Goal: Task Accomplishment & Management: Use online tool/utility

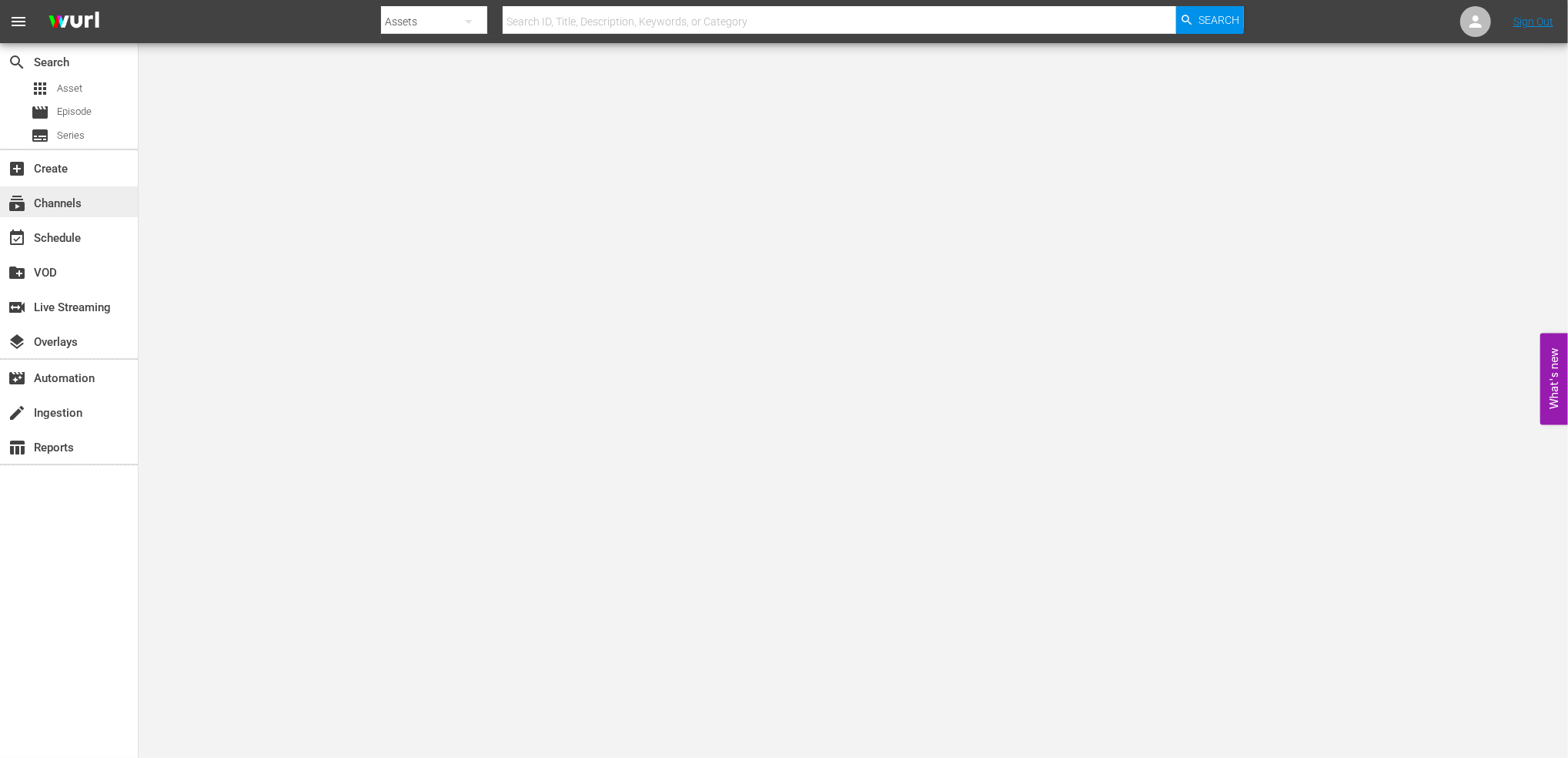
click at [118, 204] on div "subscriptions Channels" at bounding box center [69, 202] width 138 height 31
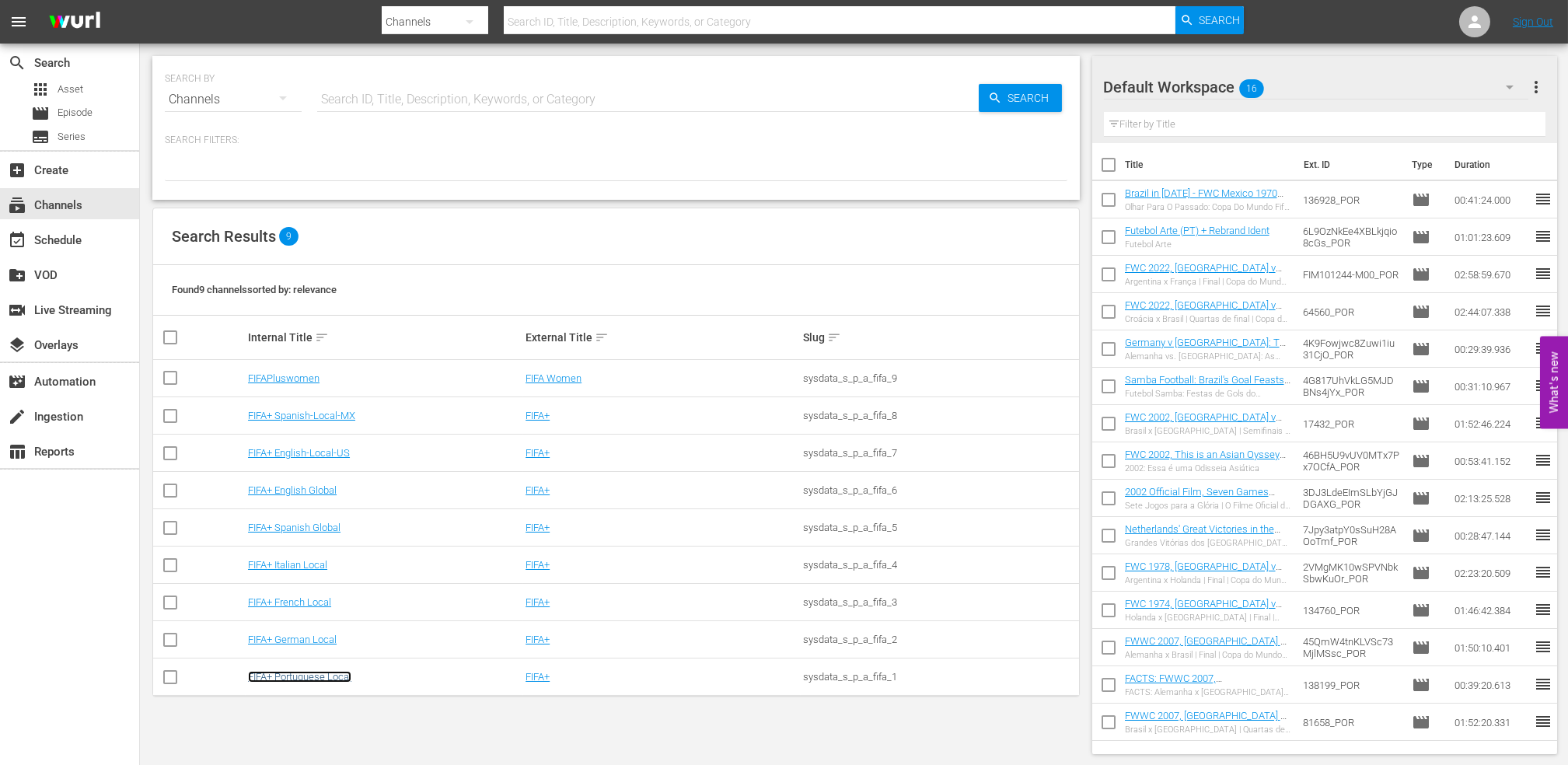
click at [343, 673] on link "FIFA+ Portuguese Local" at bounding box center [300, 676] width 103 height 11
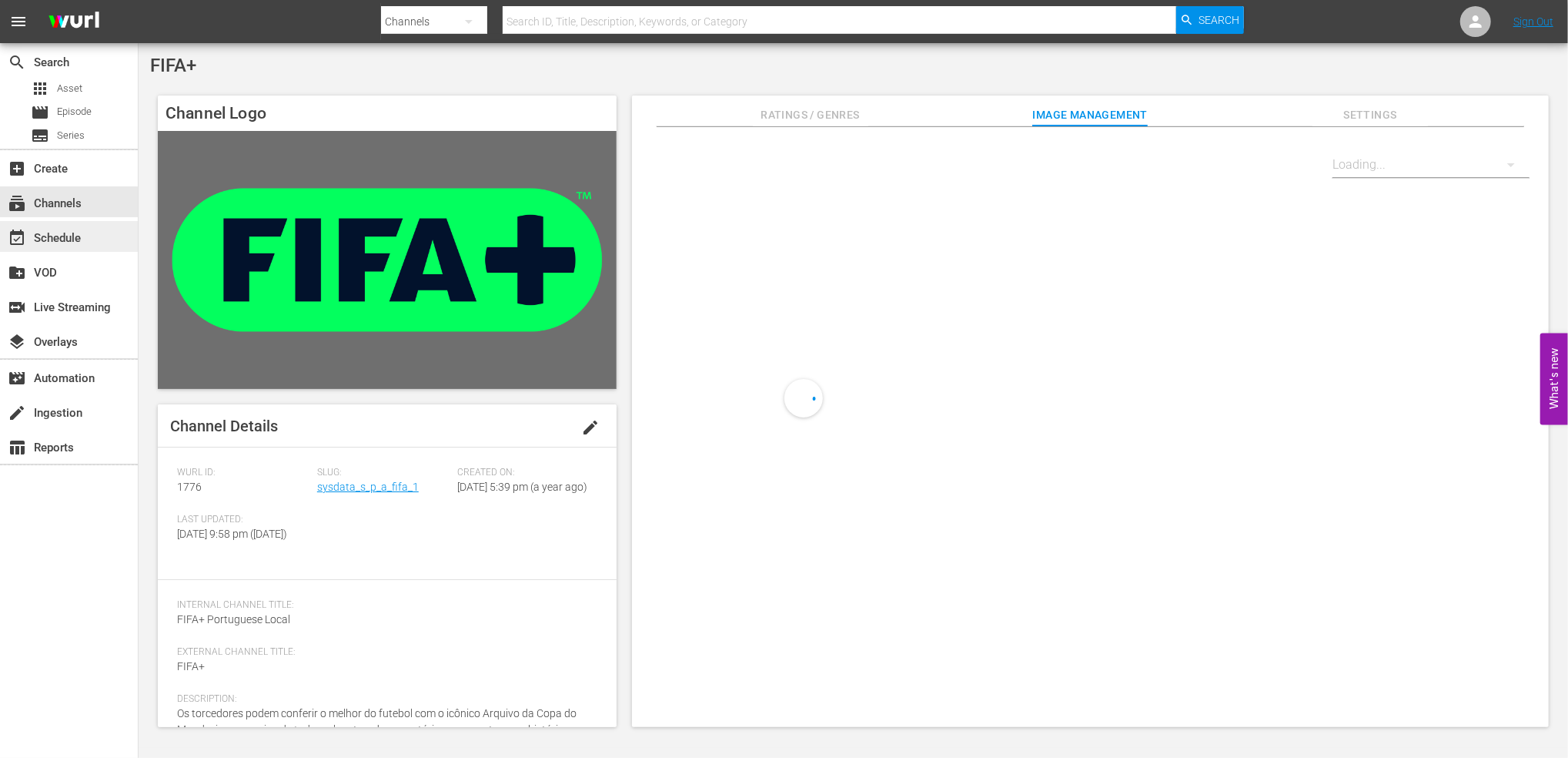
click at [107, 226] on div "event_available Schedule" at bounding box center [69, 237] width 138 height 31
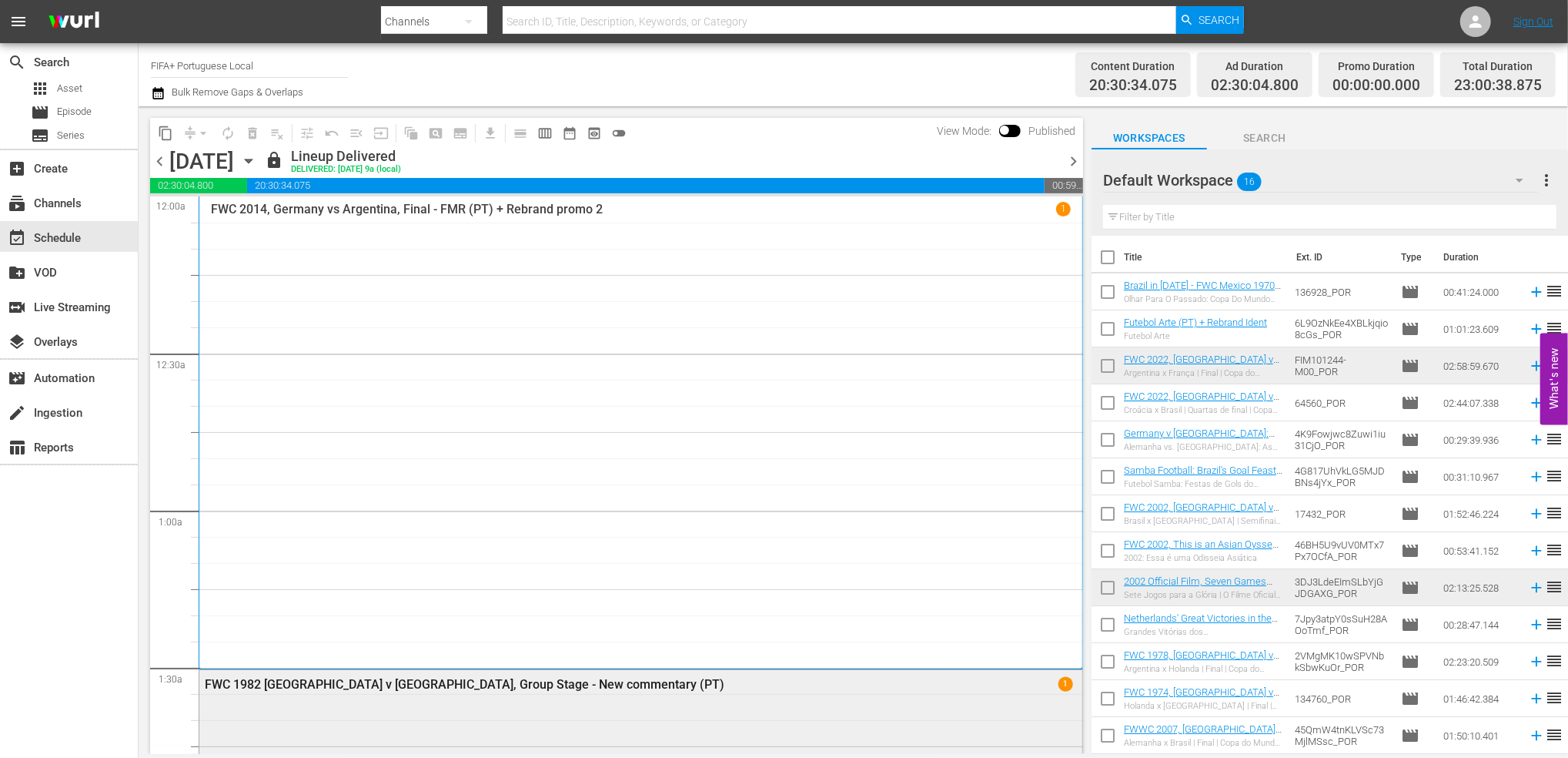
click at [498, 679] on div "FWC 1982 [GEOGRAPHIC_DATA] v [GEOGRAPHIC_DATA], Group Stage - New commentary (P…" at bounding box center [598, 683] width 787 height 14
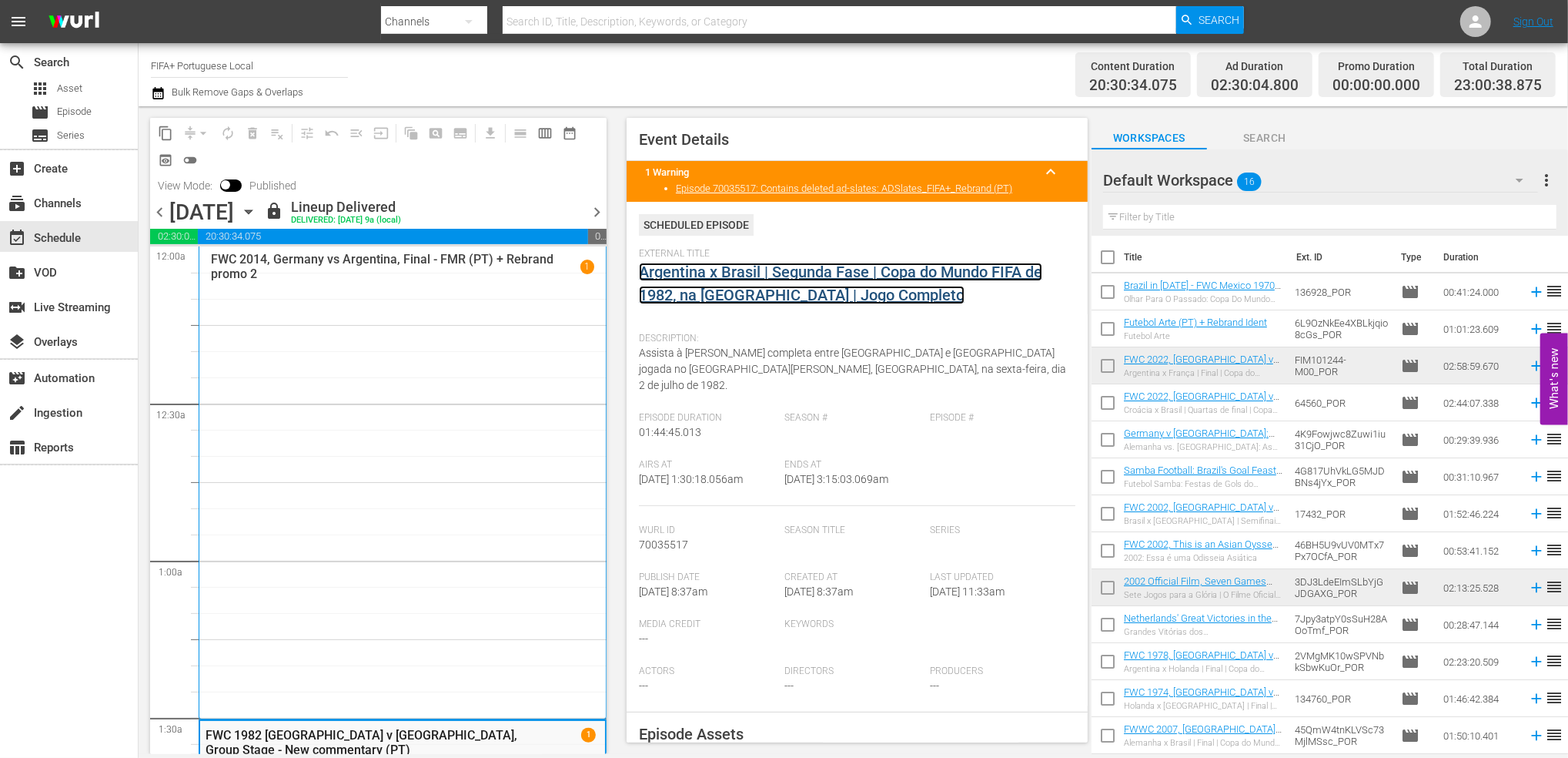
click at [754, 273] on link "Argentina x Brasil | Segunda Fase | Copa do Mundo FIFA de 1982, na Espanha | Jo…" at bounding box center [840, 283] width 403 height 42
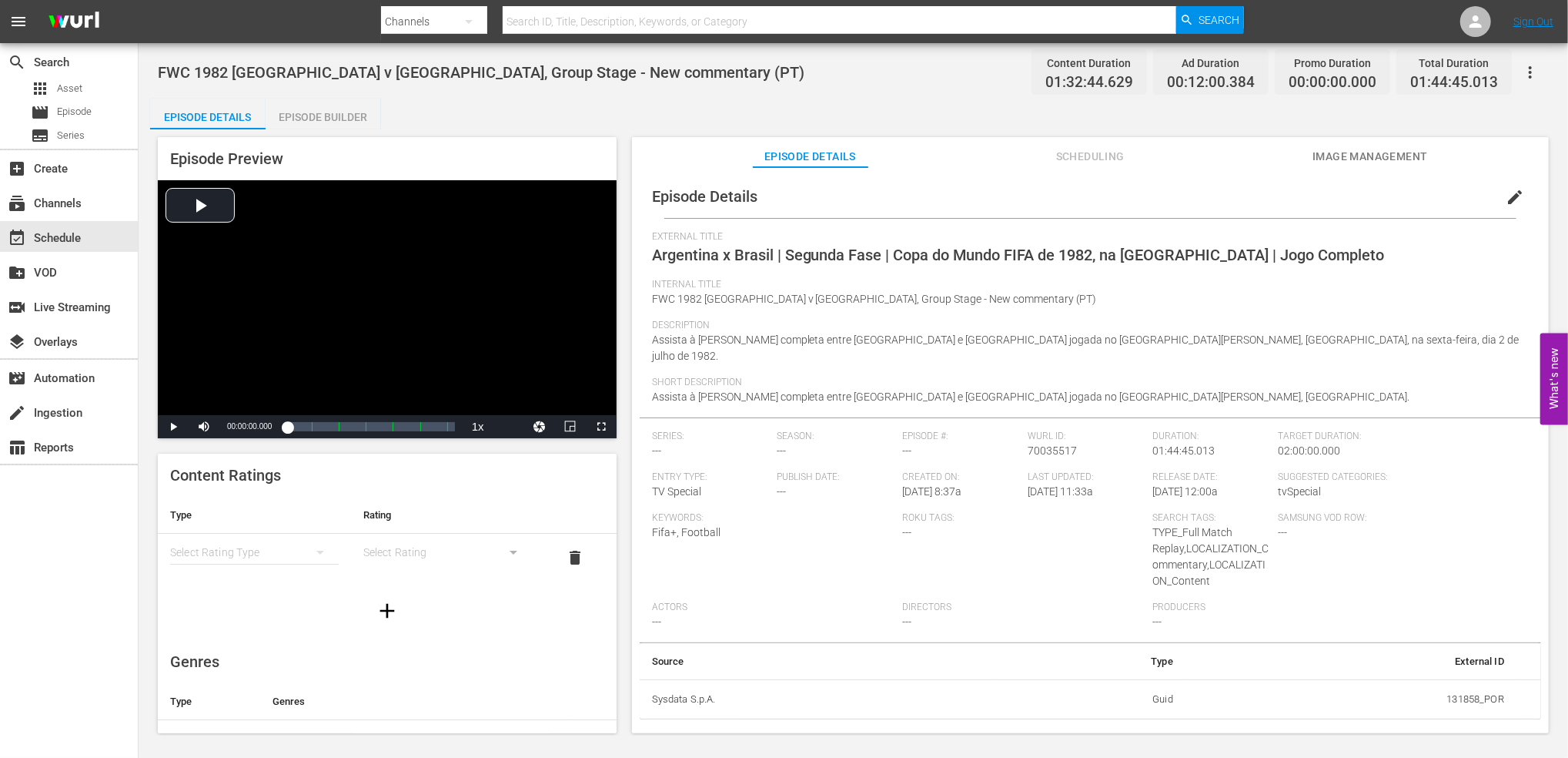
click at [340, 110] on div "Episode Builder" at bounding box center [324, 116] width 115 height 37
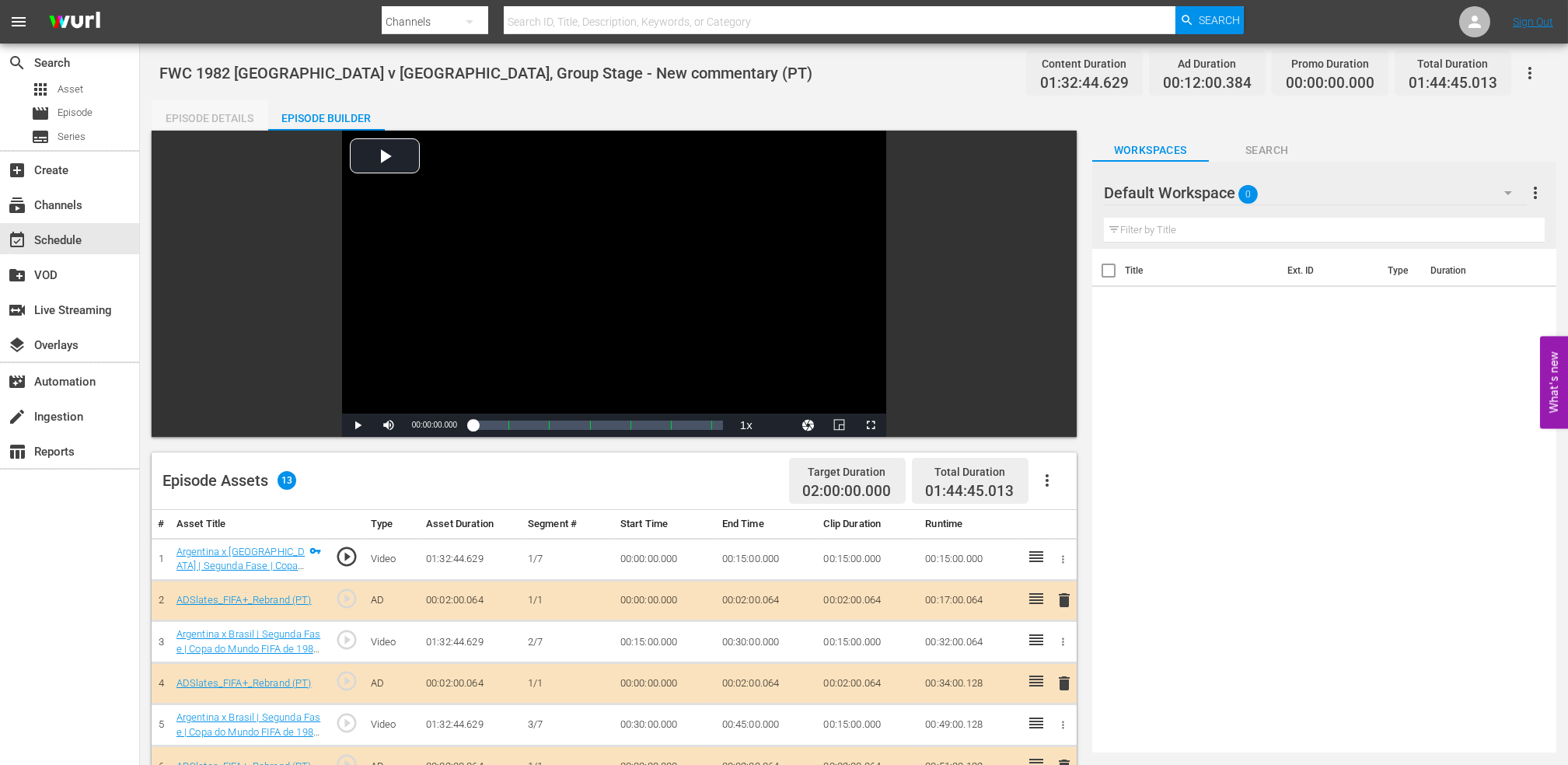
click at [236, 112] on div "Episode Details" at bounding box center [210, 117] width 117 height 37
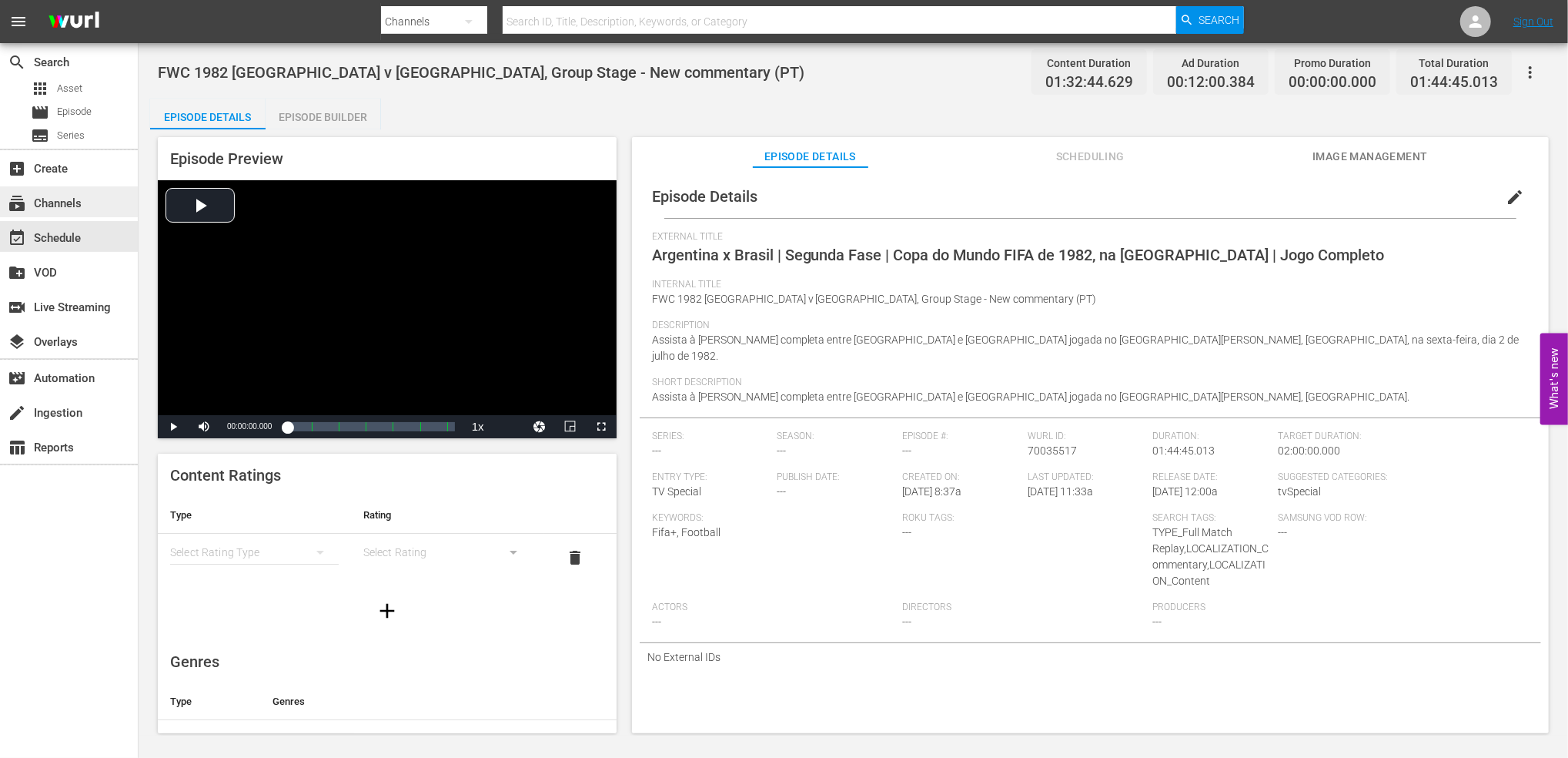
click at [87, 205] on div "subscriptions Channels" at bounding box center [69, 202] width 138 height 31
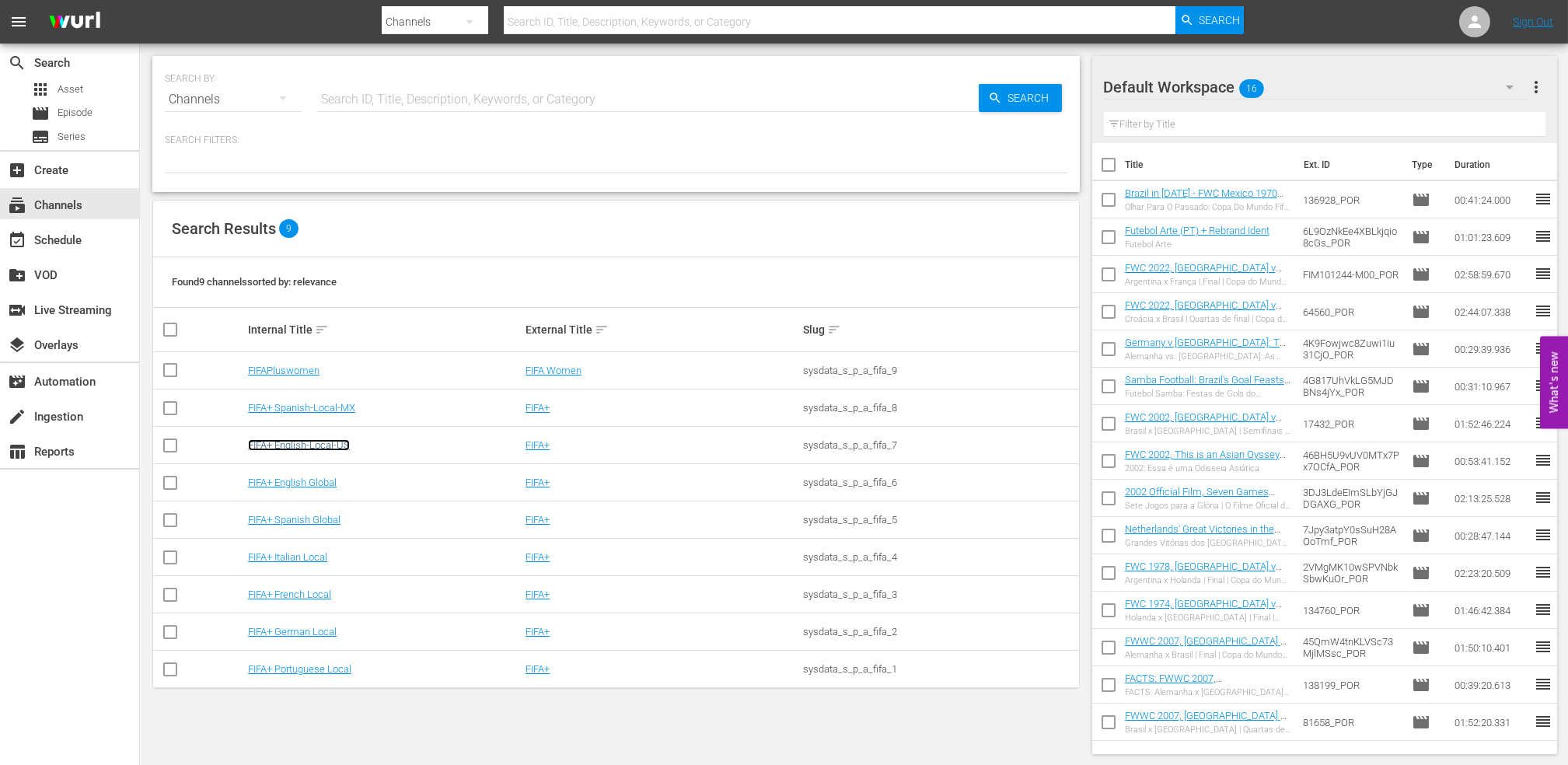
click at [332, 448] on link "FIFA+ English-Local-US" at bounding box center [299, 445] width 102 height 11
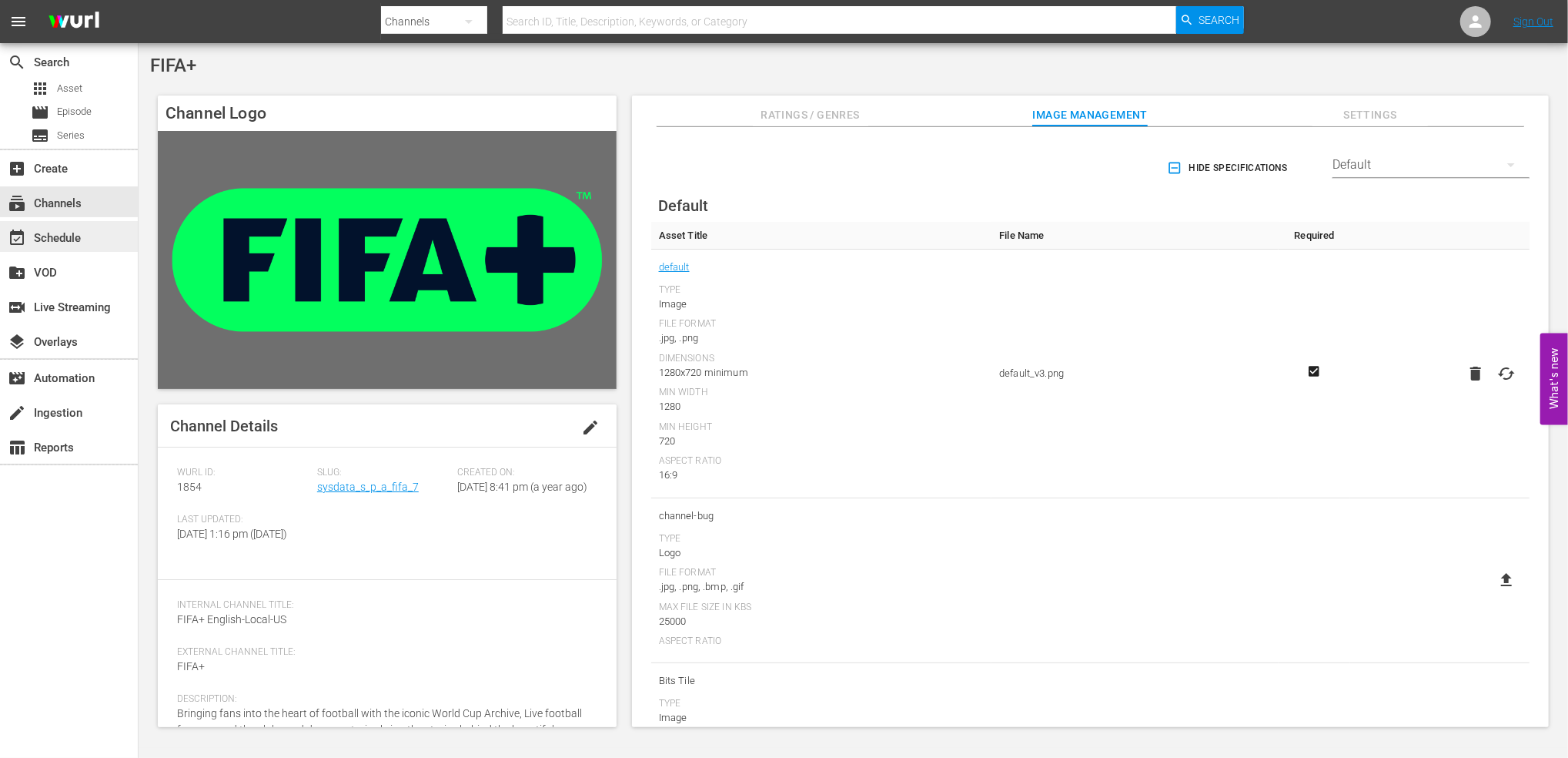
click at [97, 237] on div "event_available Schedule" at bounding box center [69, 237] width 138 height 31
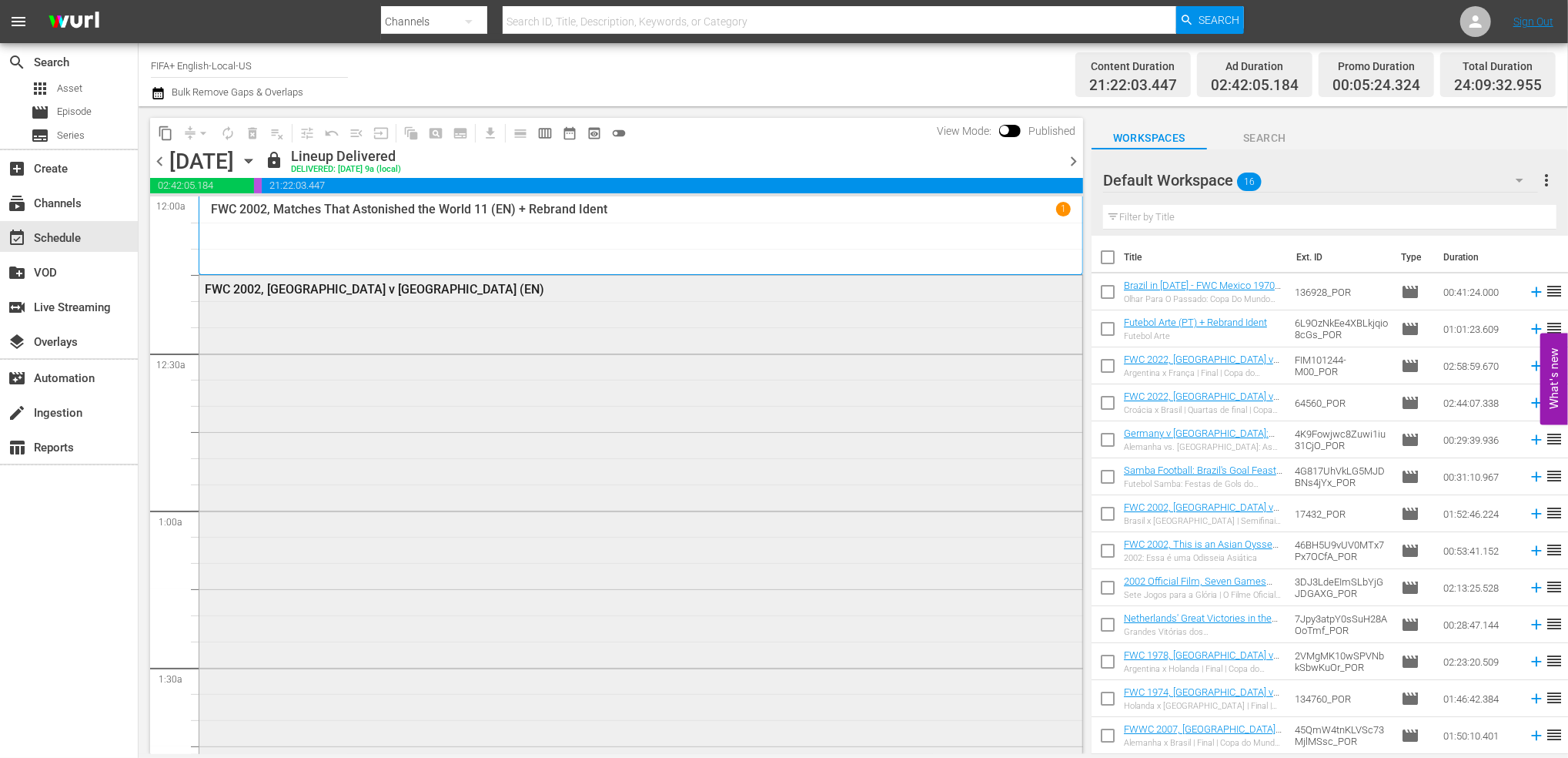
click at [305, 291] on div "FWC 2002, [GEOGRAPHIC_DATA] v [GEOGRAPHIC_DATA] (EN)" at bounding box center [598, 289] width 787 height 14
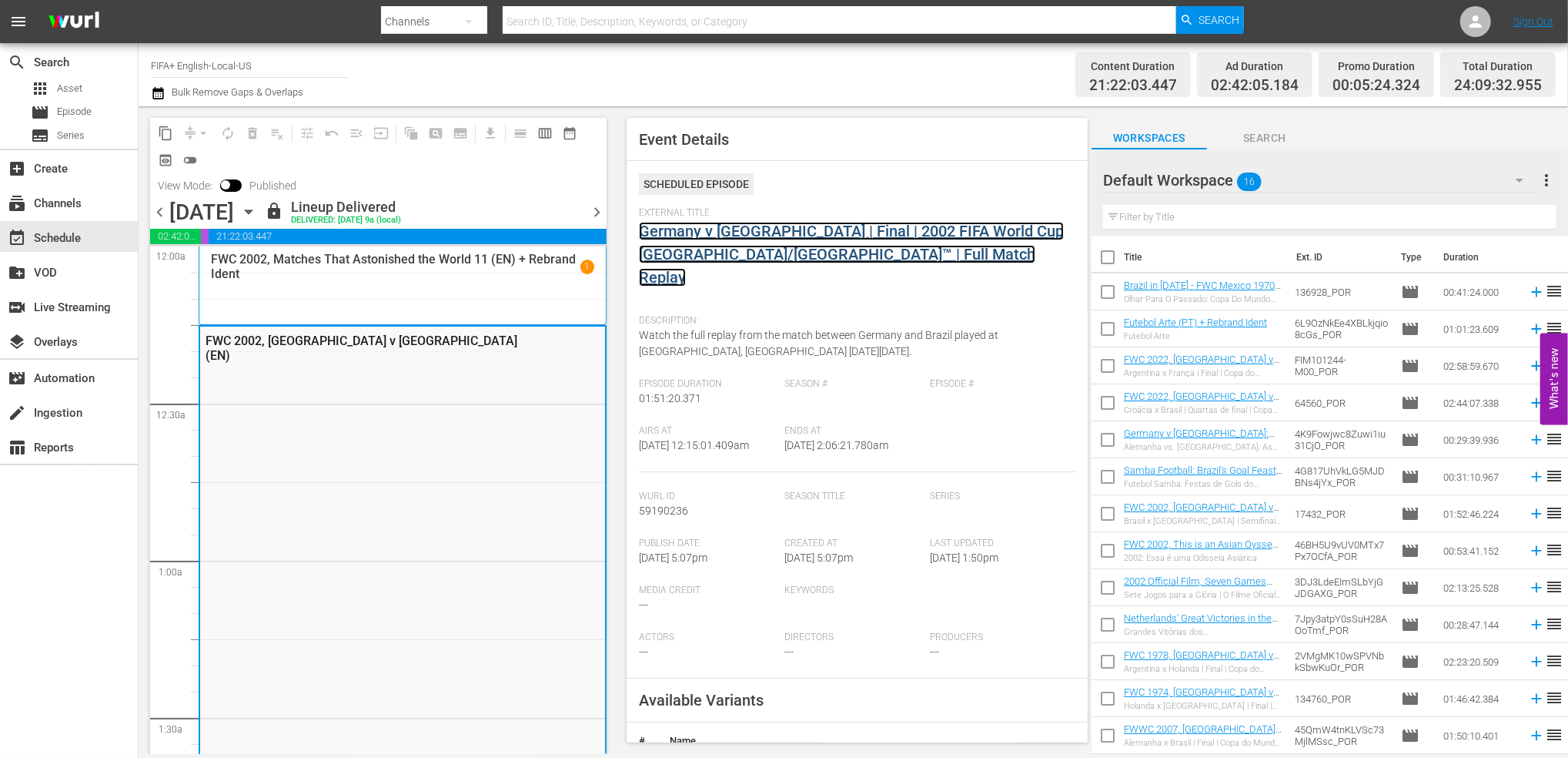
click at [749, 245] on link "Germany v [GEOGRAPHIC_DATA] | Final | 2002 FIFA World Cup [GEOGRAPHIC_DATA]/[GE…" at bounding box center [851, 254] width 425 height 64
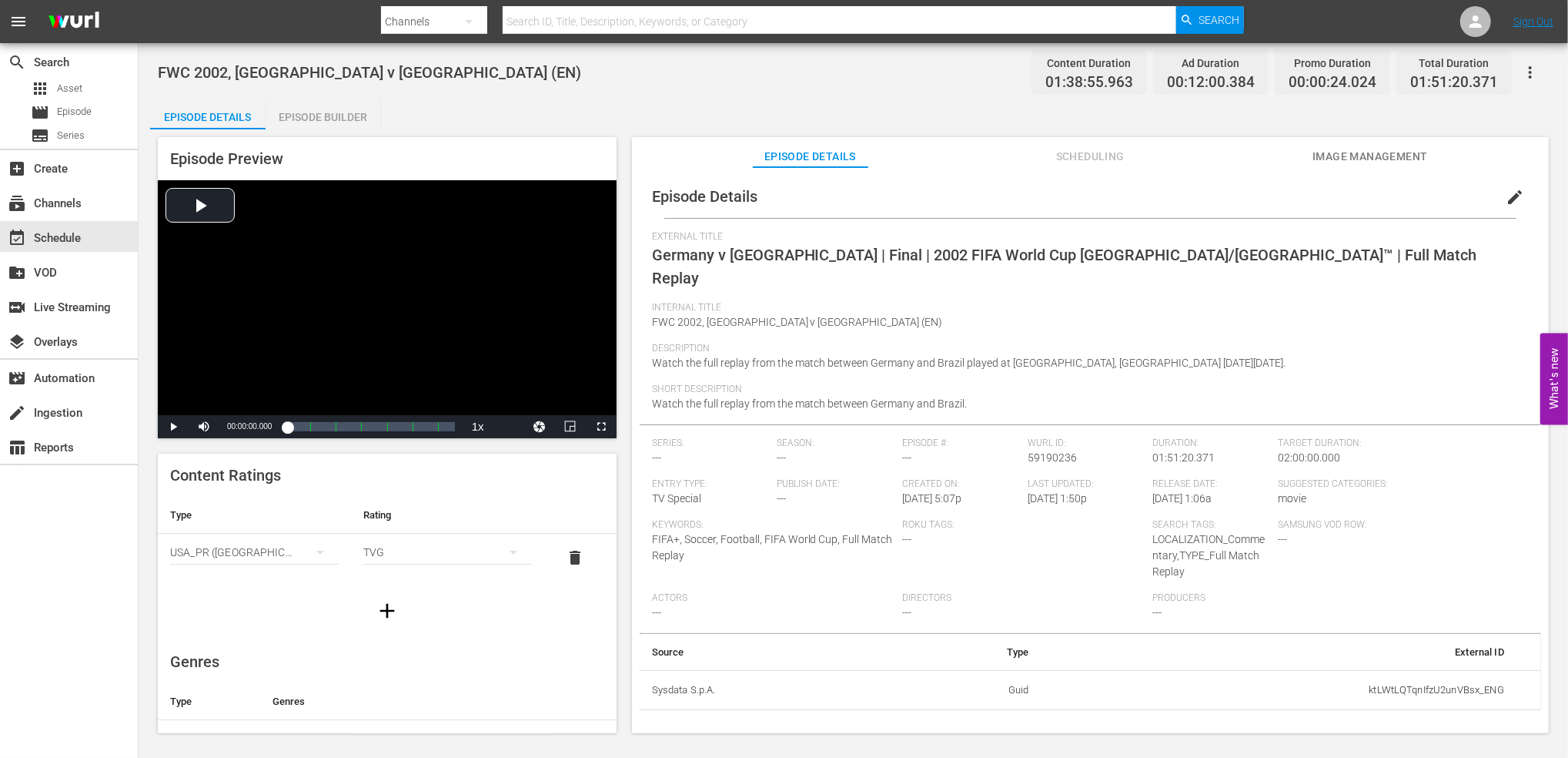
click at [325, 117] on div "Episode Builder" at bounding box center [324, 116] width 115 height 37
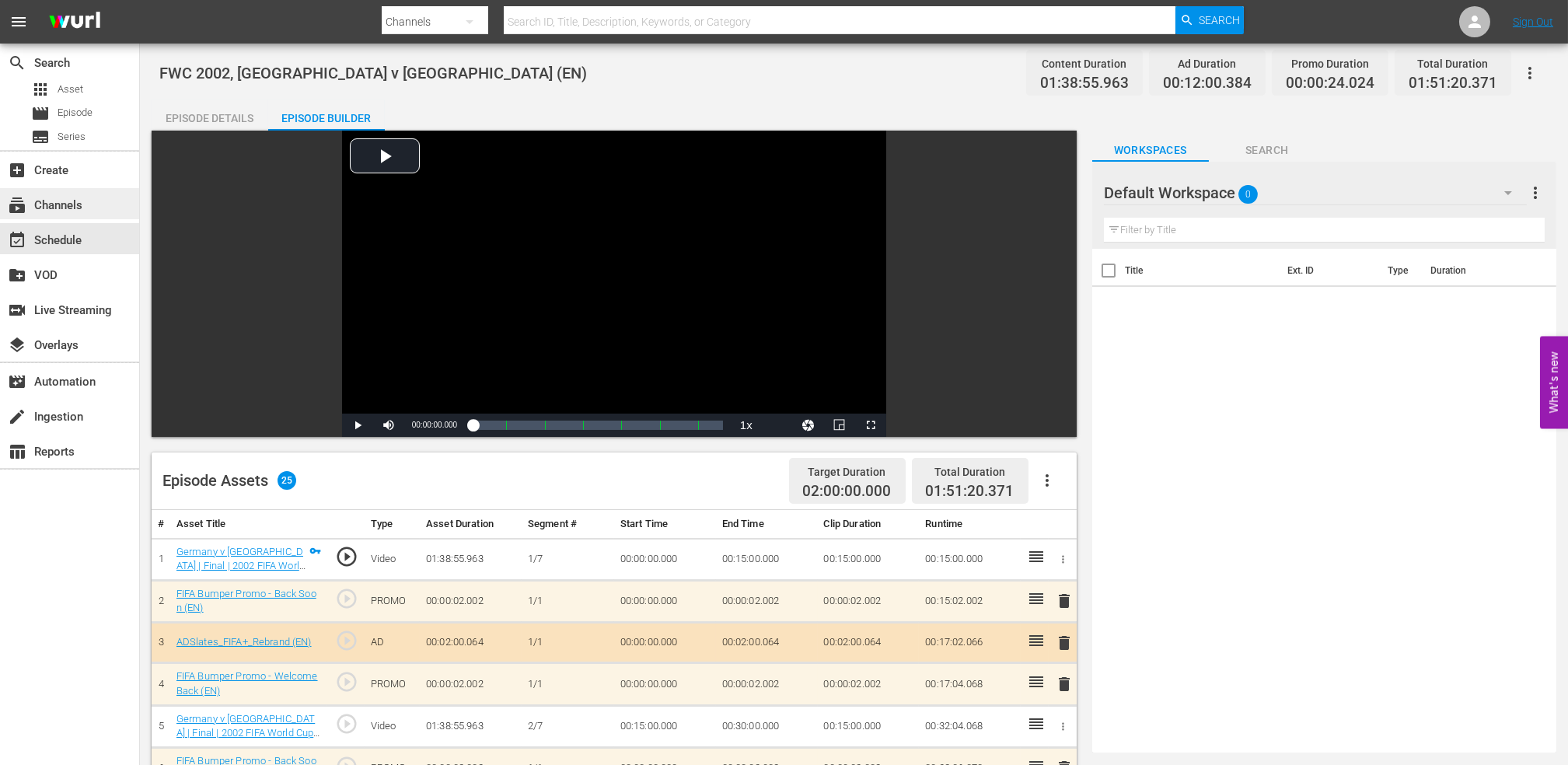
click at [62, 206] on div "subscriptions Channels" at bounding box center [43, 202] width 87 height 14
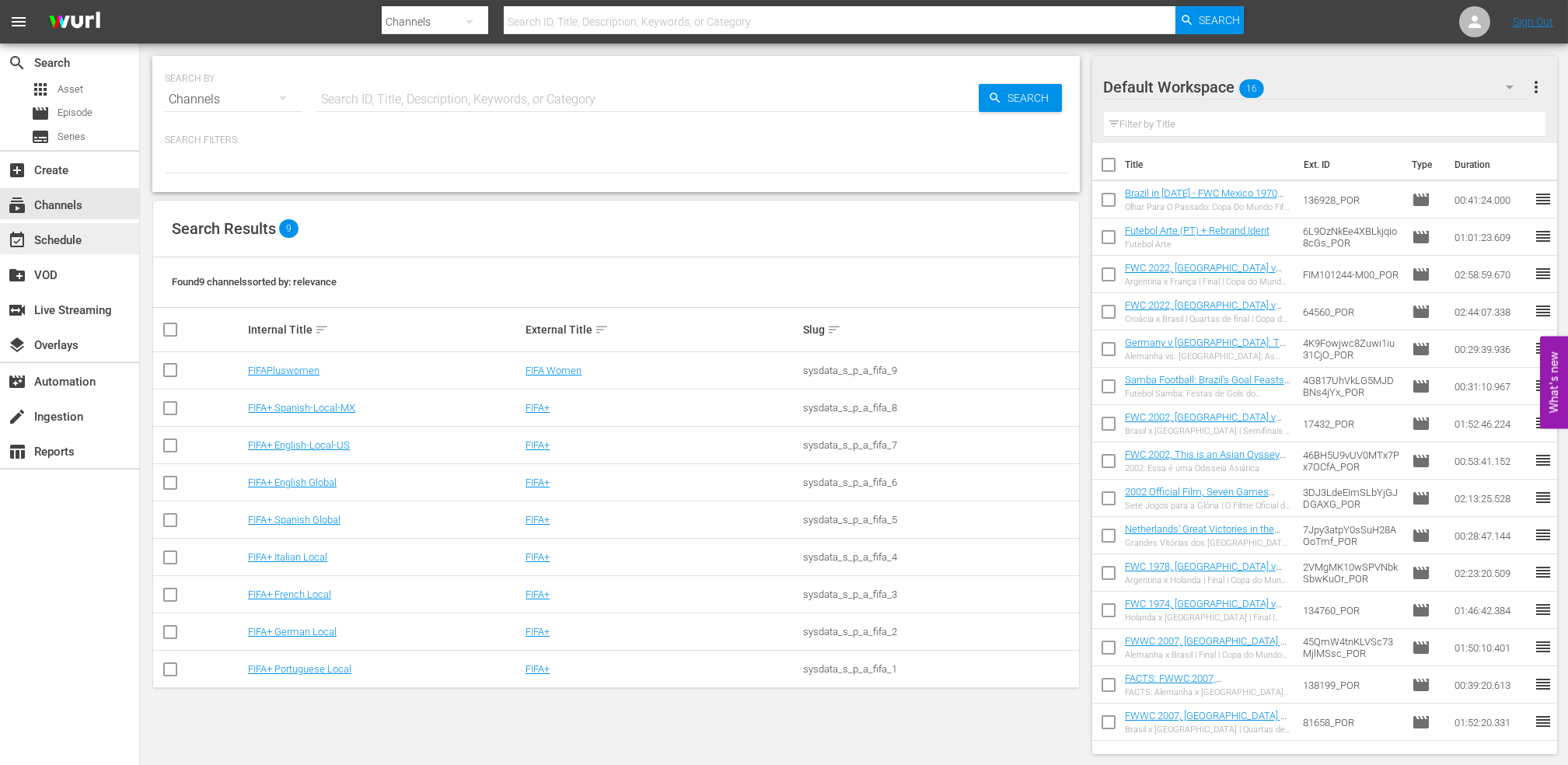
click at [66, 233] on div "event_available Schedule" at bounding box center [43, 238] width 87 height 14
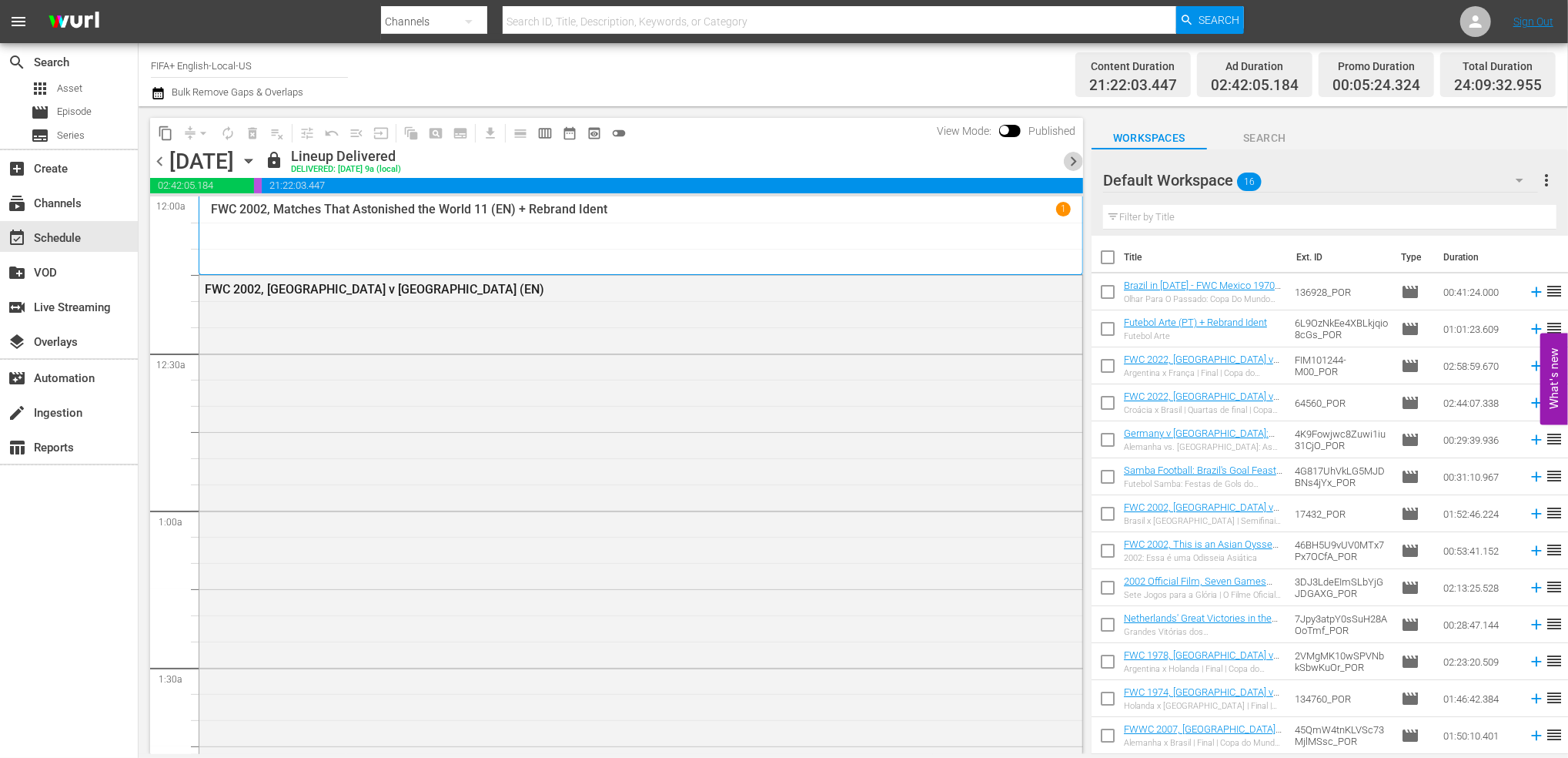
click at [1074, 159] on span "chevron_right" at bounding box center [1073, 161] width 19 height 19
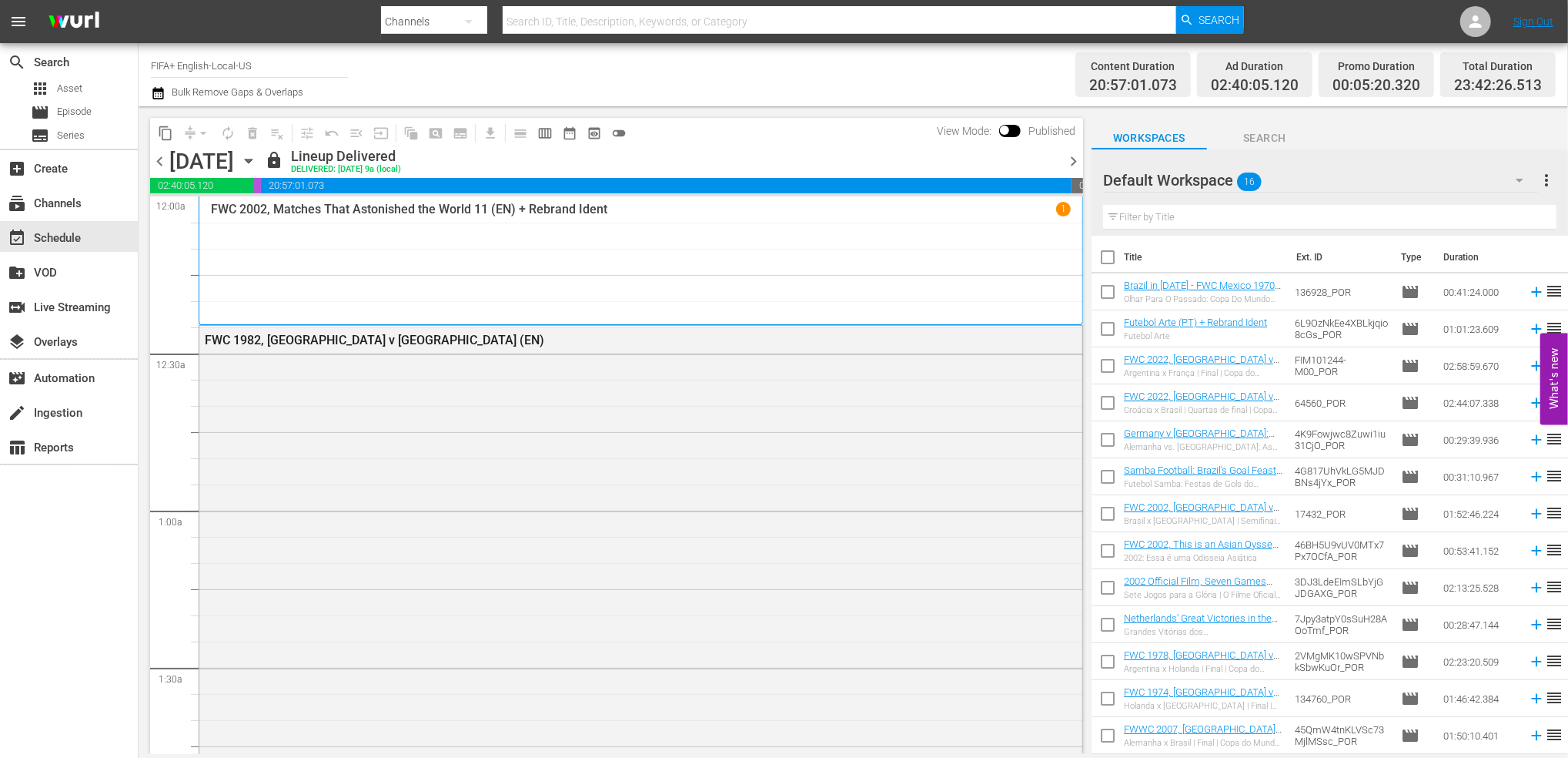
click at [1072, 163] on span "chevron_right" at bounding box center [1073, 161] width 19 height 19
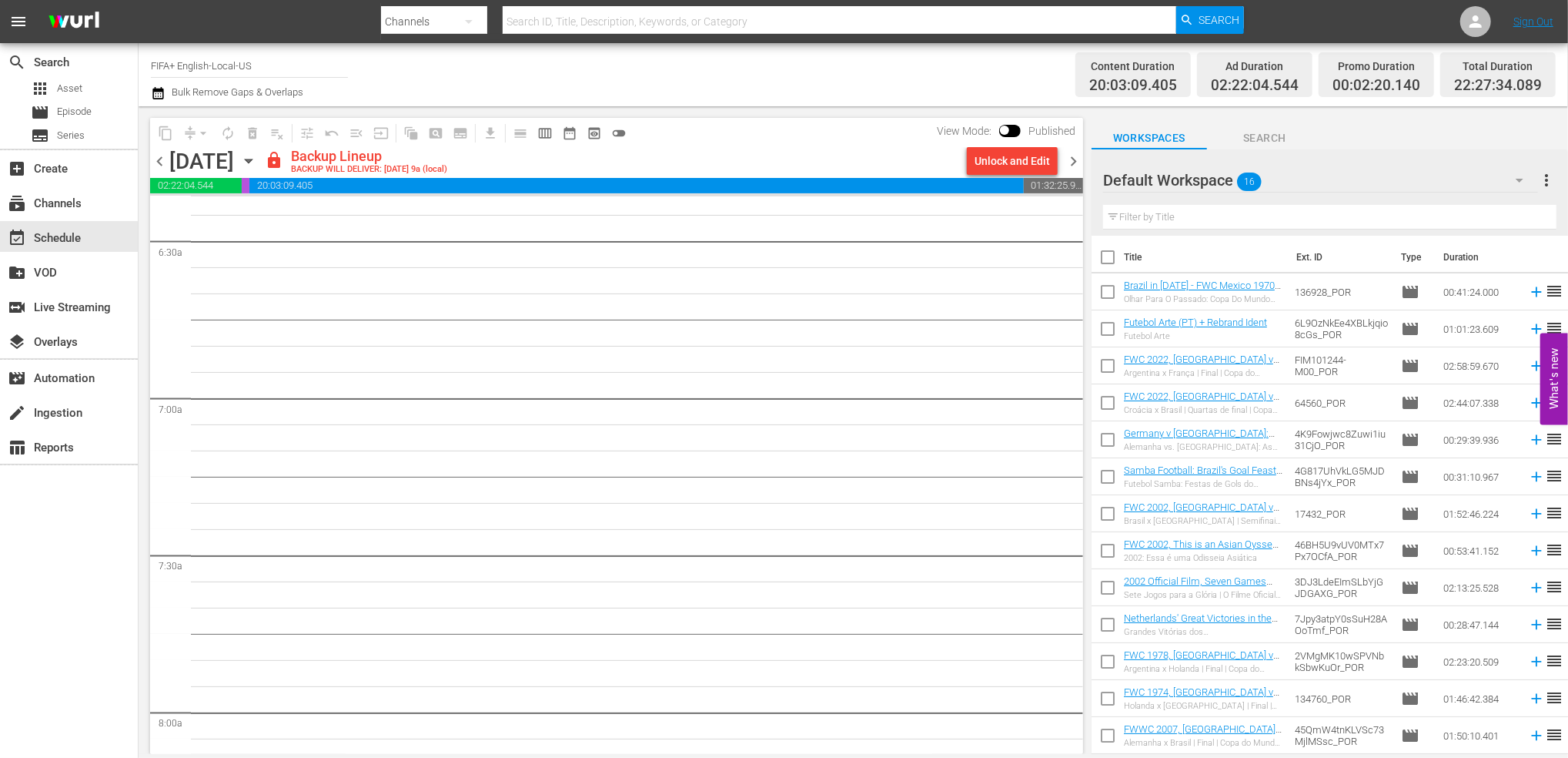
scroll to position [837, 0]
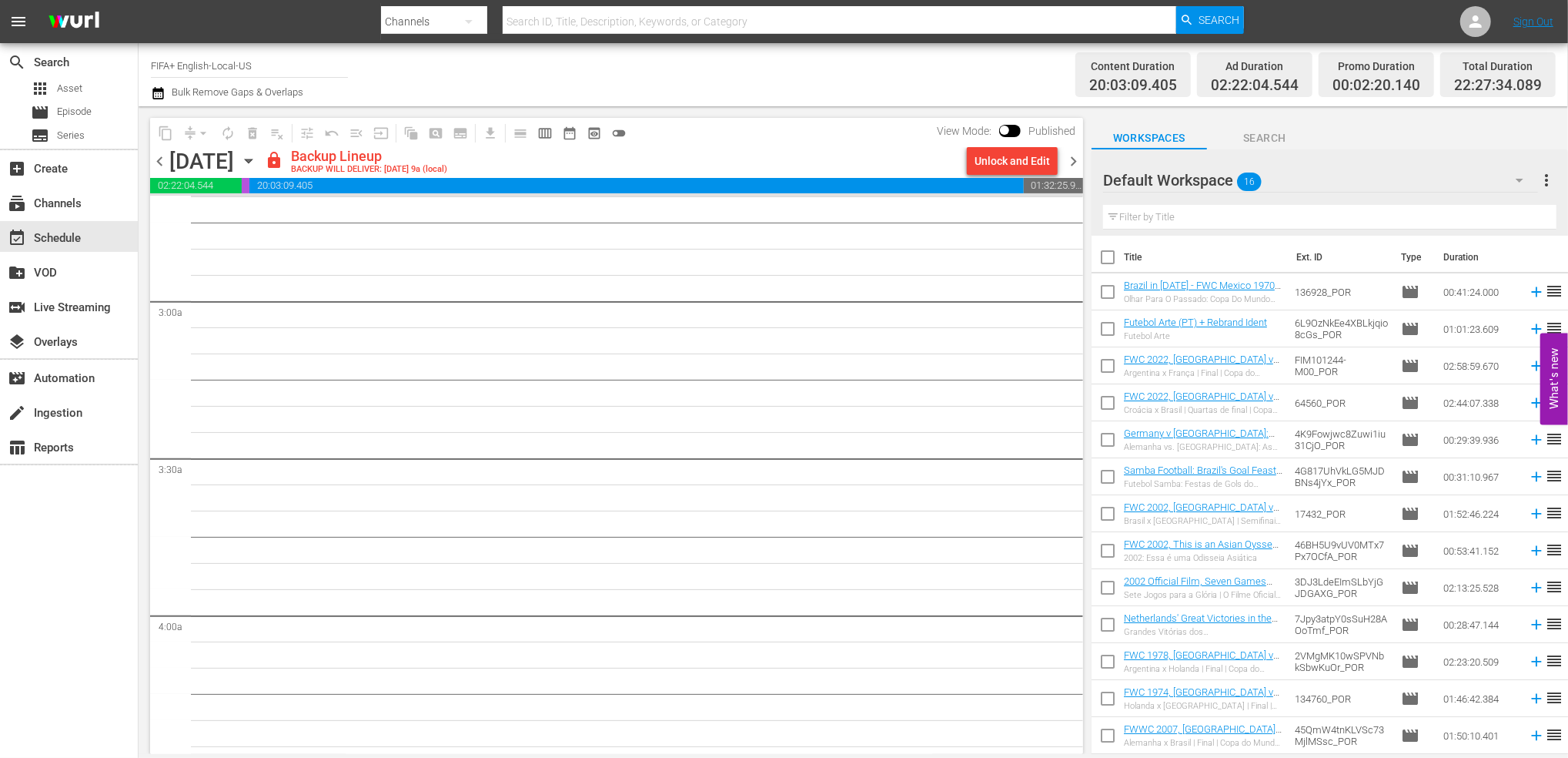
click at [1072, 155] on span "chevron_right" at bounding box center [1073, 161] width 19 height 19
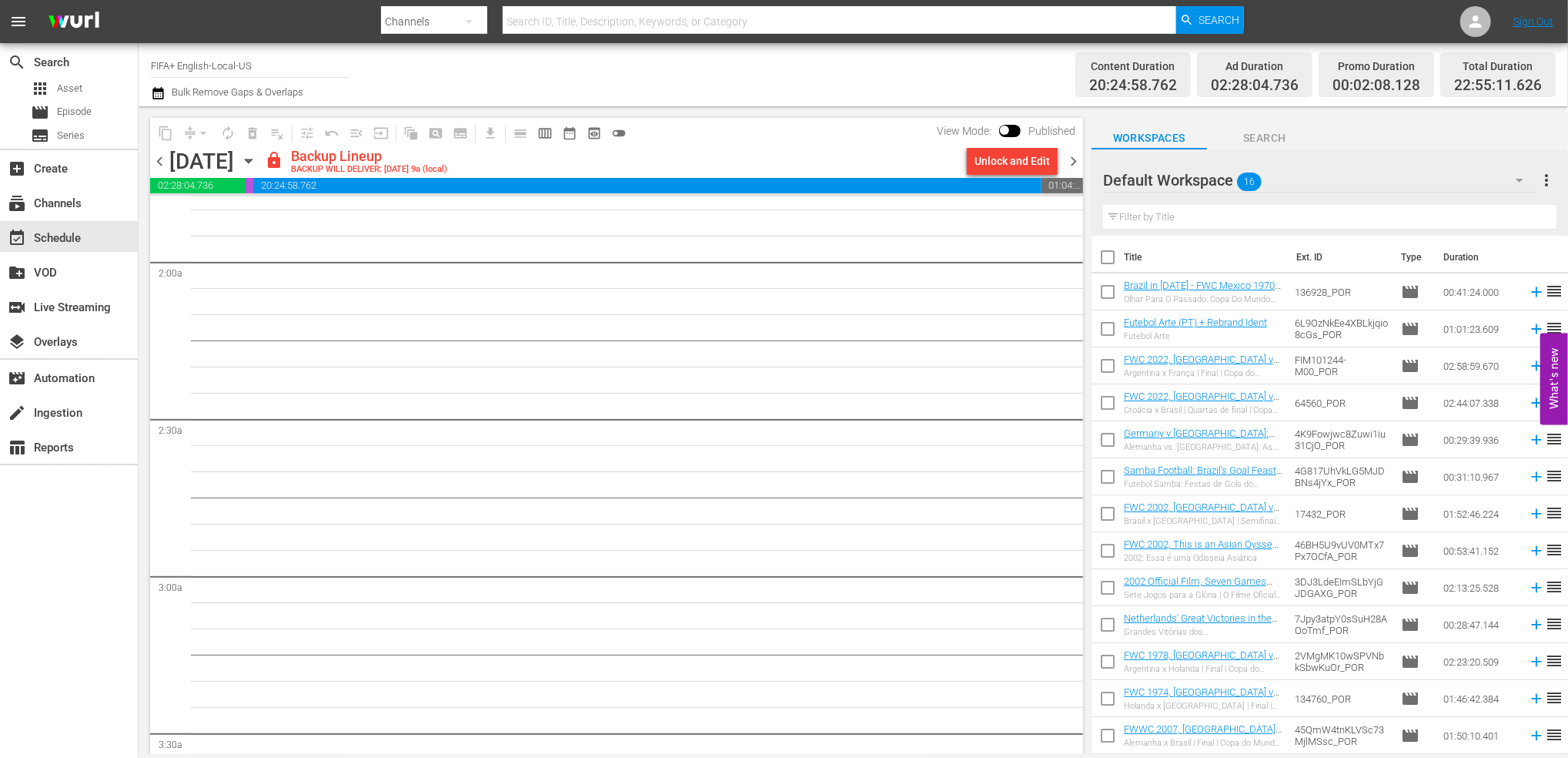
scroll to position [604, 0]
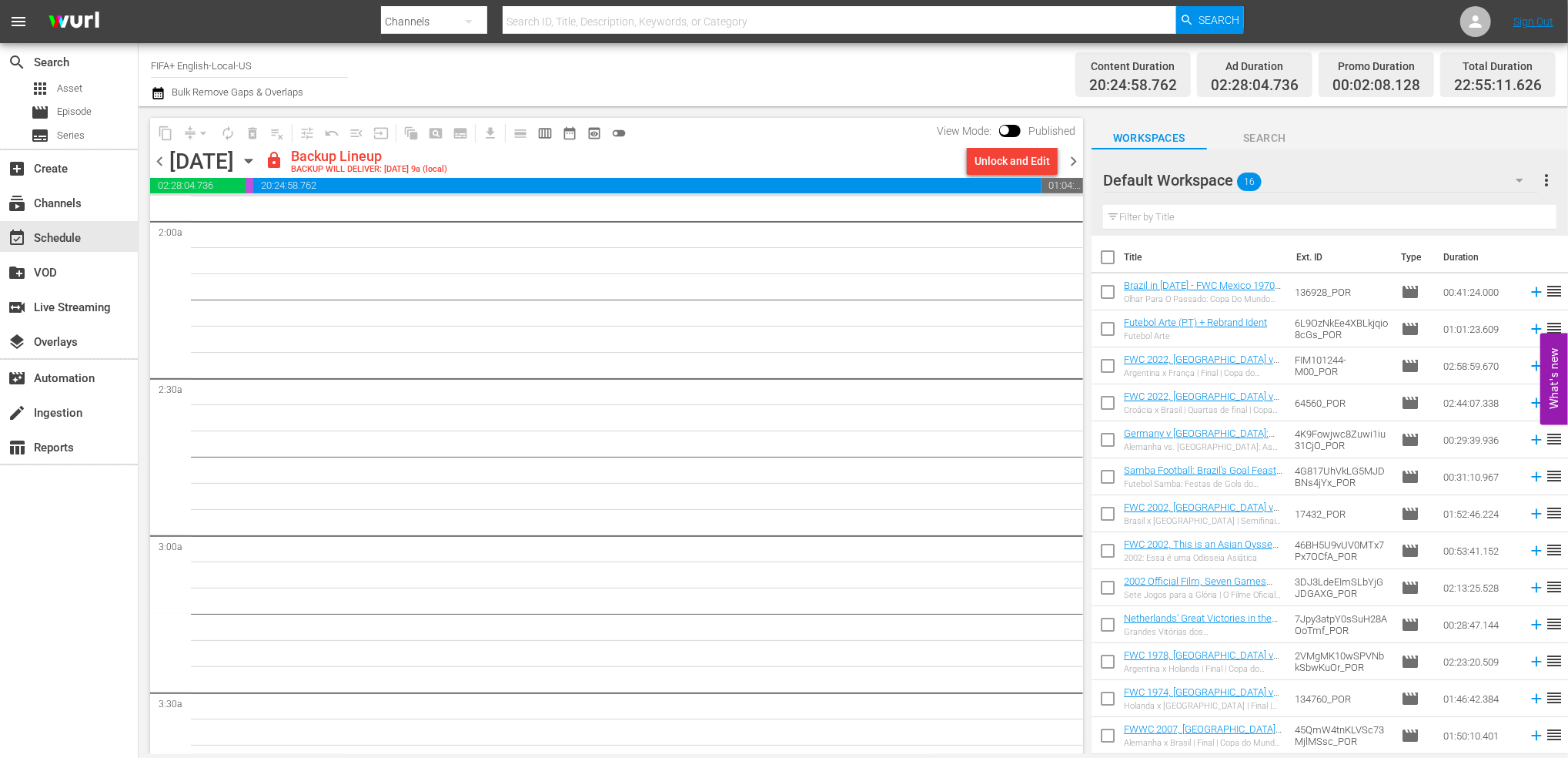
click at [153, 160] on span "chevron_left" at bounding box center [160, 161] width 19 height 19
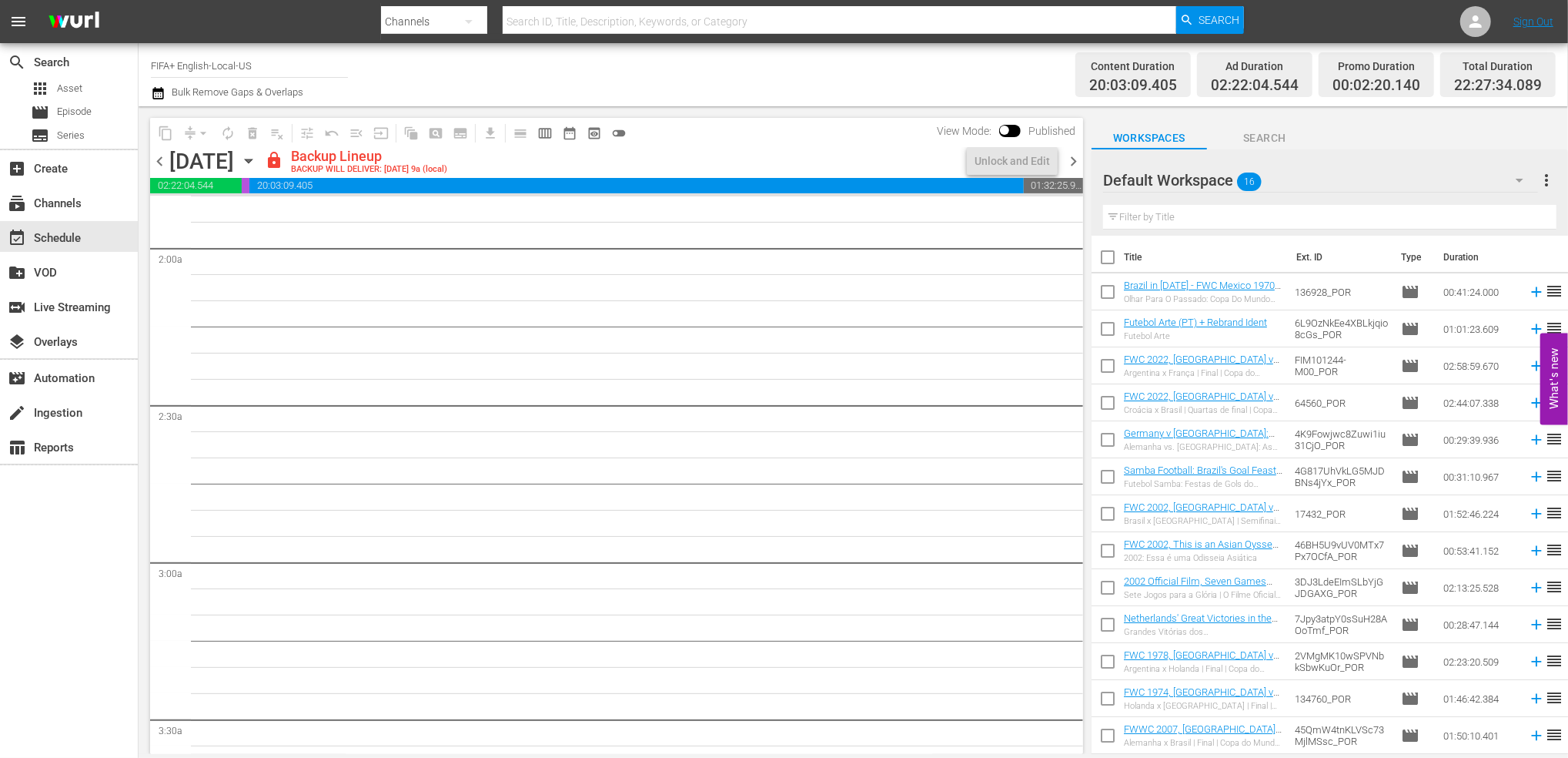
click at [153, 160] on span "chevron_left" at bounding box center [160, 161] width 19 height 19
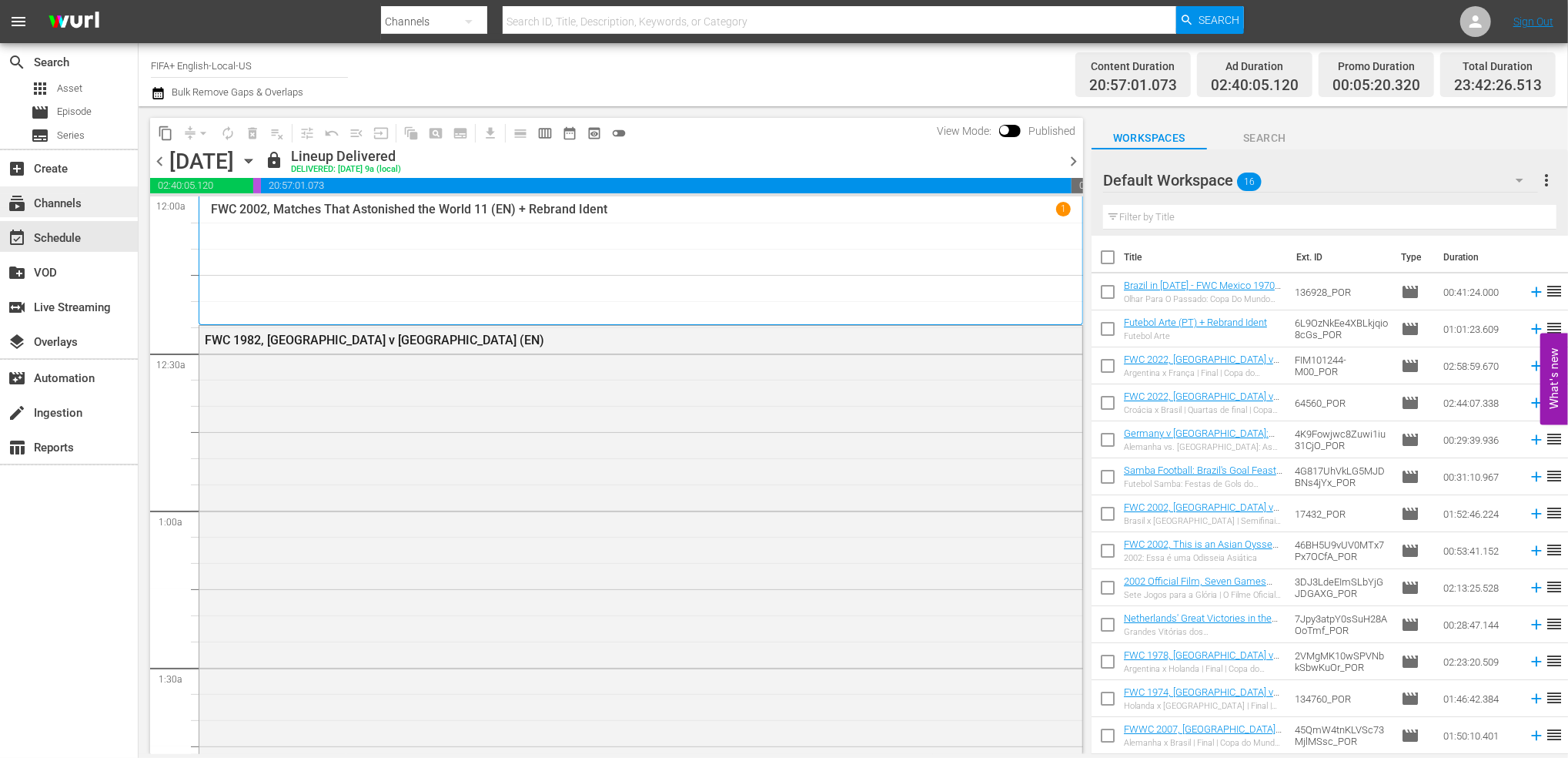
click at [72, 207] on div "subscriptions Channels" at bounding box center [43, 201] width 86 height 14
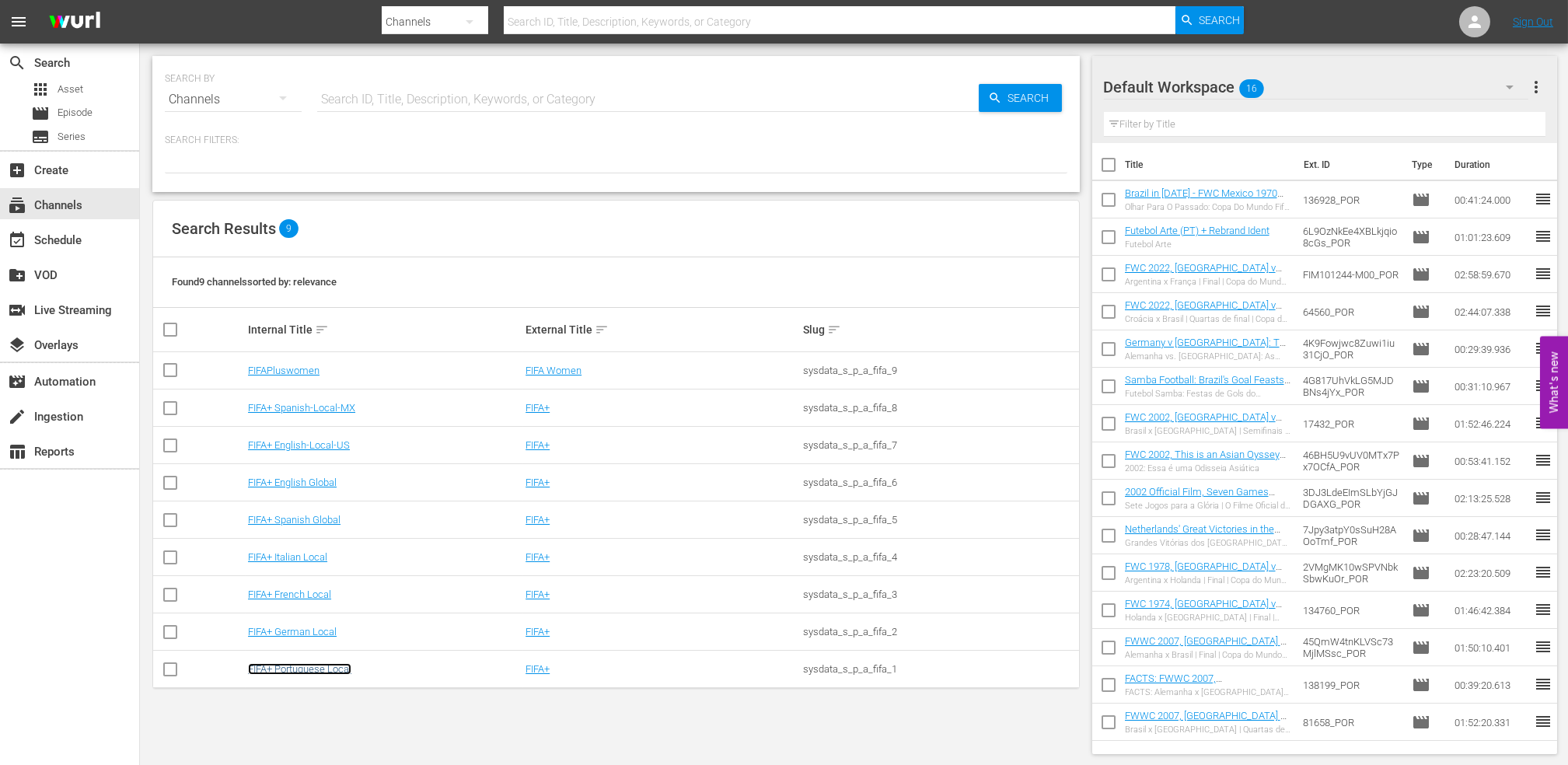
click at [303, 669] on link "FIFA+ Portuguese Local" at bounding box center [300, 669] width 103 height 11
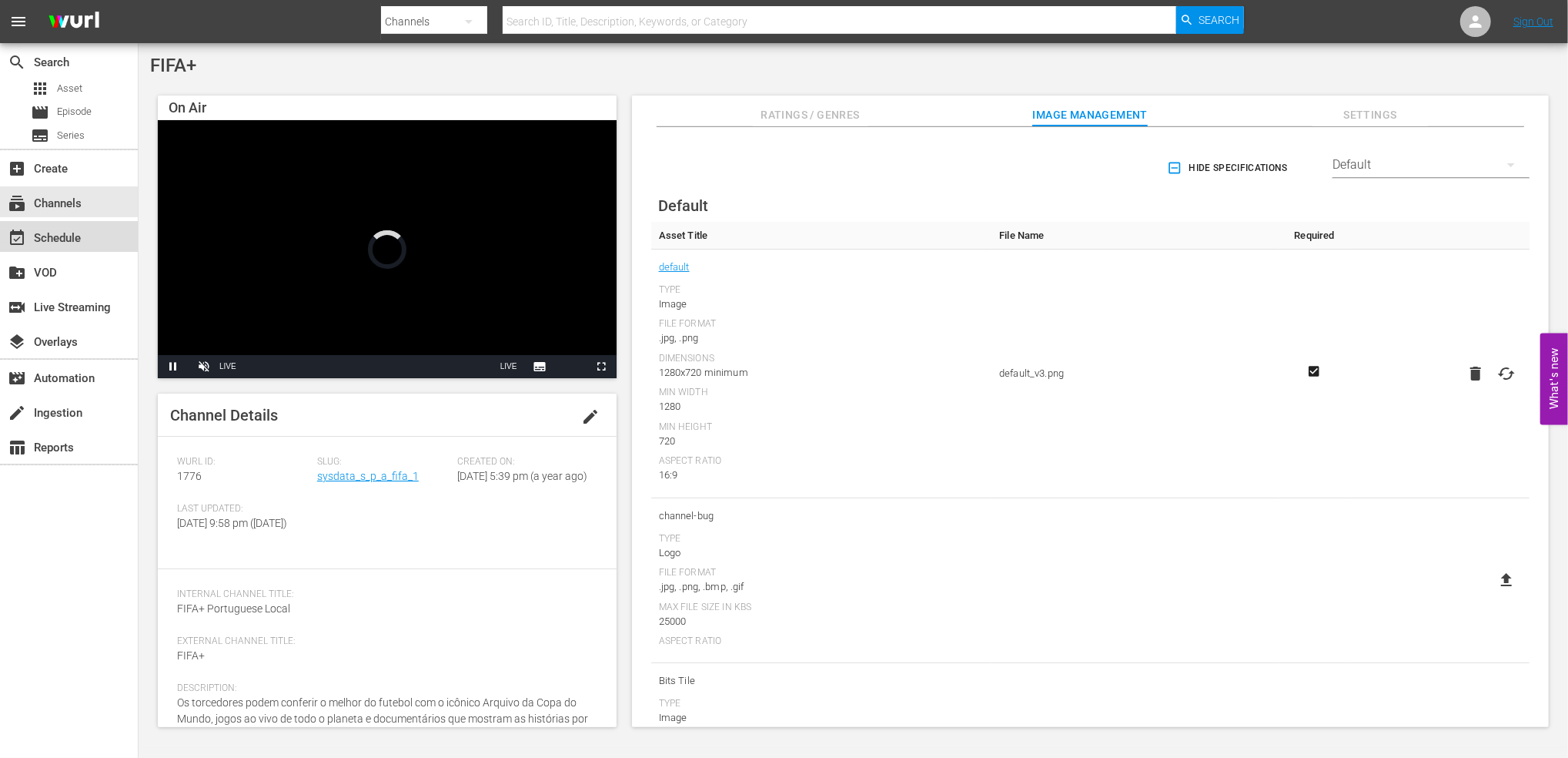
click at [70, 241] on div "event_available Schedule" at bounding box center [43, 236] width 86 height 14
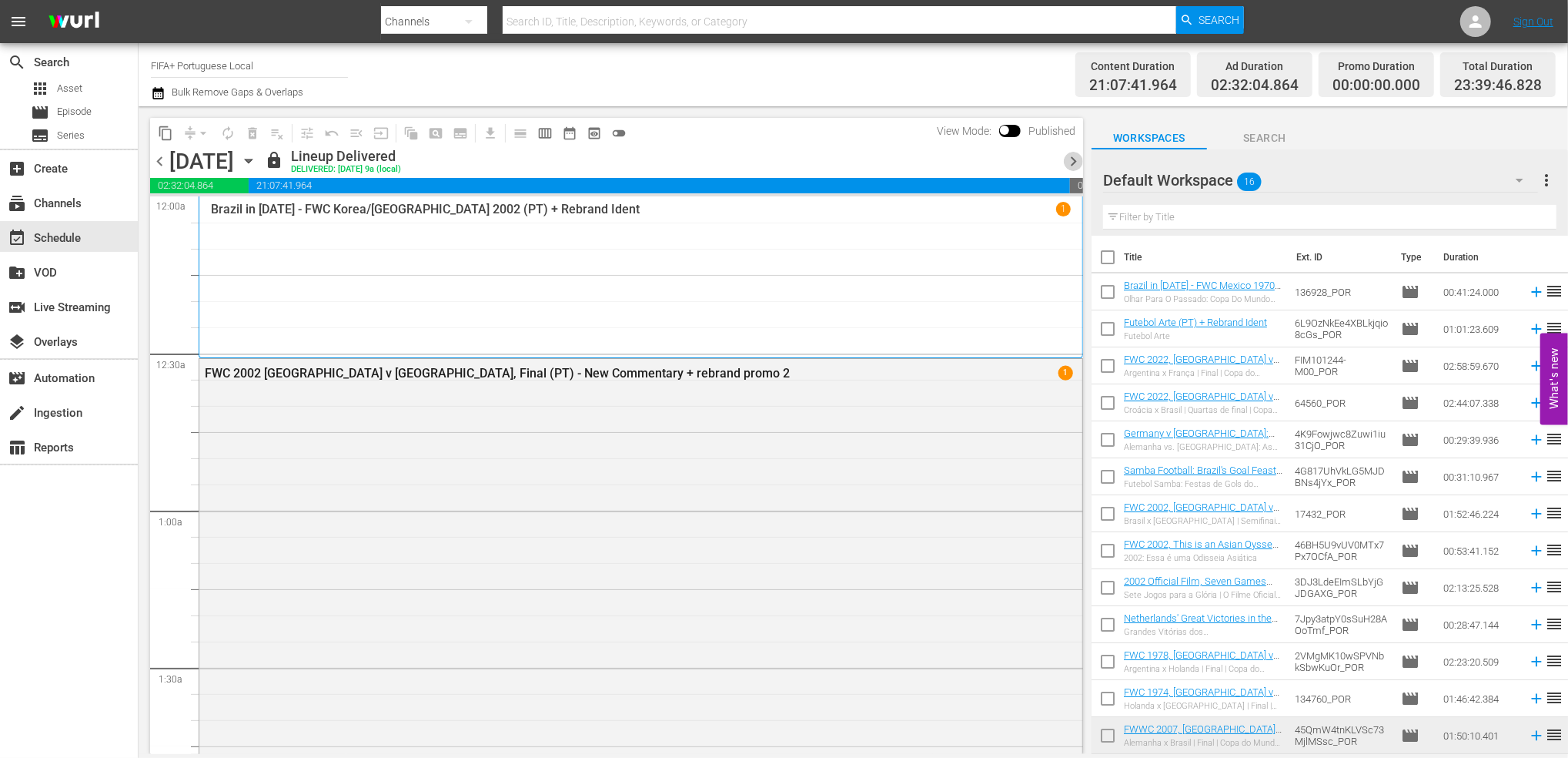
click at [1068, 164] on span "chevron_right" at bounding box center [1073, 161] width 19 height 19
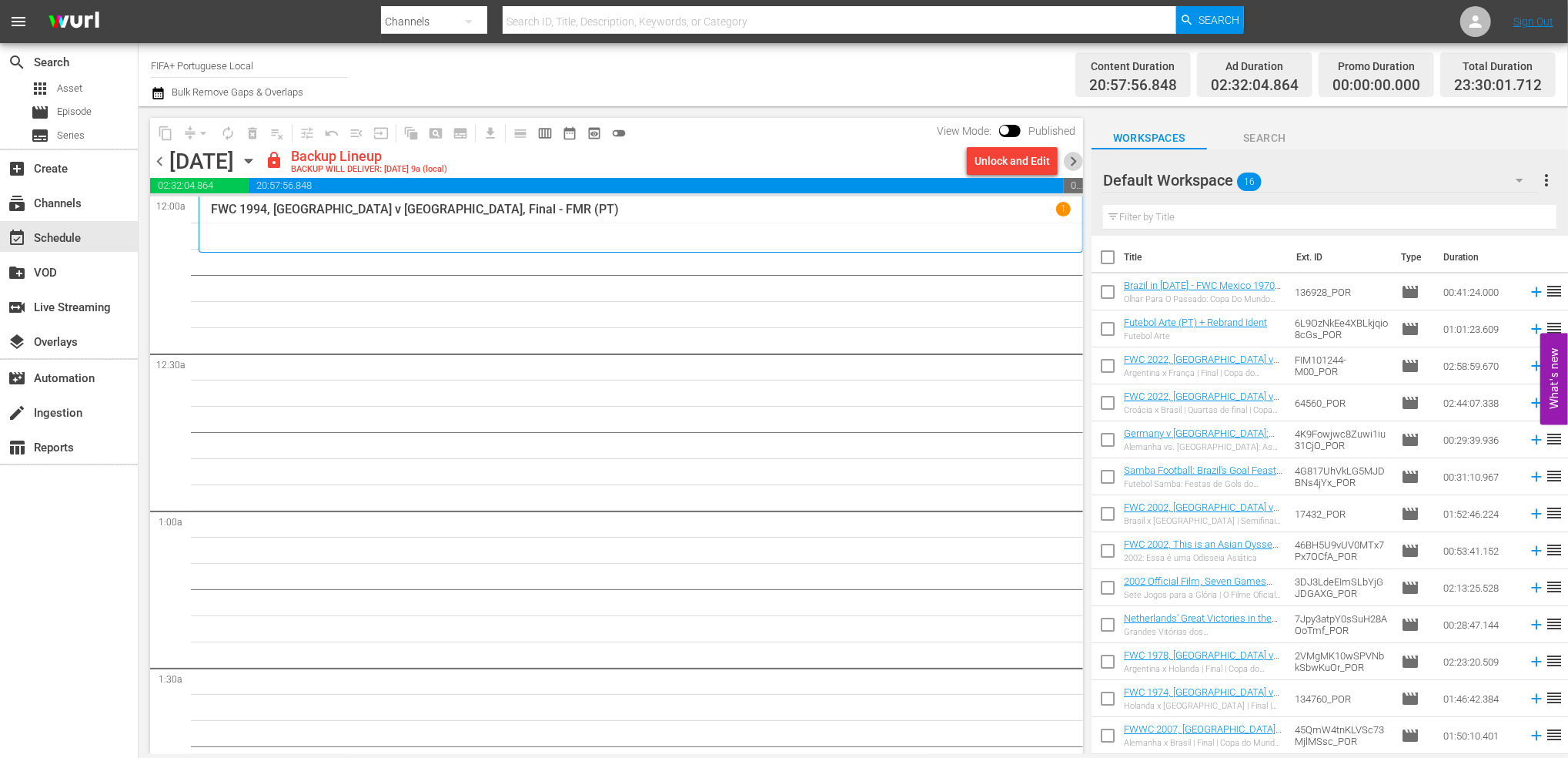
click at [1075, 160] on span "chevron_right" at bounding box center [1073, 161] width 19 height 19
click at [157, 158] on span "chevron_left" at bounding box center [160, 161] width 19 height 19
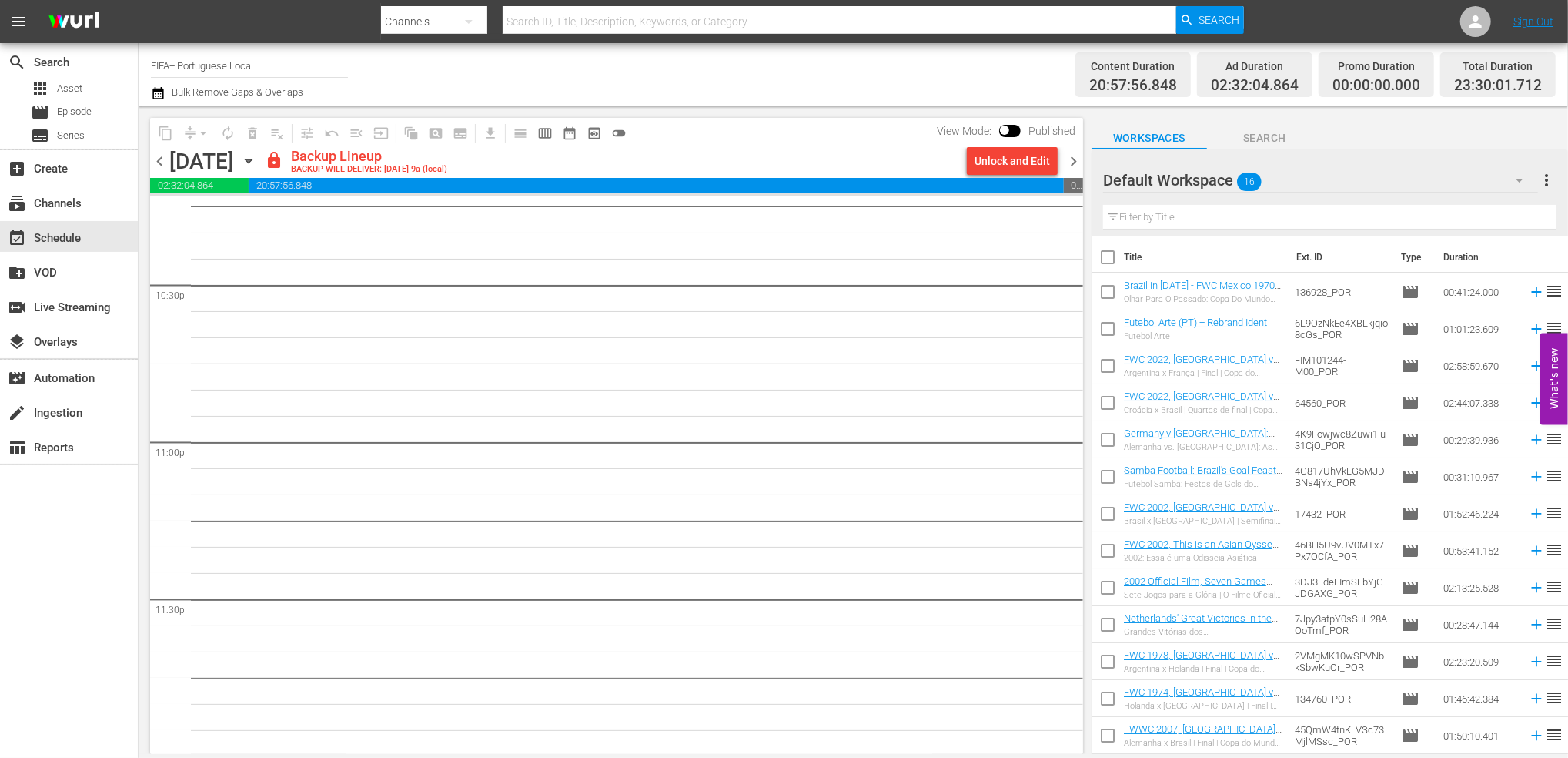
scroll to position [6980, 0]
click at [1078, 159] on span "chevron_right" at bounding box center [1073, 161] width 19 height 19
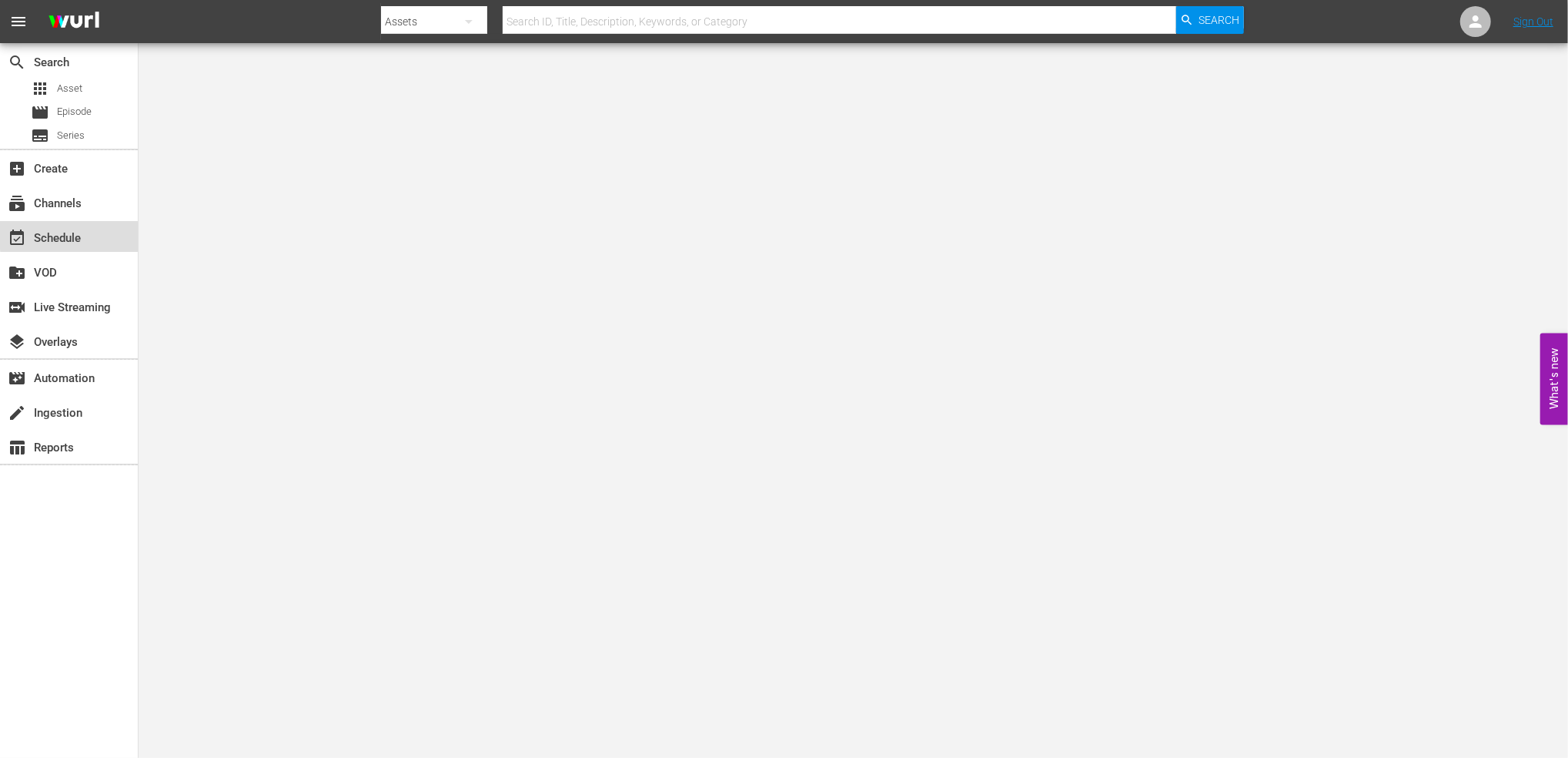
click at [103, 232] on div "event_available Schedule" at bounding box center [69, 237] width 138 height 31
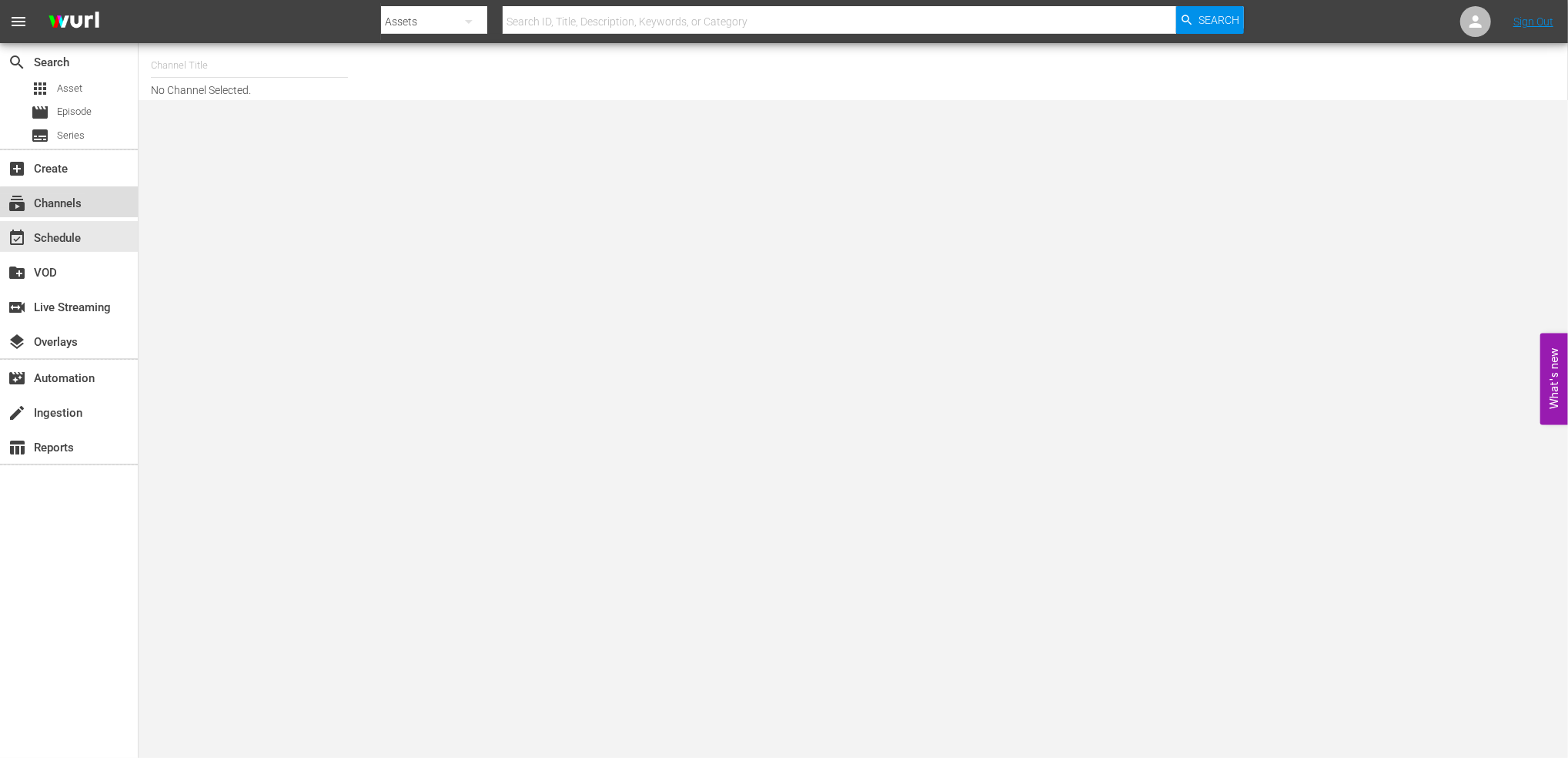
click at [79, 206] on div "subscriptions Channels" at bounding box center [43, 201] width 86 height 14
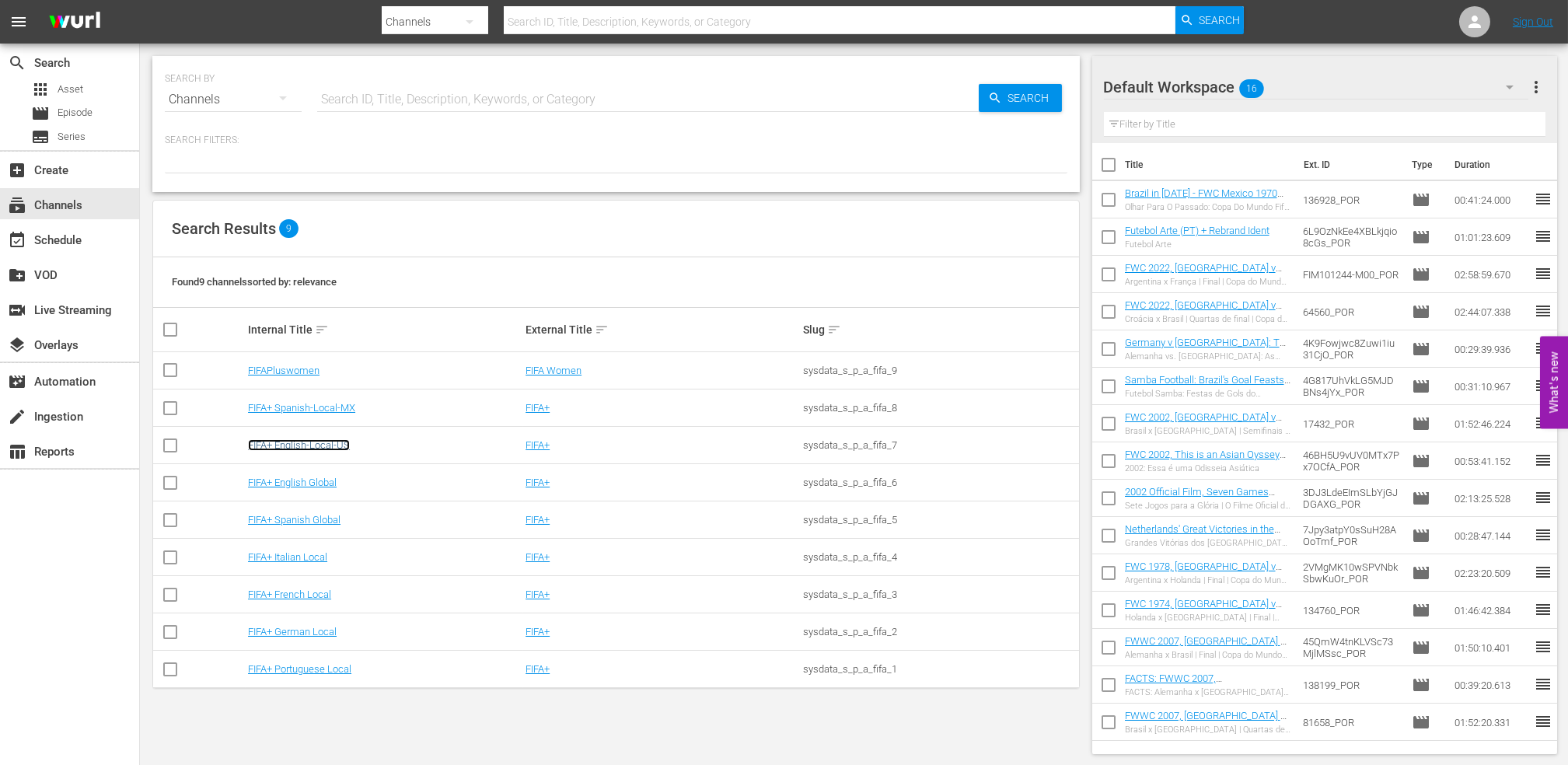
click at [319, 444] on link "FIFA+ English-Local-US" at bounding box center [299, 445] width 102 height 11
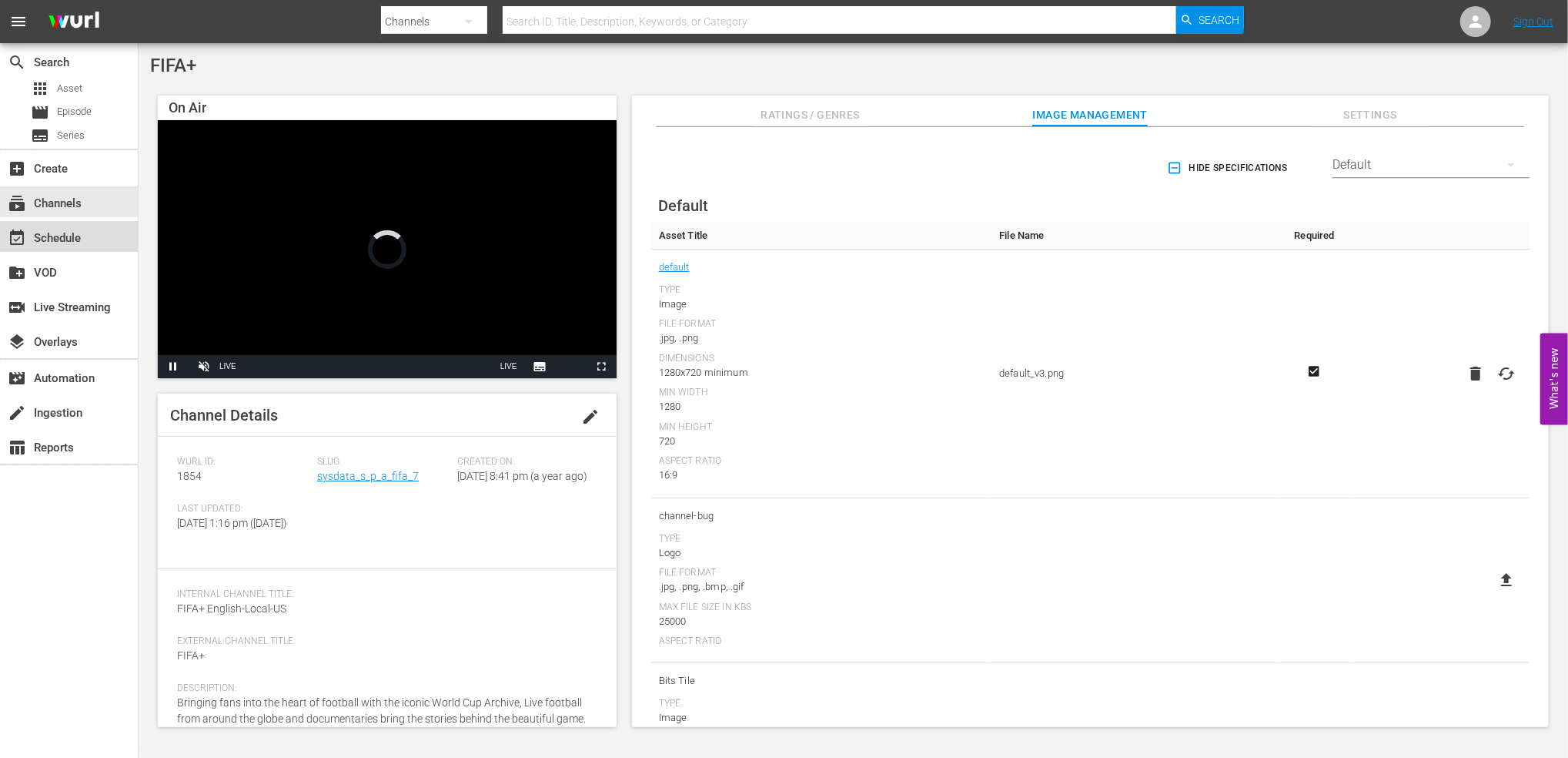
click at [95, 235] on div "event_available Schedule" at bounding box center [69, 237] width 138 height 31
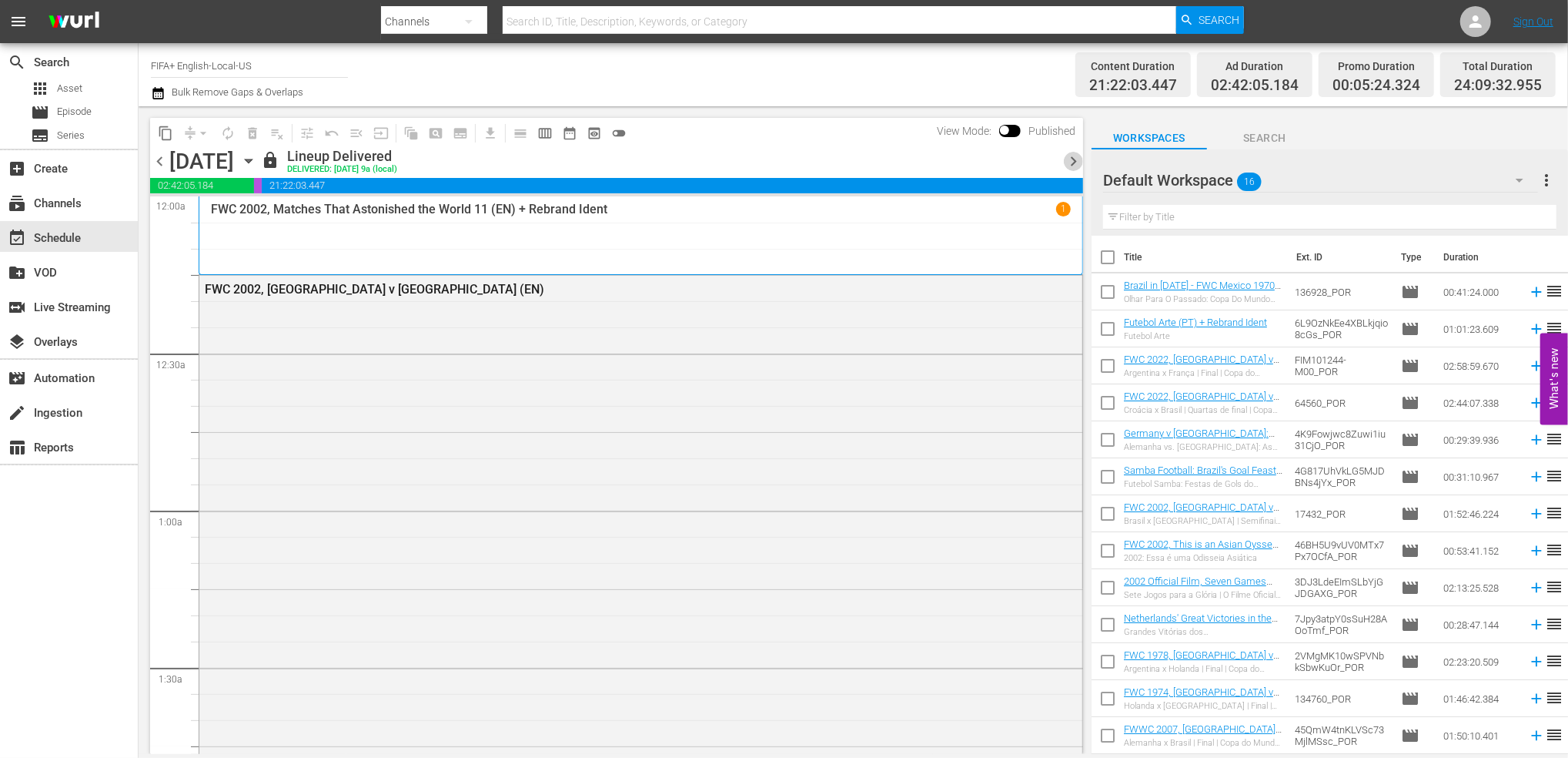
click at [1079, 159] on span "chevron_right" at bounding box center [1073, 161] width 19 height 19
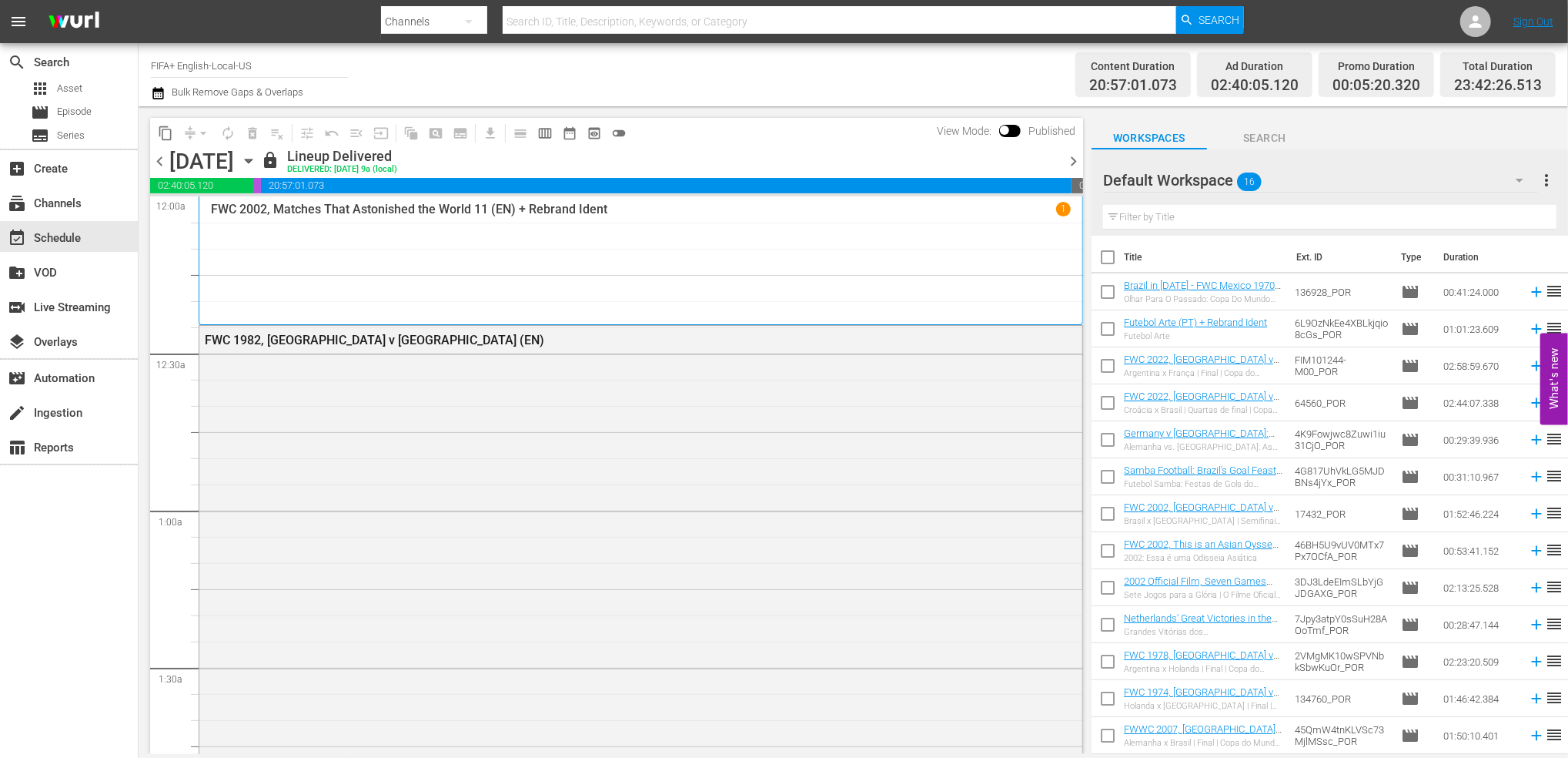
click at [1069, 159] on span "chevron_right" at bounding box center [1073, 161] width 19 height 19
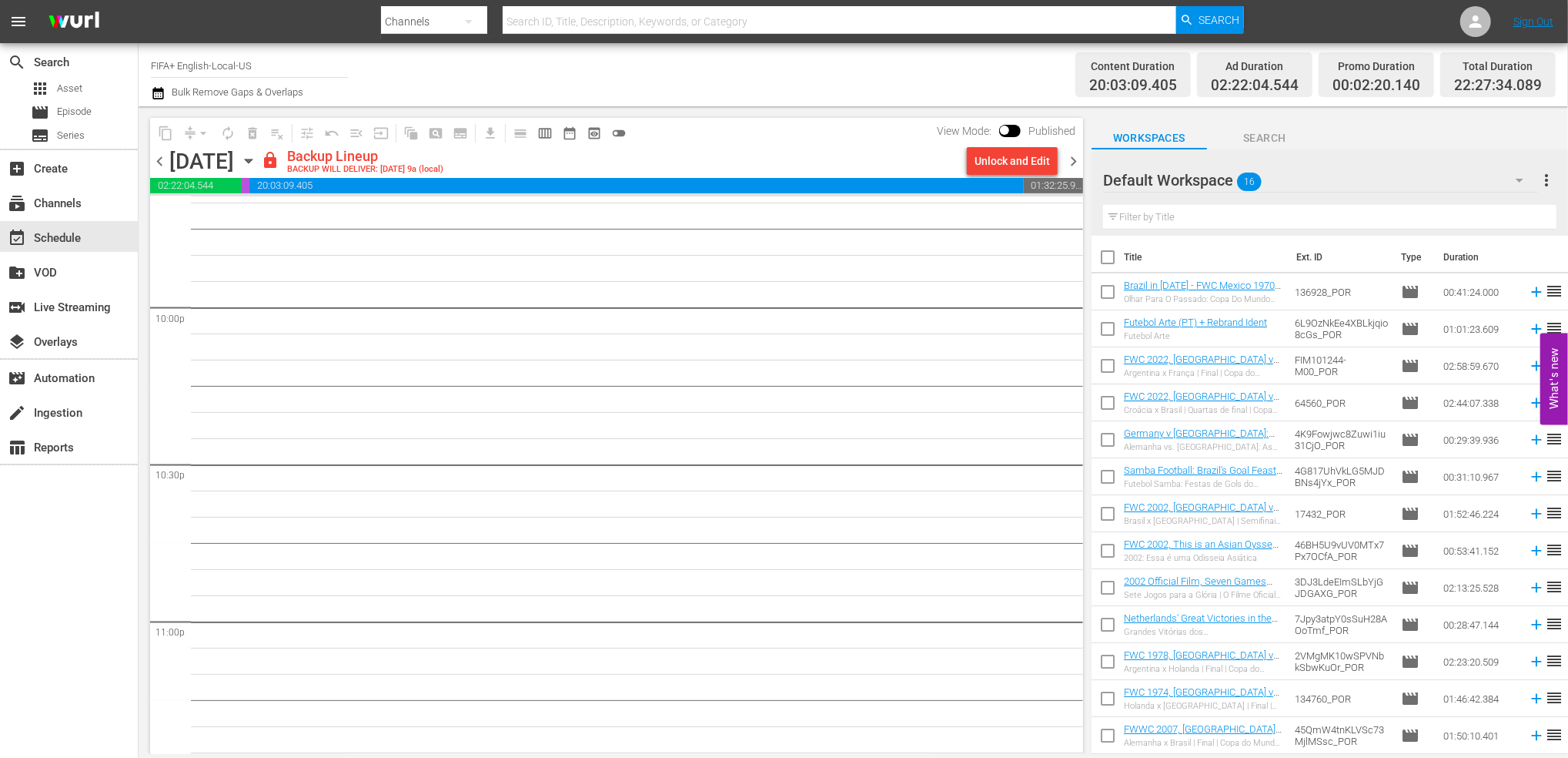
scroll to position [6980, 0]
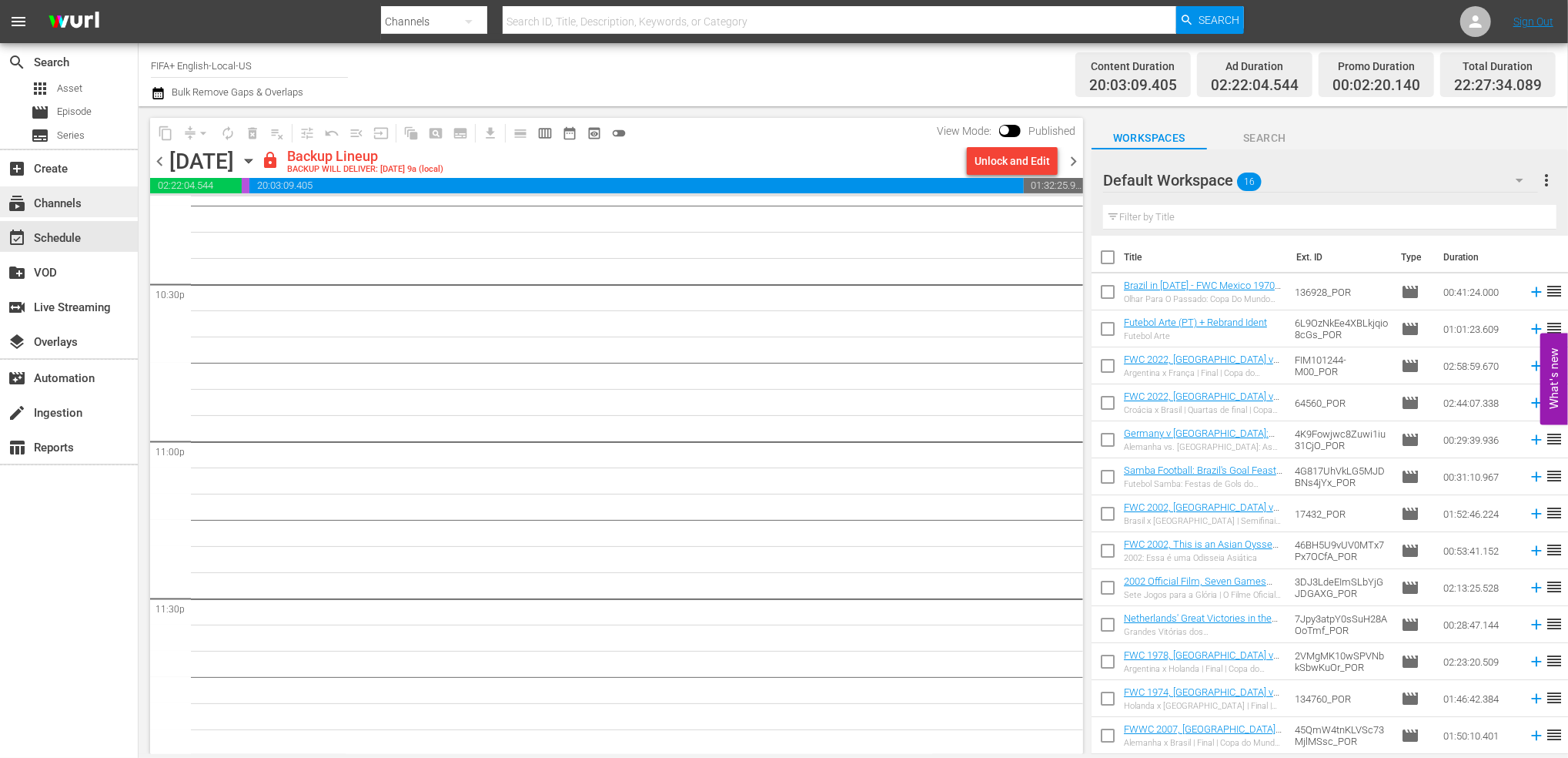
click at [89, 211] on div "subscriptions Channels" at bounding box center [69, 202] width 138 height 31
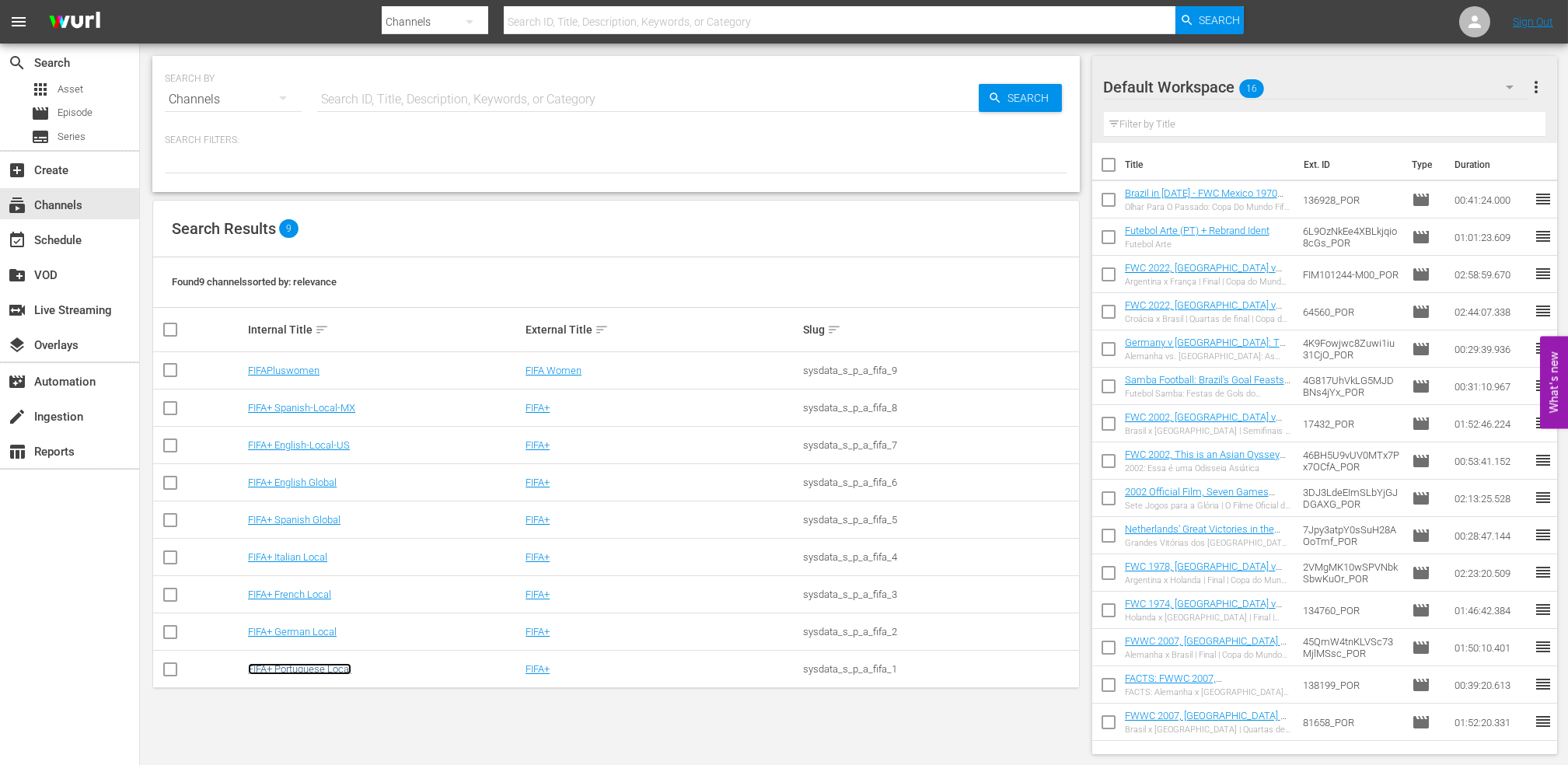
click at [330, 671] on link "FIFA+ Portuguese Local" at bounding box center [300, 669] width 103 height 11
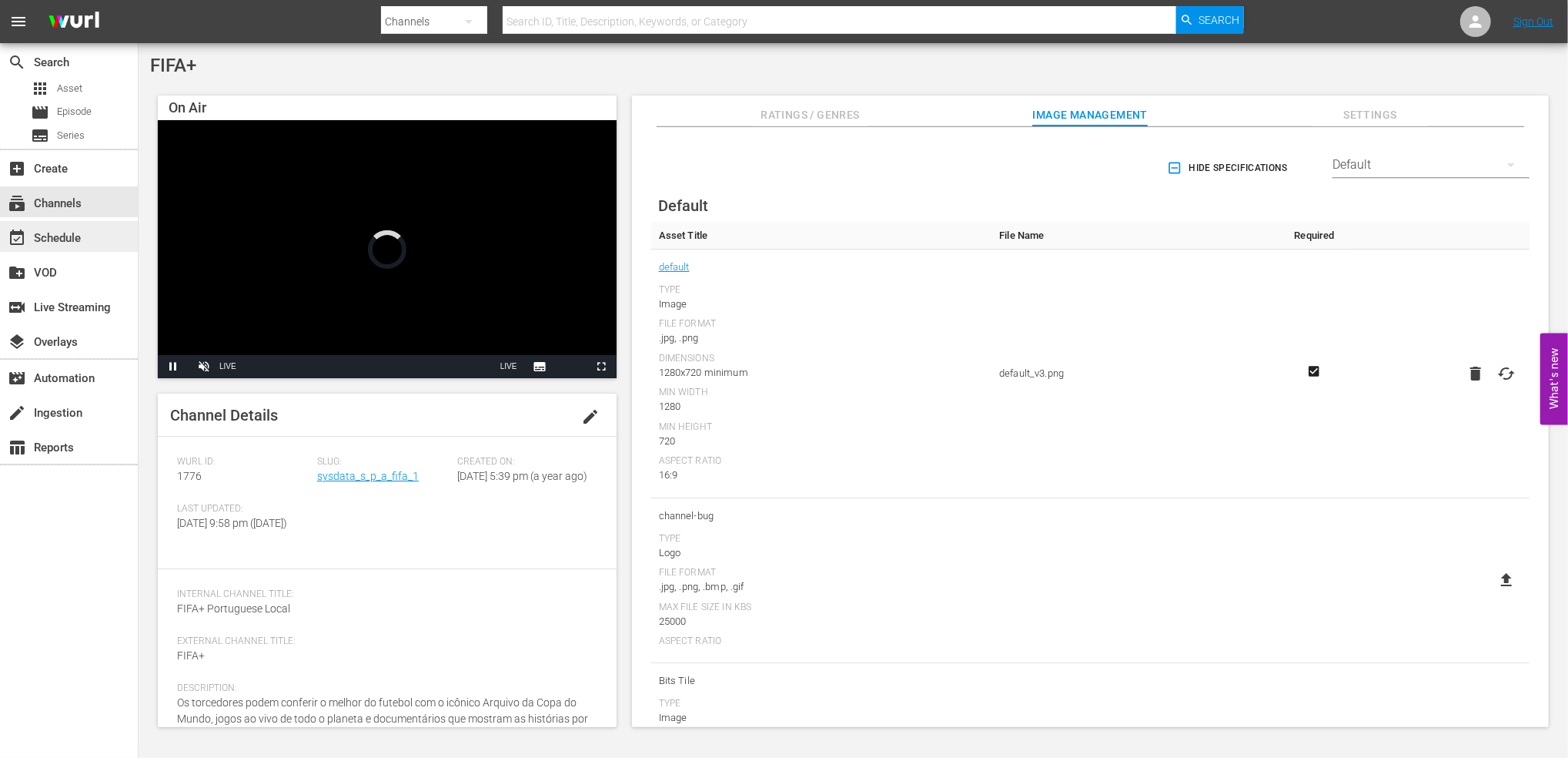
click at [82, 234] on div "event_available Schedule" at bounding box center [43, 236] width 86 height 14
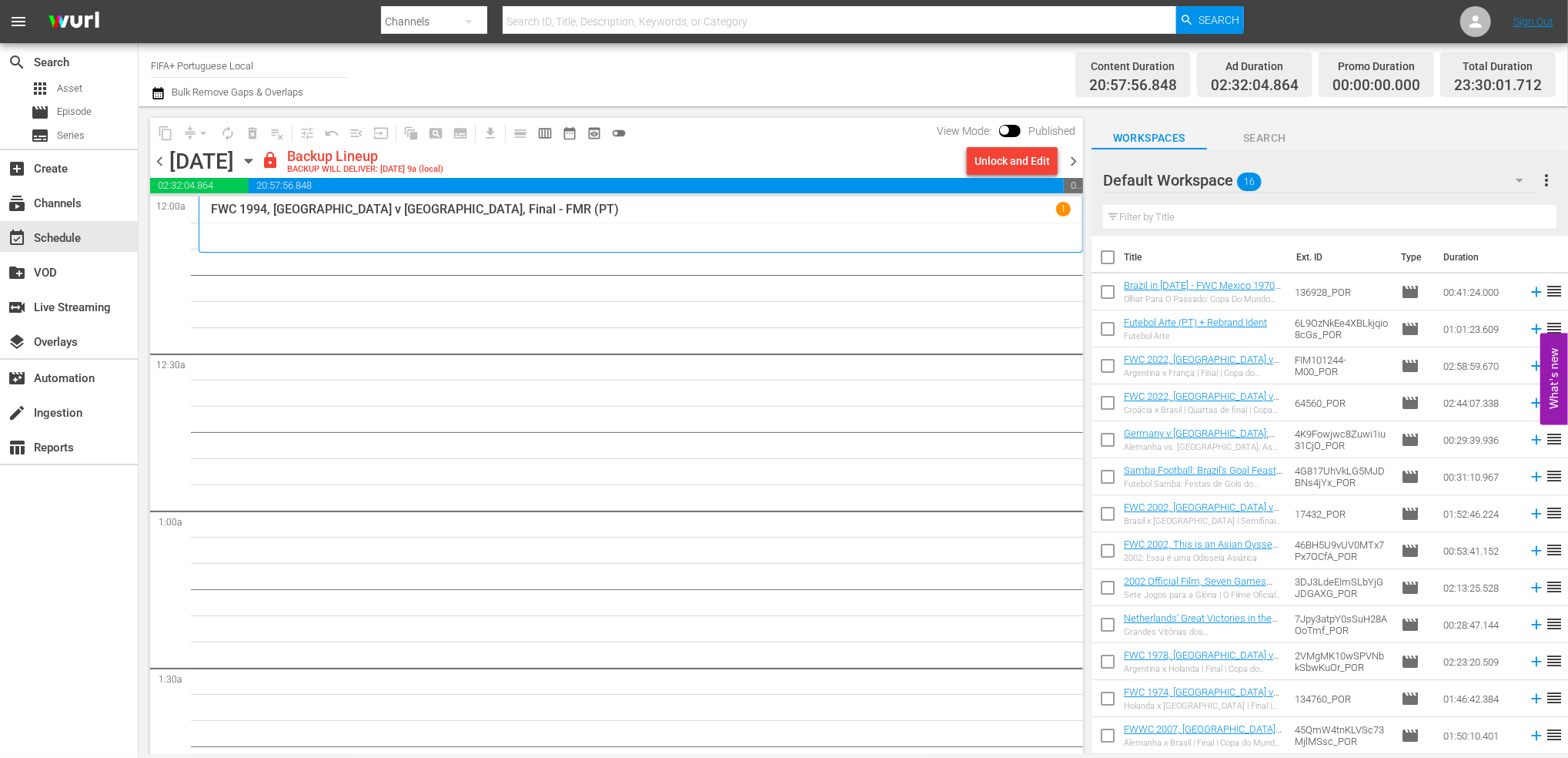
click at [1068, 159] on span "chevron_right" at bounding box center [1073, 161] width 19 height 19
click at [1072, 159] on span "chevron_right" at bounding box center [1073, 161] width 19 height 19
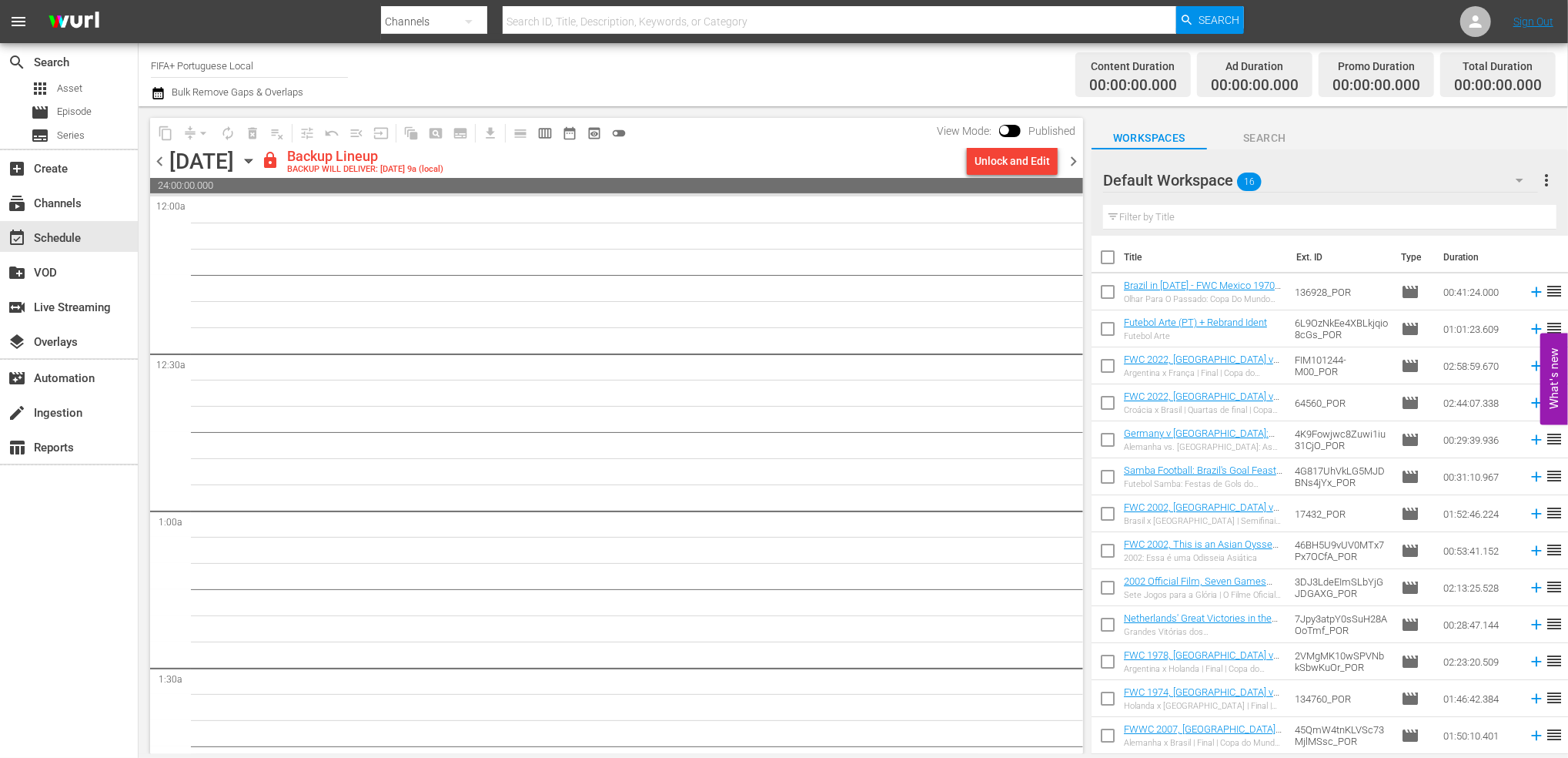
click at [157, 157] on span "chevron_left" at bounding box center [160, 161] width 19 height 19
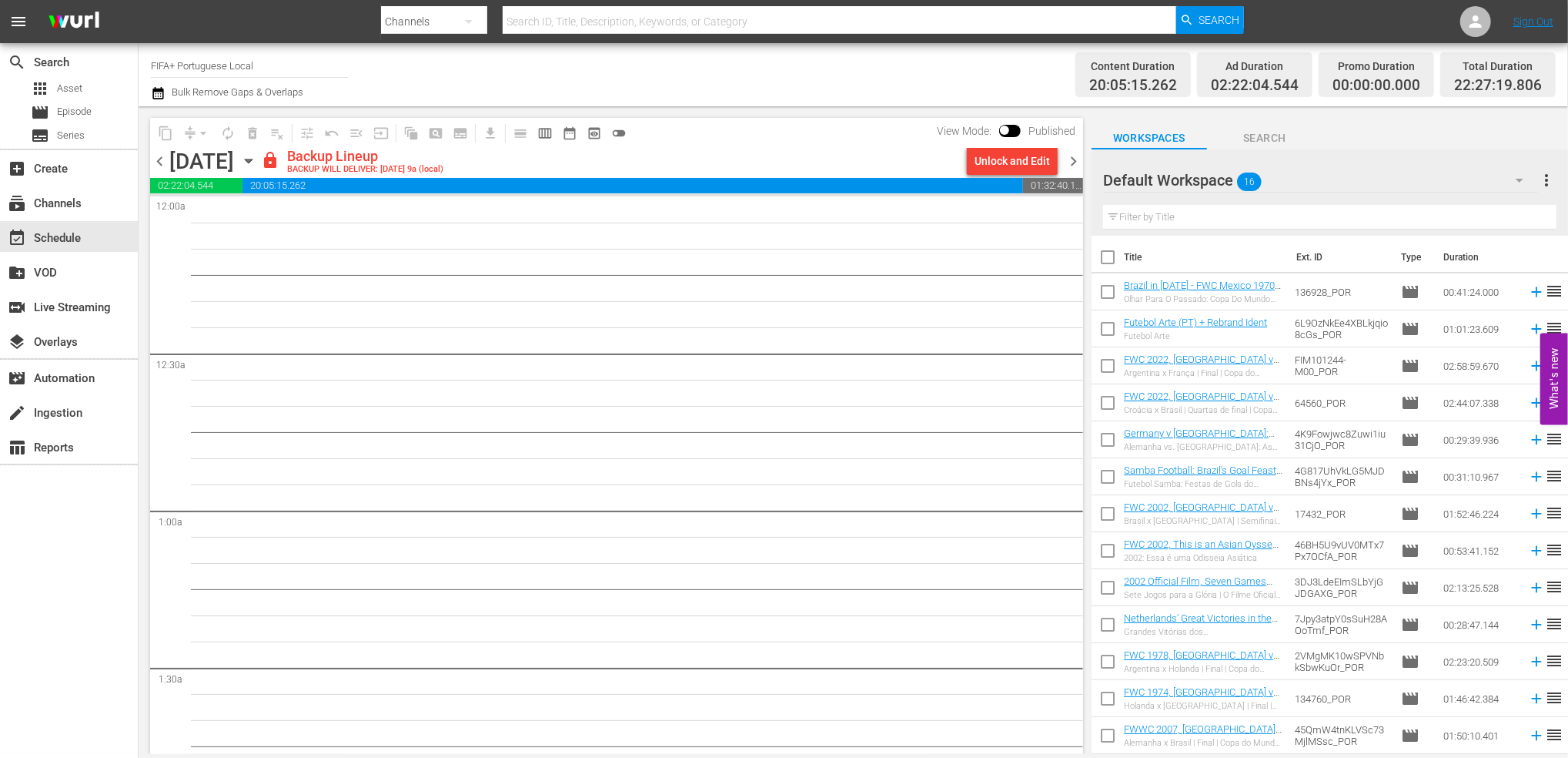
click at [160, 159] on span "chevron_left" at bounding box center [160, 161] width 19 height 19
click at [163, 159] on span "chevron_left" at bounding box center [160, 161] width 19 height 19
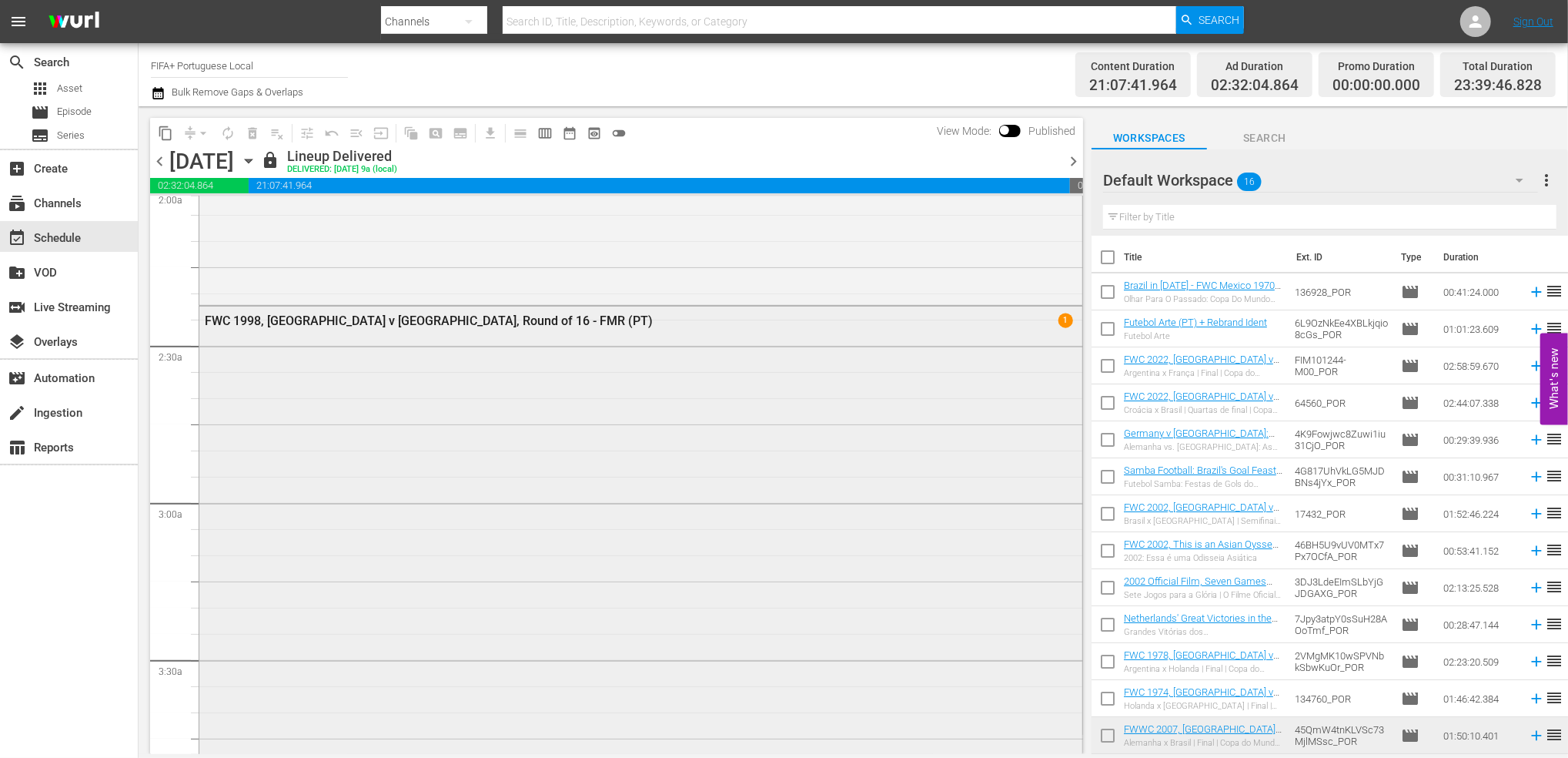
scroll to position [638, 0]
click at [386, 312] on div "FWC 1998, [GEOGRAPHIC_DATA] v [GEOGRAPHIC_DATA], Round of 16 - FMR (PT)" at bounding box center [598, 318] width 787 height 14
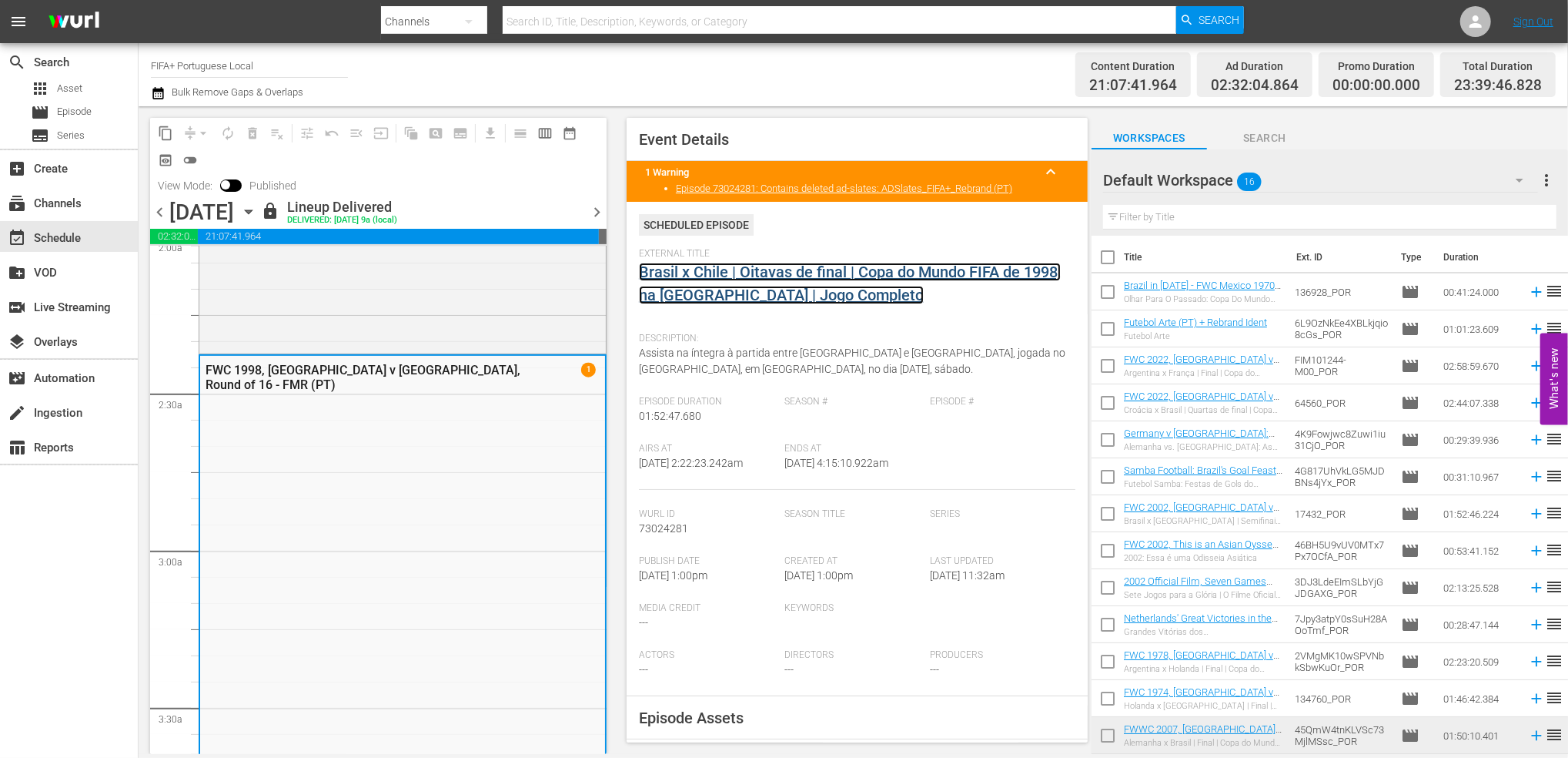
click at [733, 273] on link "Brasil x Chile | Oitavas de final | Copa do Mundo FIFA de 1998, na [GEOGRAPHIC_…" at bounding box center [850, 283] width 422 height 42
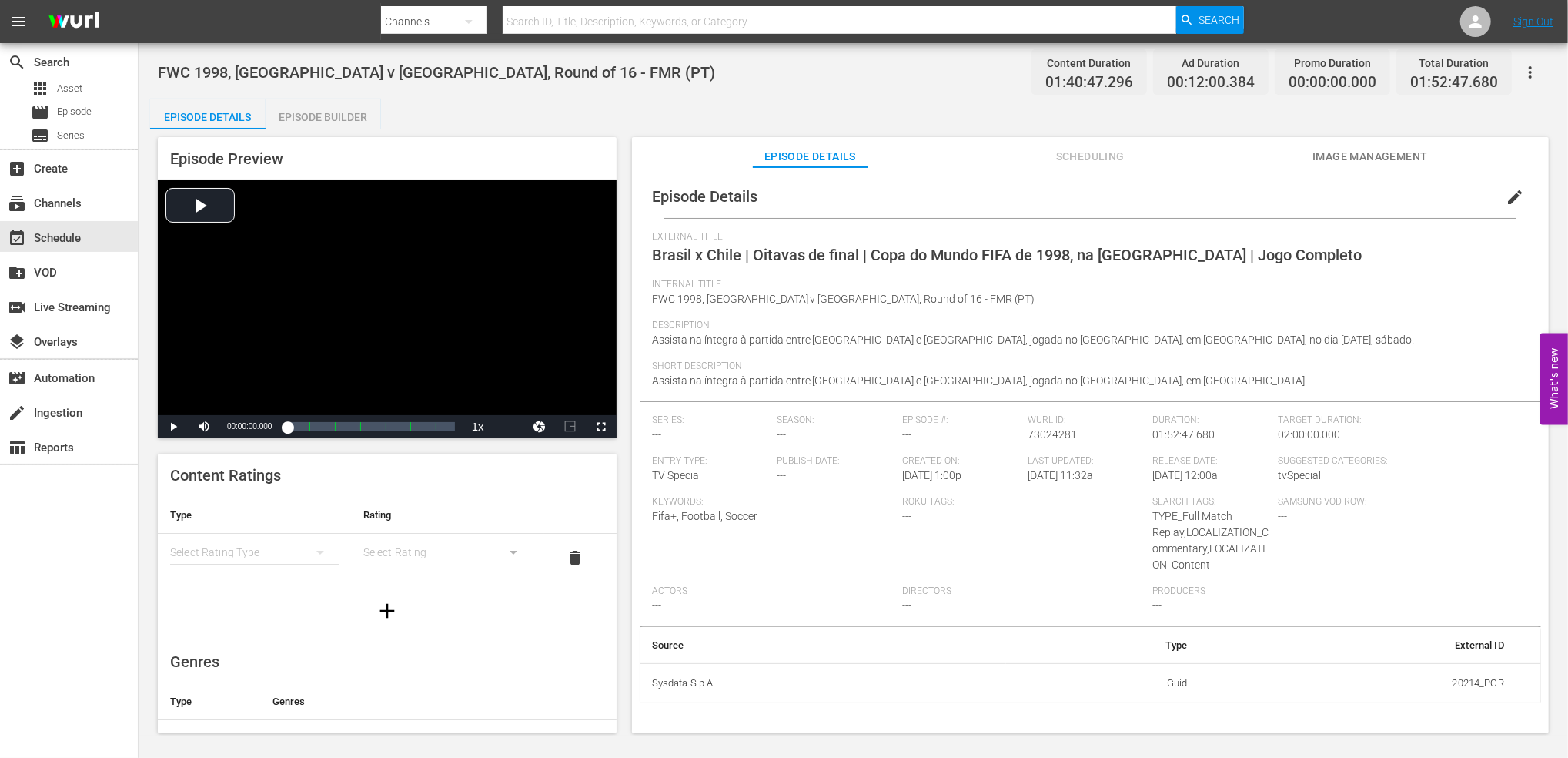
click at [345, 113] on div "Episode Builder" at bounding box center [324, 116] width 115 height 37
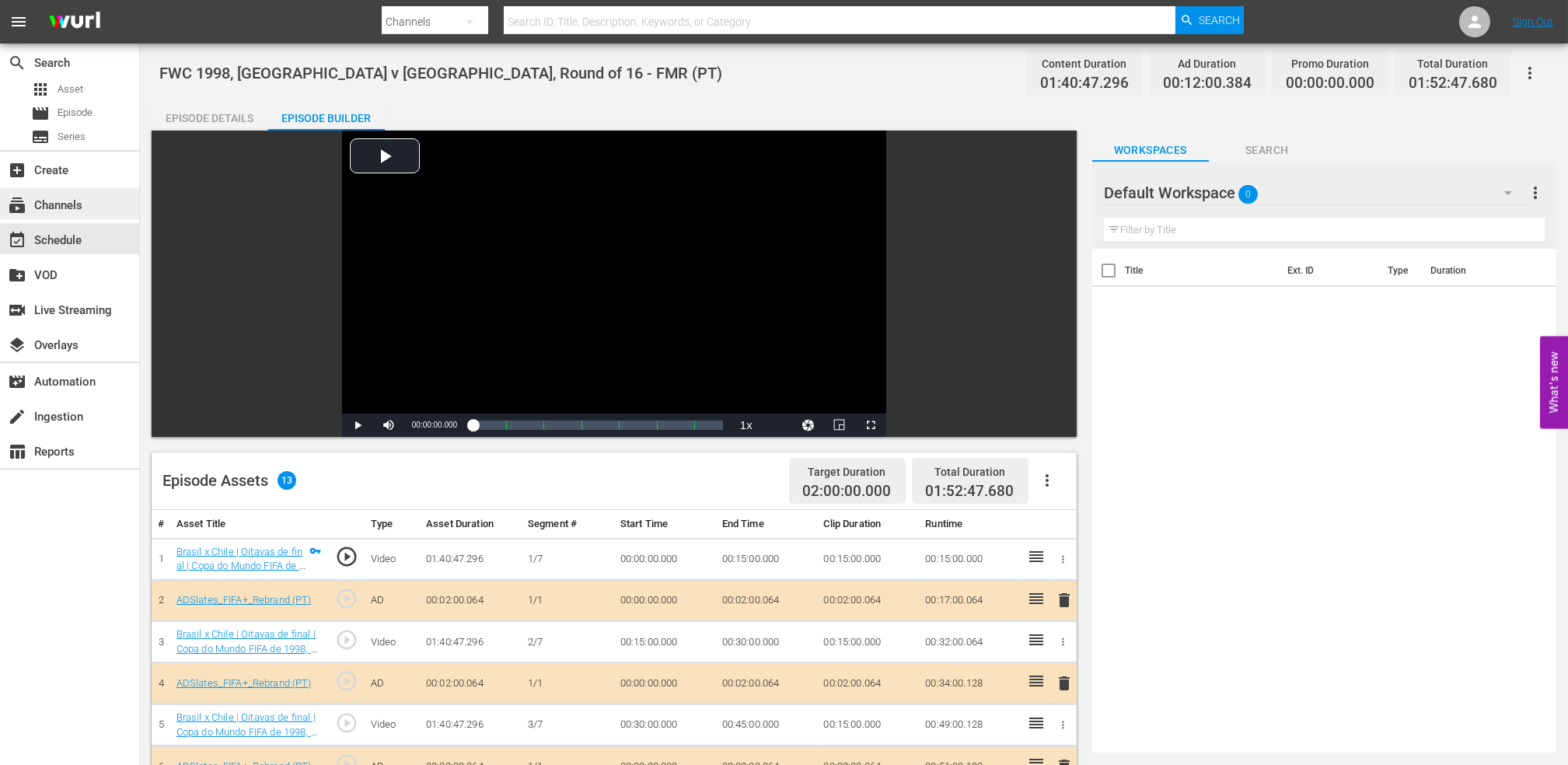
click at [98, 203] on div "subscriptions Channels" at bounding box center [70, 203] width 140 height 32
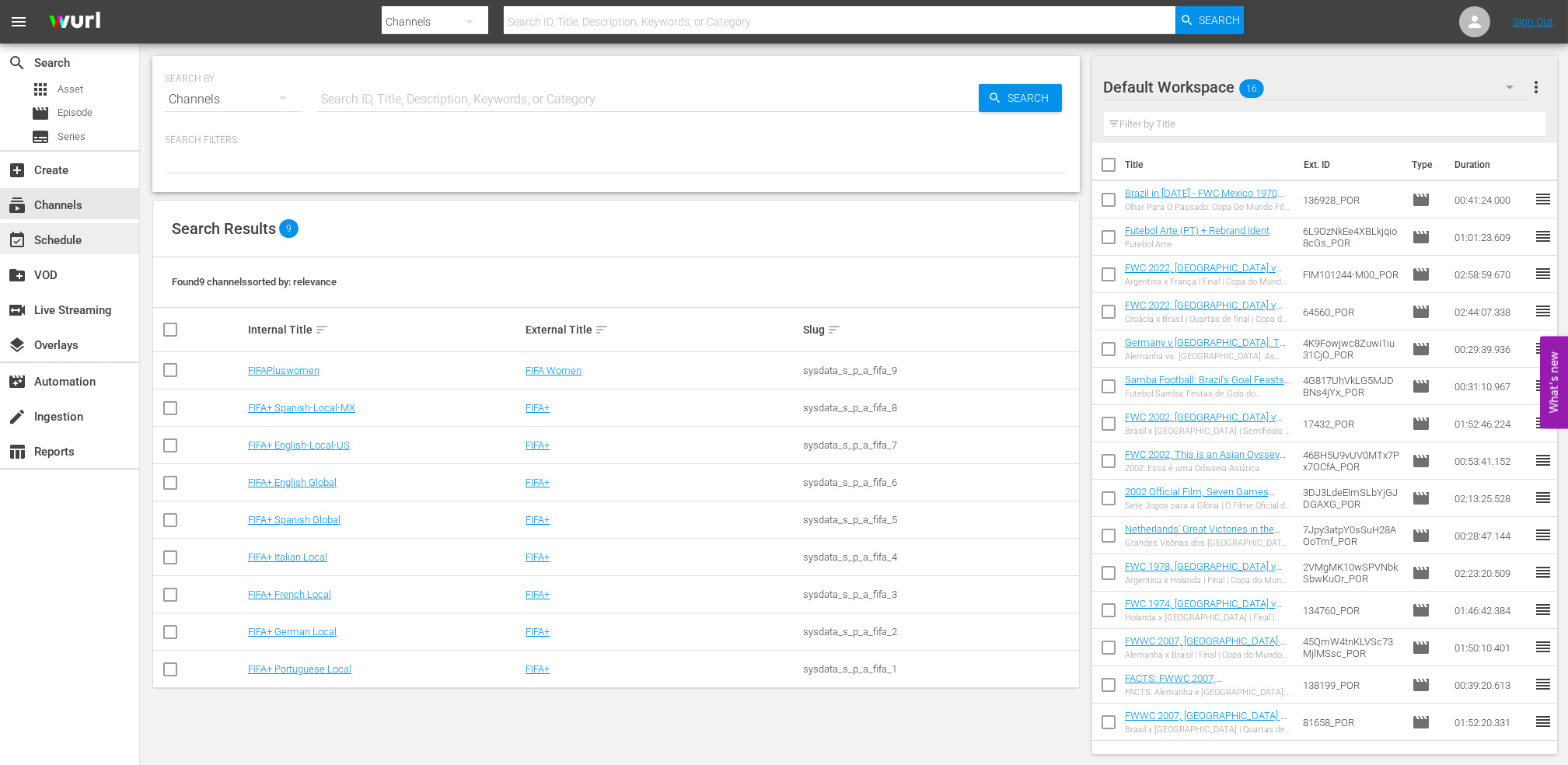
click at [46, 236] on div "event_available Schedule" at bounding box center [43, 238] width 87 height 14
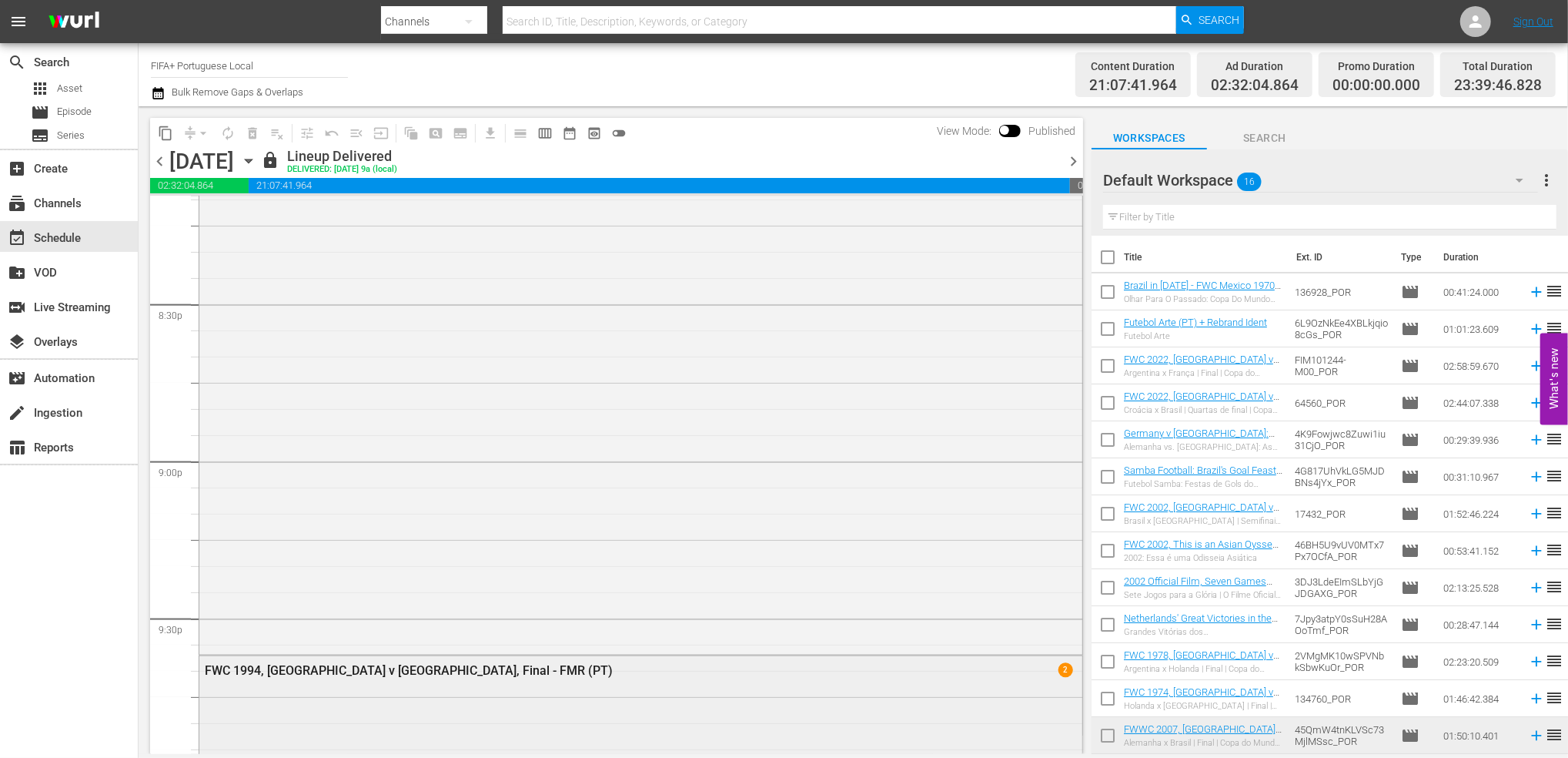
scroll to position [7037, 0]
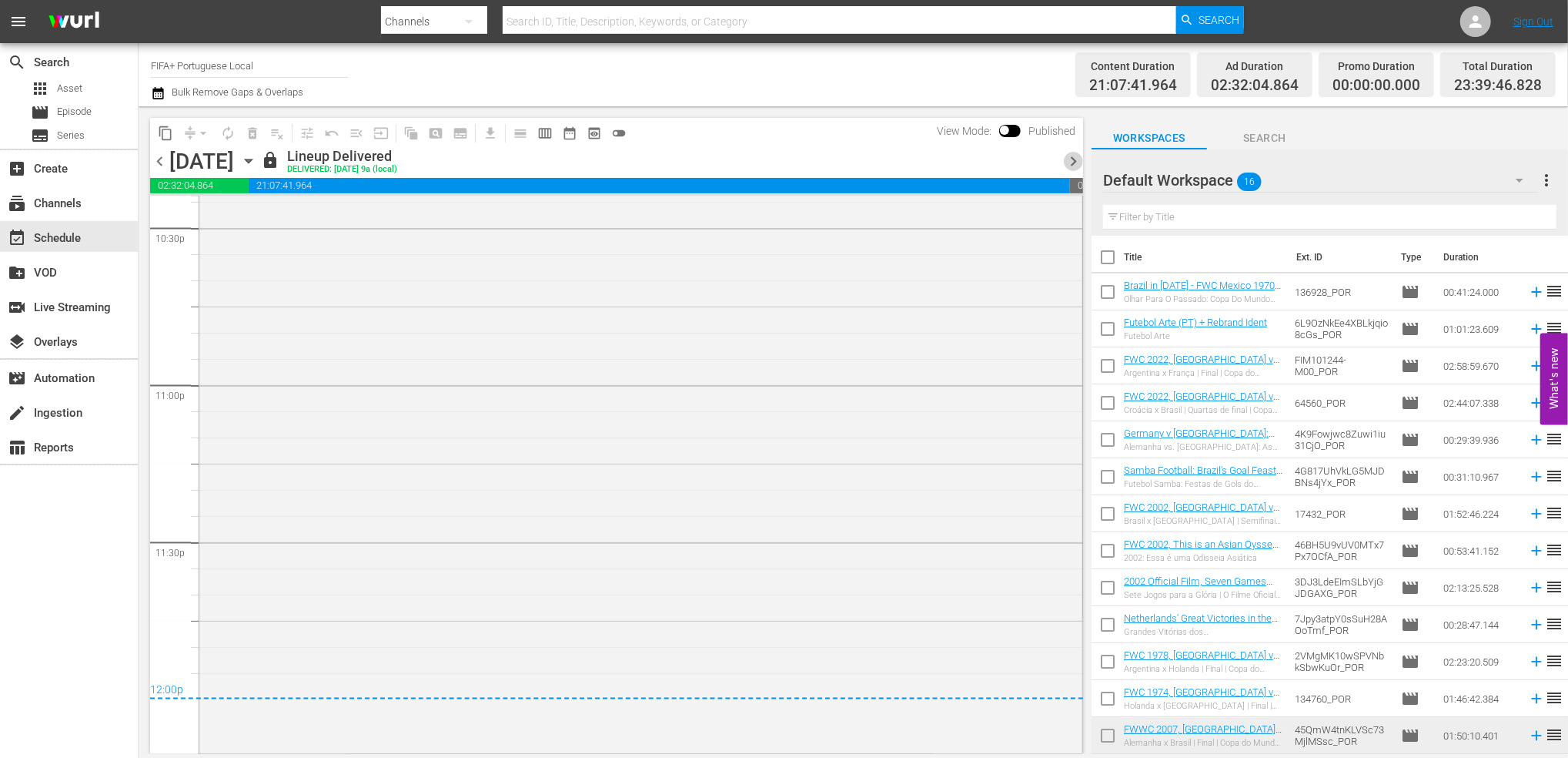
click at [1067, 159] on span "chevron_right" at bounding box center [1073, 161] width 19 height 19
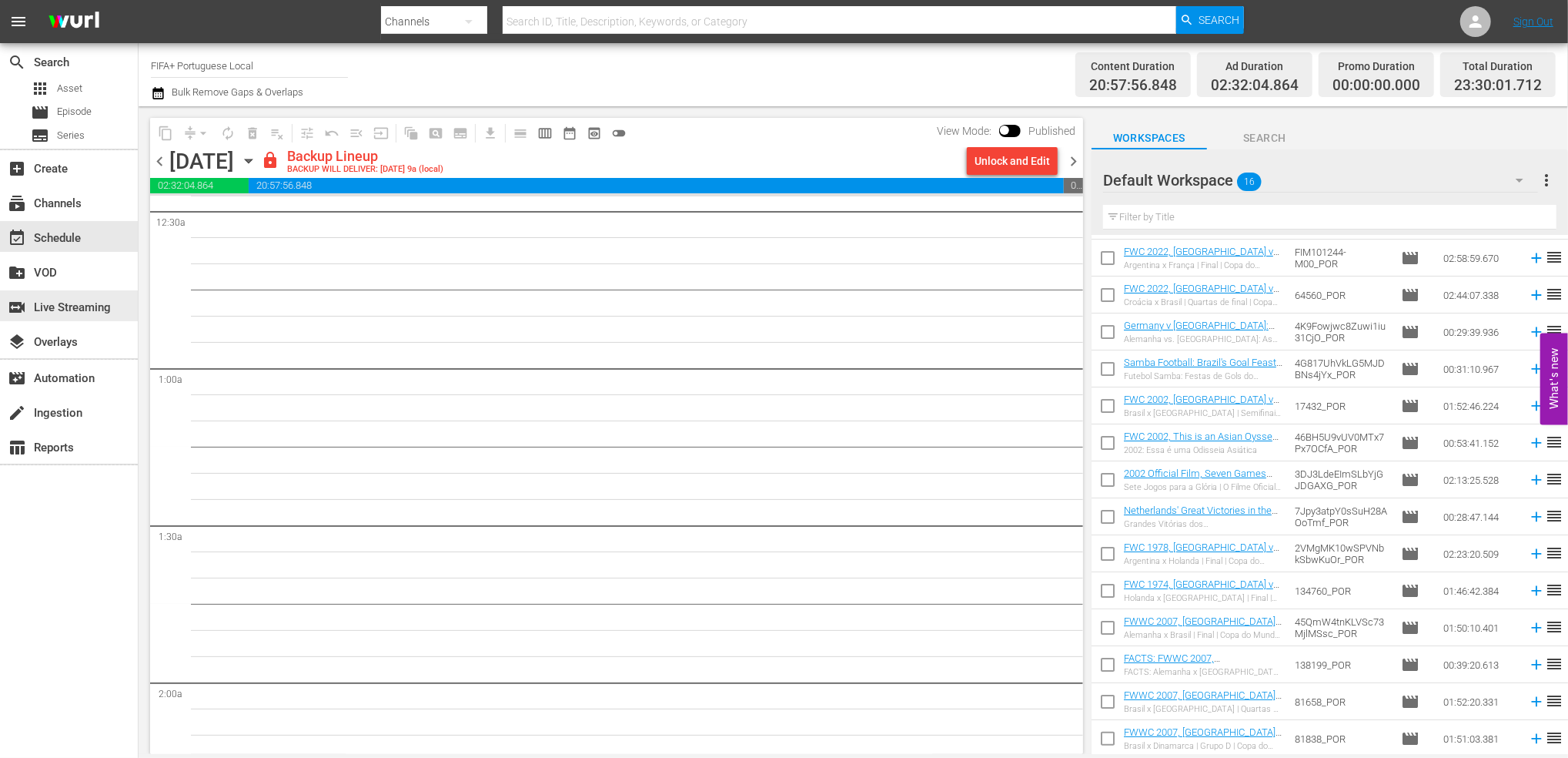
scroll to position [179, 0]
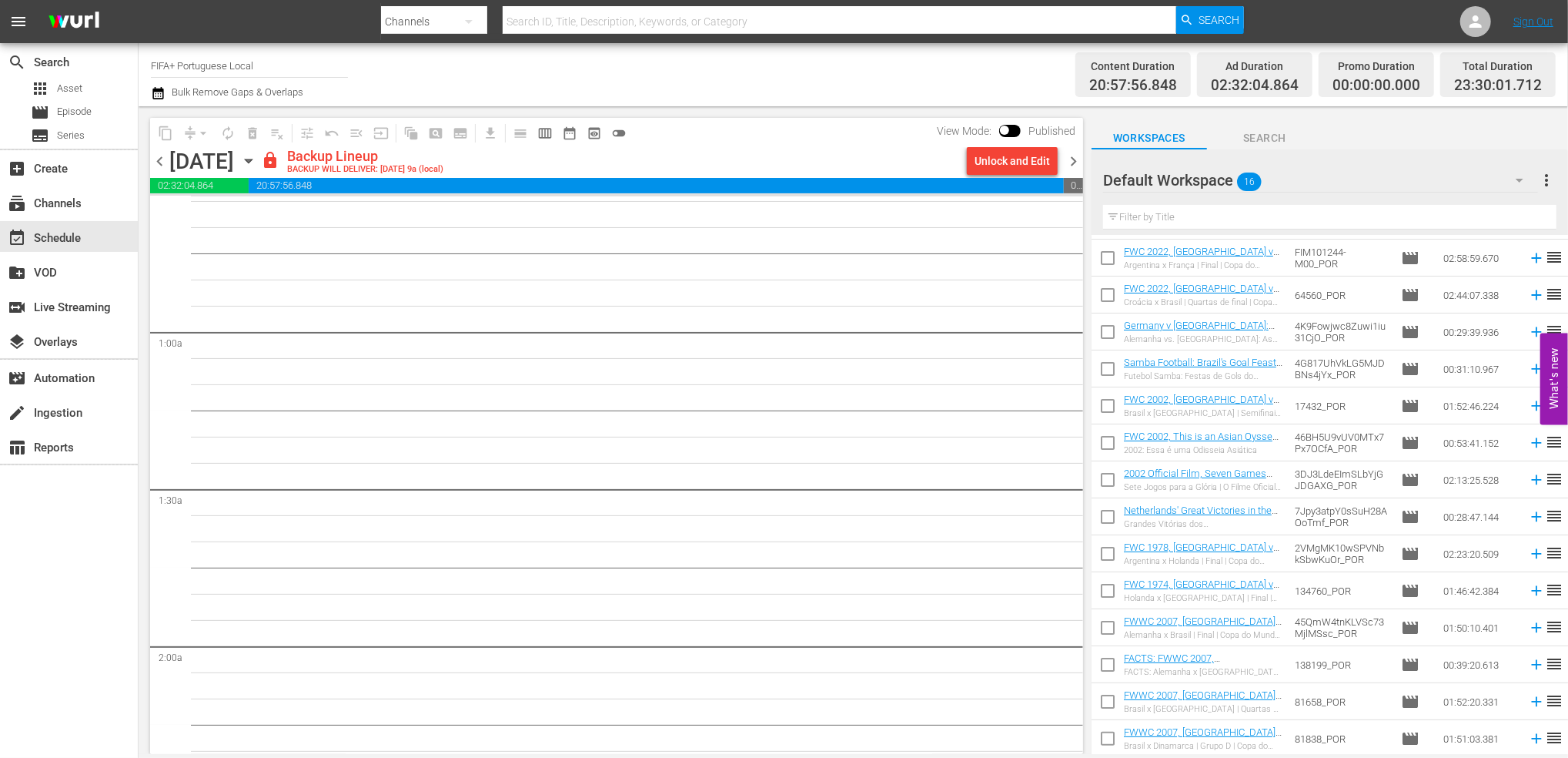
click at [161, 164] on span "chevron_left" at bounding box center [160, 161] width 19 height 19
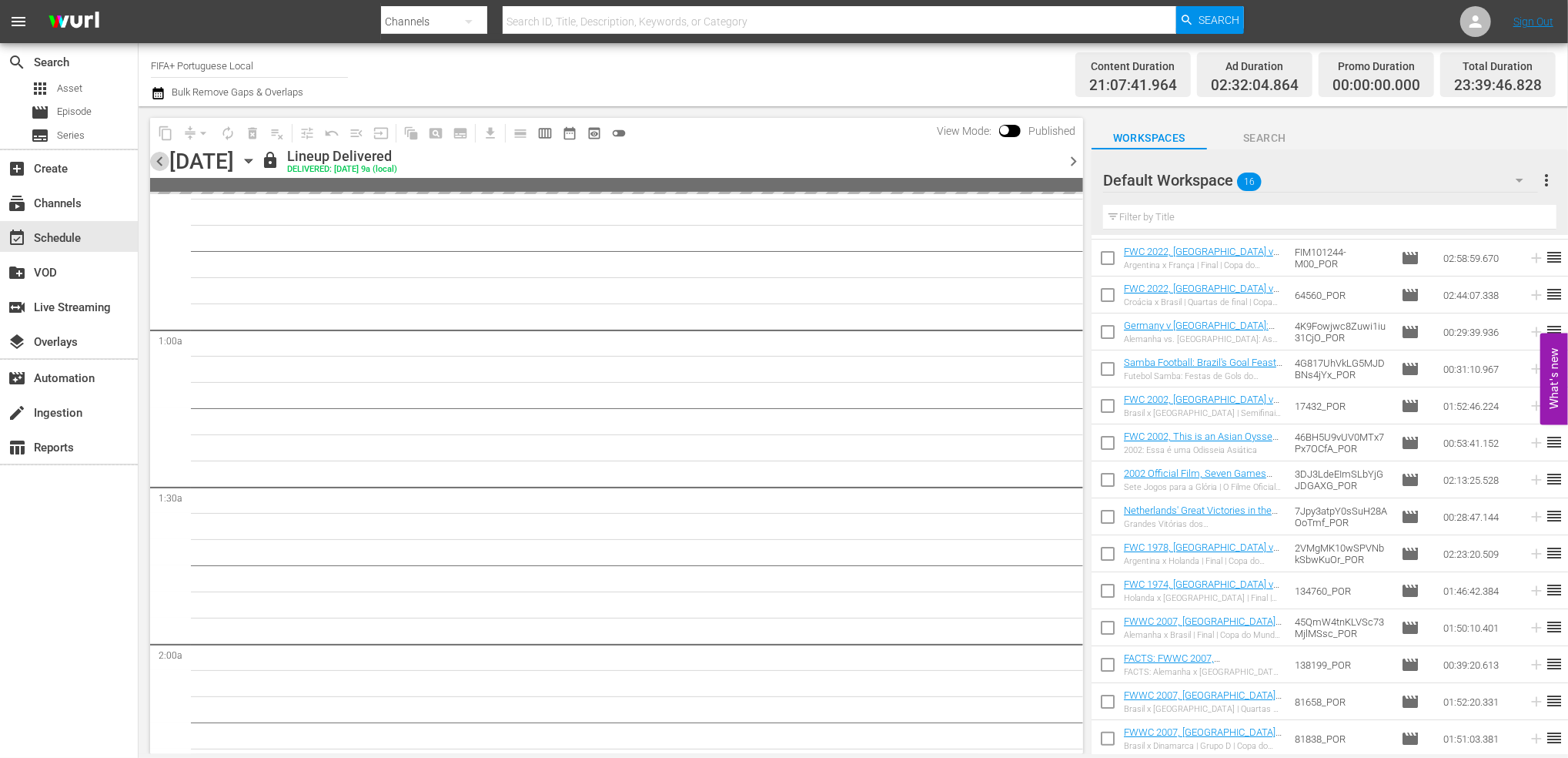
click at [161, 157] on span "chevron_left" at bounding box center [160, 161] width 19 height 19
click at [161, 156] on span "chevron_left" at bounding box center [160, 161] width 19 height 19
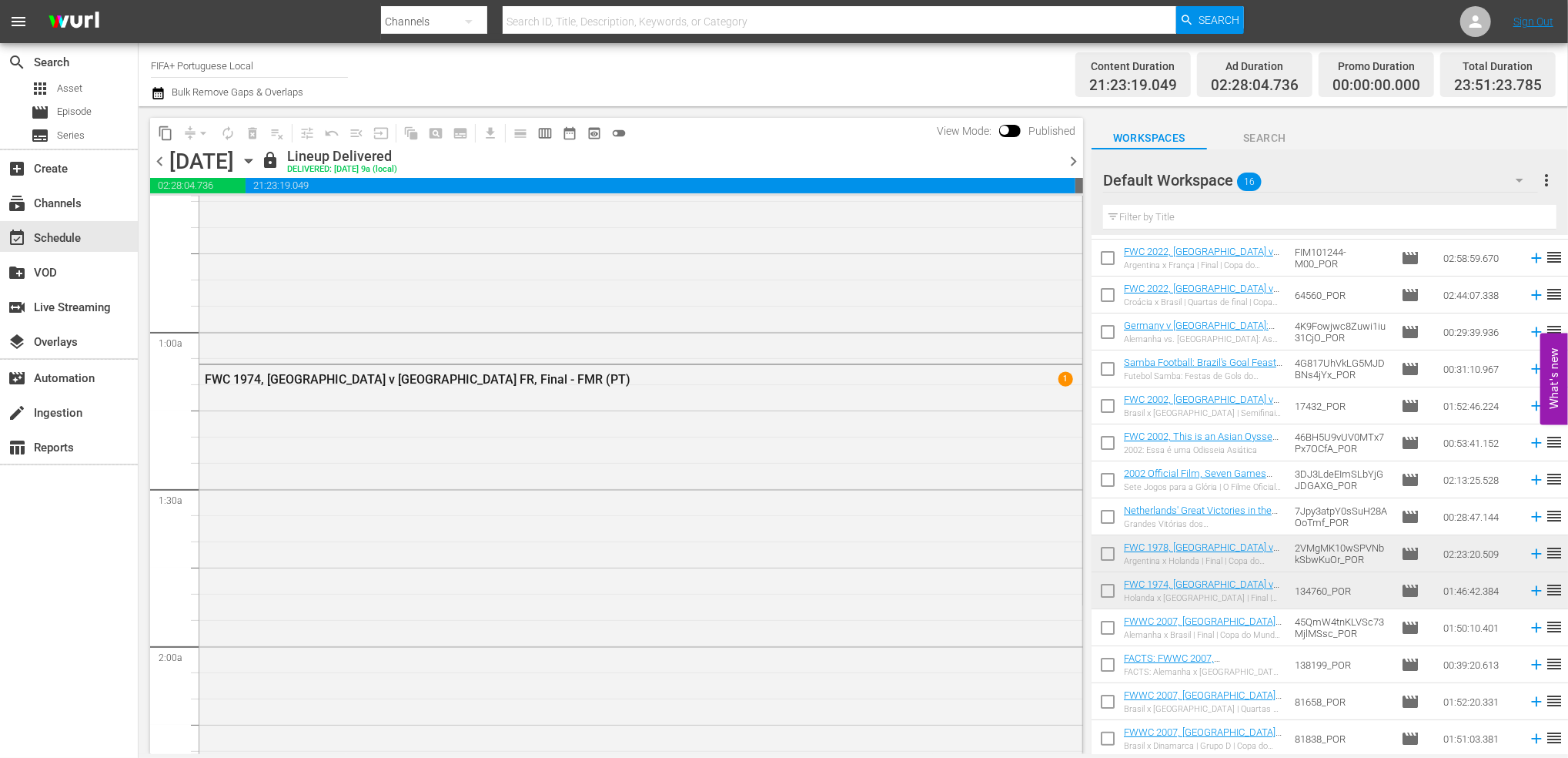
scroll to position [152, 0]
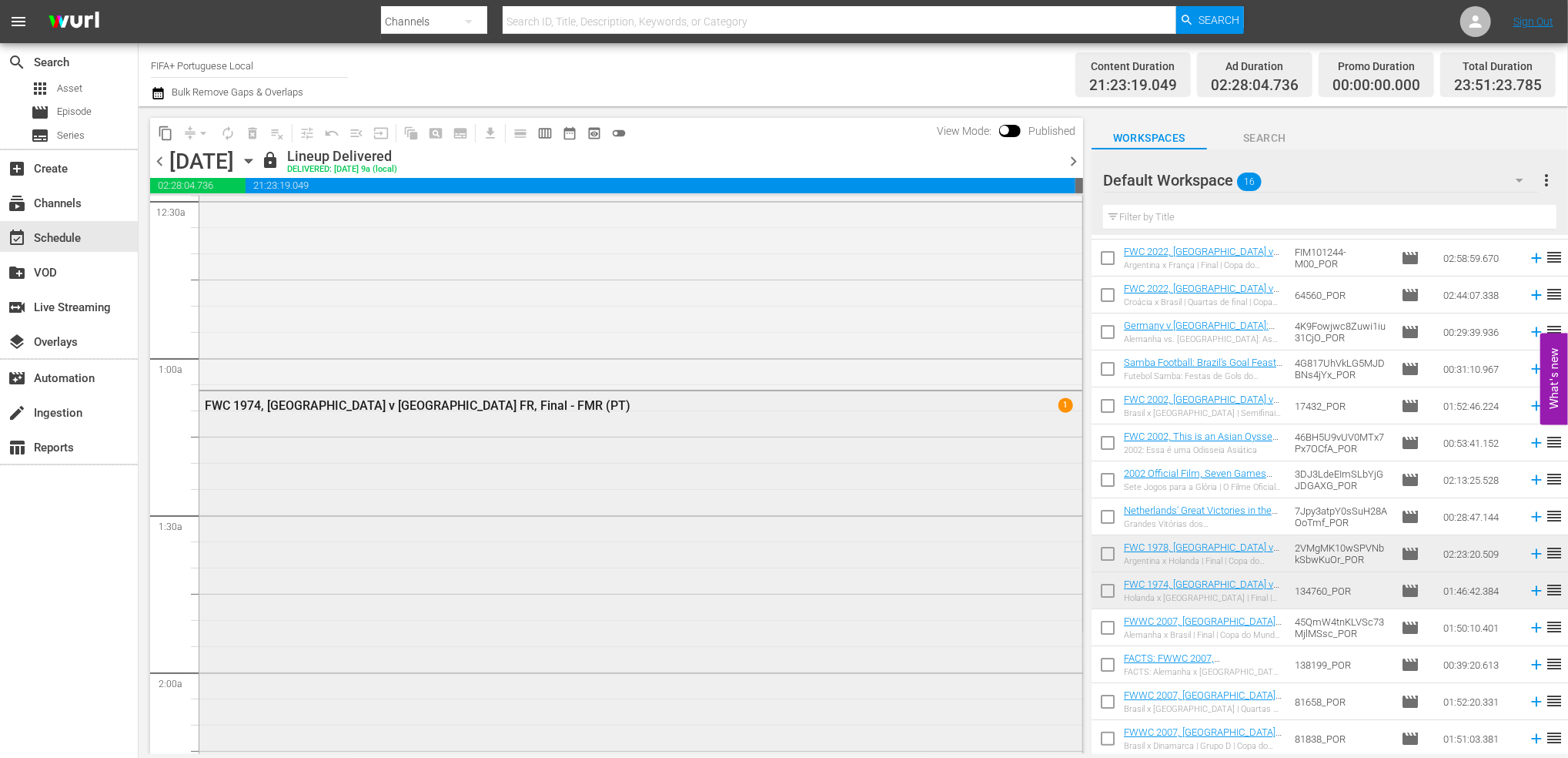
click at [425, 405] on div "FWC 1974, [GEOGRAPHIC_DATA] v [GEOGRAPHIC_DATA] FR, Final - FMR (PT)" at bounding box center [598, 405] width 787 height 14
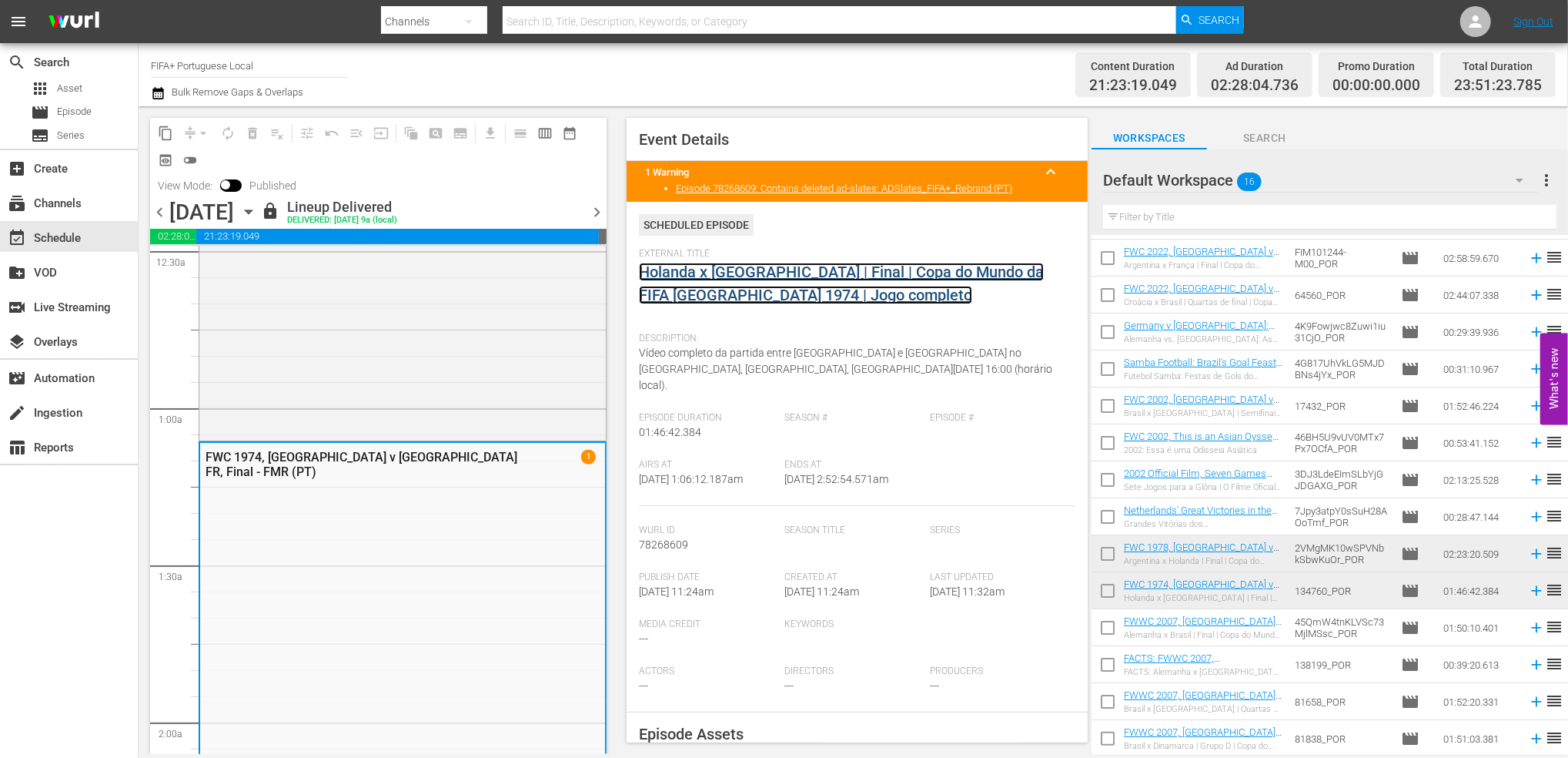
click at [733, 278] on link "Holanda x [GEOGRAPHIC_DATA] | Final | Copa do Mundo da FIFA [GEOGRAPHIC_DATA] 1…" at bounding box center [841, 283] width 405 height 42
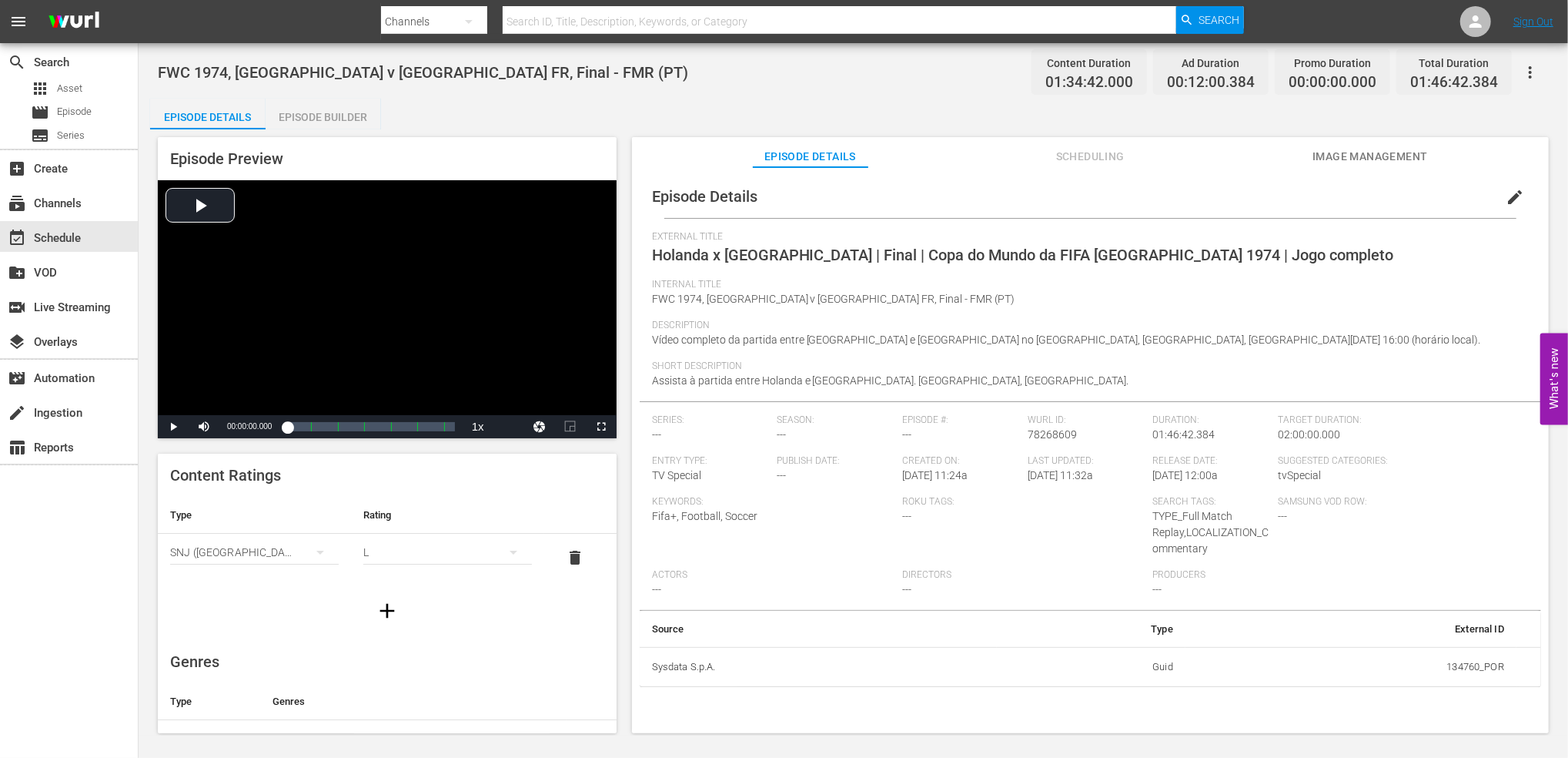
click at [327, 109] on div "Episode Builder" at bounding box center [324, 116] width 115 height 37
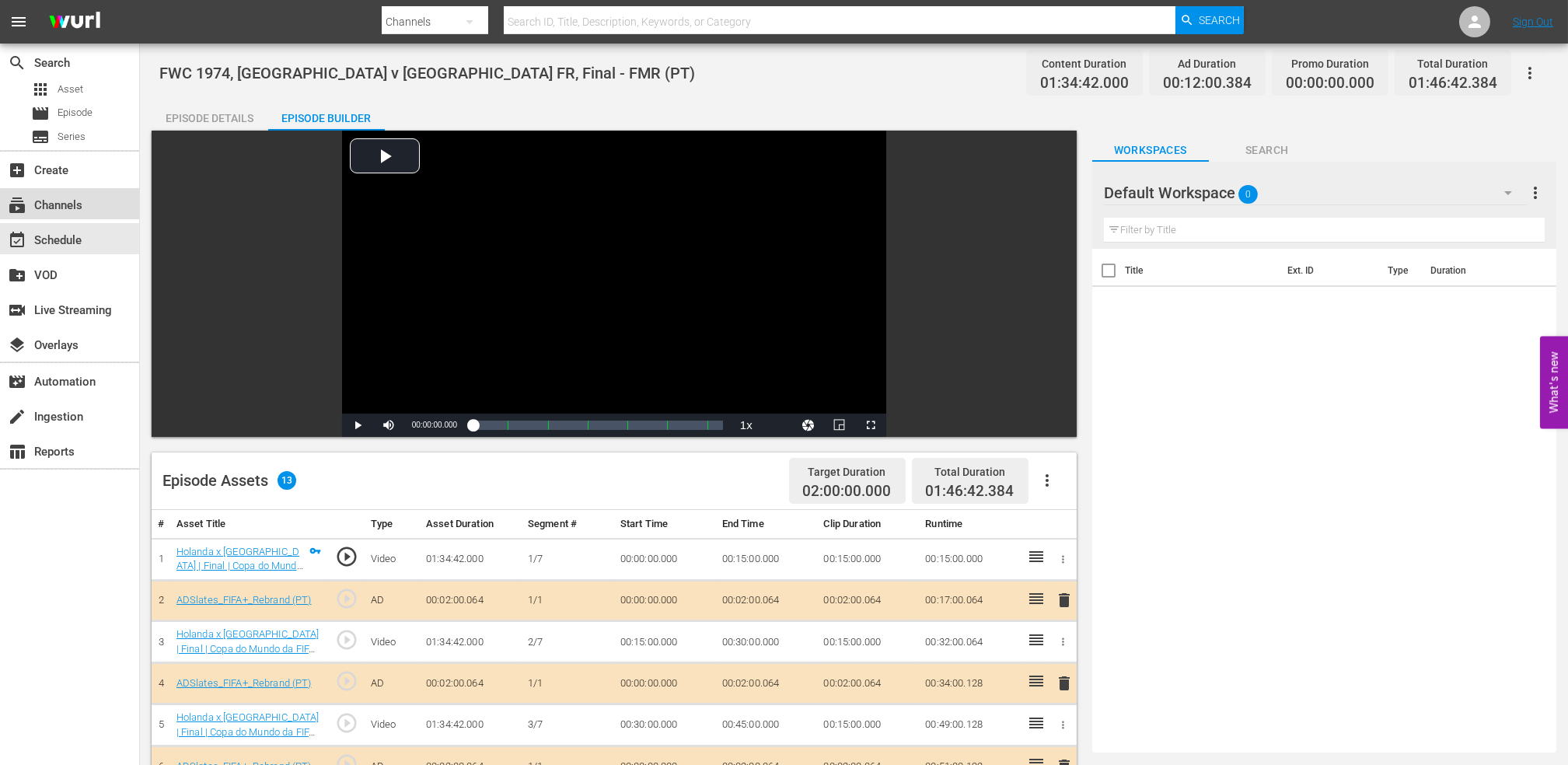
click at [69, 202] on div "subscriptions Channels" at bounding box center [43, 202] width 87 height 14
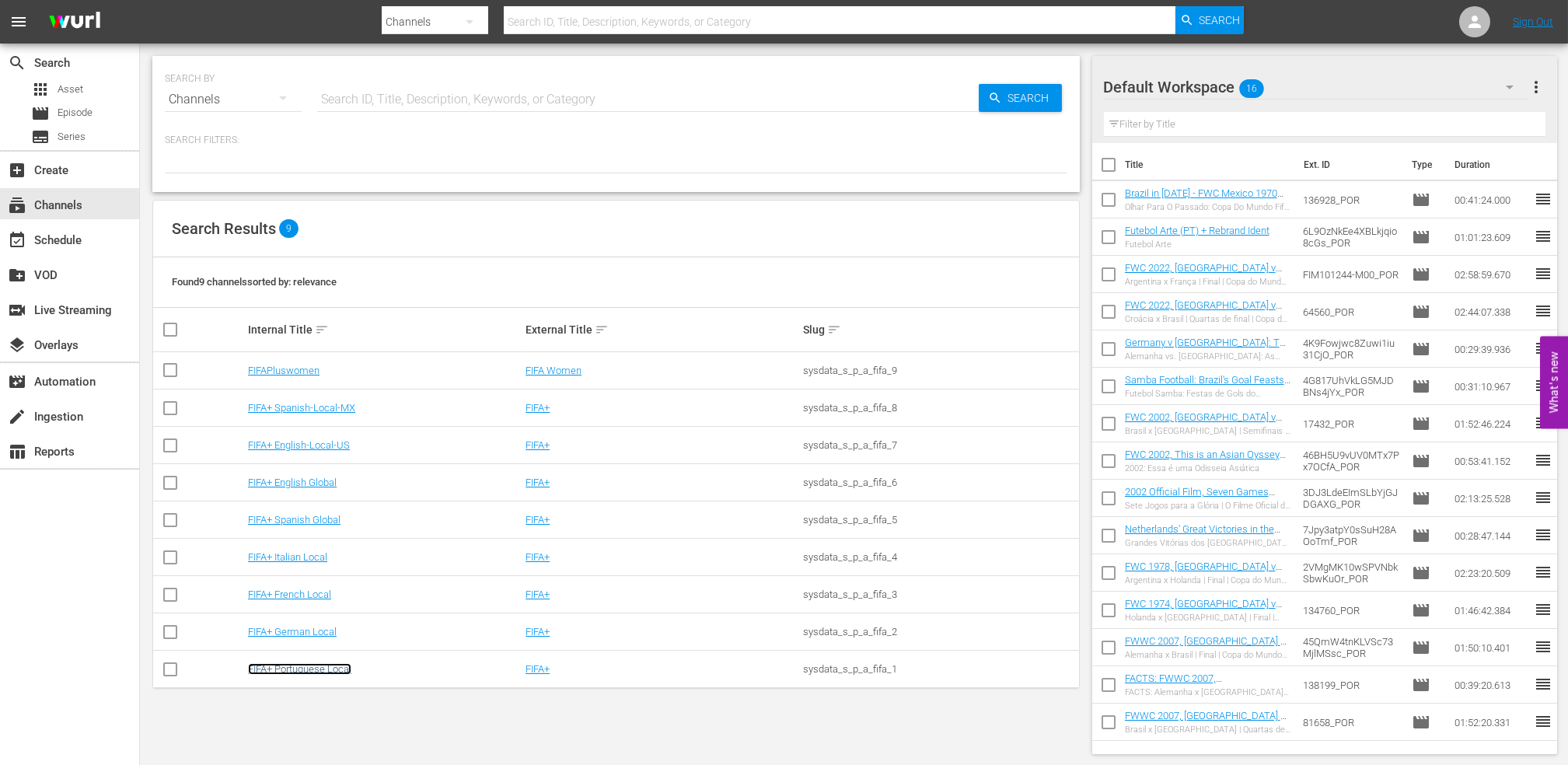
click at [291, 669] on link "FIFA+ Portuguese Local" at bounding box center [300, 669] width 103 height 11
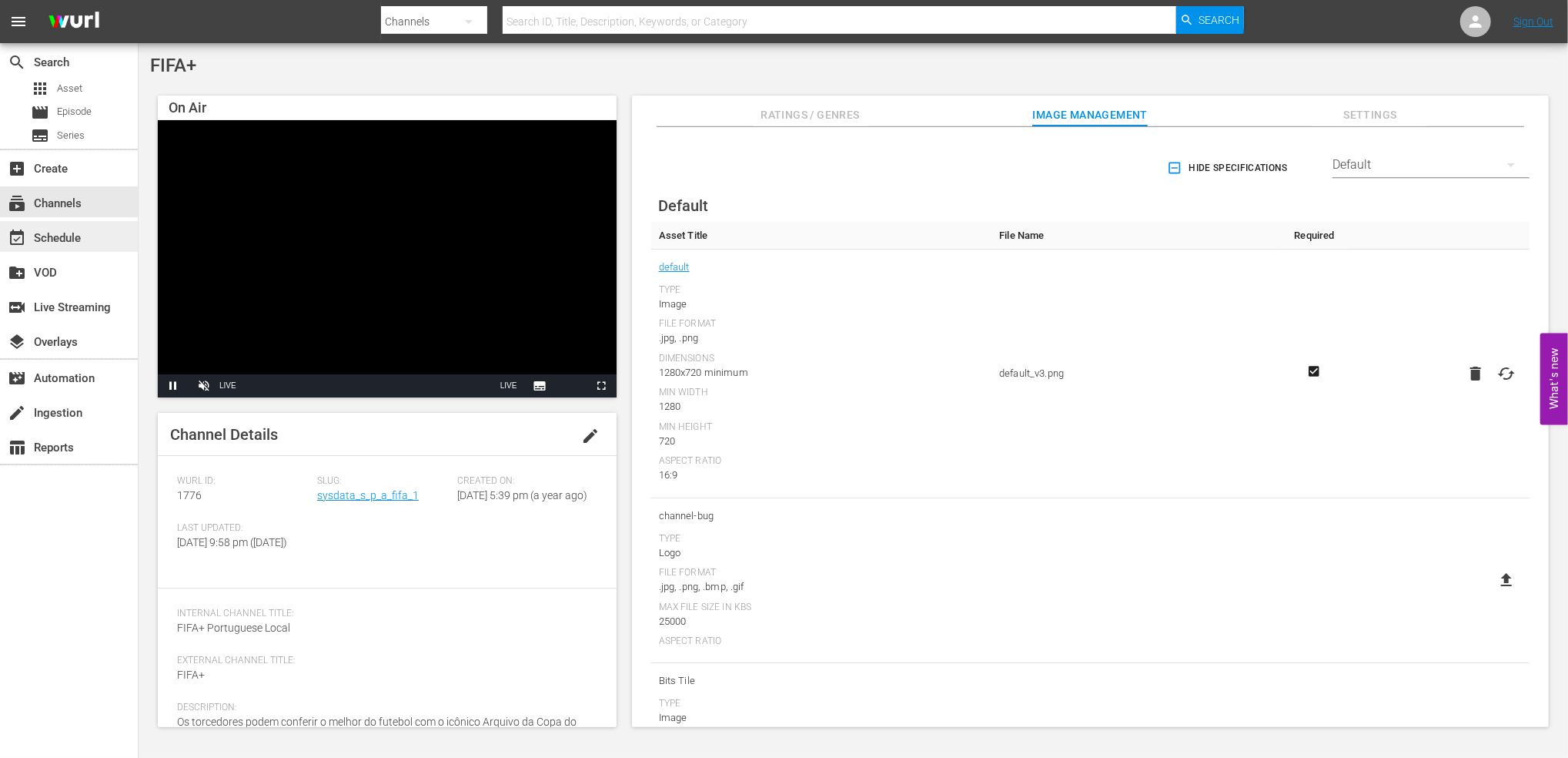
click at [79, 229] on div "event_available Schedule" at bounding box center [43, 236] width 86 height 14
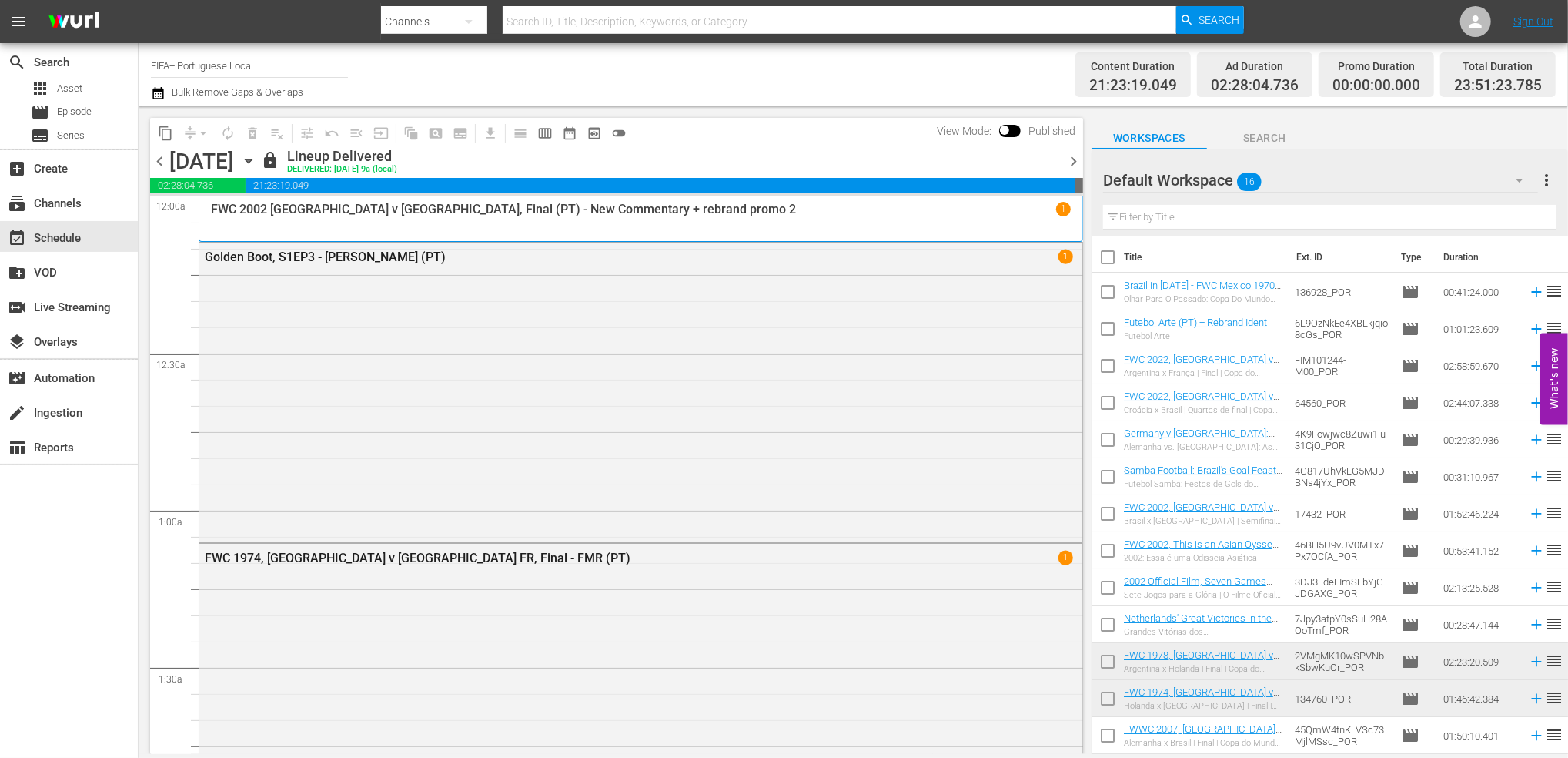
click at [1077, 162] on span "chevron_right" at bounding box center [1073, 161] width 19 height 19
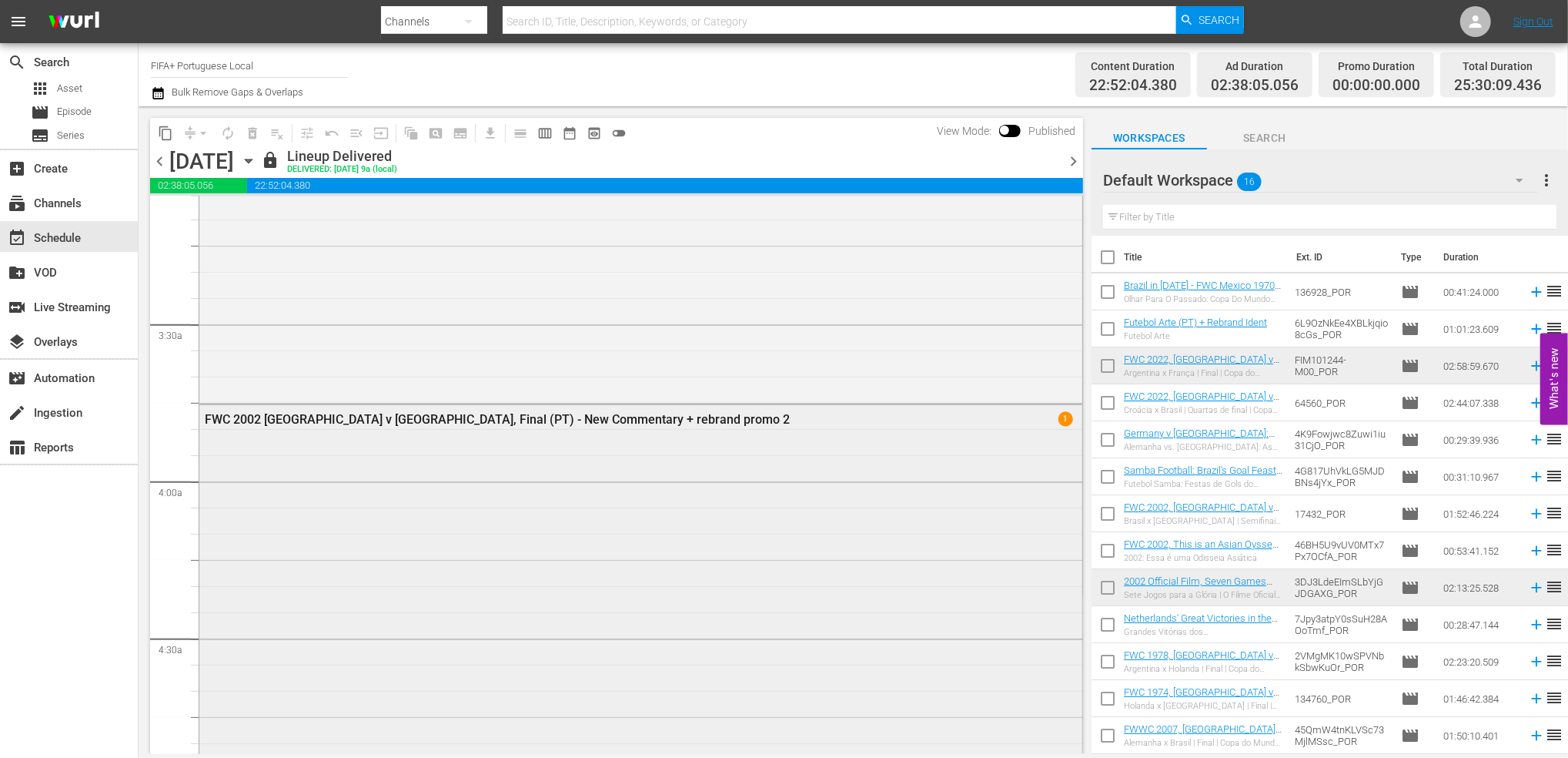
scroll to position [988, 0]
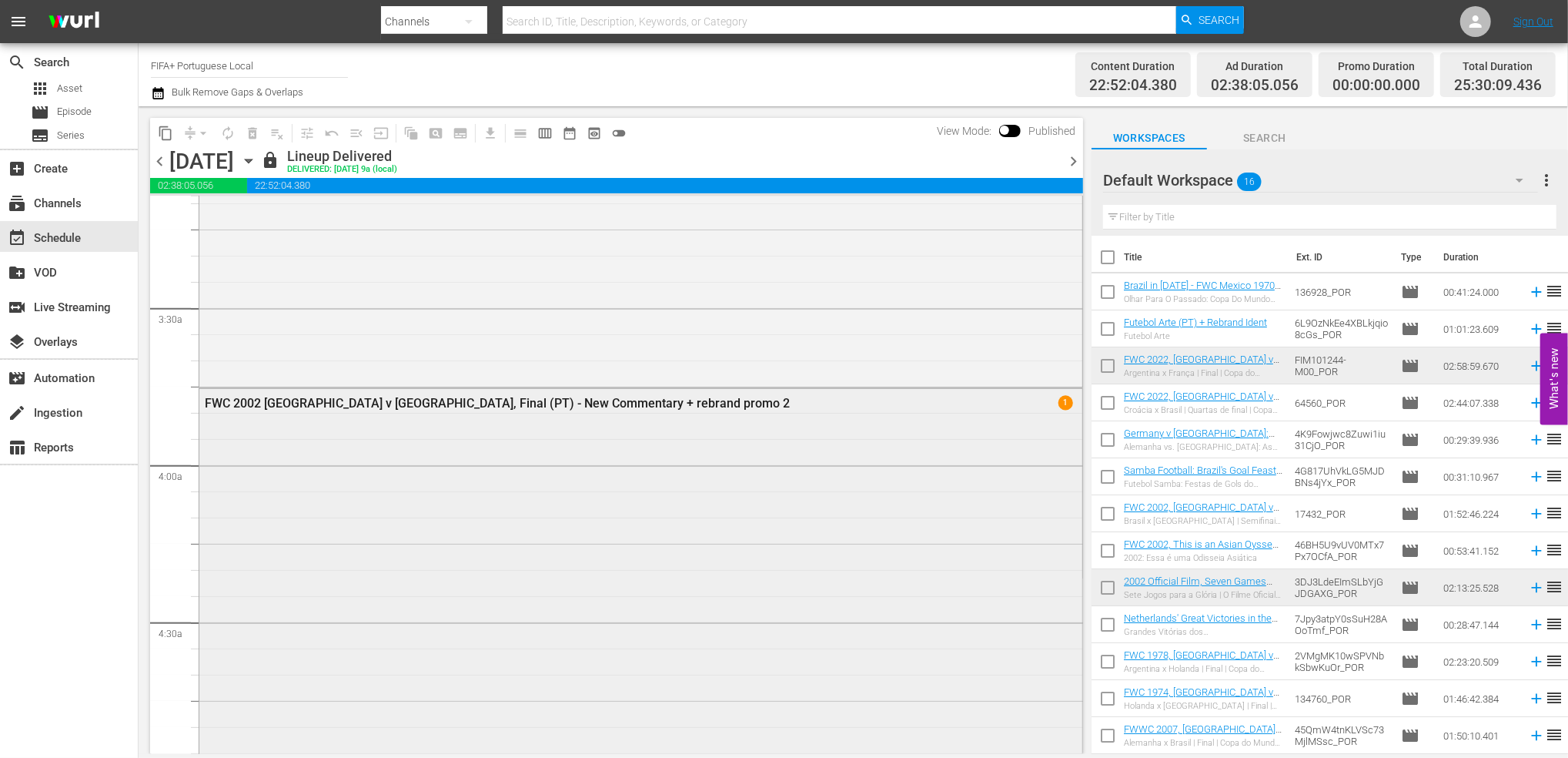
click at [341, 406] on div "FWC 2002 [GEOGRAPHIC_DATA] v [GEOGRAPHIC_DATA], Final (PT) - New Commentary + r…" at bounding box center [598, 402] width 787 height 14
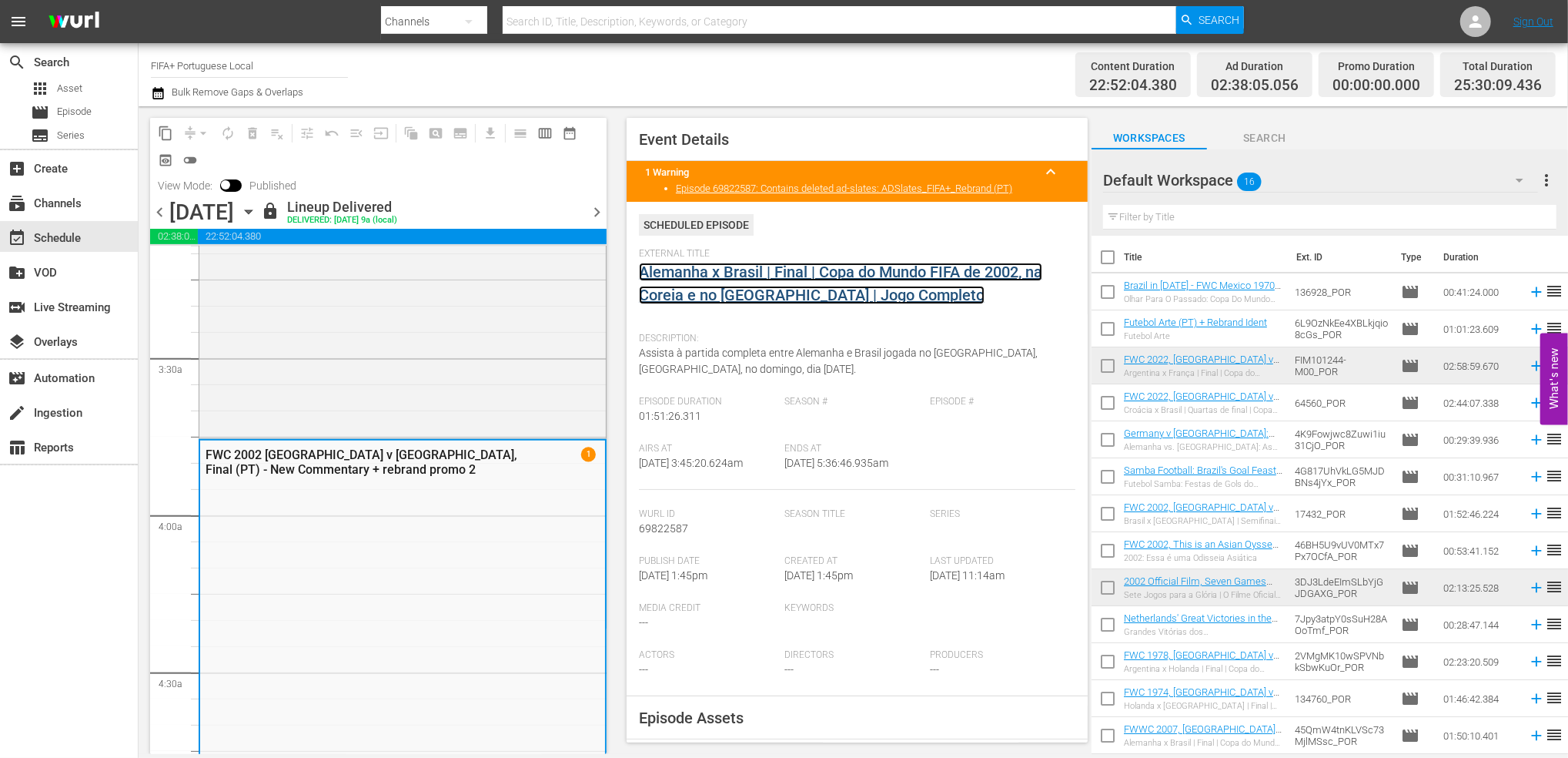
click at [759, 268] on link "Alemanha x Brasil | Final | Copa do Mundo FIFA de 2002, na Coreia e no [GEOGRAP…" at bounding box center [840, 283] width 403 height 42
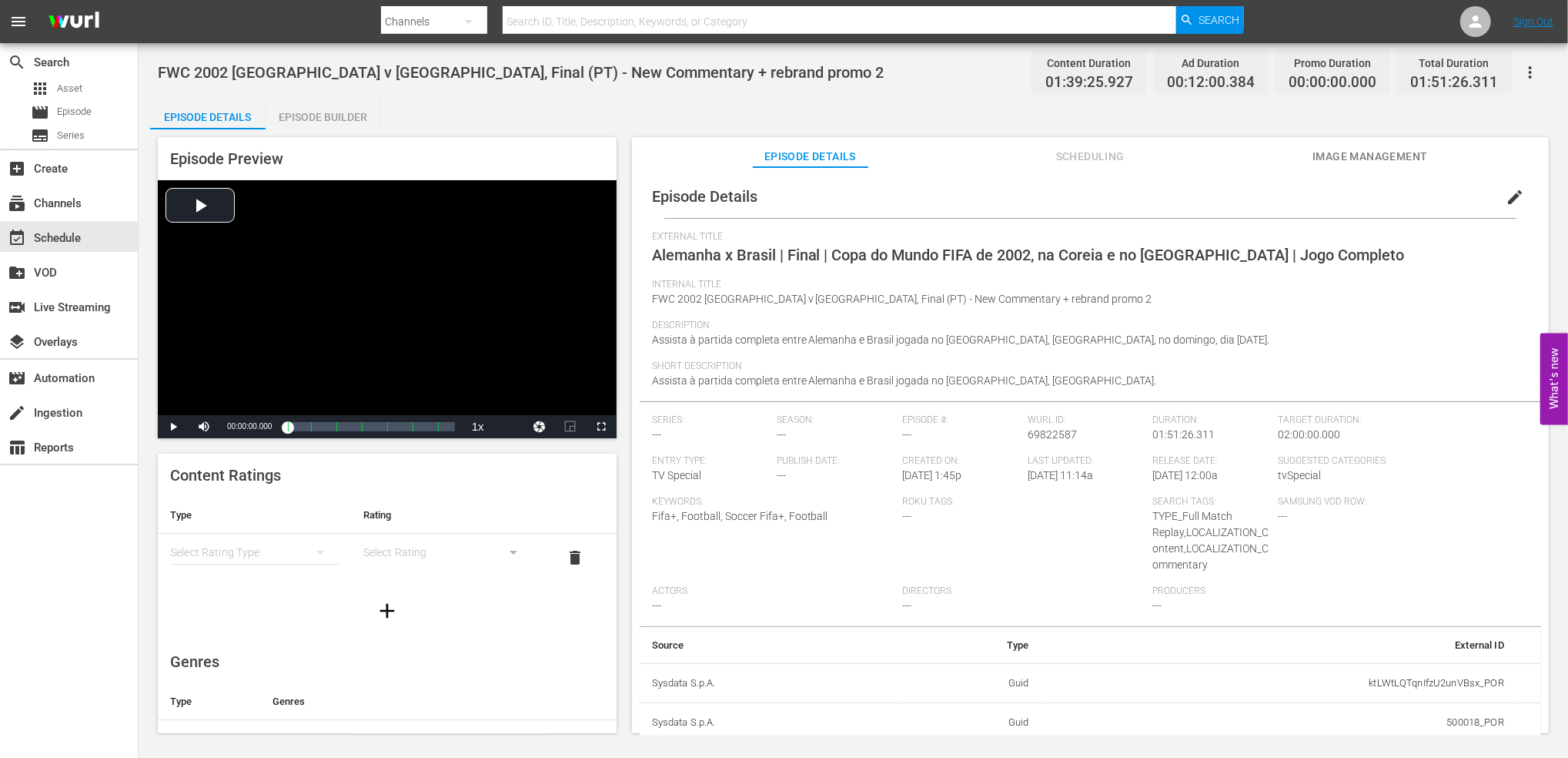
click at [330, 112] on div "Episode Builder" at bounding box center [324, 116] width 115 height 37
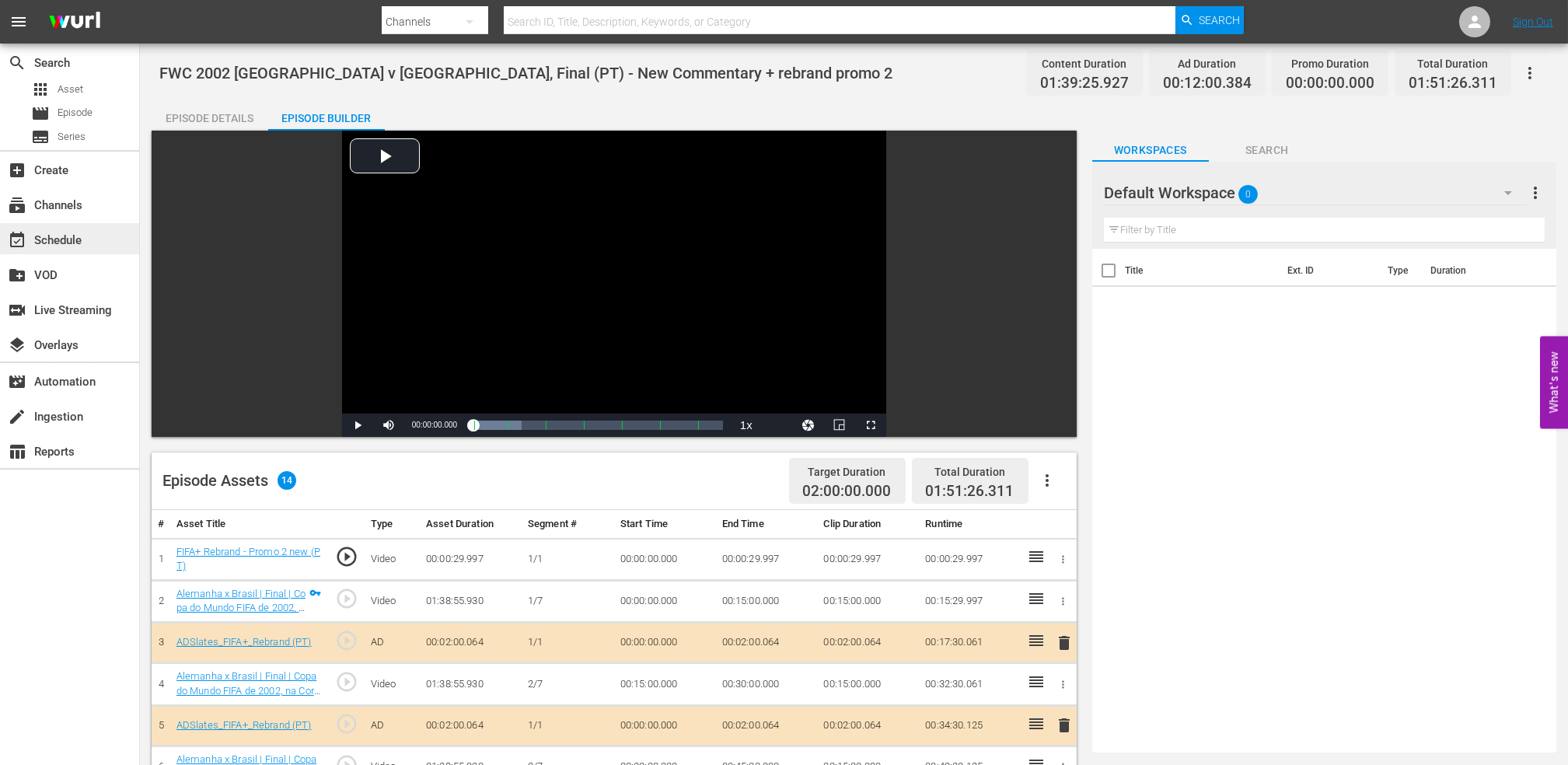
click at [67, 227] on div "event_available Schedule" at bounding box center [70, 239] width 140 height 32
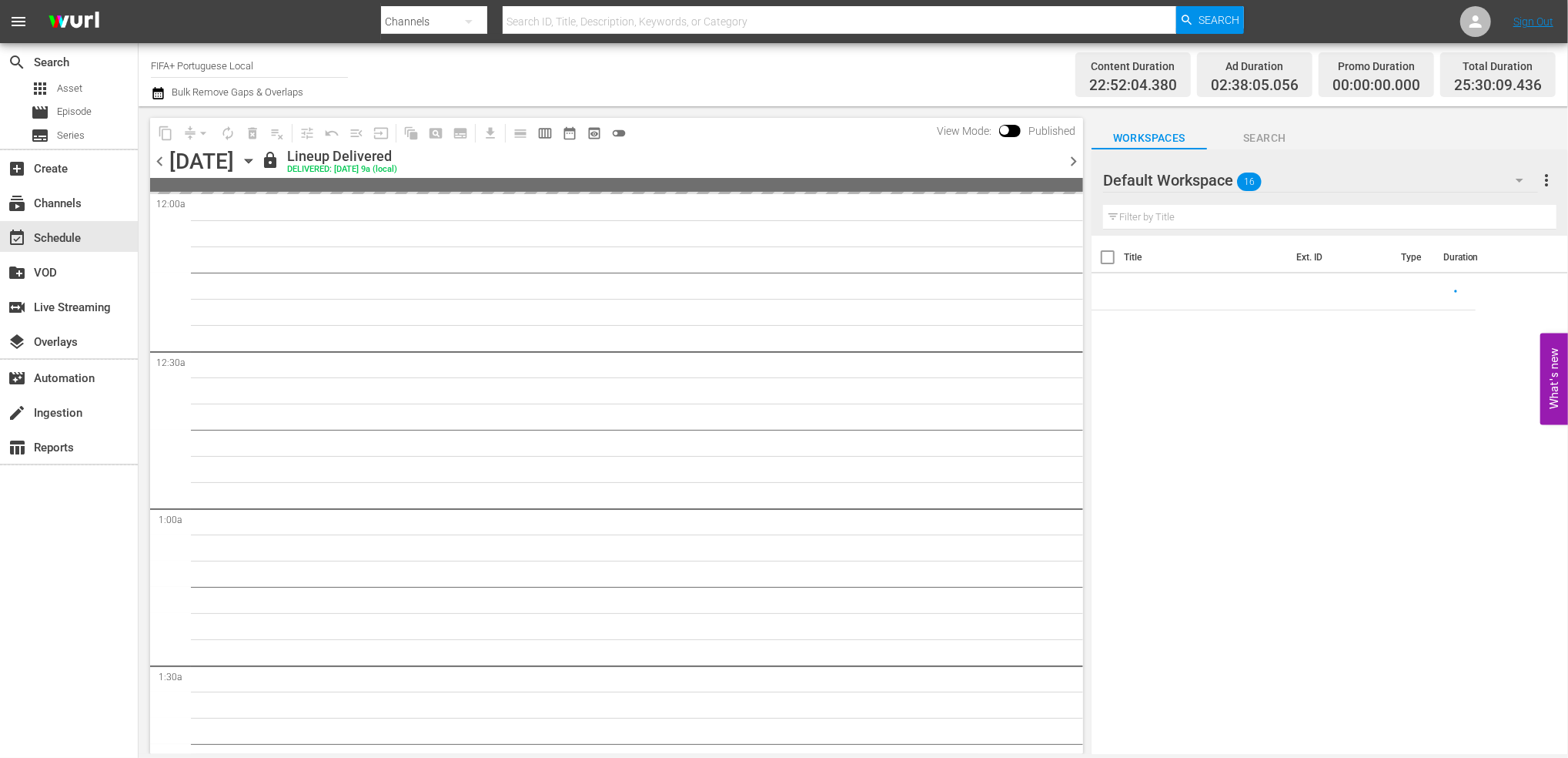
click at [150, 160] on span "chevron_left" at bounding box center [160, 161] width 19 height 19
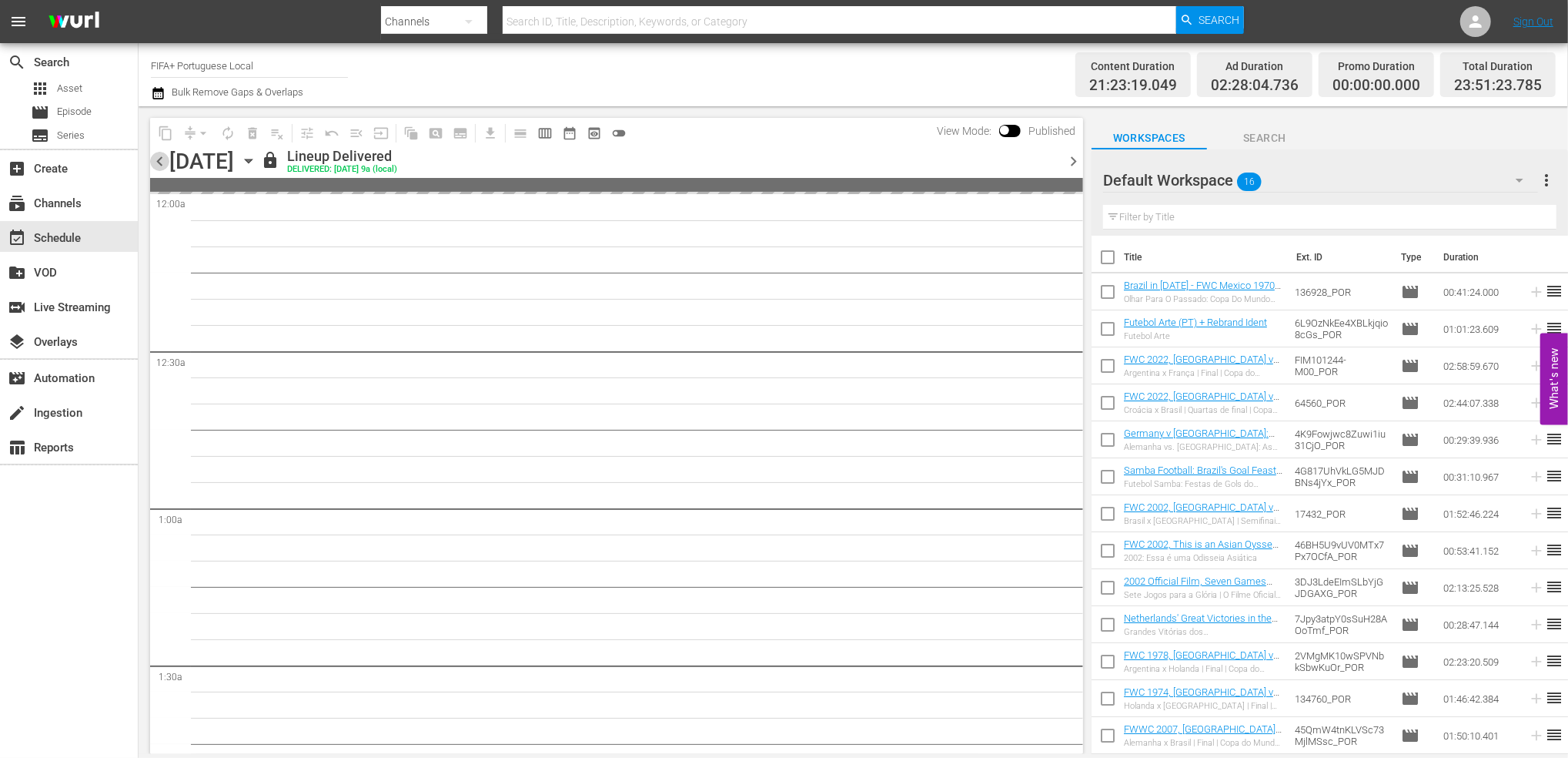
click at [157, 160] on span "chevron_left" at bounding box center [160, 161] width 19 height 19
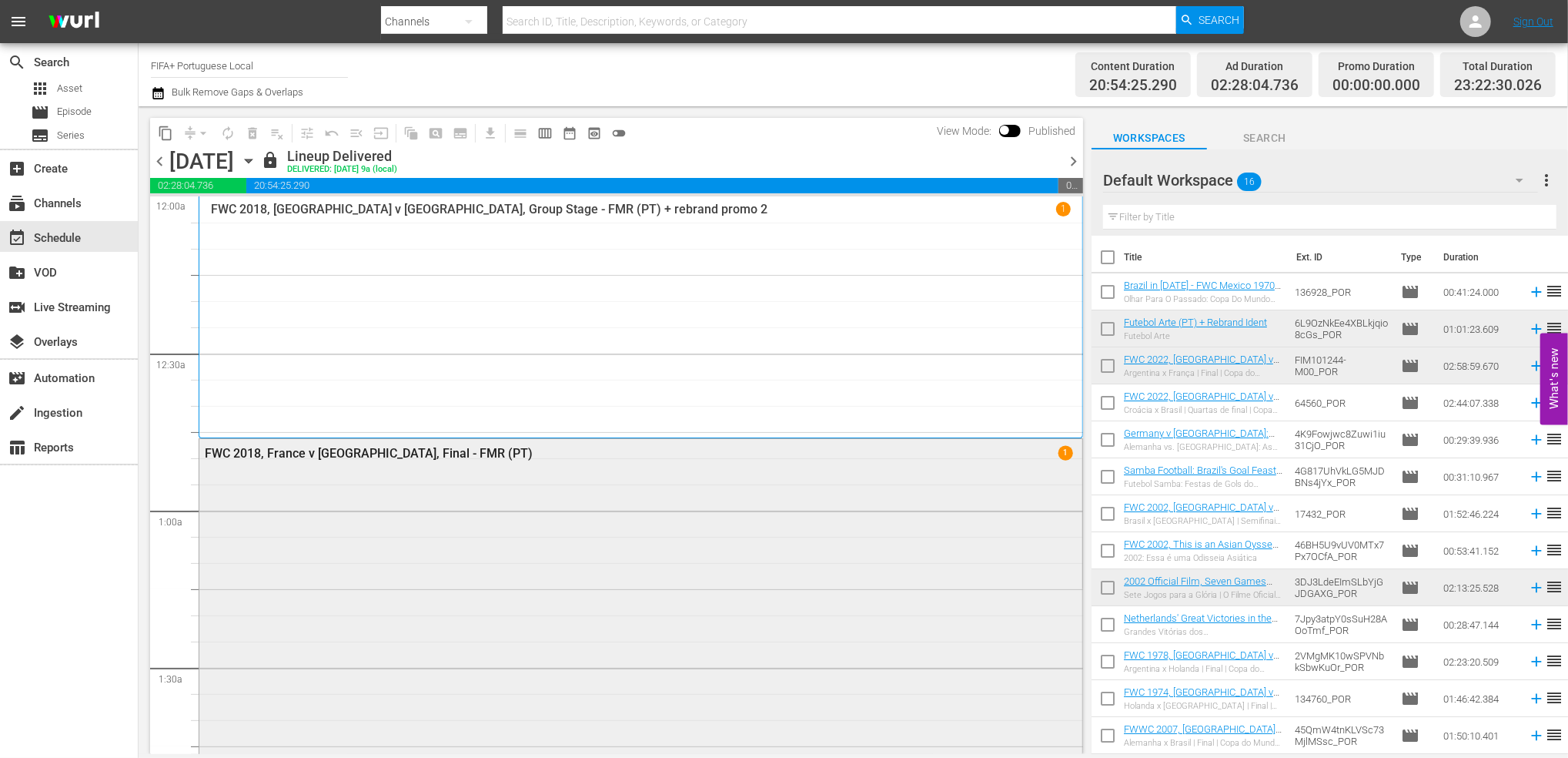
click at [375, 452] on div "FWC 2018, France v [GEOGRAPHIC_DATA], Final - FMR (PT)" at bounding box center [598, 452] width 787 height 14
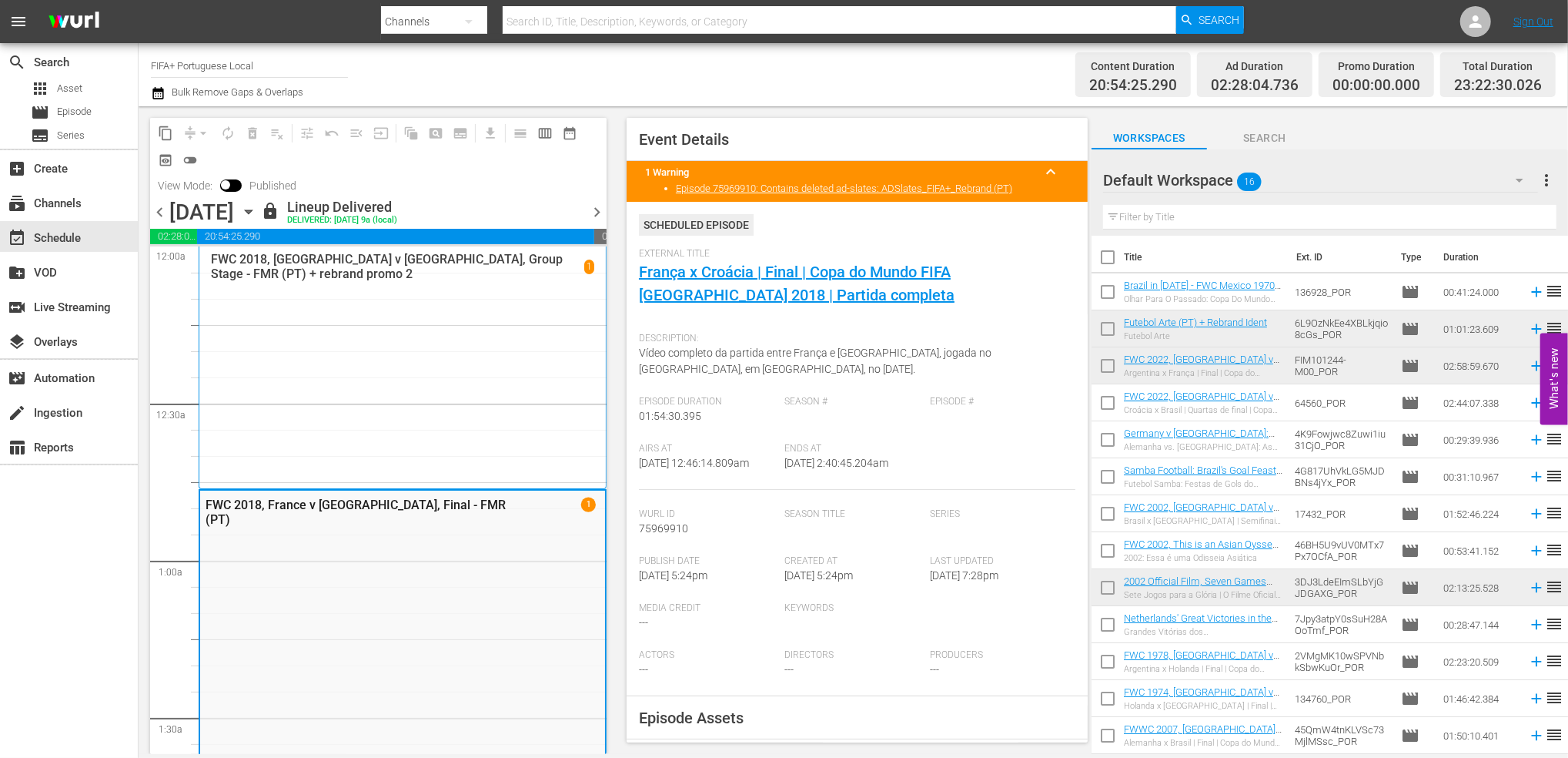
click at [748, 283] on div "External Title França x Croácia | Final | Copa do Mundo FIFA [GEOGRAPHIC_DATA] …" at bounding box center [856, 286] width 436 height 77
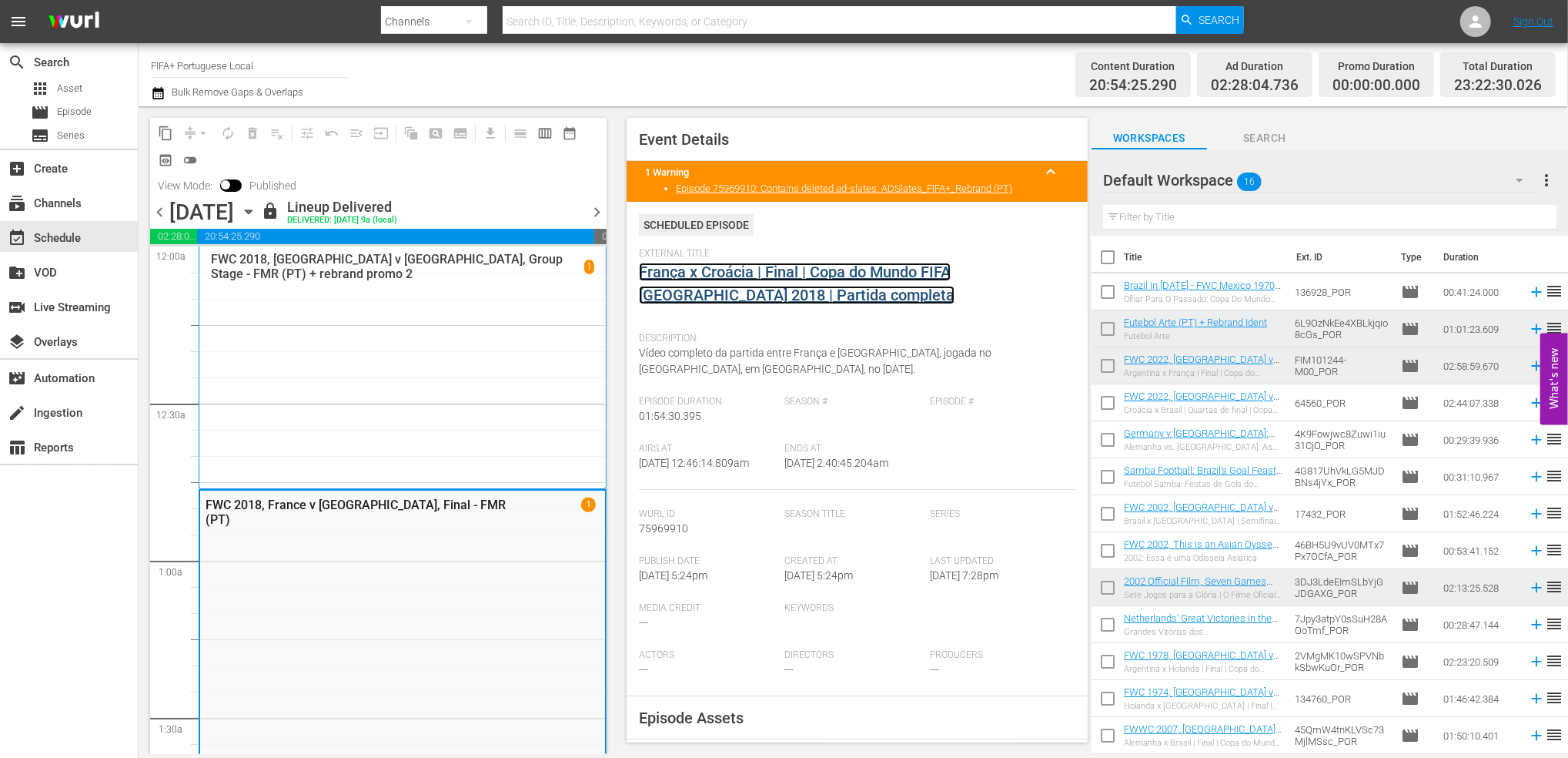
click at [737, 275] on link "França x Croácia | Final | Copa do Mundo FIFA [GEOGRAPHIC_DATA] 2018 | [PERSON_…" at bounding box center [830, 283] width 382 height 42
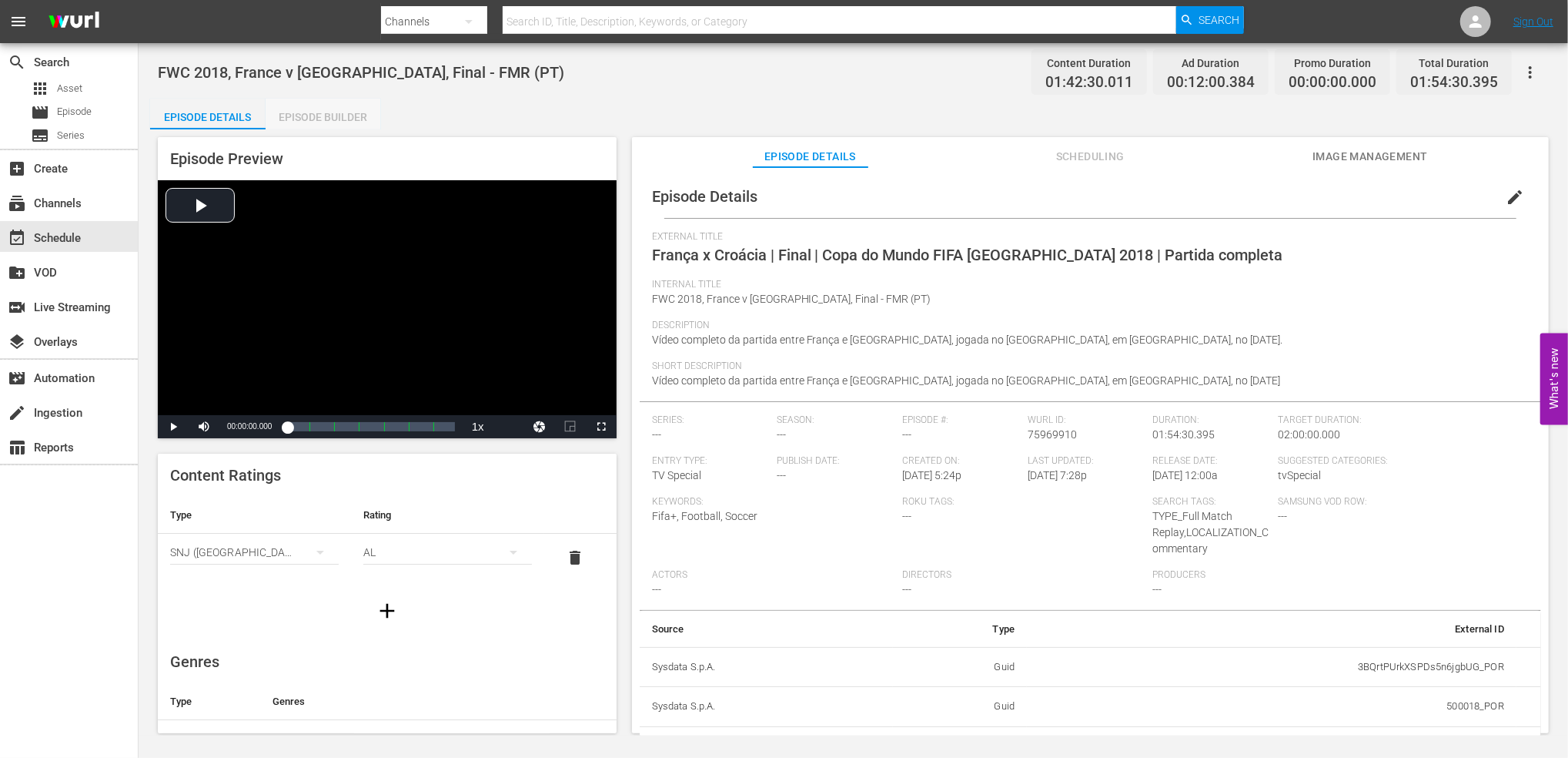
click at [337, 117] on div "Episode Builder" at bounding box center [324, 116] width 115 height 37
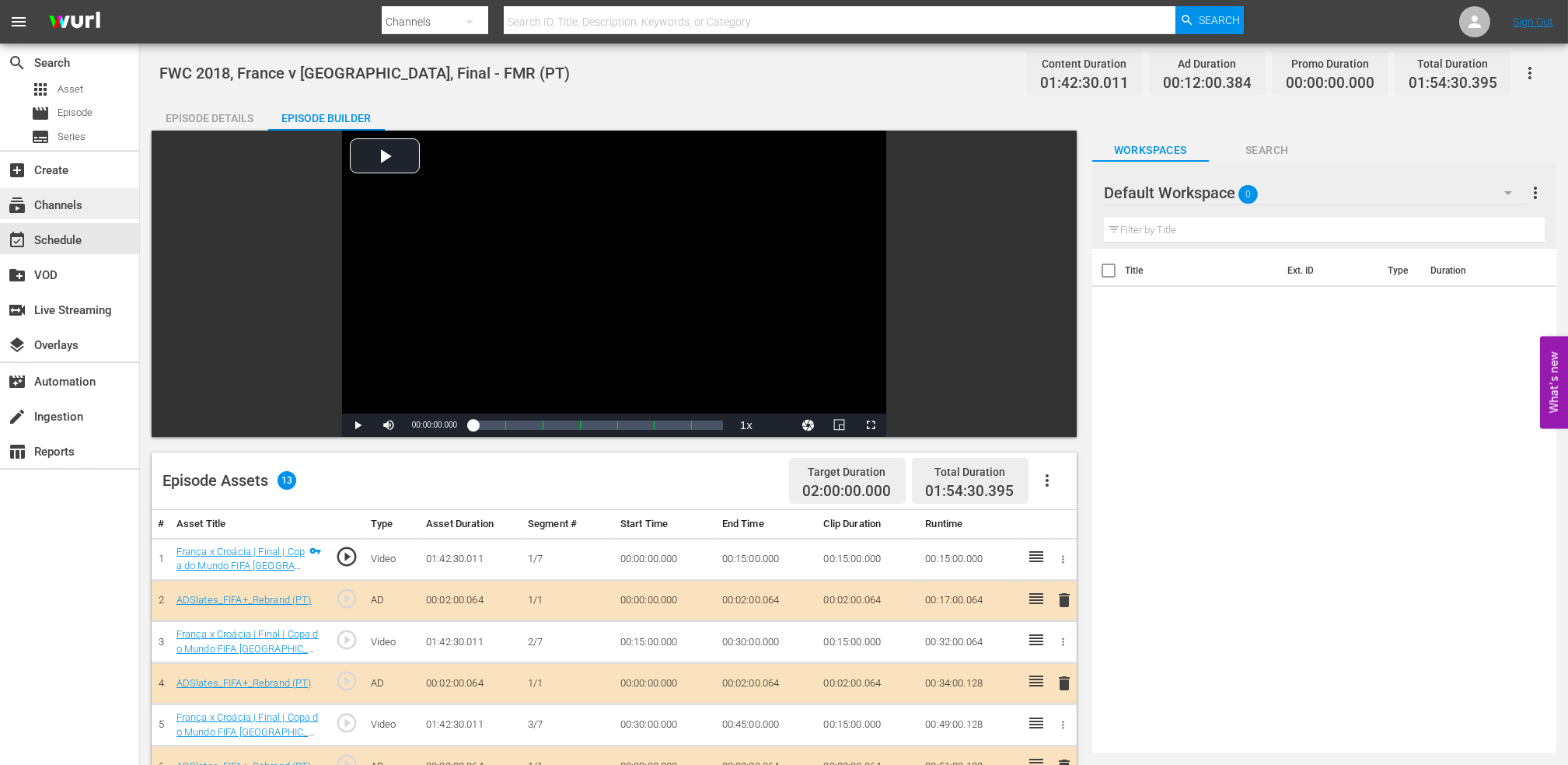
click at [78, 202] on div "subscriptions Channels" at bounding box center [43, 202] width 87 height 14
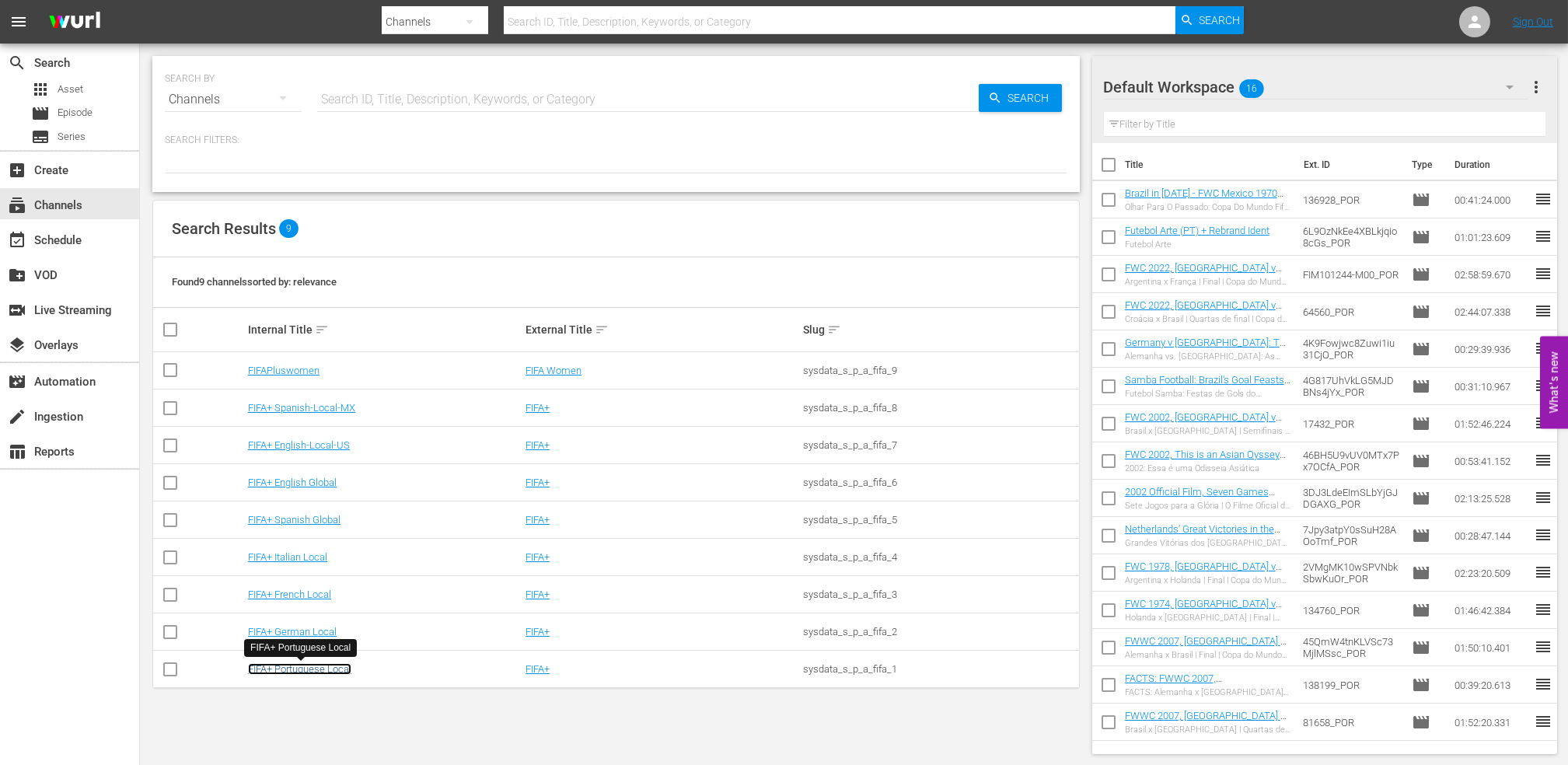
click at [307, 671] on link "FIFA+ Portuguese Local" at bounding box center [300, 669] width 103 height 11
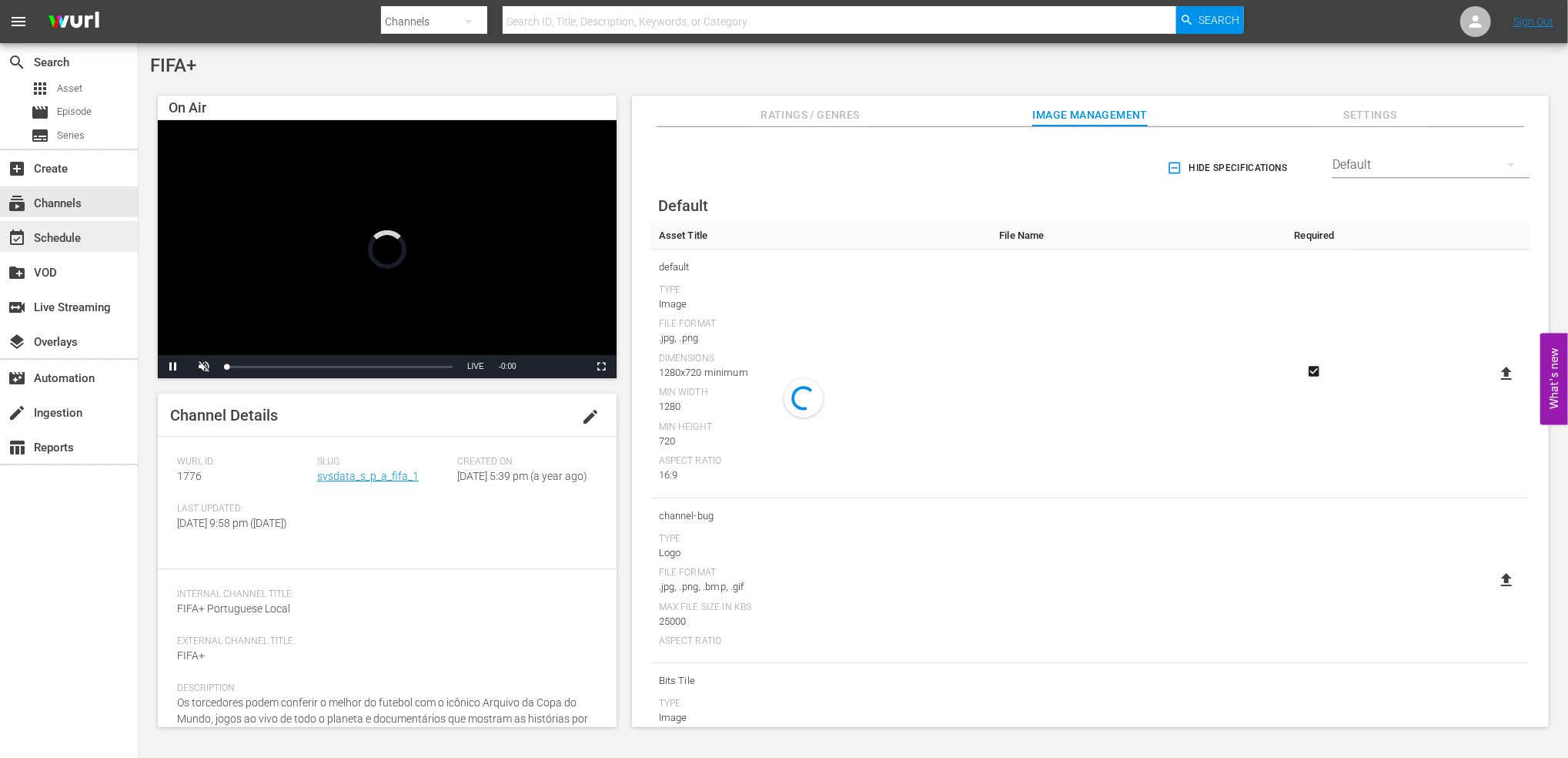
click at [59, 237] on div "event_available Schedule" at bounding box center [43, 236] width 86 height 14
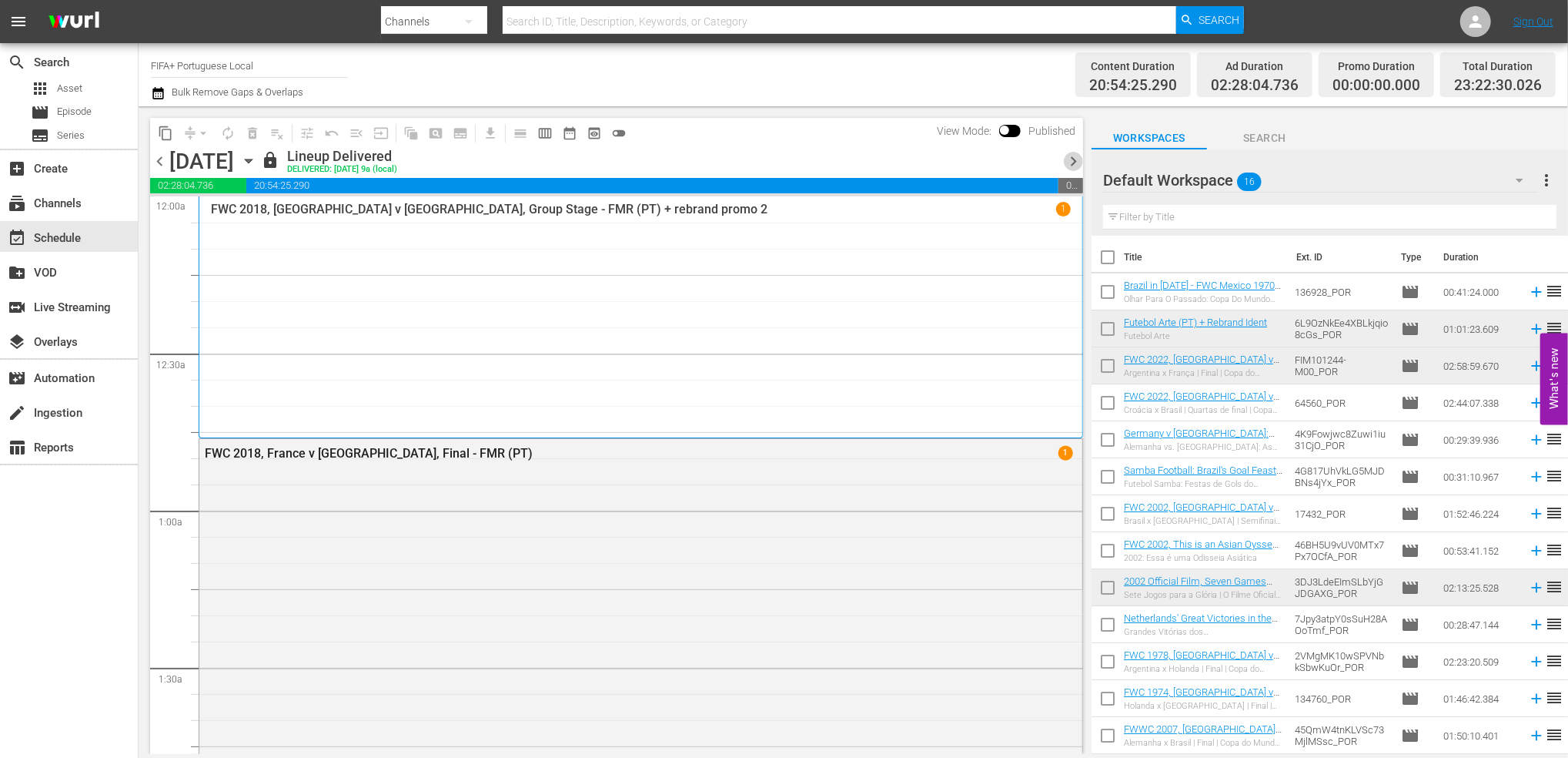
click at [1069, 154] on span "chevron_right" at bounding box center [1073, 161] width 19 height 19
click at [1069, 155] on span "chevron_right" at bounding box center [1073, 161] width 19 height 19
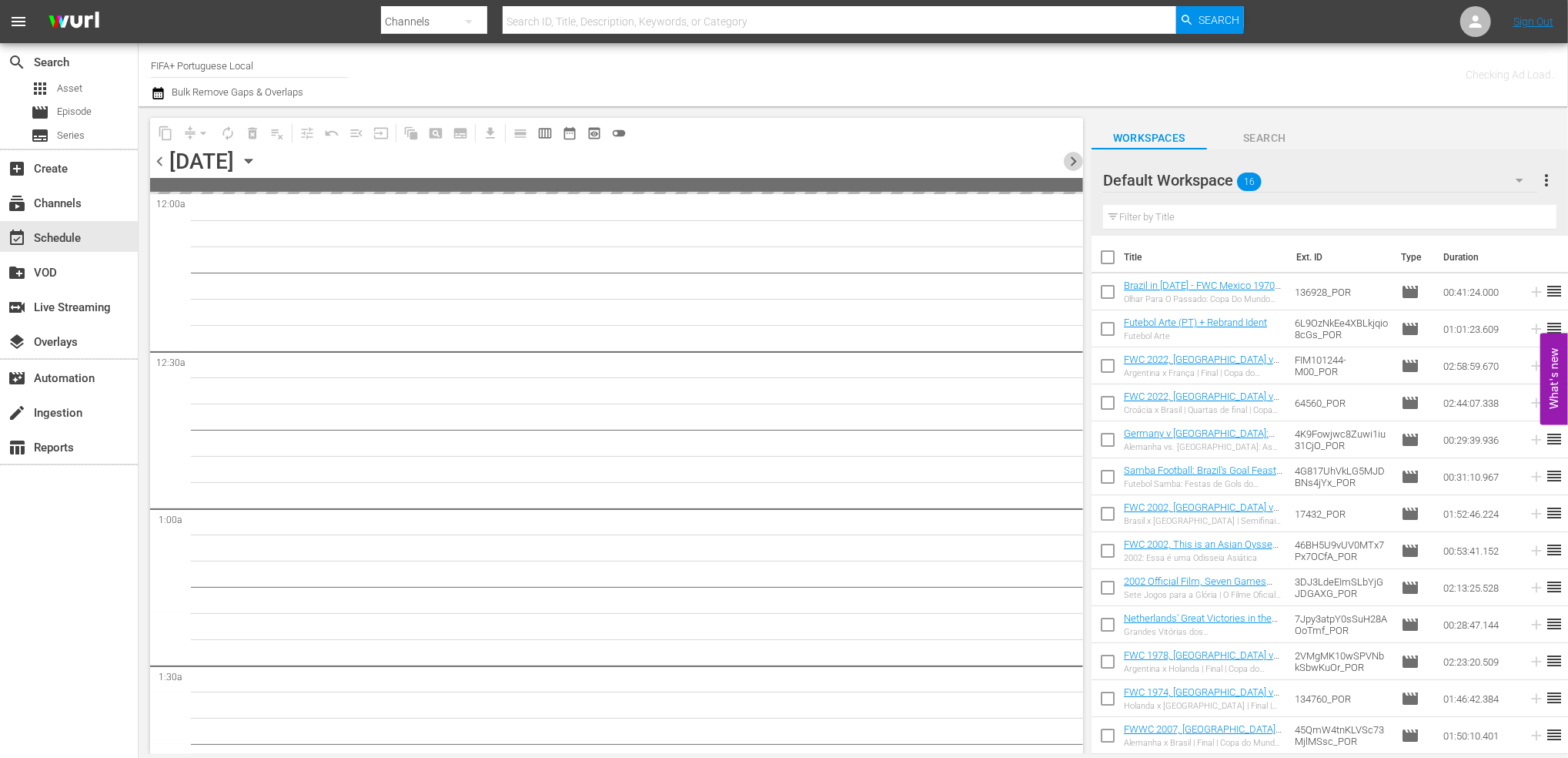
click at [1069, 155] on span "chevron_right" at bounding box center [1073, 161] width 19 height 19
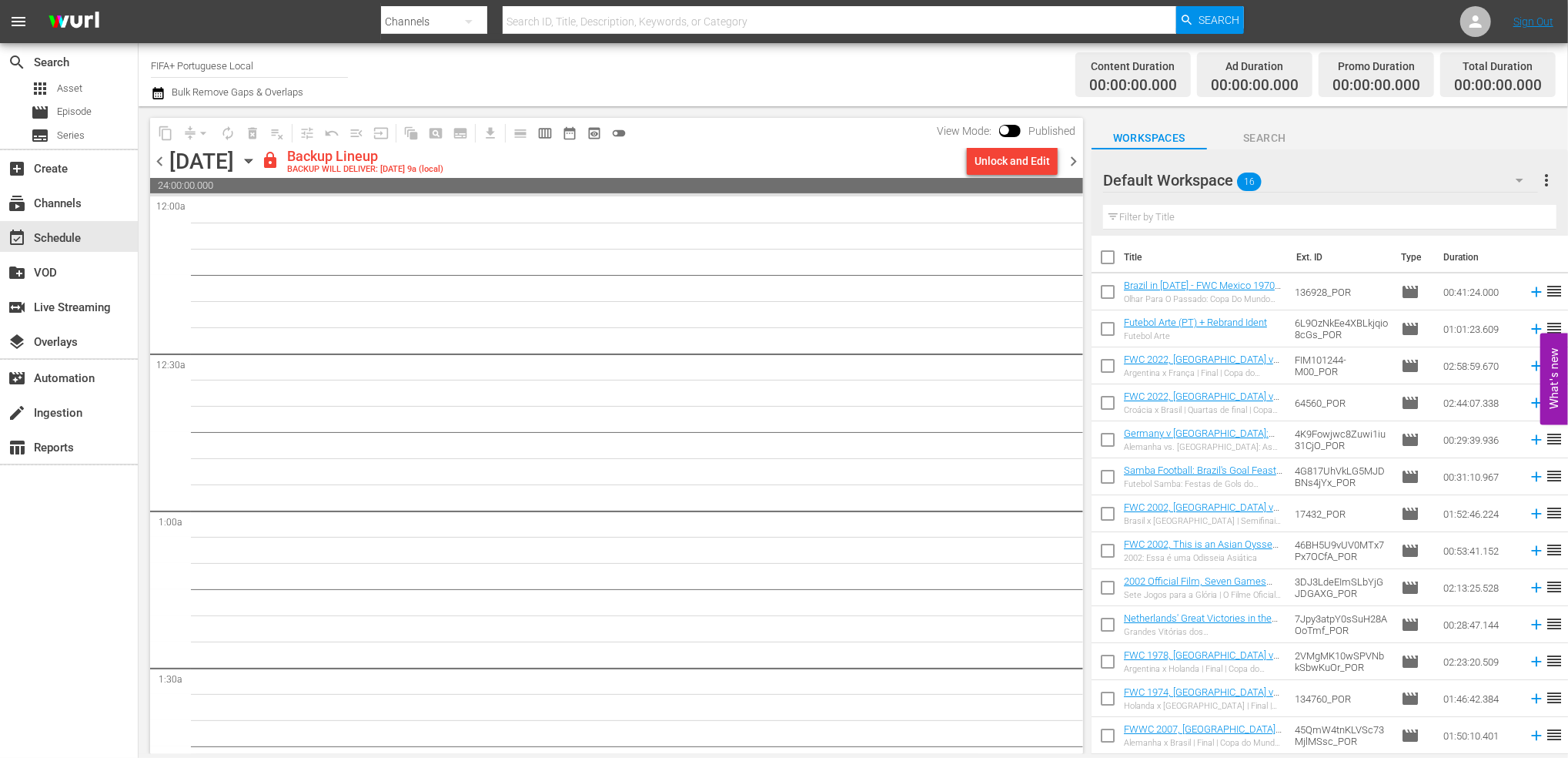
click at [158, 156] on span "chevron_left" at bounding box center [160, 161] width 19 height 19
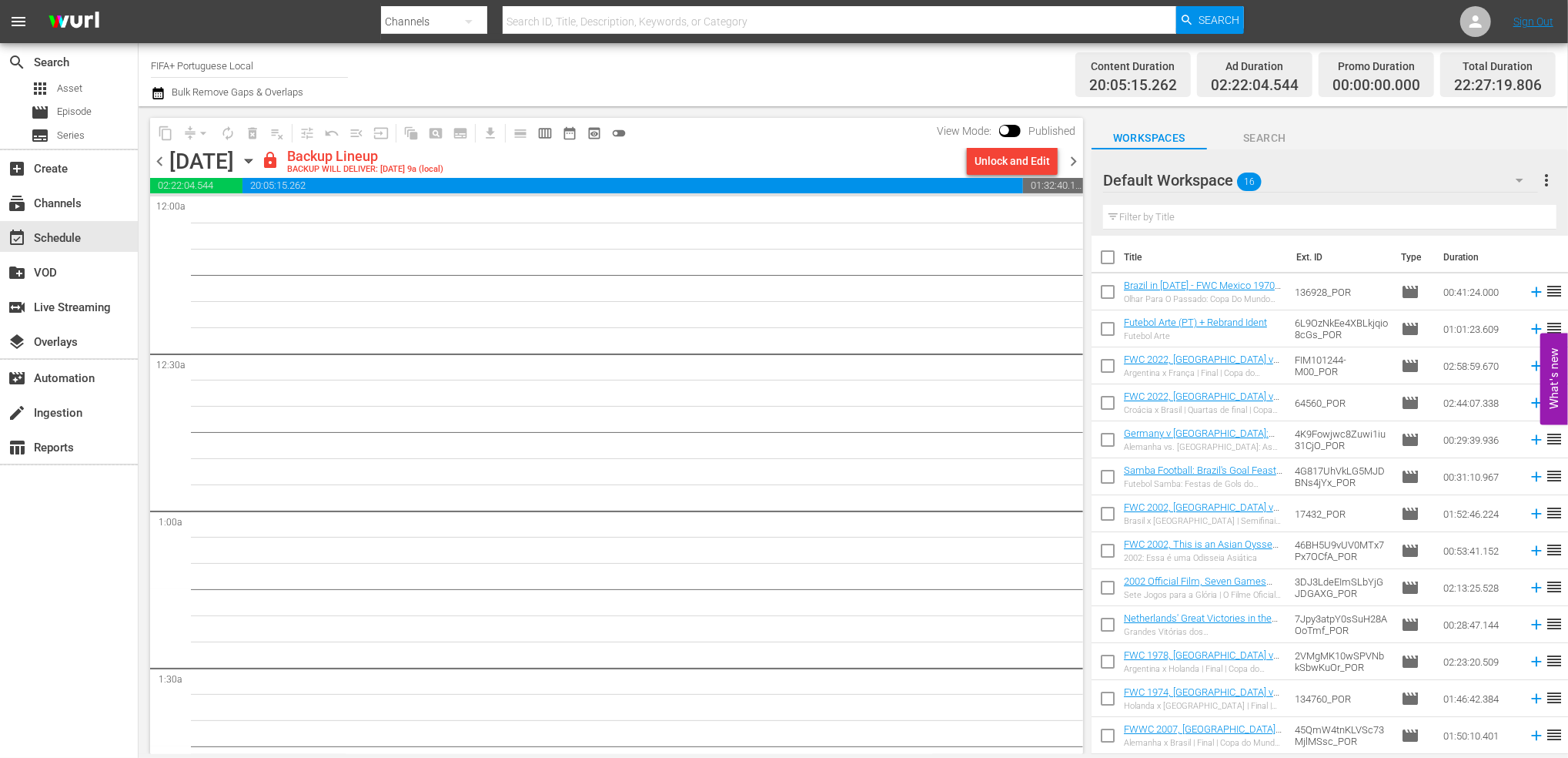
click at [158, 157] on span "chevron_left" at bounding box center [160, 161] width 19 height 19
click at [991, 159] on div "Unlock and Edit" at bounding box center [1013, 160] width 76 height 27
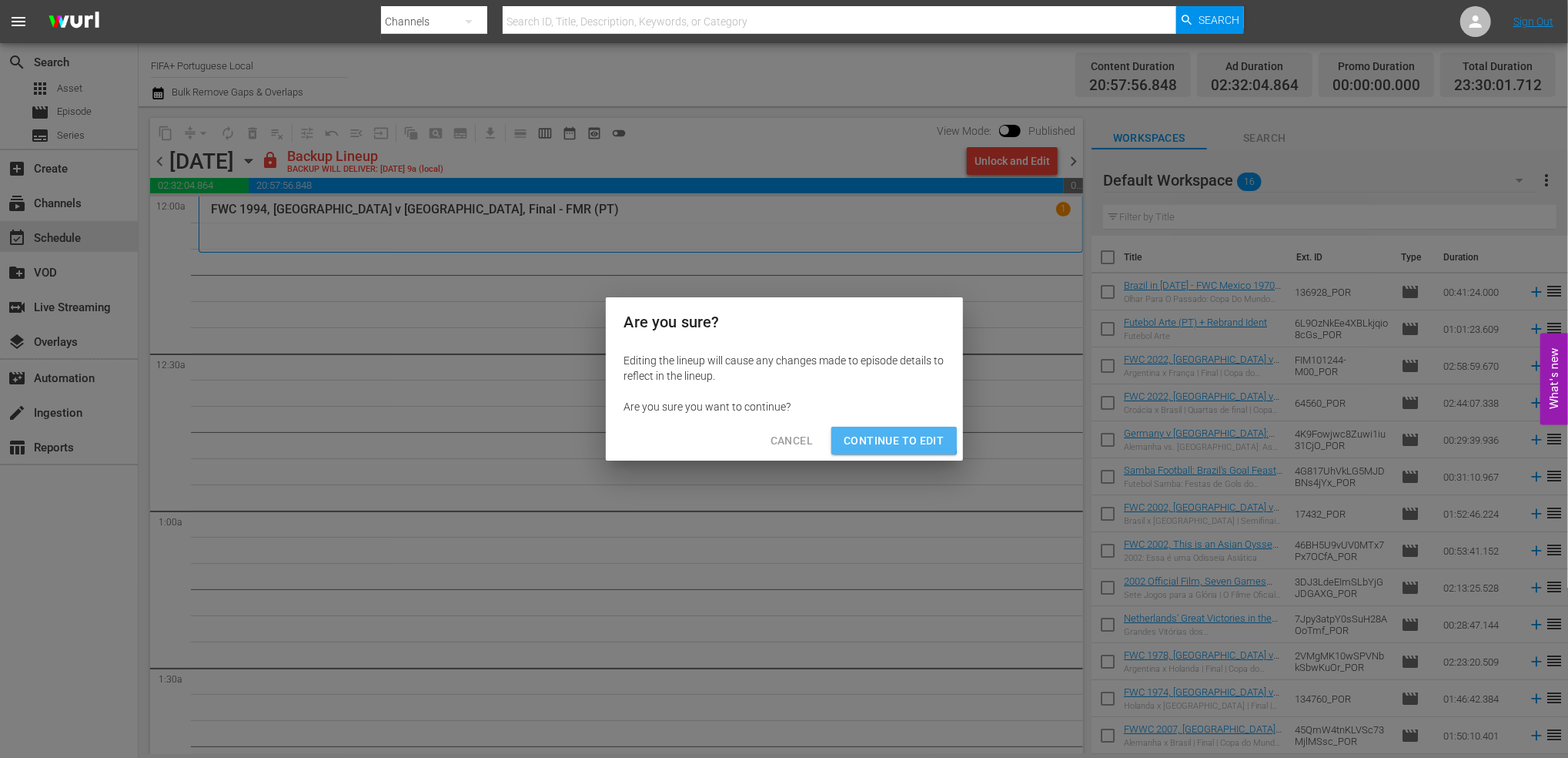
click at [882, 433] on span "Continue to Edit" at bounding box center [894, 441] width 100 height 19
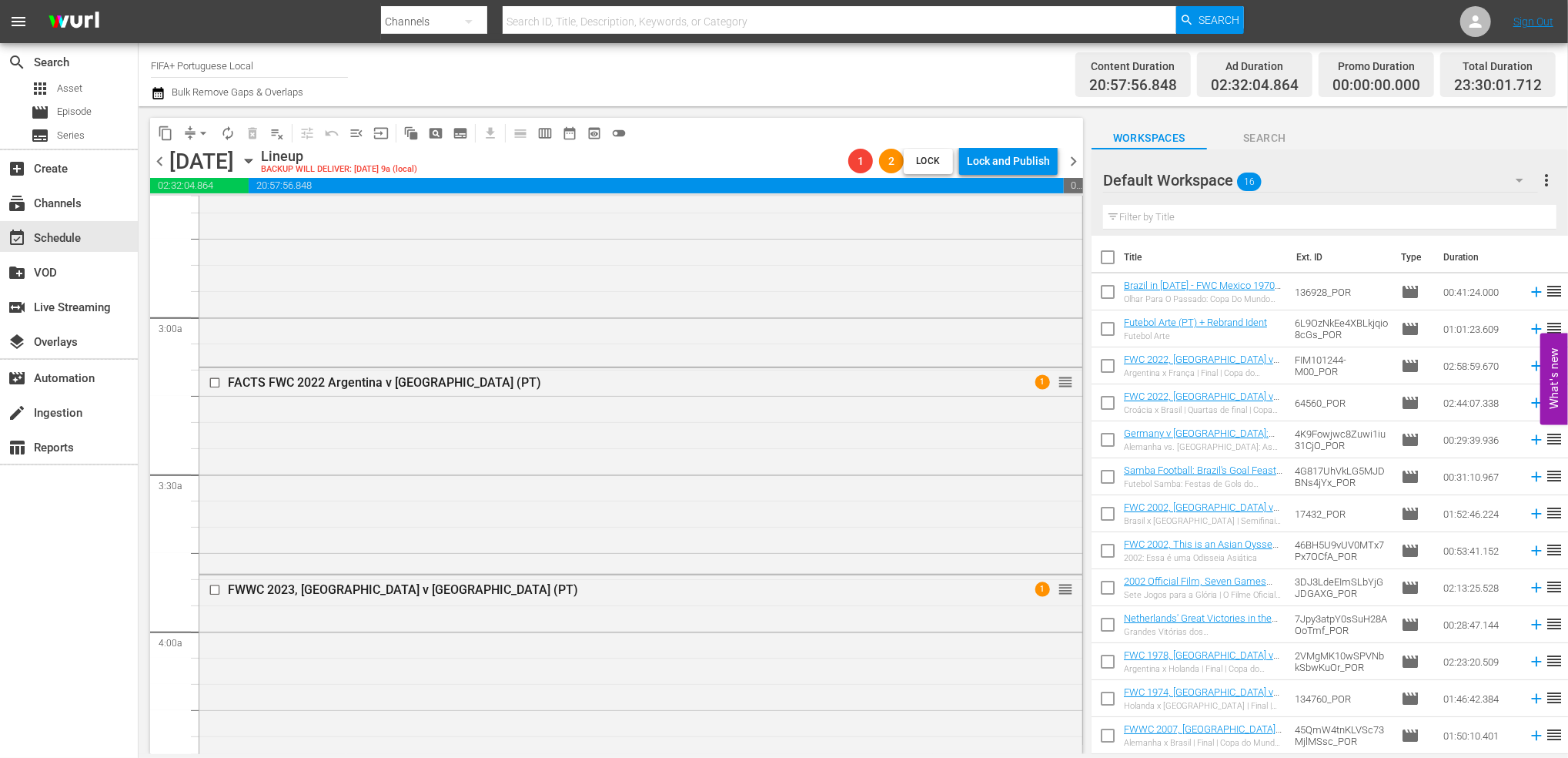
scroll to position [100, 0]
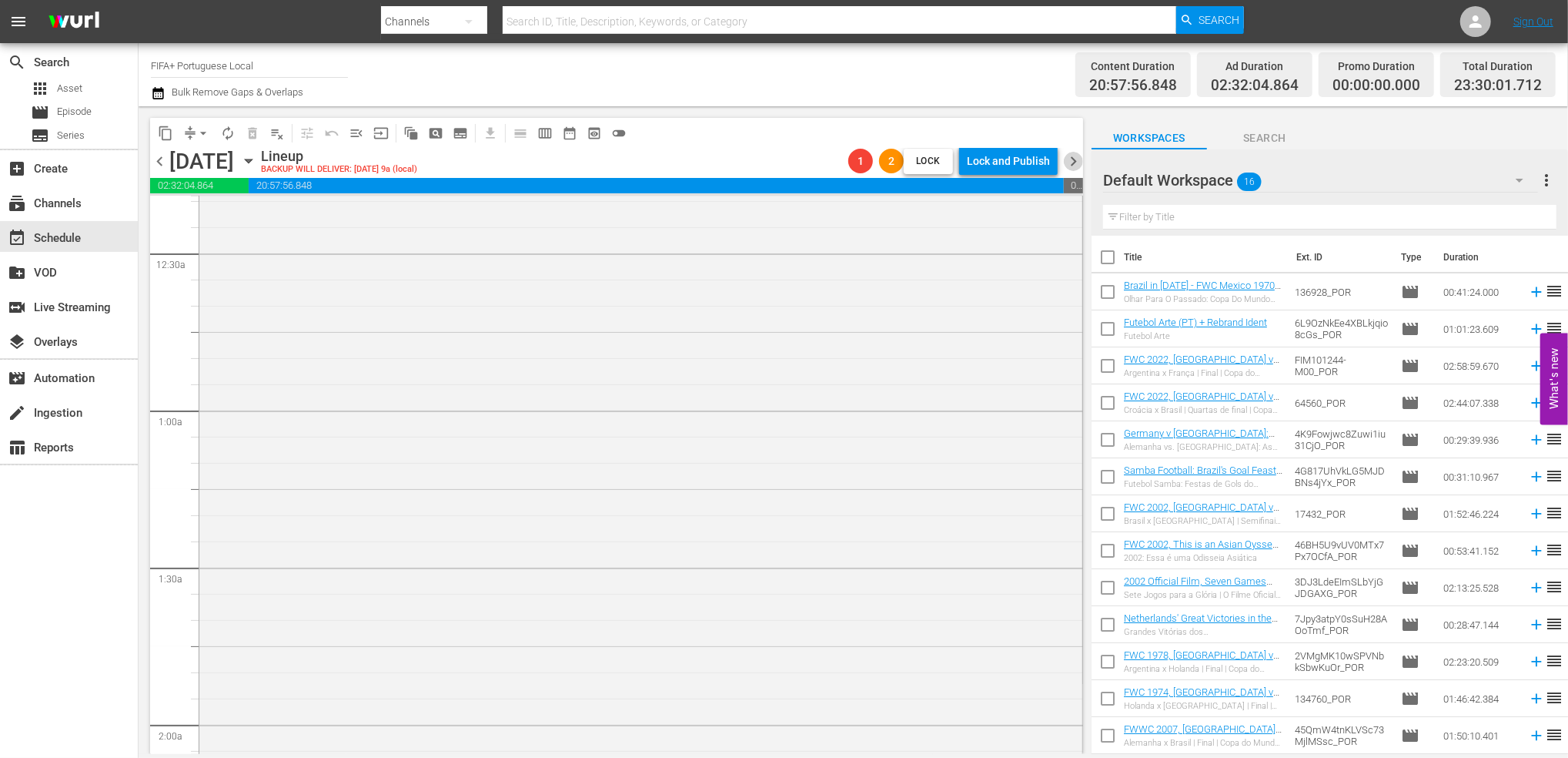
click at [1075, 161] on span "chevron_right" at bounding box center [1073, 161] width 19 height 19
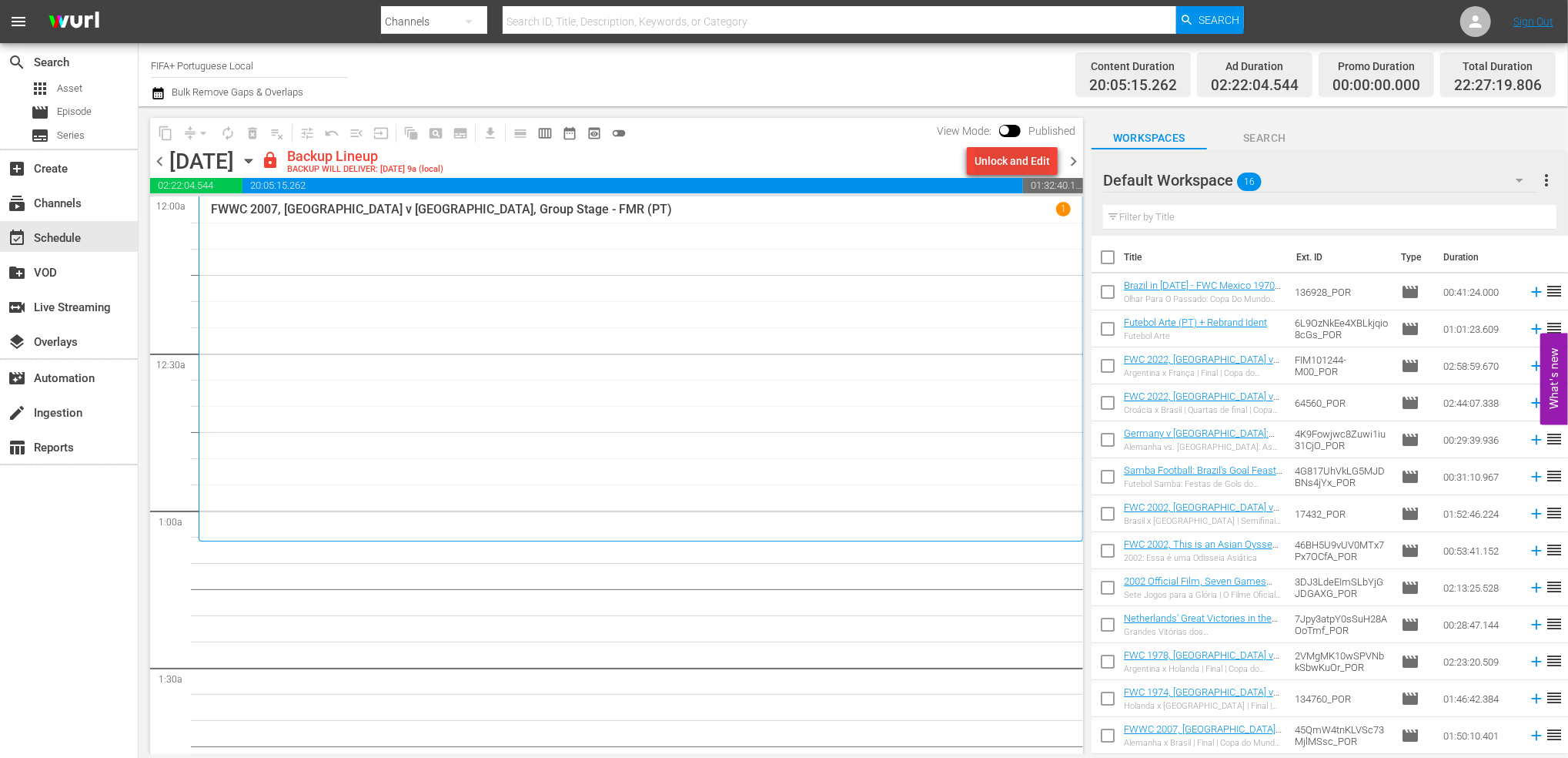
click at [1018, 162] on div "Unlock and Edit" at bounding box center [1013, 160] width 76 height 27
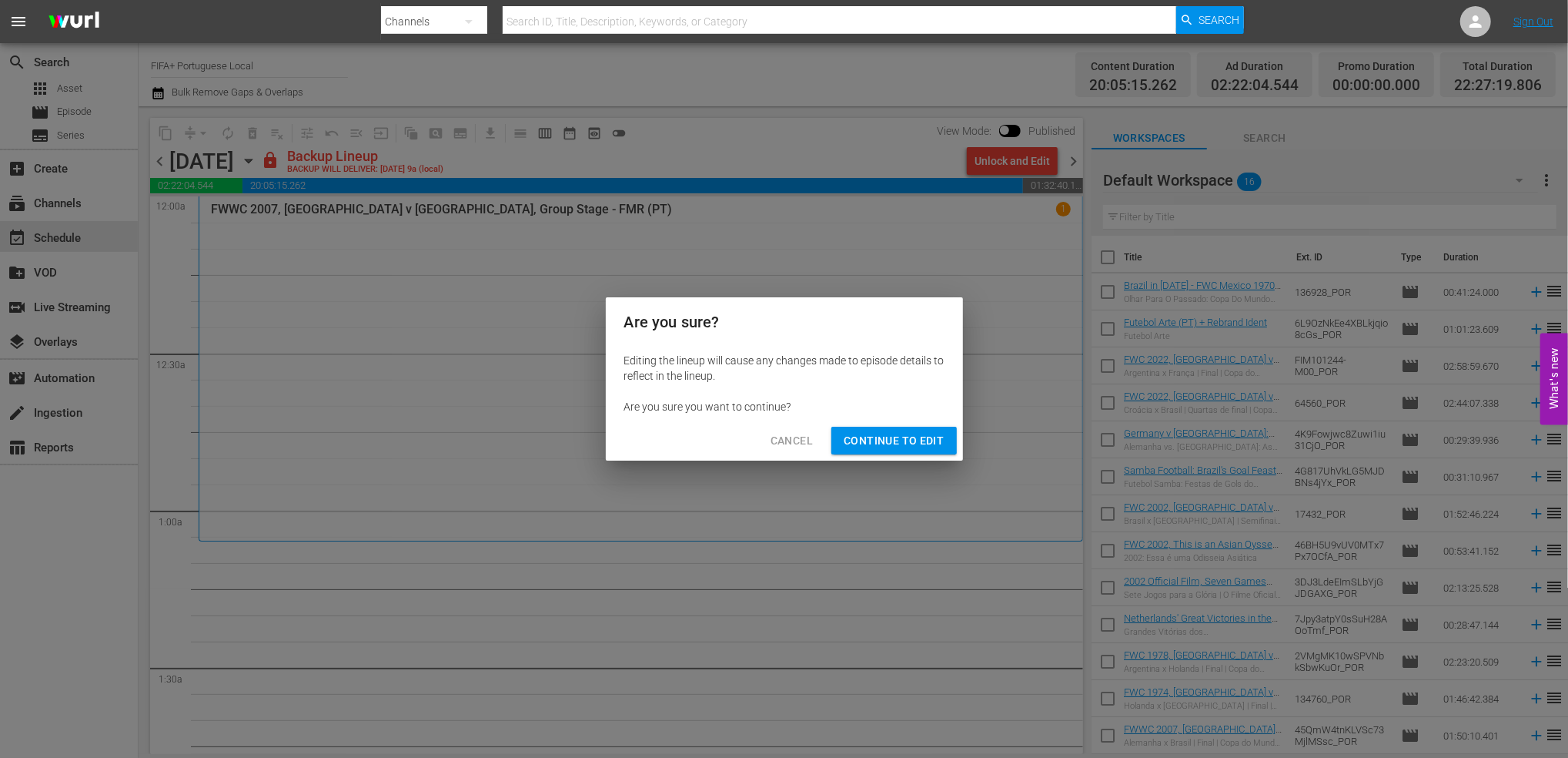
click at [893, 435] on span "Continue to Edit" at bounding box center [894, 441] width 100 height 19
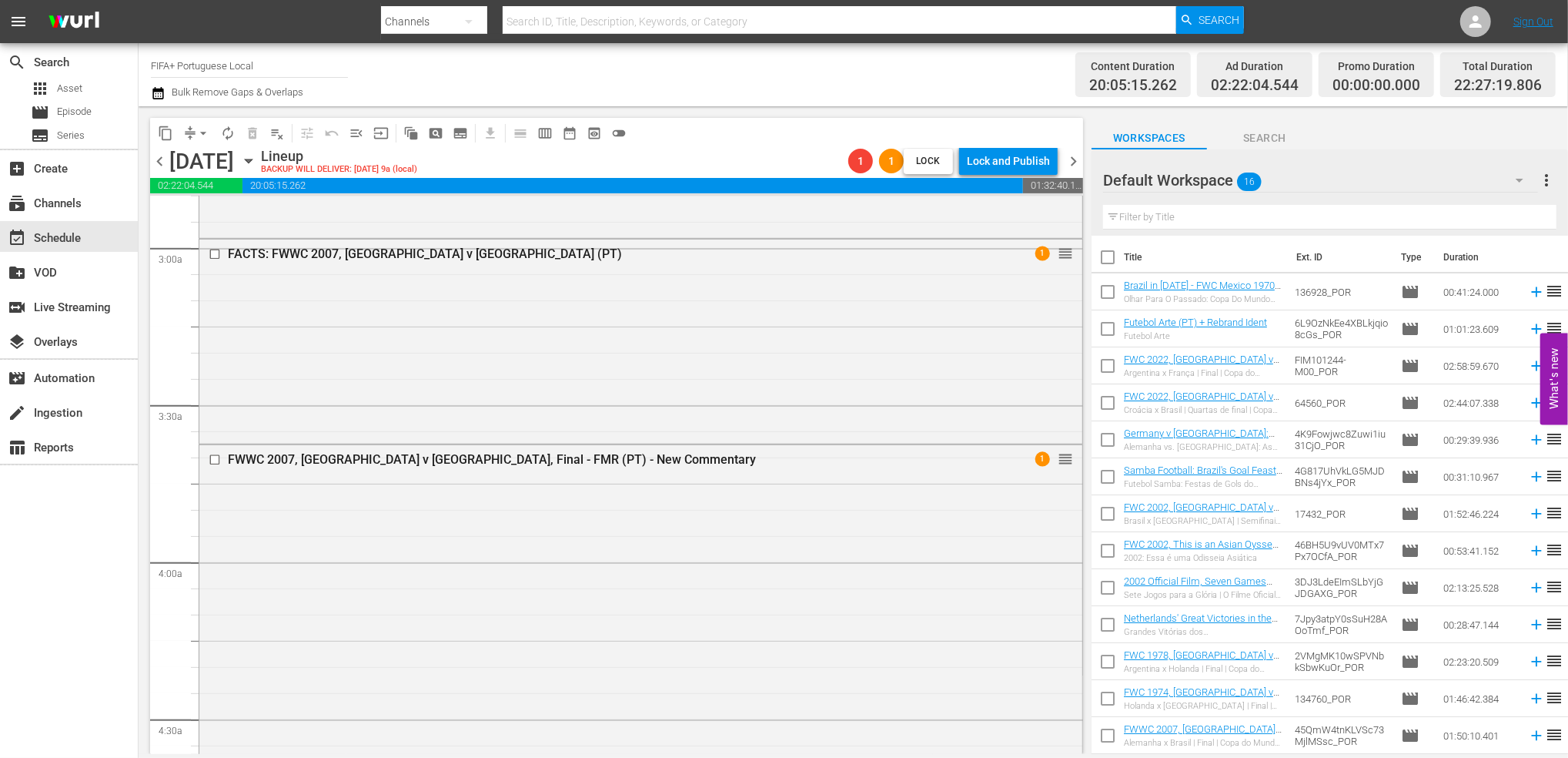
scroll to position [885, 0]
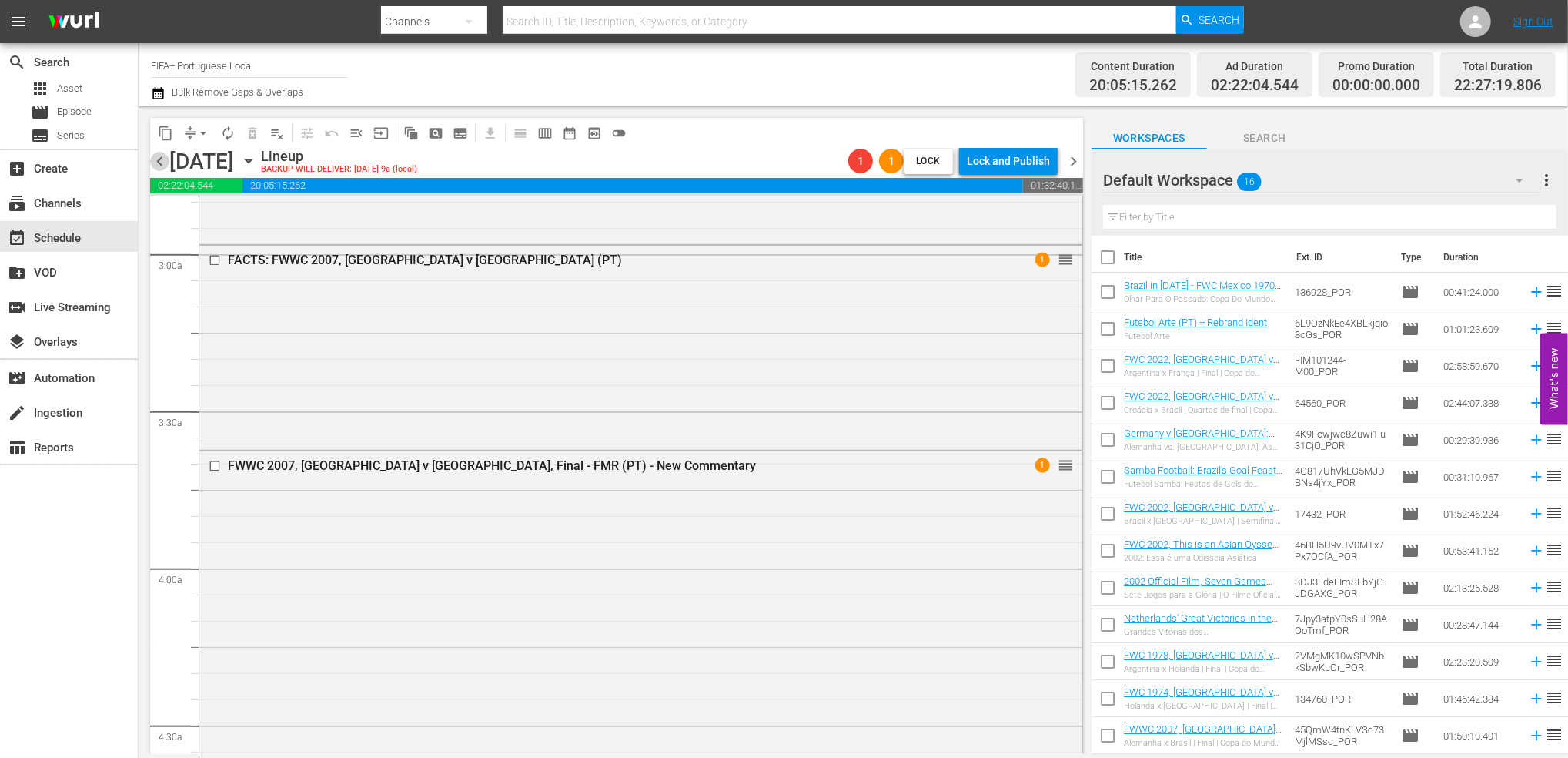
click at [157, 158] on span "chevron_left" at bounding box center [160, 161] width 19 height 19
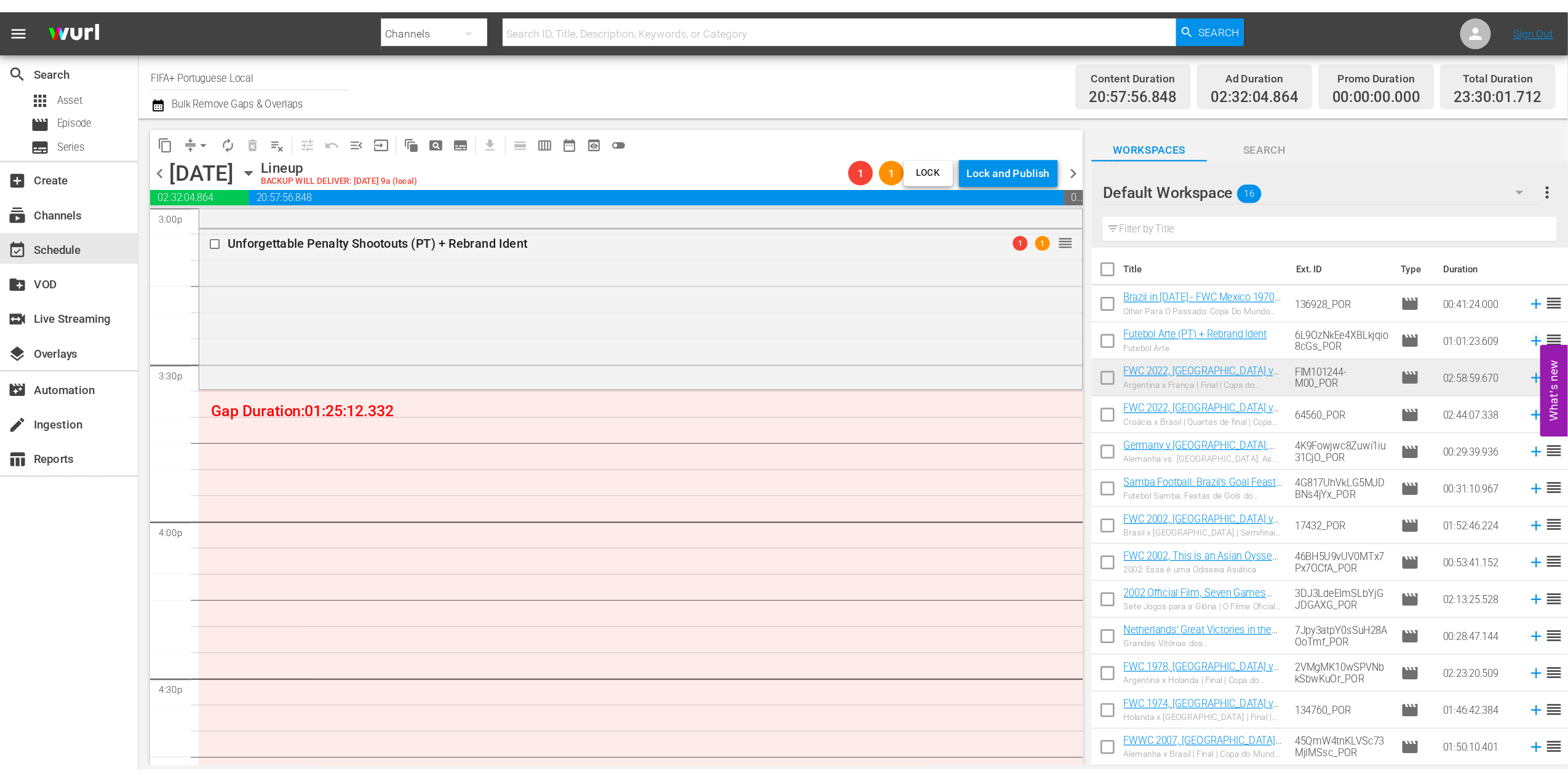
scroll to position [3763, 0]
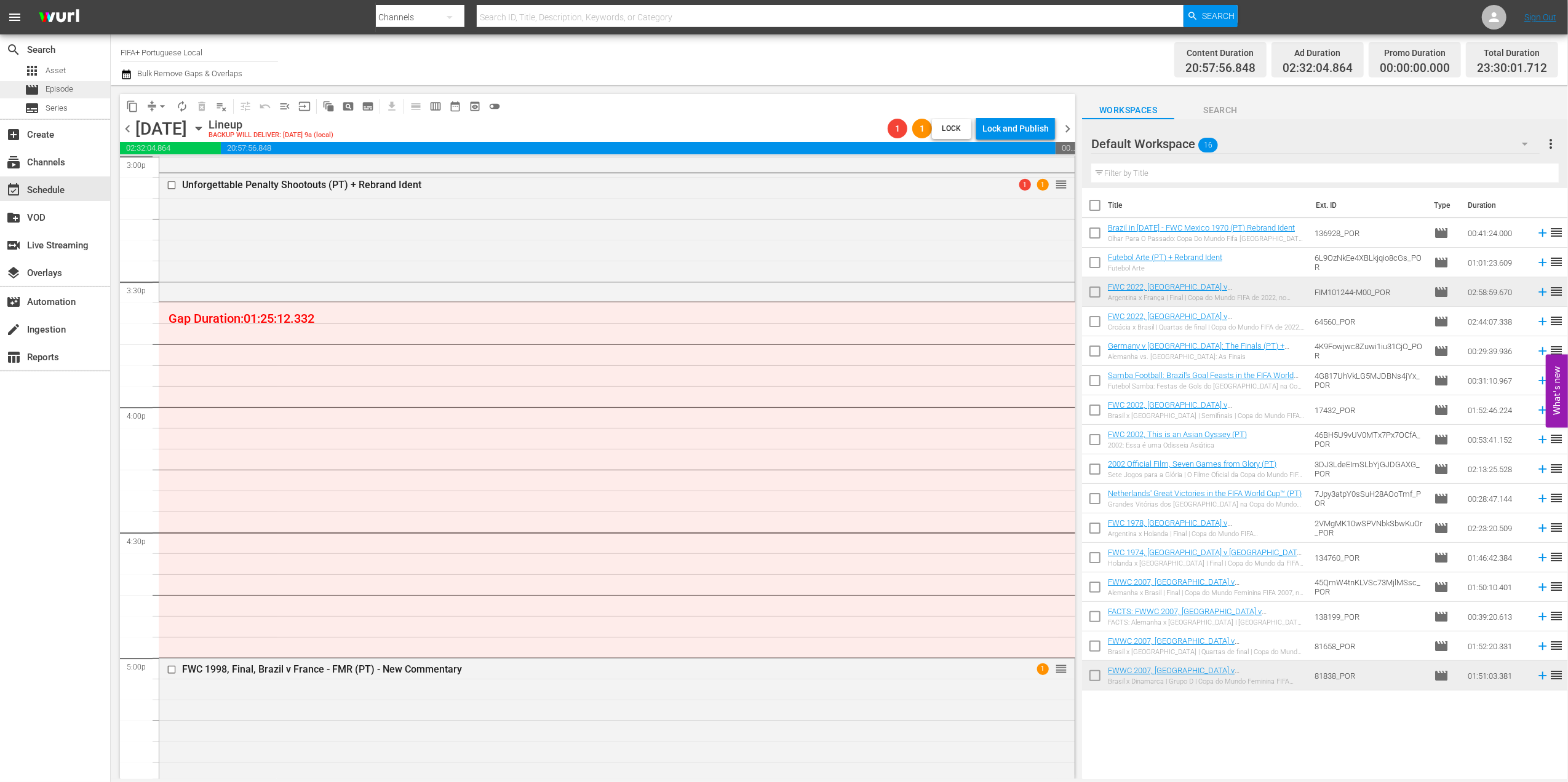
click at [53, 84] on span "Episode" at bounding box center [59, 89] width 28 height 12
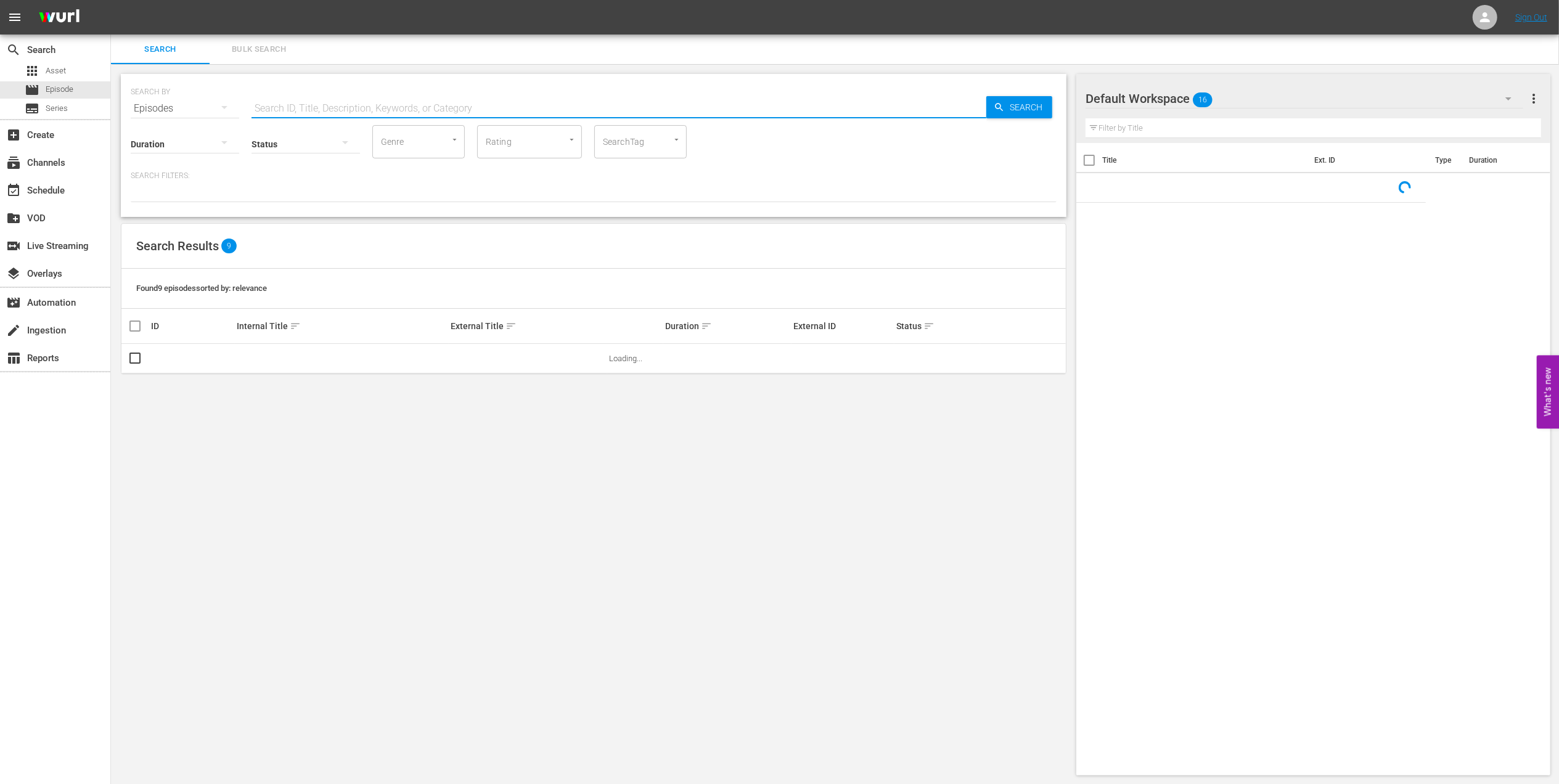
click at [411, 107] on input "text" at bounding box center [619, 108] width 735 height 30
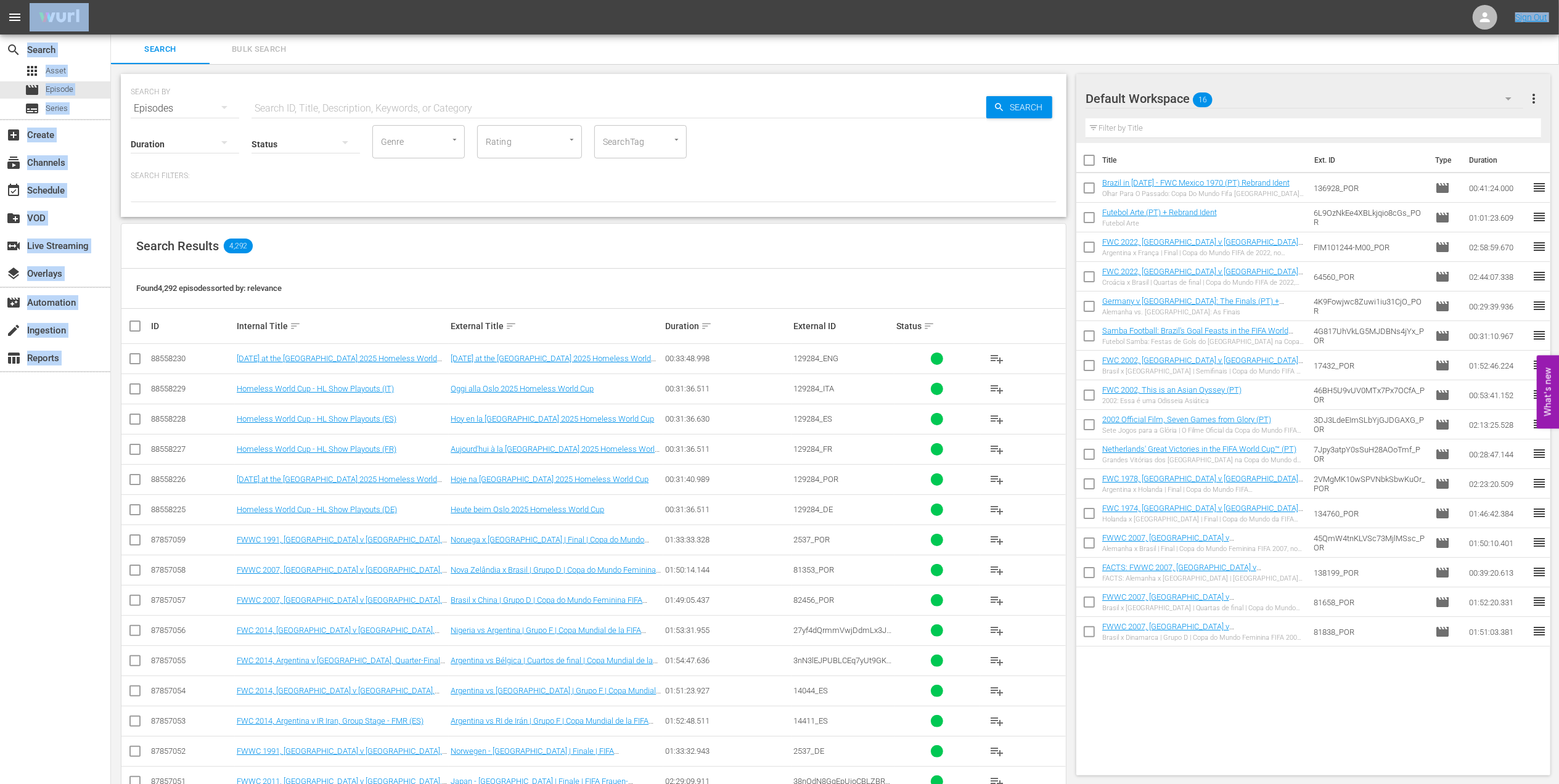
drag, startPoint x: 236, startPoint y: -14, endPoint x: 295, endPoint y: 45, distance: 83.4
click at [295, 45] on div "menu Sign Out search Search apps Asset movie Episode subtitles Series add_box C…" at bounding box center [780, 500] width 1559 height 1000
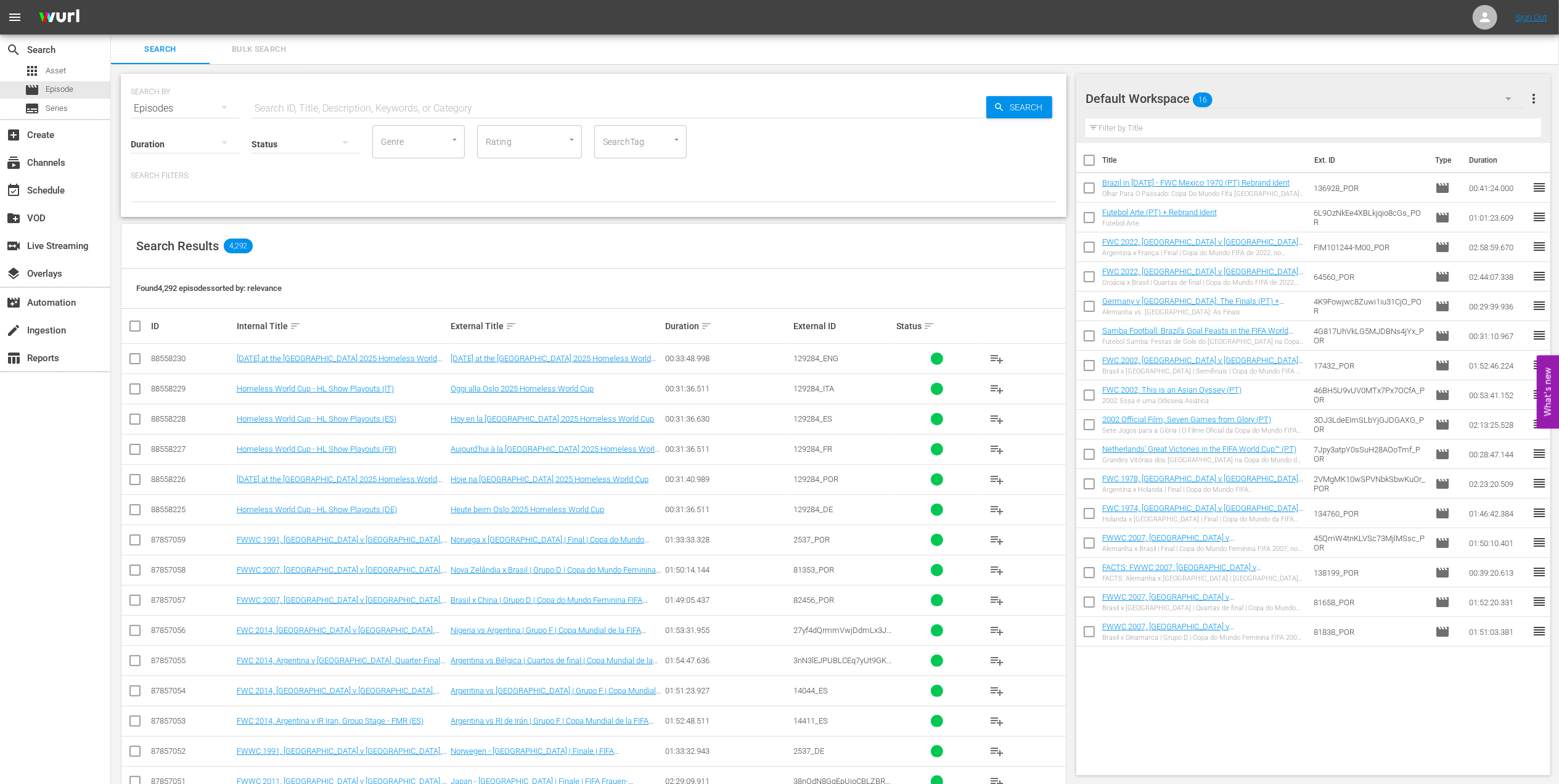
click at [352, 104] on input "text" at bounding box center [619, 108] width 735 height 30
paste input "Epic Showdowns: [GEOGRAPHIC_DATA] v [GEOGRAPHIC_DATA]"
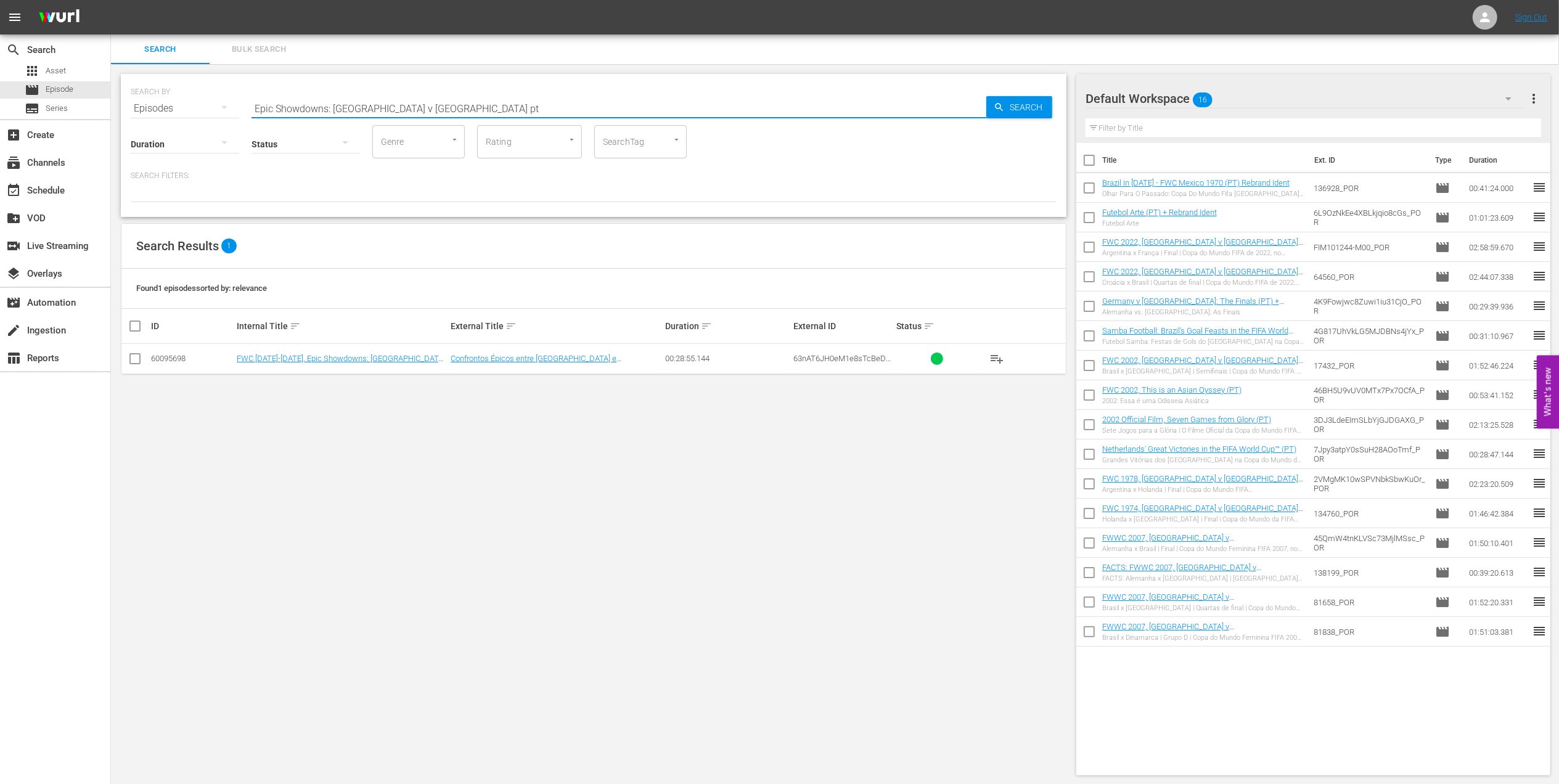
type input "Epic Showdowns: [GEOGRAPHIC_DATA] v [GEOGRAPHIC_DATA] pt"
click at [134, 361] on input "checkbox" at bounding box center [135, 361] width 15 height 15
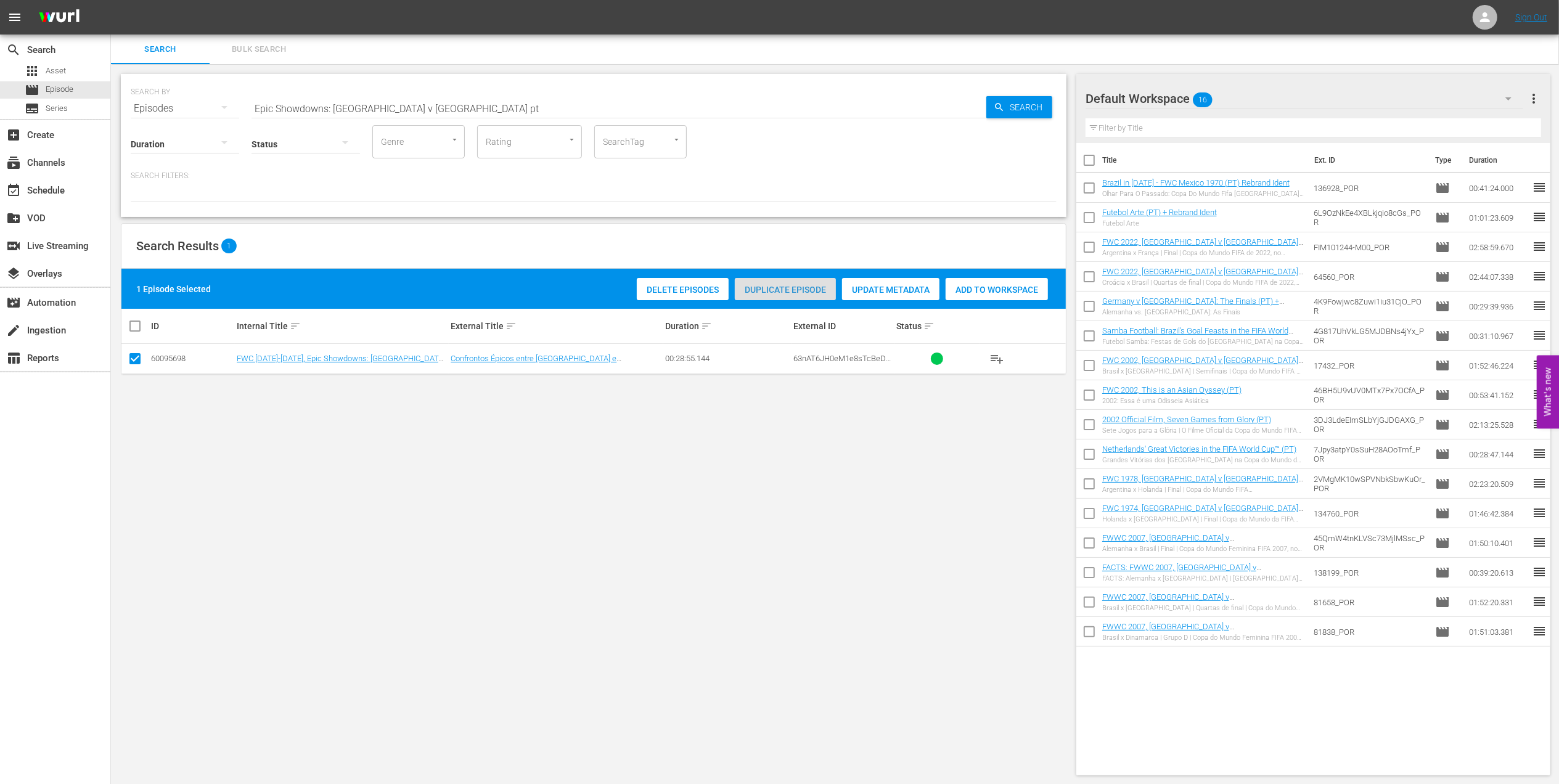
click at [765, 286] on span "Duplicate Episode" at bounding box center [785, 289] width 101 height 10
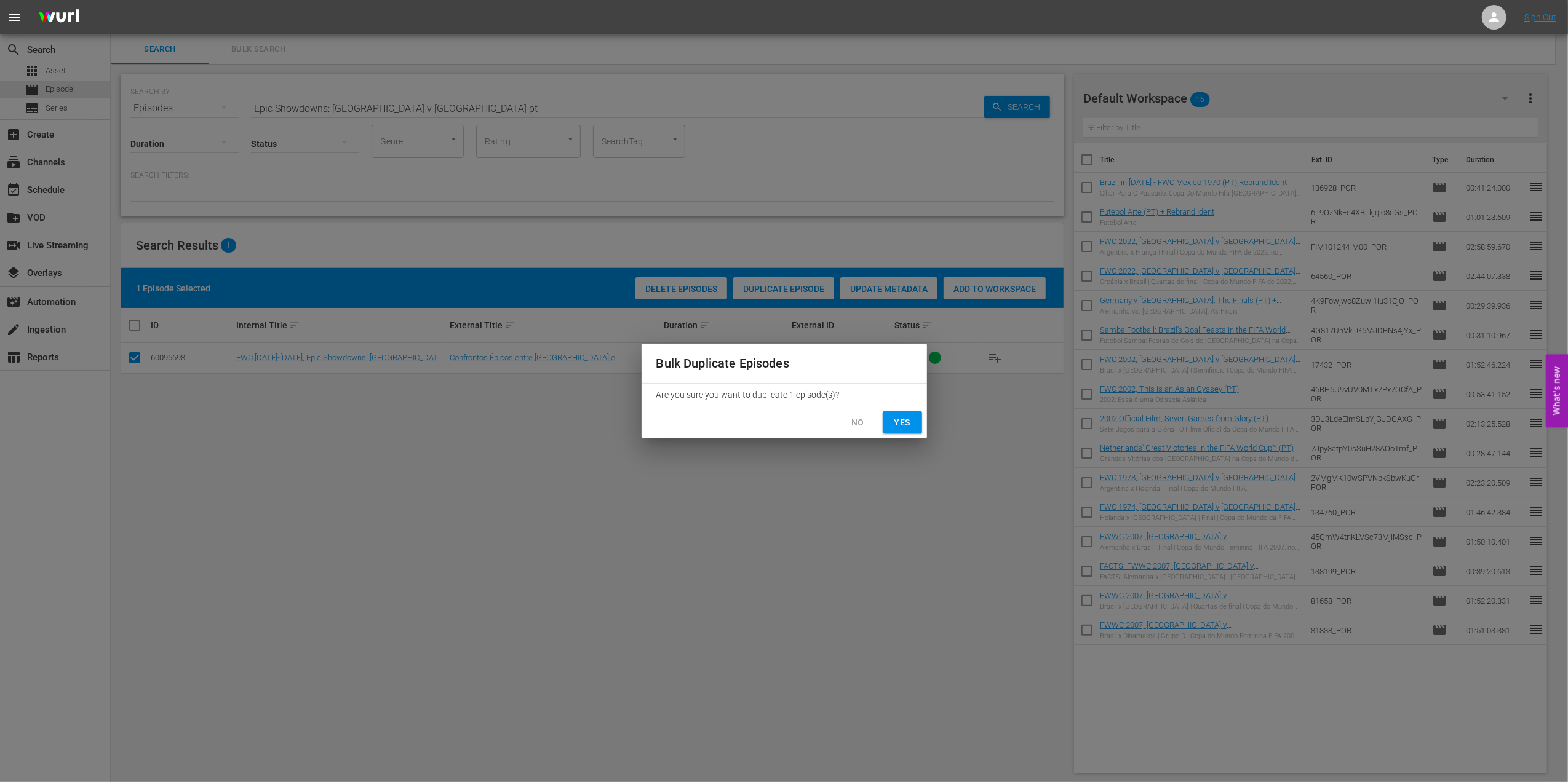
click at [899, 422] on span "Yes" at bounding box center [903, 422] width 20 height 15
checkbox input "false"
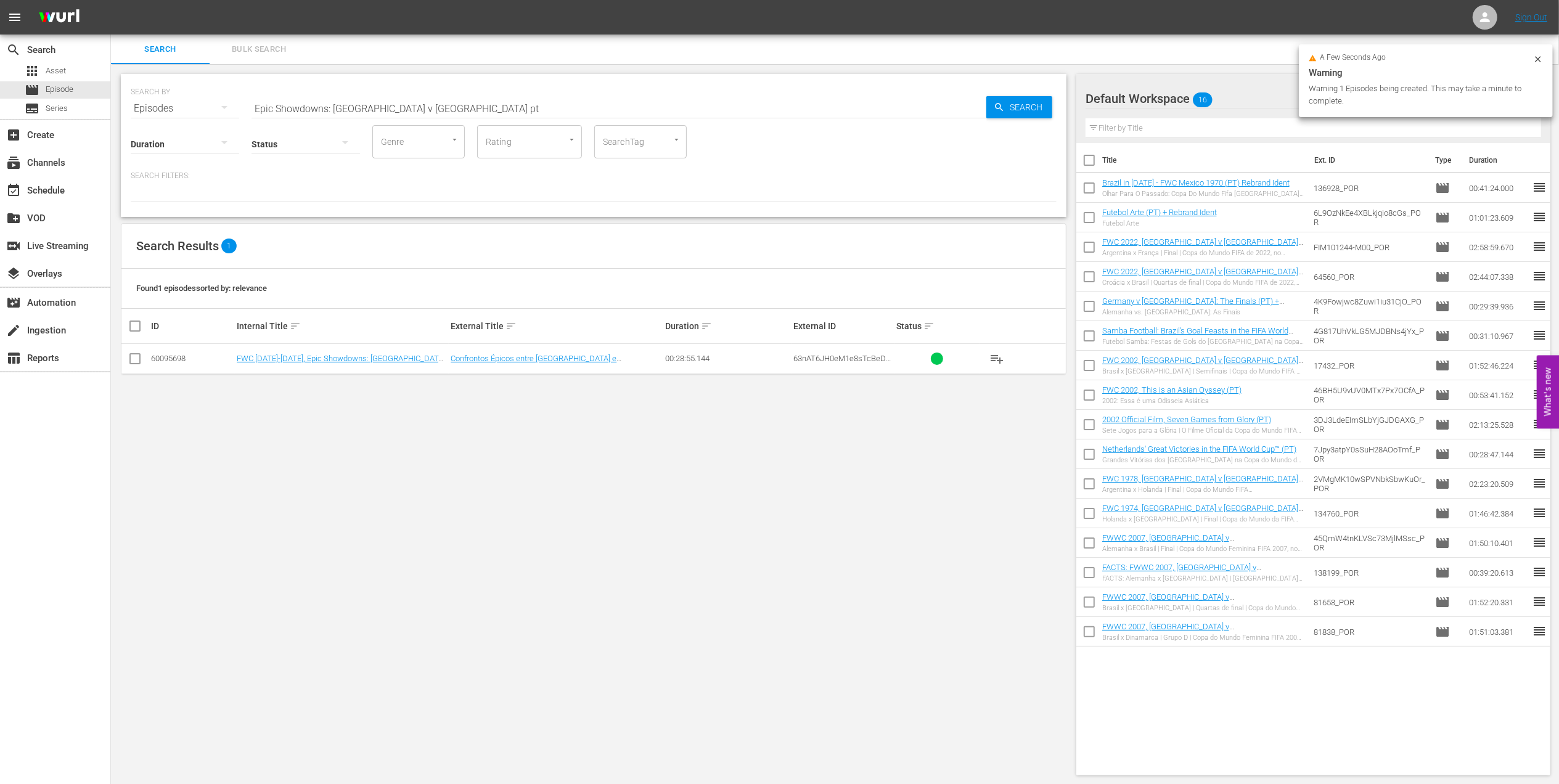
click at [442, 102] on input "Epic Showdowns: [GEOGRAPHIC_DATA] v [GEOGRAPHIC_DATA] pt" at bounding box center [619, 108] width 735 height 30
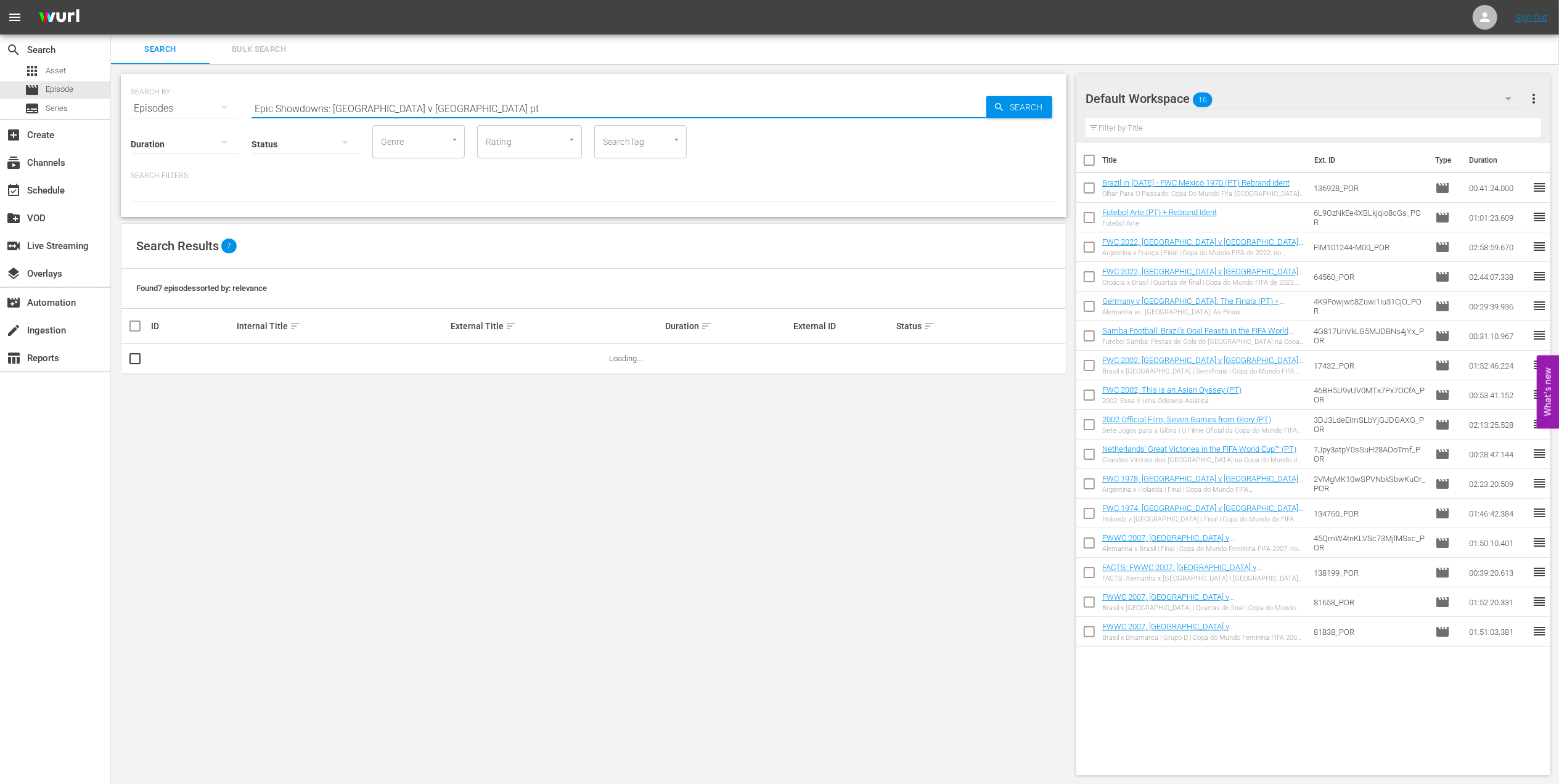
type input "Epic Showdowns: [GEOGRAPHIC_DATA] v [GEOGRAPHIC_DATA] pt"
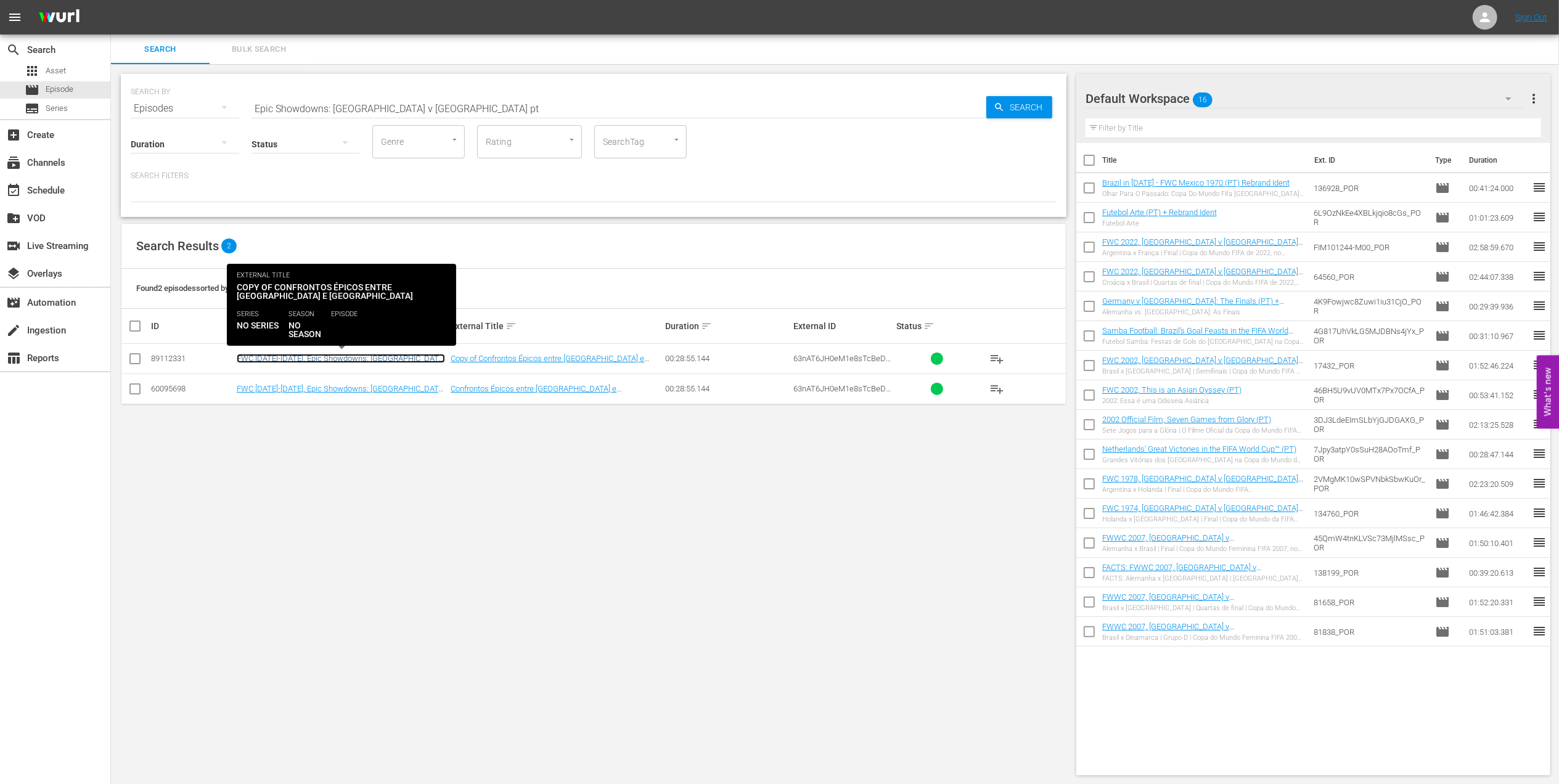
click at [292, 359] on link "FWC [DATE]-[DATE], Epic Showdowns: [GEOGRAPHIC_DATA] v [GEOGRAPHIC_DATA] (PT)" at bounding box center [340, 363] width 208 height 18
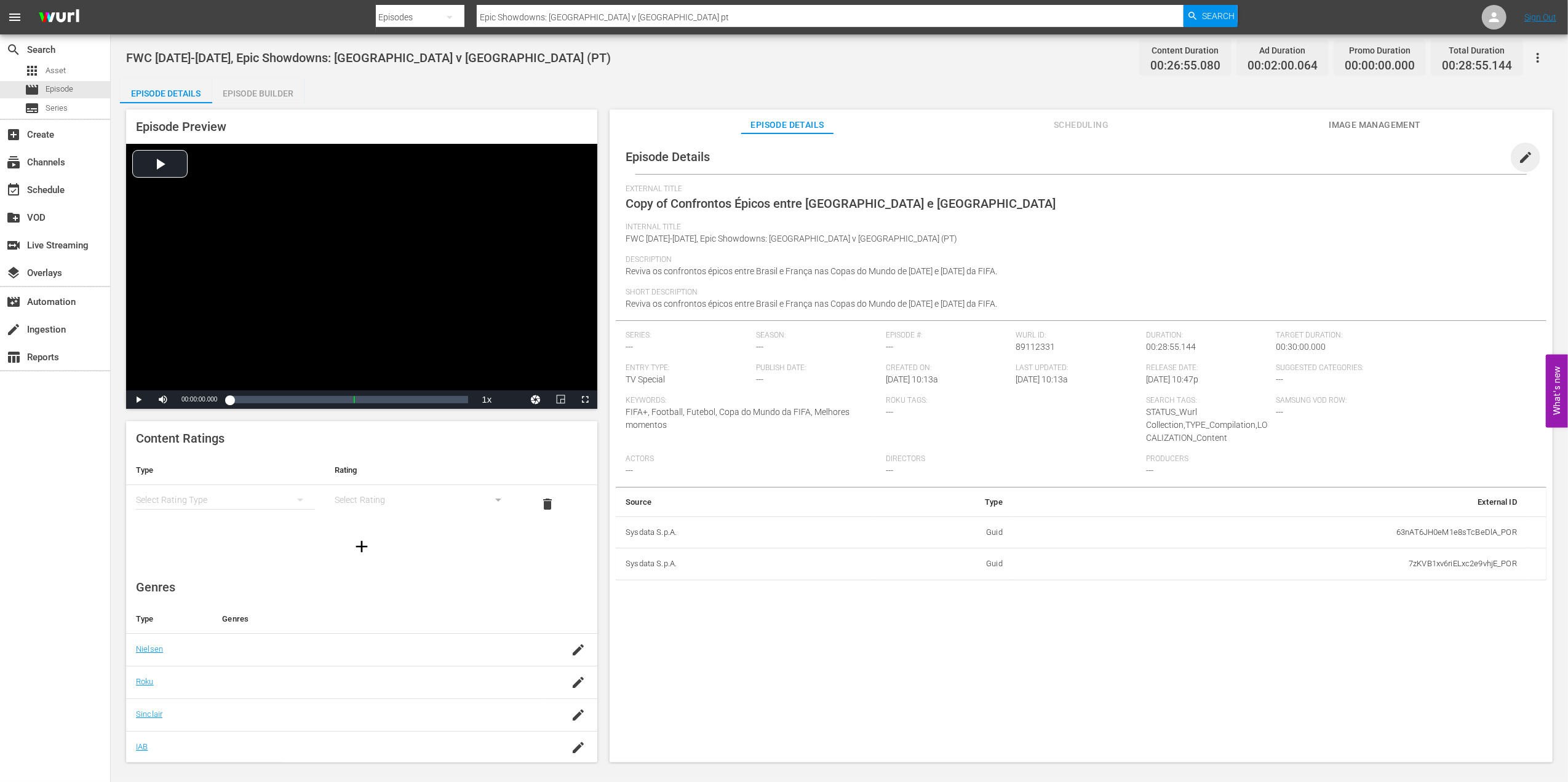
click at [1253, 158] on span "edit" at bounding box center [1526, 158] width 15 height 15
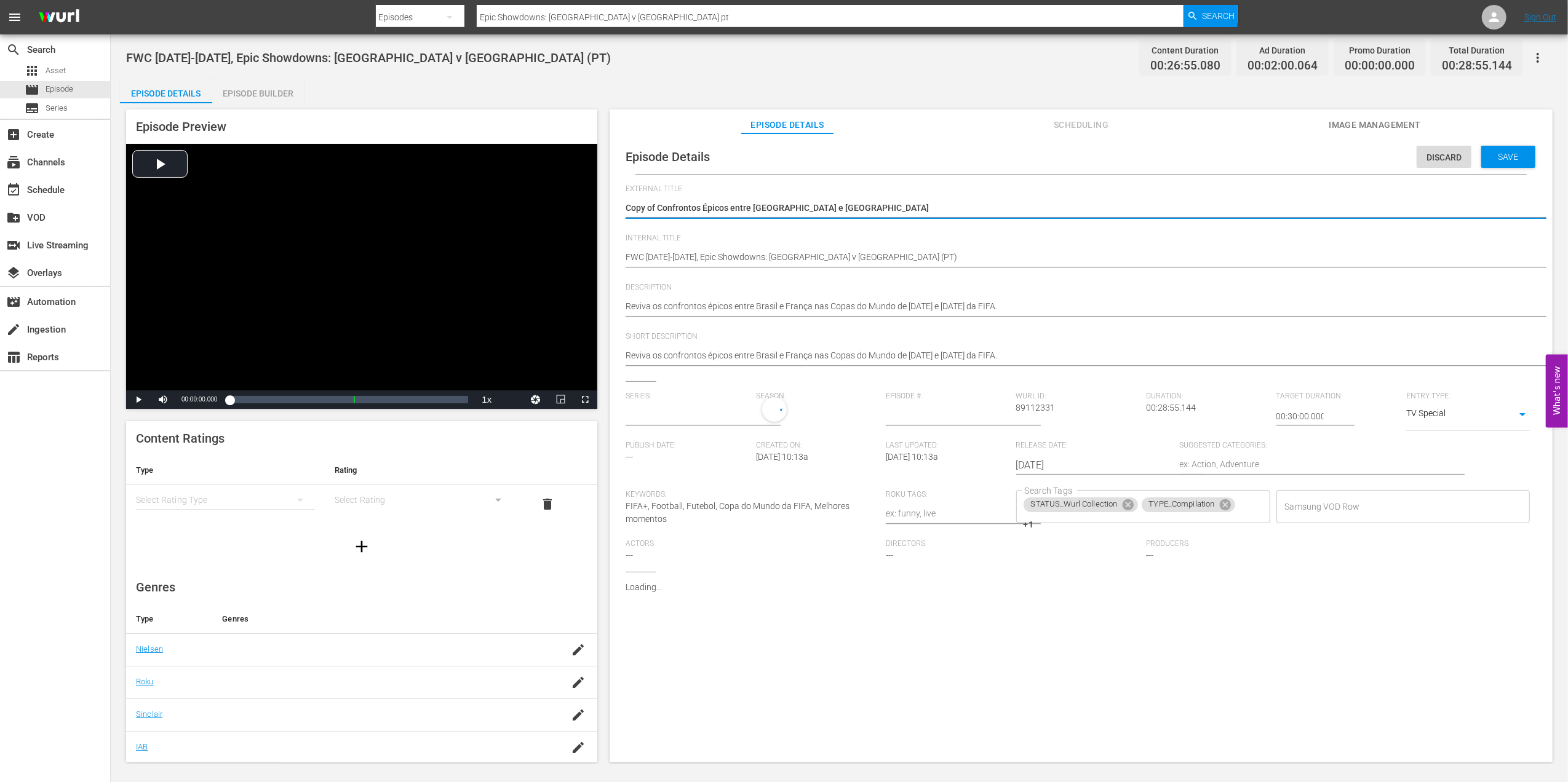
type input "No Series"
drag, startPoint x: 761, startPoint y: 202, endPoint x: 615, endPoint y: 208, distance: 146.1
click at [610, 206] on div "Episode Details Discard Save External Title Copy of Confrontos Épicos entre [GE…" at bounding box center [1080, 454] width 943 height 641
paste textarea "Final Feminina da Homeless World Cup"
type textarea "Final Feminina da Homeless World Cup"
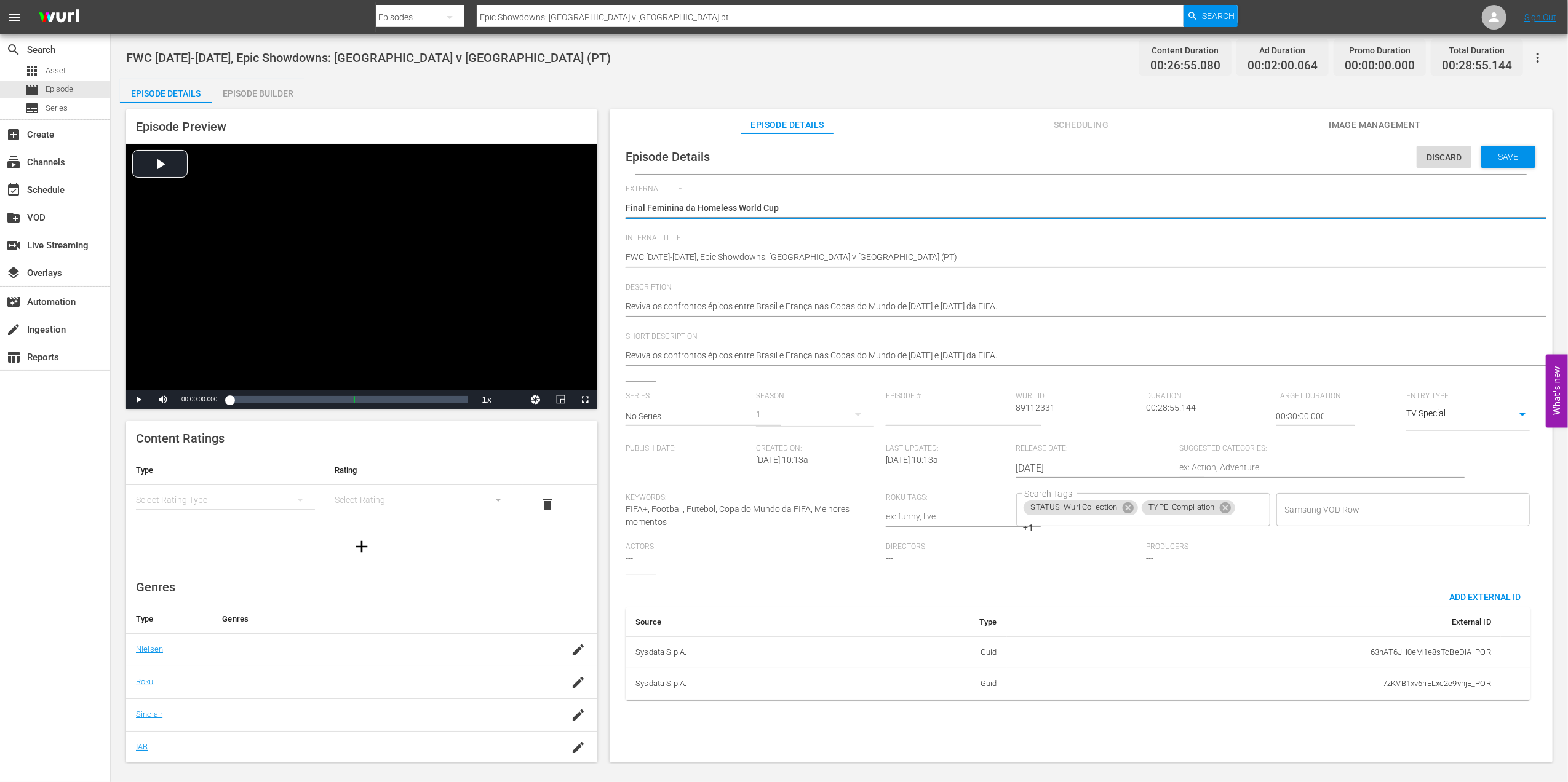
type textarea "Final Feminina da Homeless World Cup"
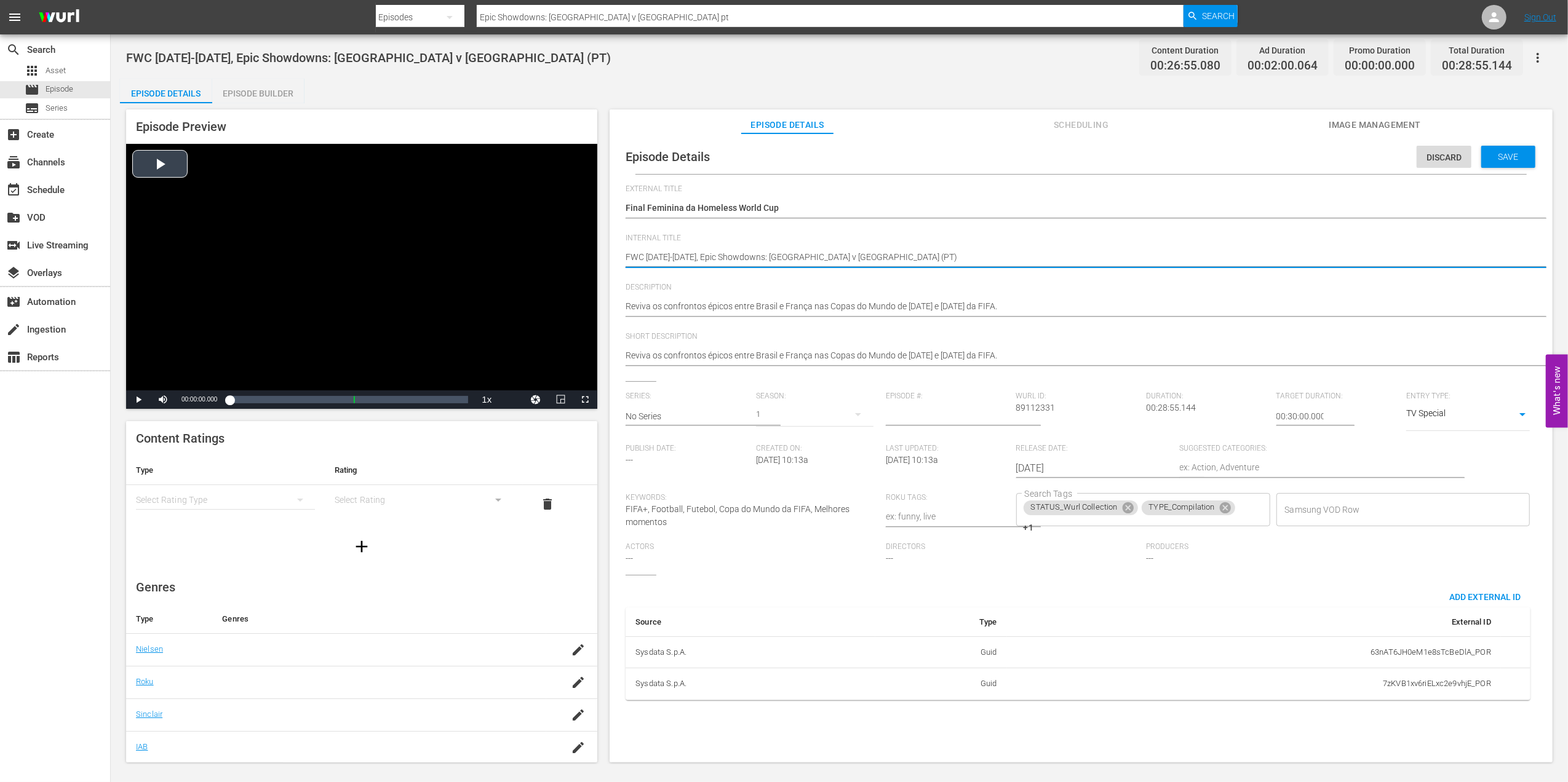
drag, startPoint x: 813, startPoint y: 257, endPoint x: 561, endPoint y: 259, distance: 252.0
paste textarea "Women's Homeless World Cup Final"
type textarea "Women's Homeless World Cup Final (PT)"
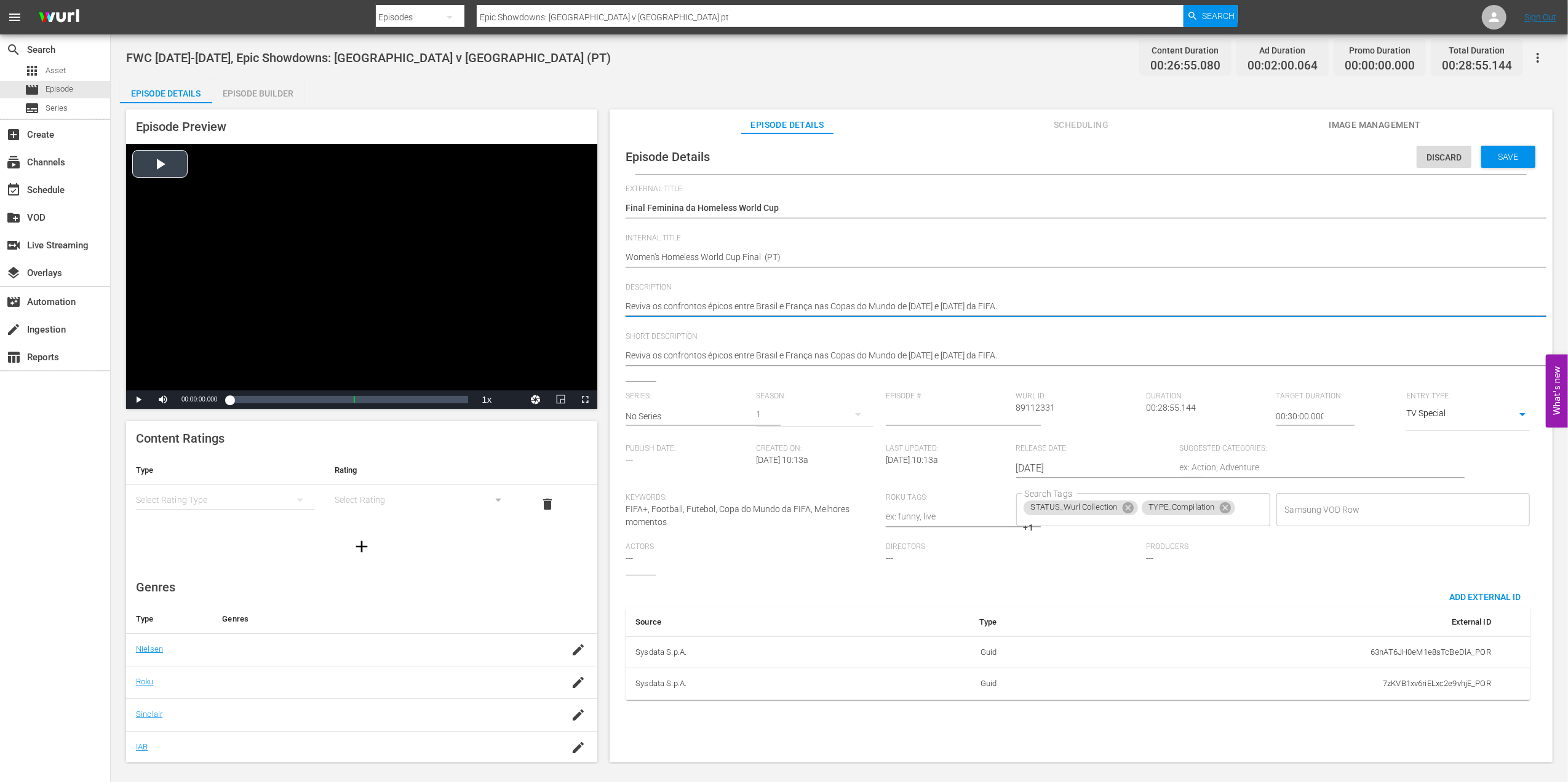
drag, startPoint x: 998, startPoint y: 305, endPoint x: 552, endPoint y: 305, distance: 446.0
paste textarea "Watch all the action from the finals of the Homeless World Cup"
type textarea "Watch all the action from the finals of the Homeless World Cup."
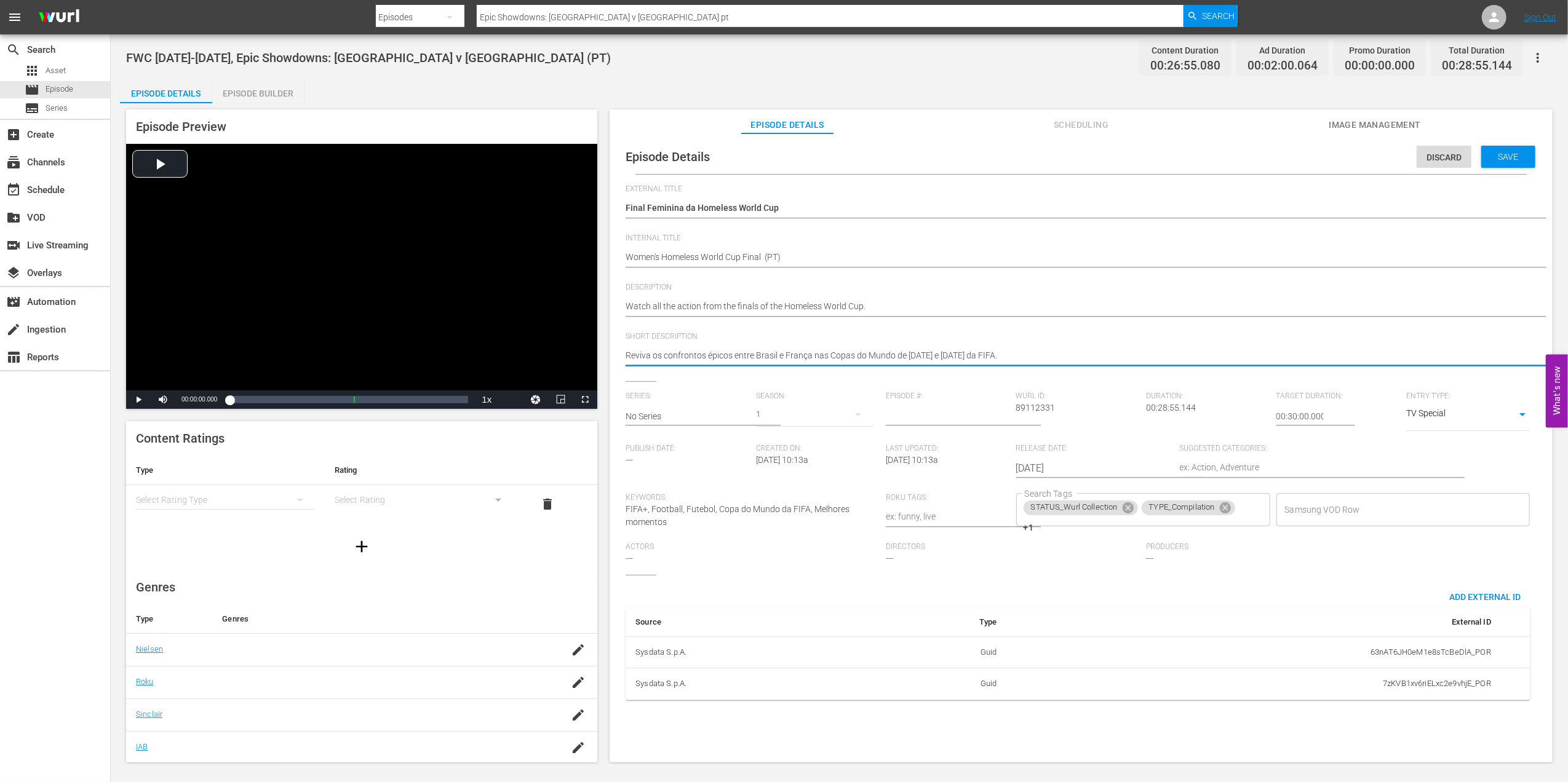
drag, startPoint x: 993, startPoint y: 353, endPoint x: 626, endPoint y: 355, distance: 367.0
paste textarea "Watch all the action from the finals of the Homeless World Cup"
type textarea "Watch all the action from the finals of the Homeless World Cup."
click at [1123, 509] on icon at bounding box center [1128, 508] width 14 height 14
click at [1224, 506] on icon at bounding box center [1223, 508] width 11 height 11
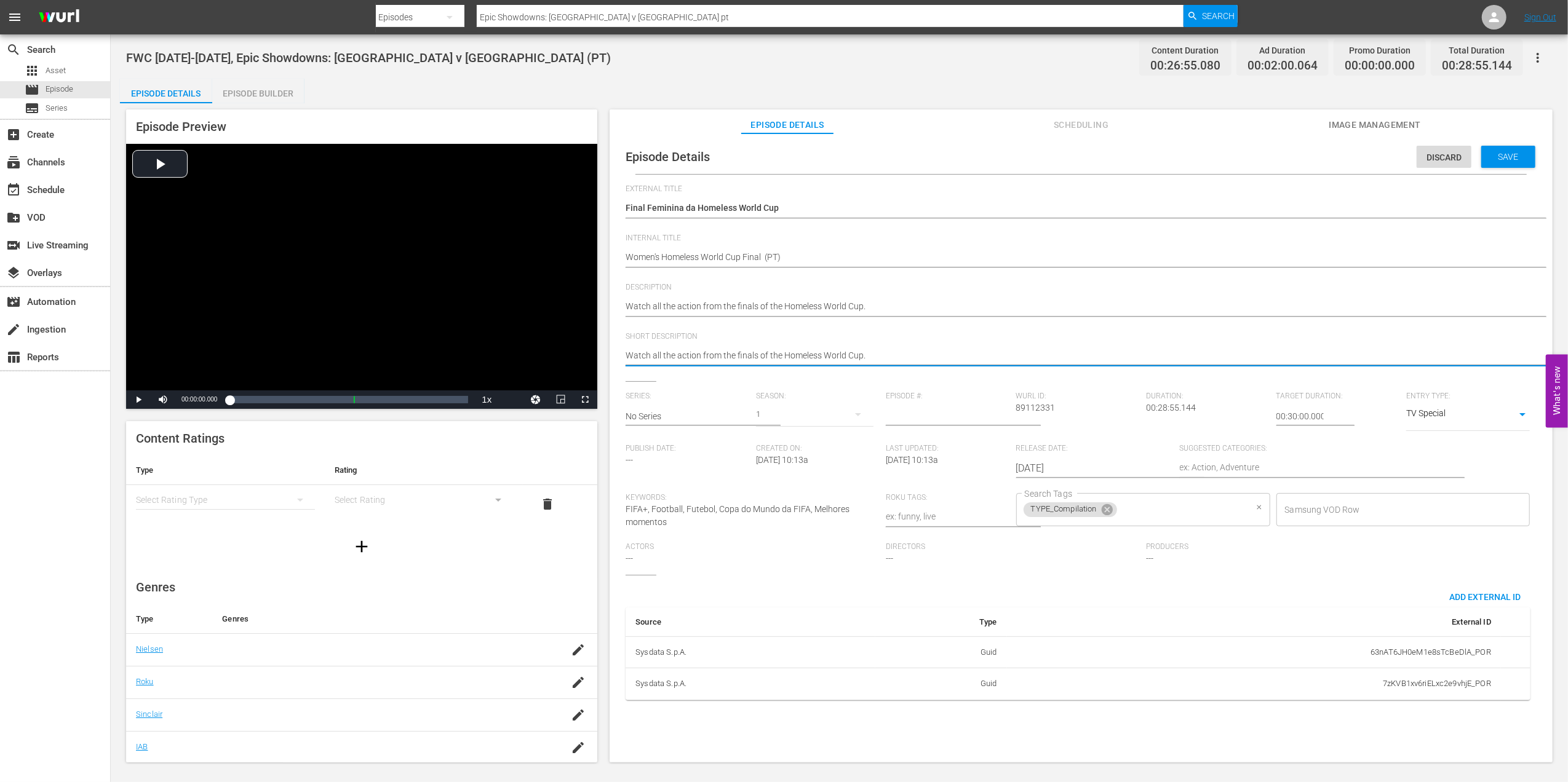
drag, startPoint x: 1105, startPoint y: 509, endPoint x: 1128, endPoint y: 508, distance: 23.0
click at [1111, 509] on icon at bounding box center [1108, 510] width 14 height 14
type textarea "Watch all the action from the finals of the Homeless World Cup."
click at [1128, 508] on input "Search Tags" at bounding box center [1133, 509] width 225 height 22
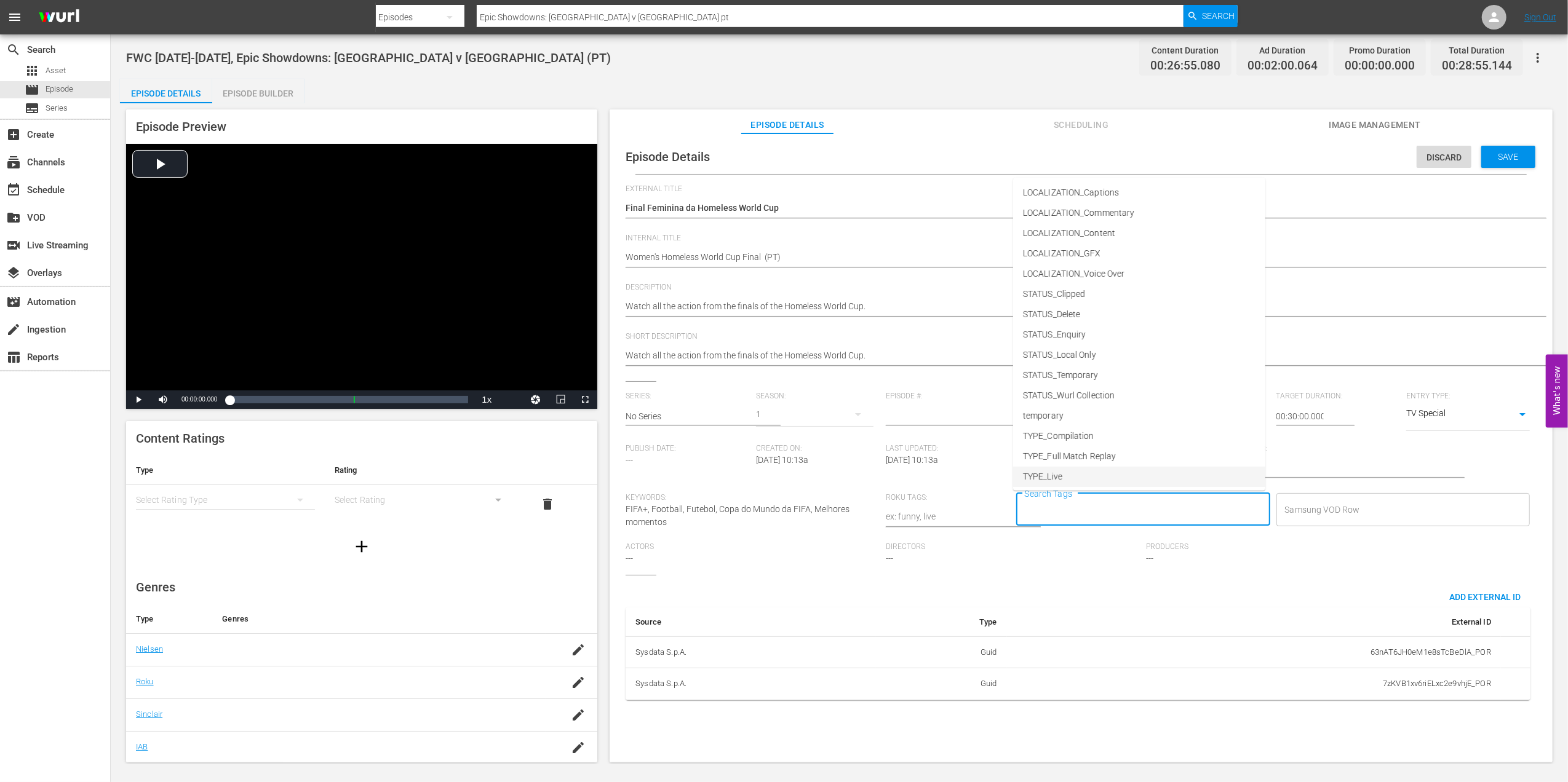
click at [1056, 470] on span "TYPE_Live" at bounding box center [1043, 476] width 39 height 13
click at [1132, 512] on input "Search Tags" at bounding box center [1169, 509] width 156 height 22
click at [1120, 366] on li "STATUS_Temporary" at bounding box center [1139, 375] width 253 height 20
click at [1209, 505] on input "Search Tags" at bounding box center [1219, 509] width 53 height 22
click at [967, 85] on div "Episode Details Episode Builder Episode Preview Video Player is loading. Play V…" at bounding box center [839, 425] width 1439 height 694
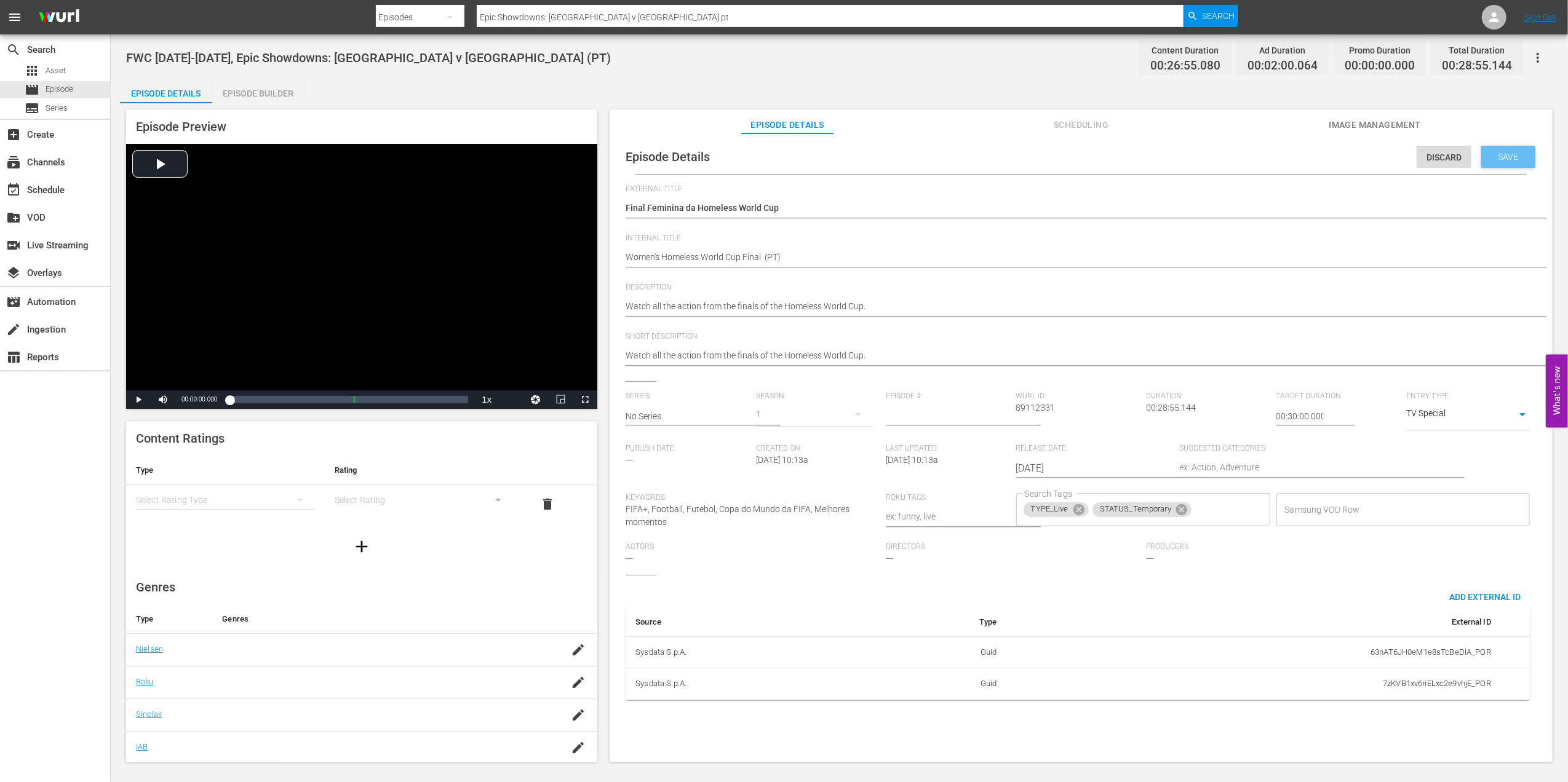
click at [1253, 153] on span "Save" at bounding box center [1508, 156] width 40 height 10
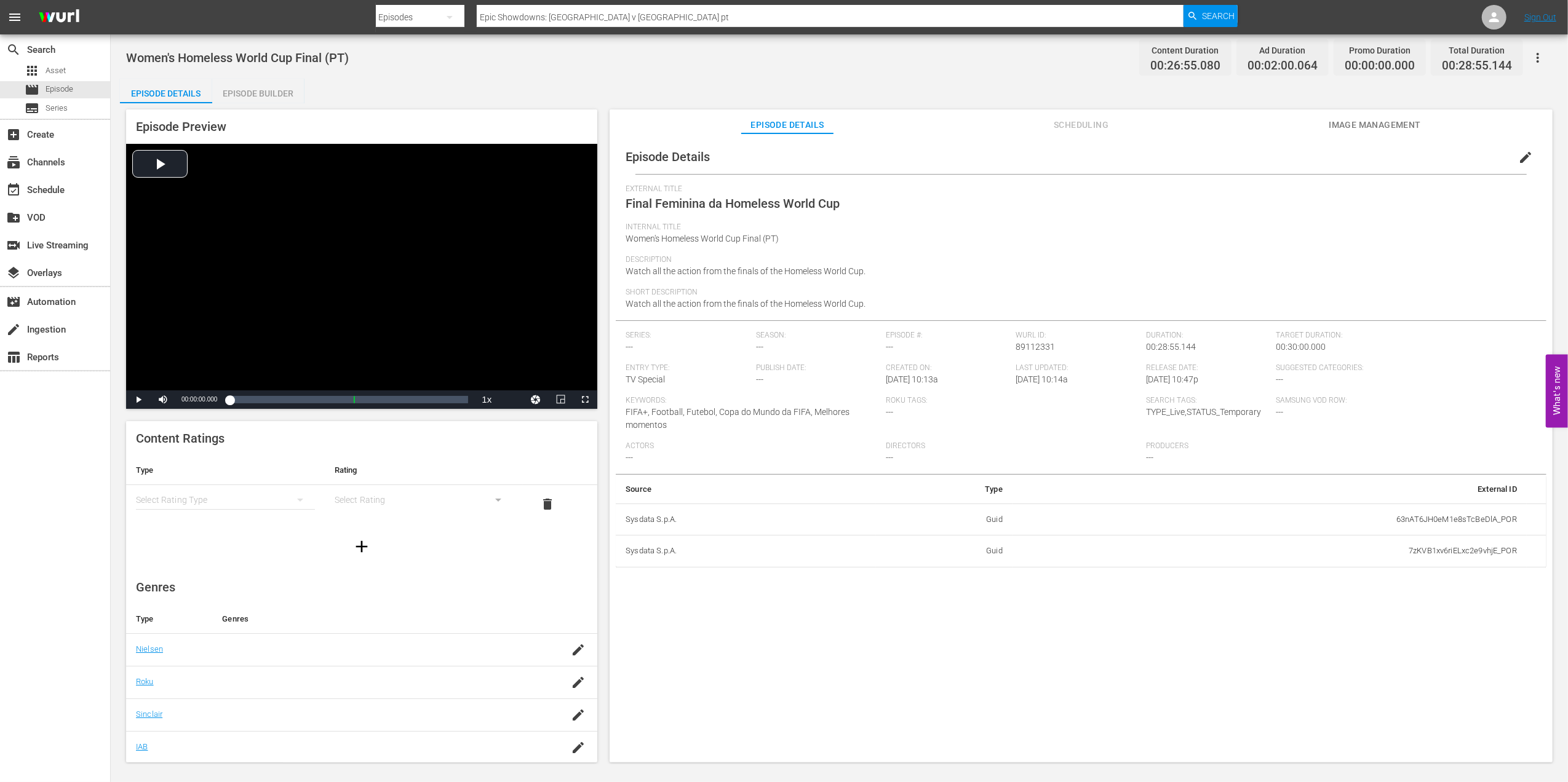
click at [1253, 161] on span "edit" at bounding box center [1526, 158] width 15 height 15
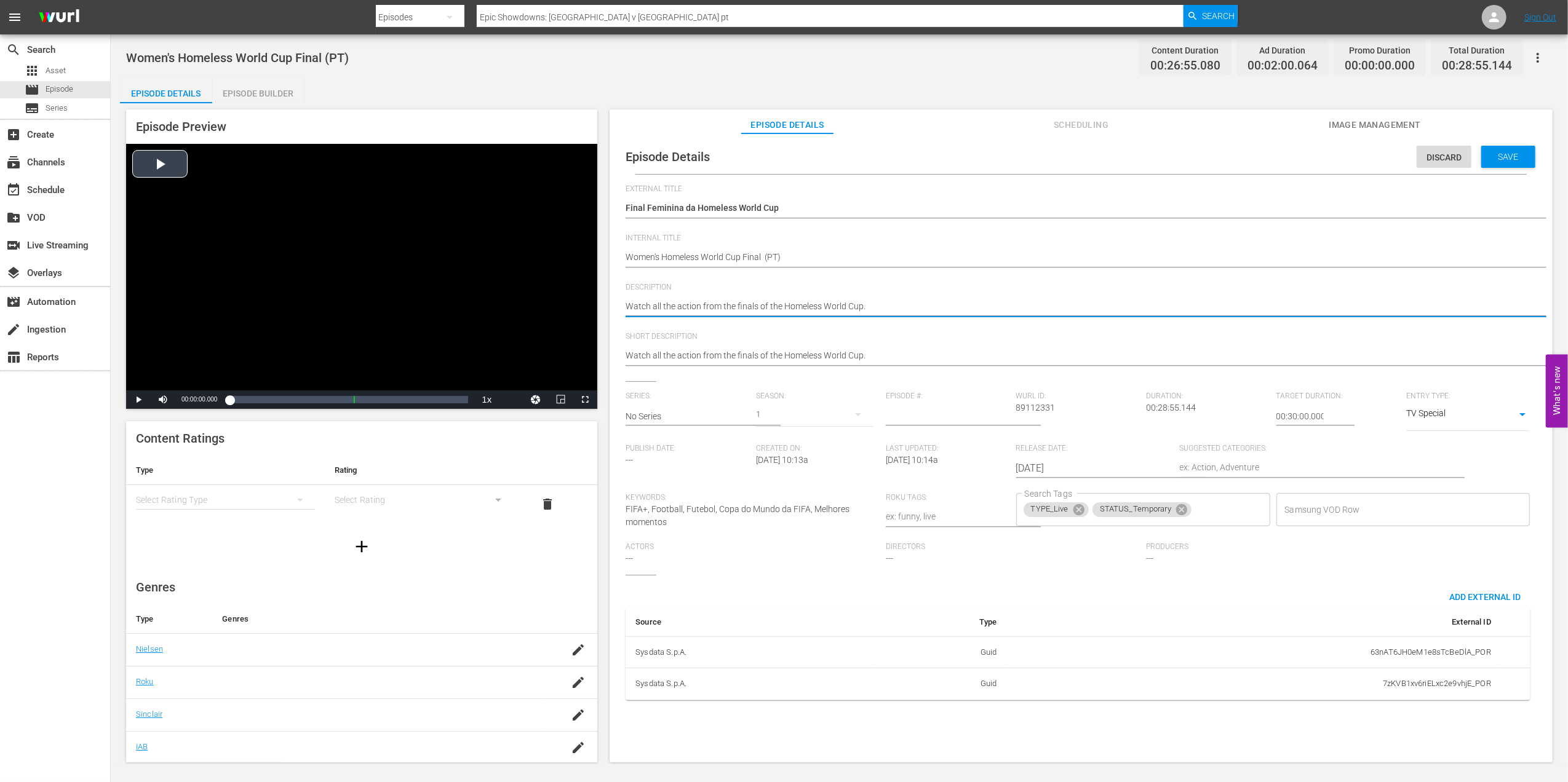
drag, startPoint x: 647, startPoint y: 305, endPoint x: 569, endPoint y: 306, distance: 78.0
paste textarea "Assista a toda a ação das finais da"
type textarea "Assista a toda a ação das finais da Homeless World Cup."
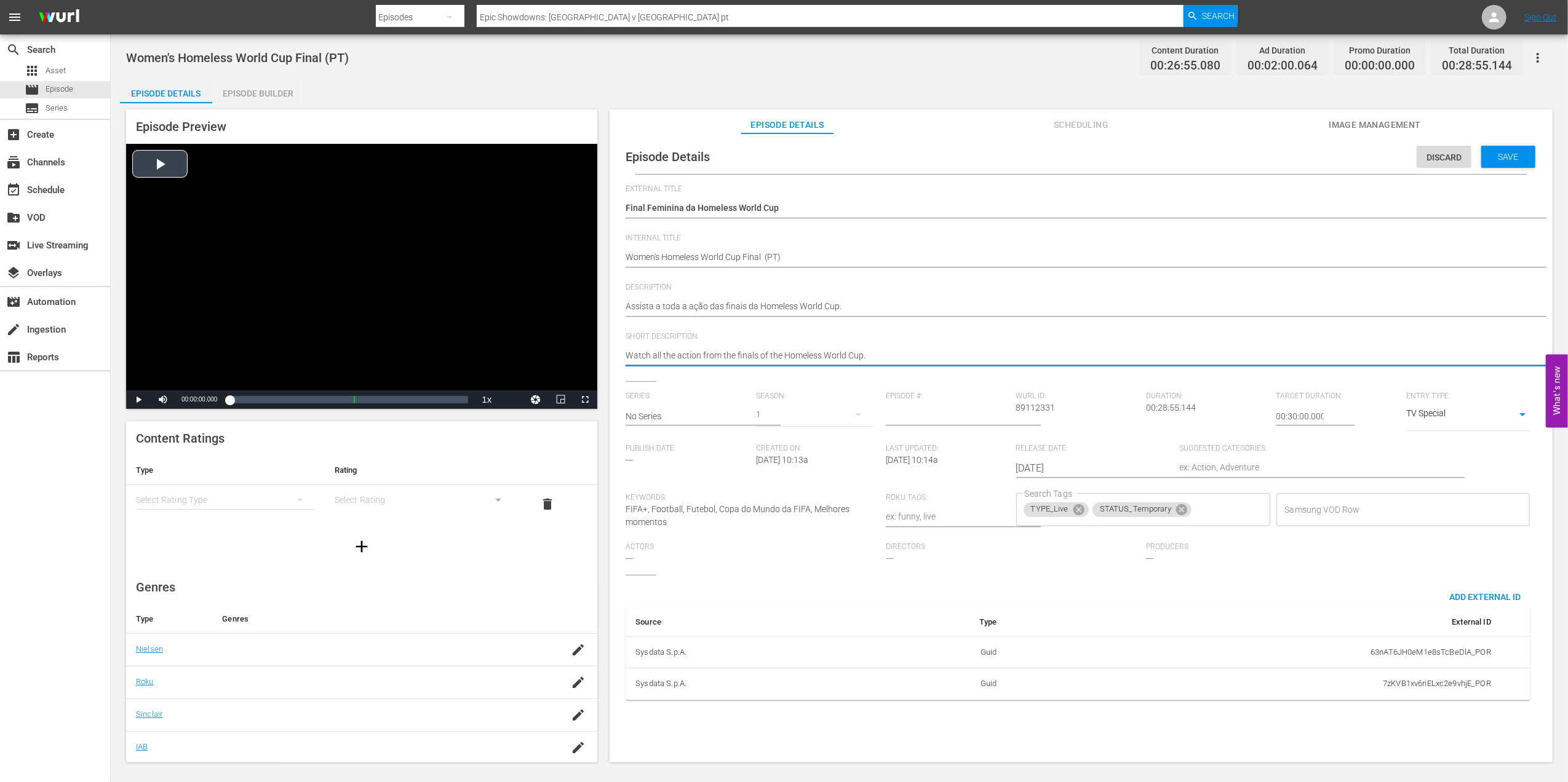
drag, startPoint x: 884, startPoint y: 359, endPoint x: 589, endPoint y: 361, distance: 295.0
paste textarea "Assista a toda a ação das finais da"
type textarea "Assista a toda a ação das finais da Homeless World Cup."
click at [1253, 153] on span "Save" at bounding box center [1508, 156] width 40 height 10
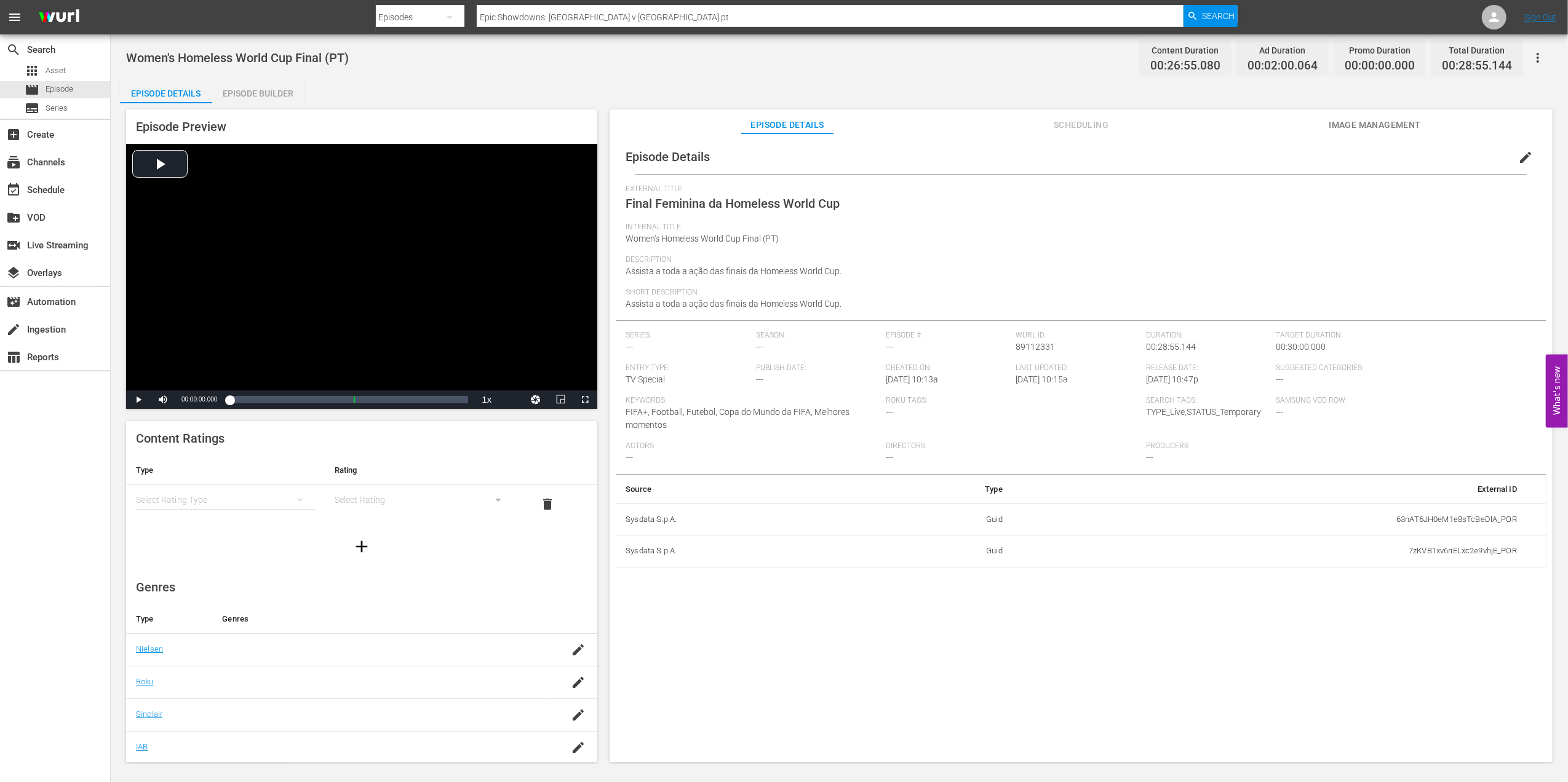
click at [1253, 123] on span "Image Management" at bounding box center [1374, 125] width 92 height 15
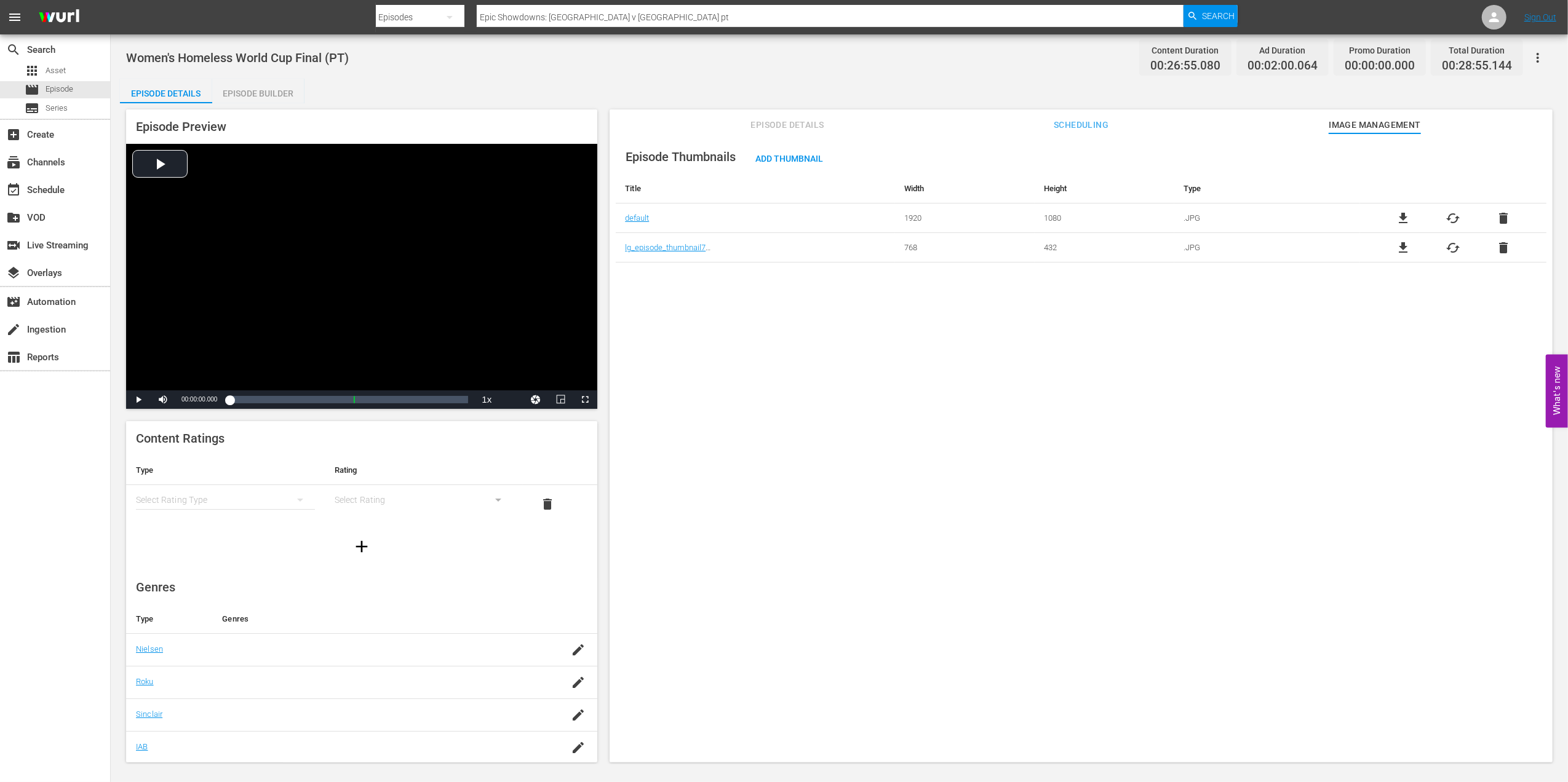
click at [1253, 218] on span "delete" at bounding box center [1504, 218] width 15 height 15
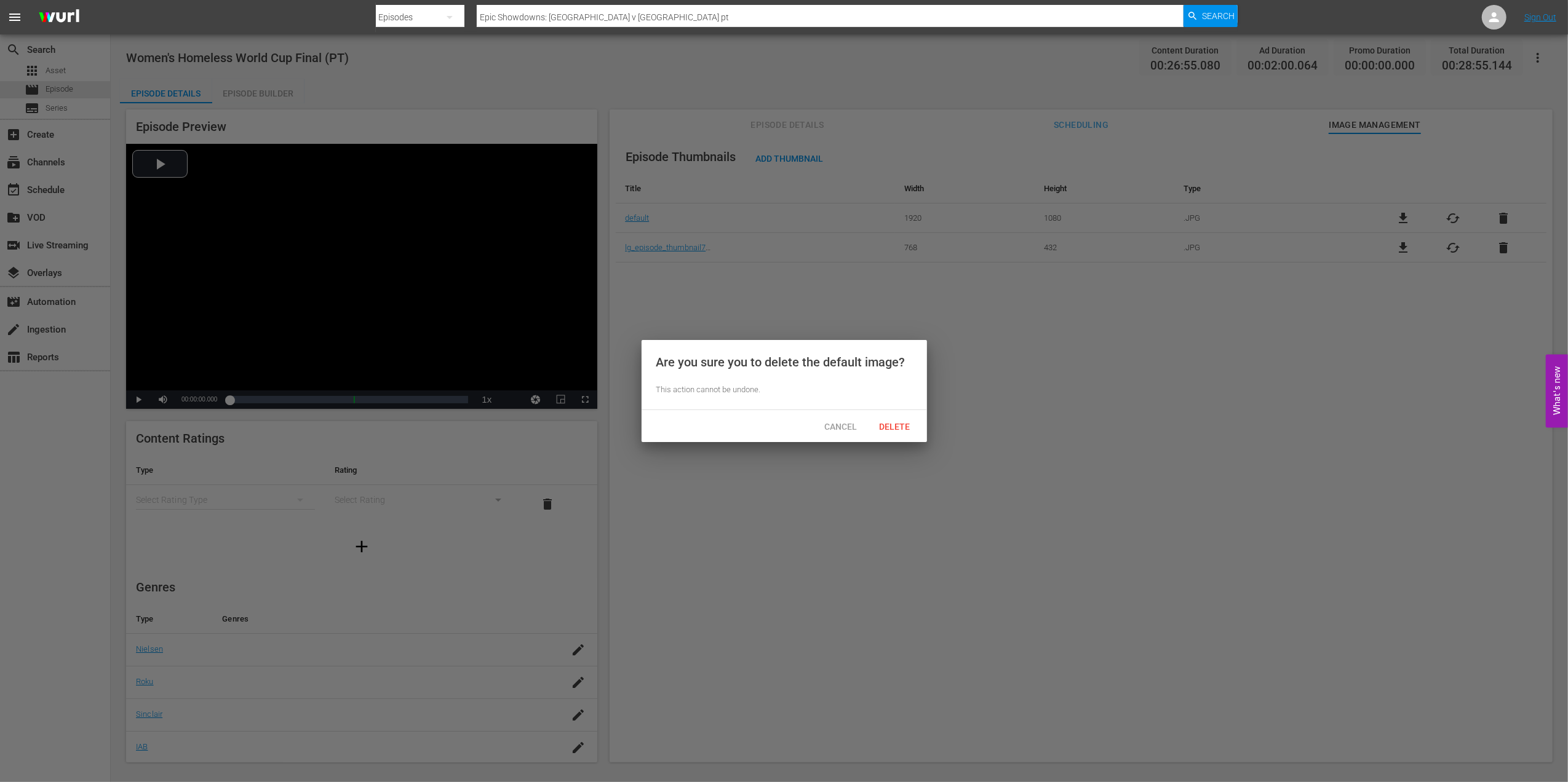
click at [1253, 249] on div at bounding box center [784, 391] width 1568 height 782
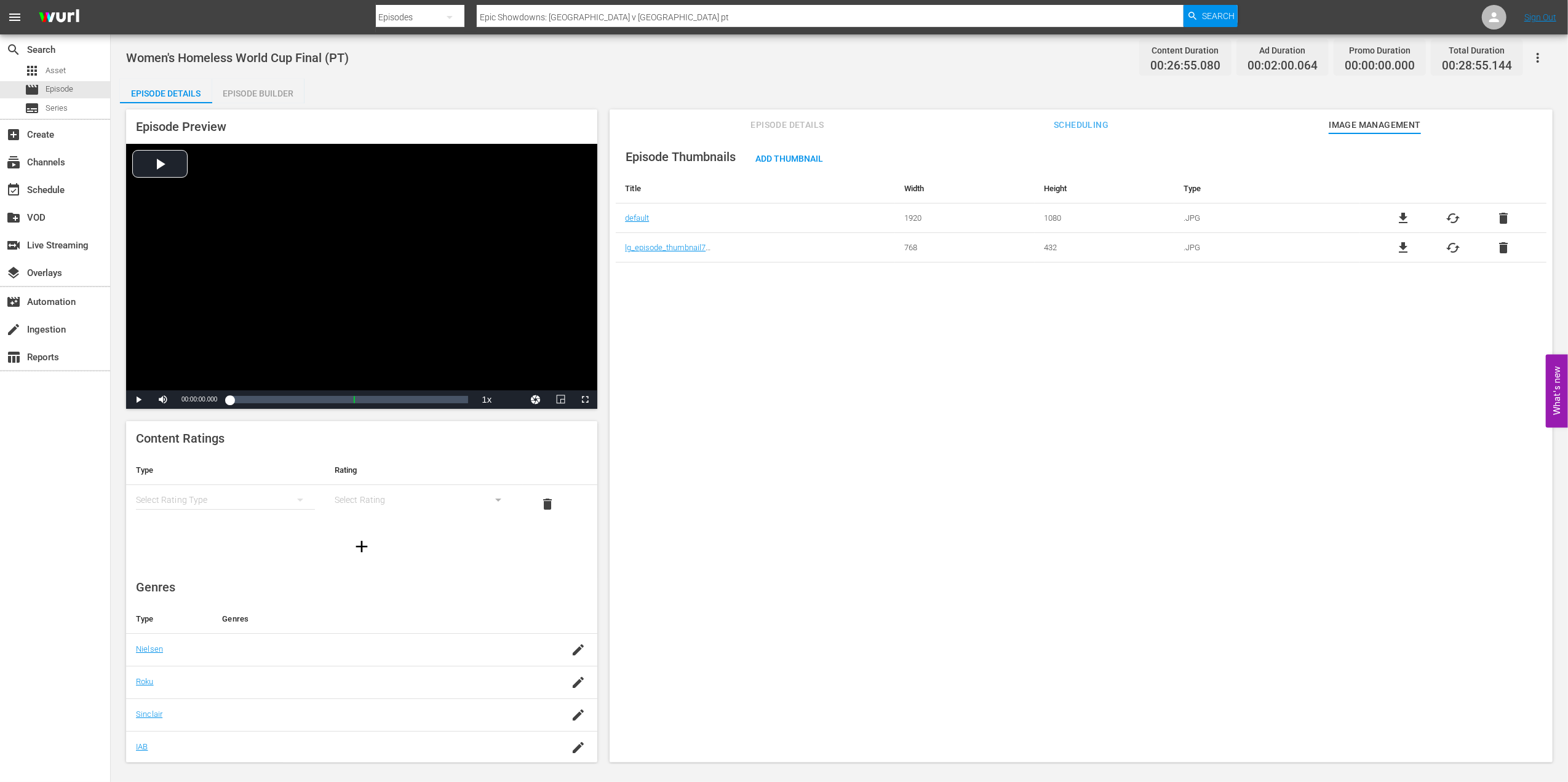
click at [1253, 216] on span "delete" at bounding box center [1504, 218] width 15 height 15
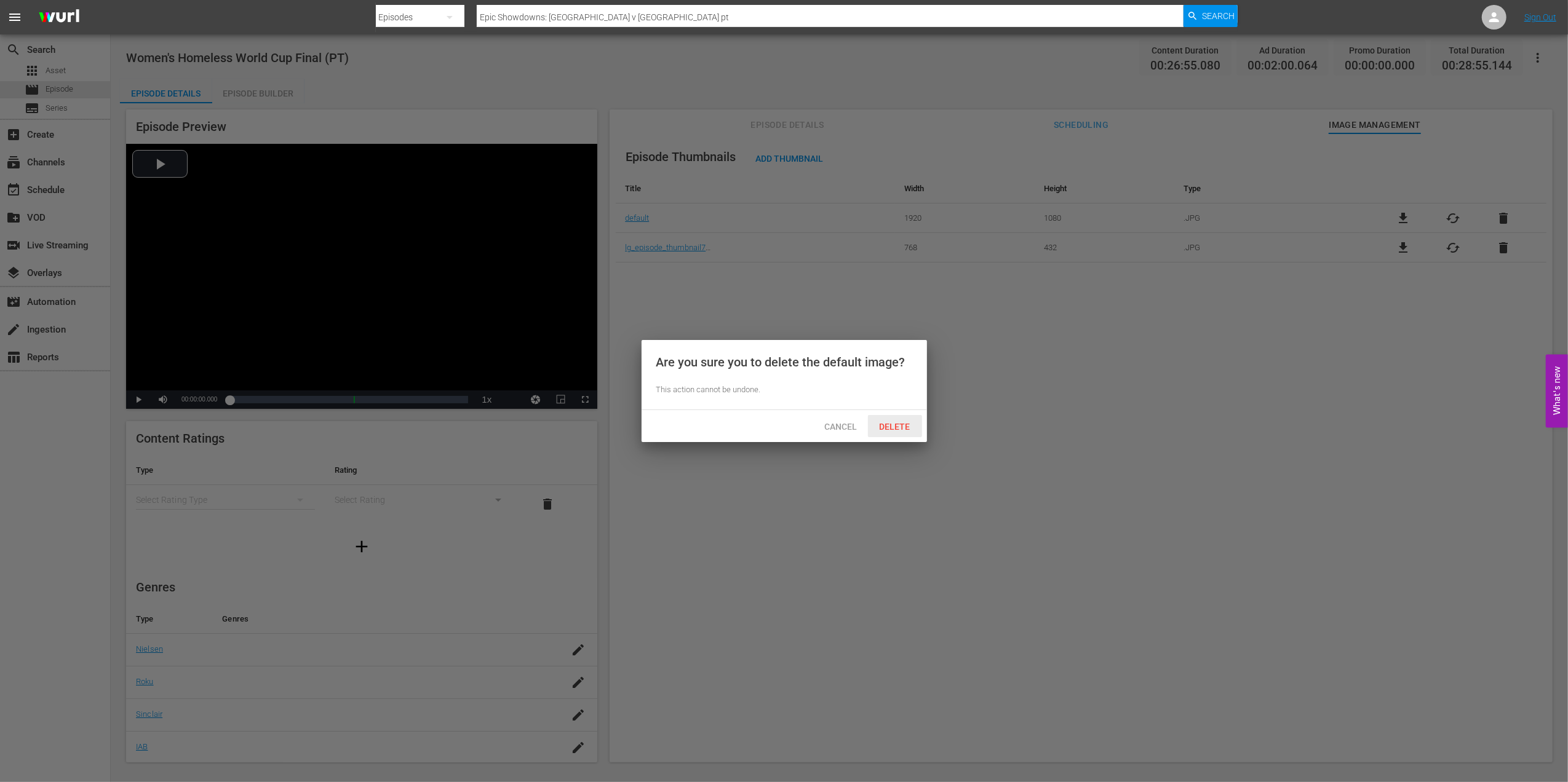
click at [908, 416] on div "Delete" at bounding box center [895, 426] width 54 height 23
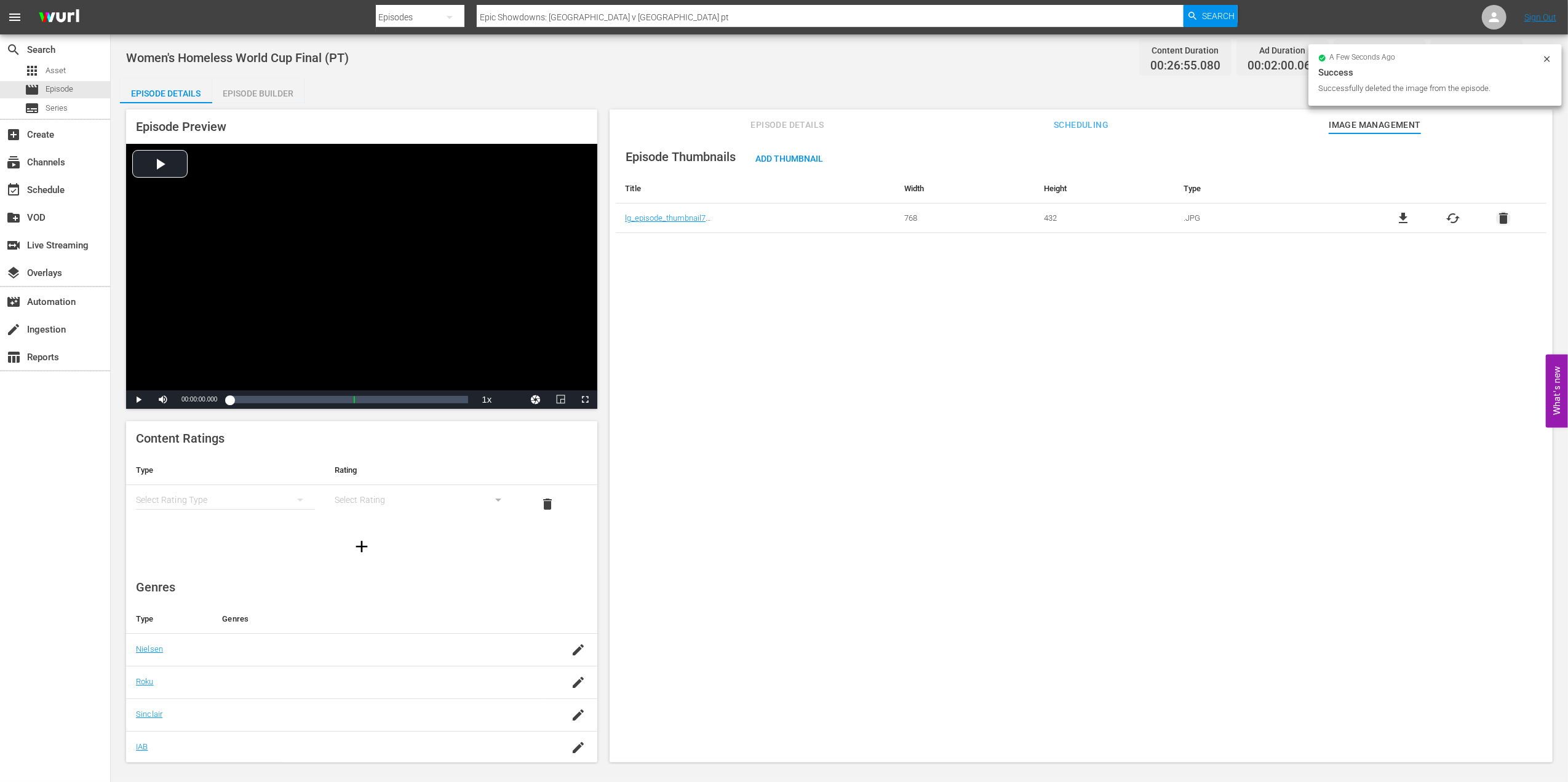
drag, startPoint x: 1493, startPoint y: 215, endPoint x: 1464, endPoint y: 234, distance: 34.7
click at [1253, 216] on span "delete" at bounding box center [1504, 218] width 15 height 15
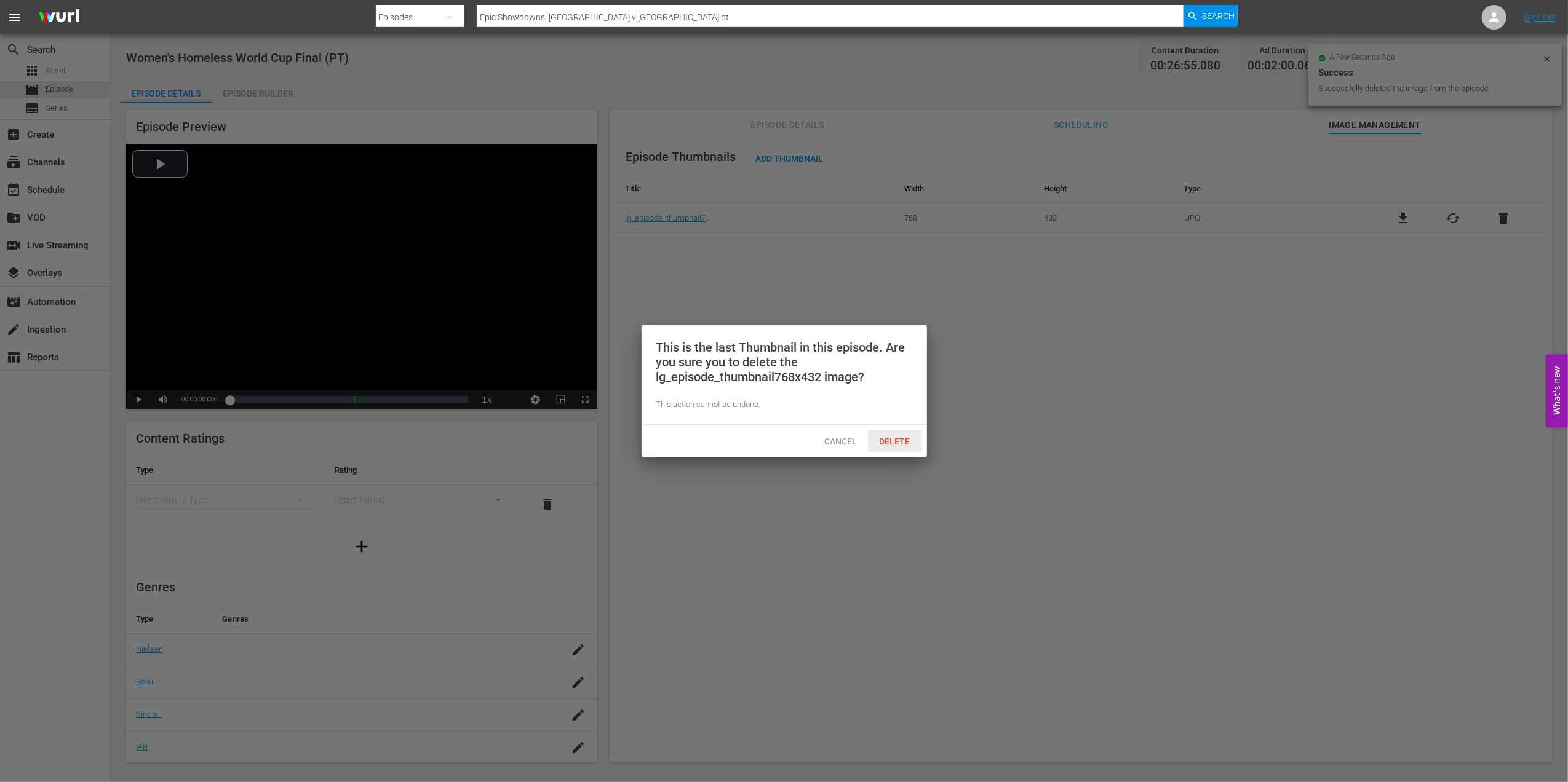
click at [897, 434] on div "Delete" at bounding box center [895, 441] width 54 height 23
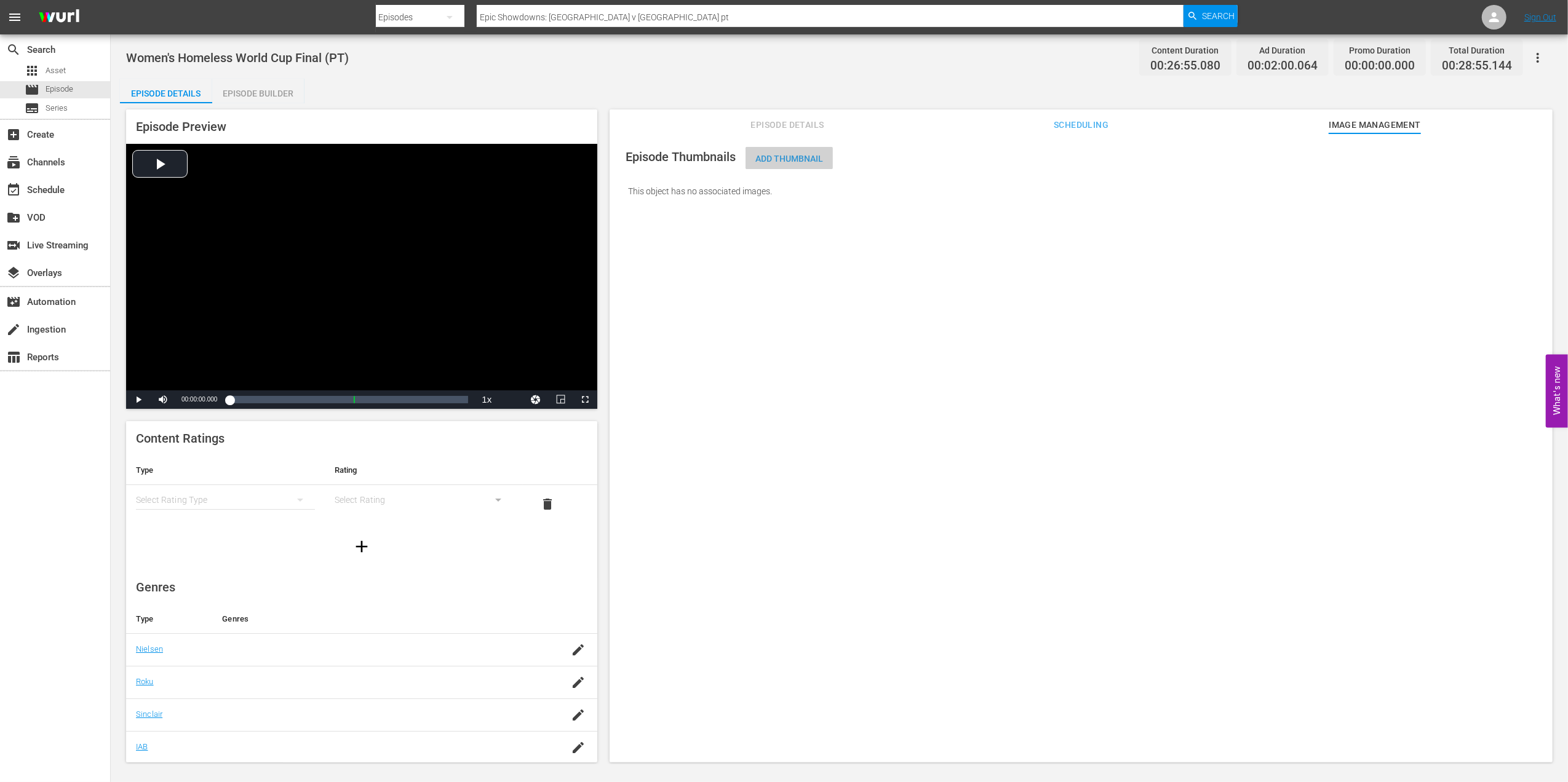
click at [791, 160] on span "Add Thumbnail" at bounding box center [789, 158] width 88 height 10
click at [794, 153] on div "Add Thumbnail" at bounding box center [789, 158] width 88 height 23
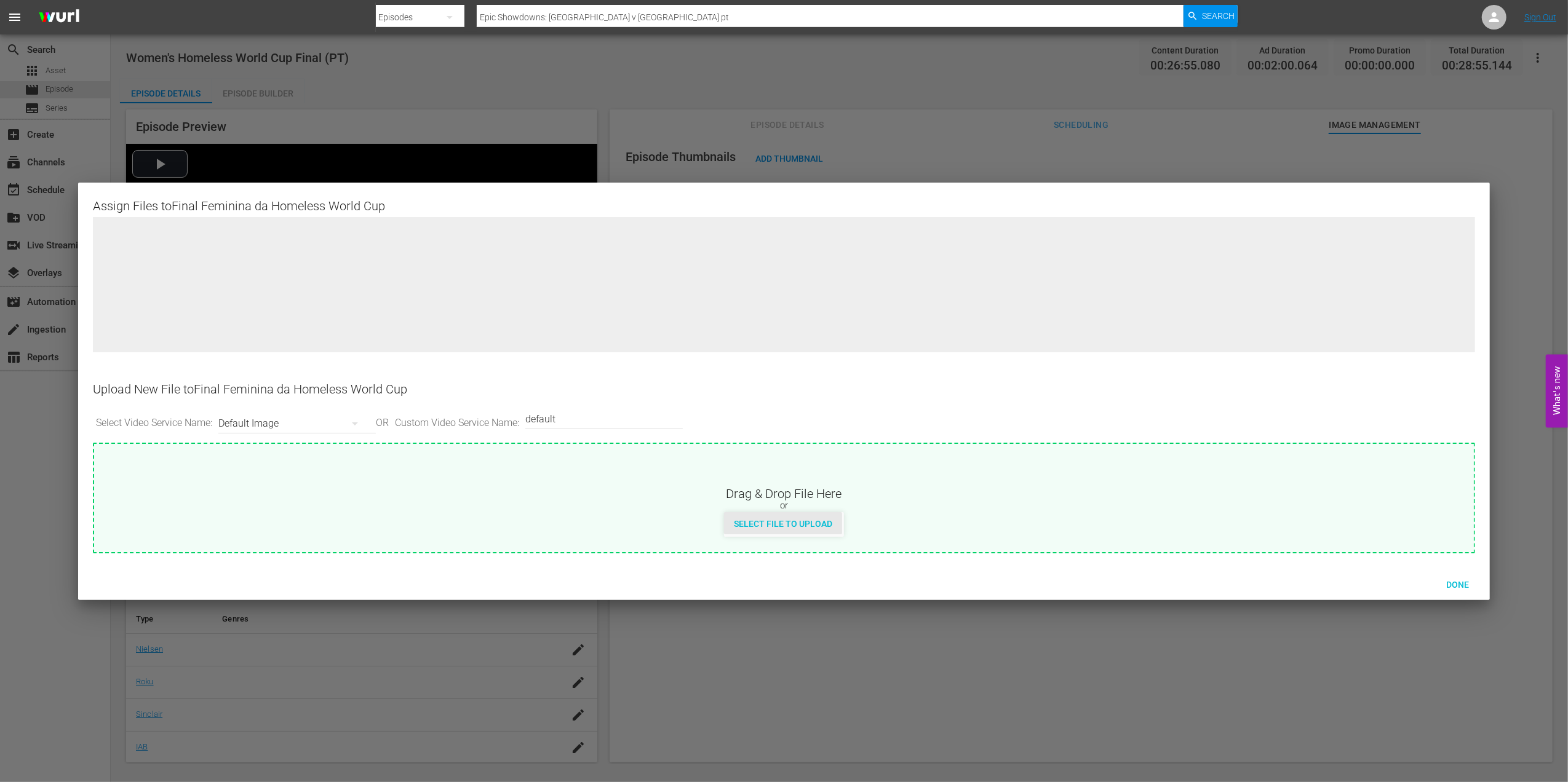
click at [782, 524] on span "Select File to Upload" at bounding box center [783, 524] width 118 height 10
type input "C:\fakepath\homeless H.jpg"
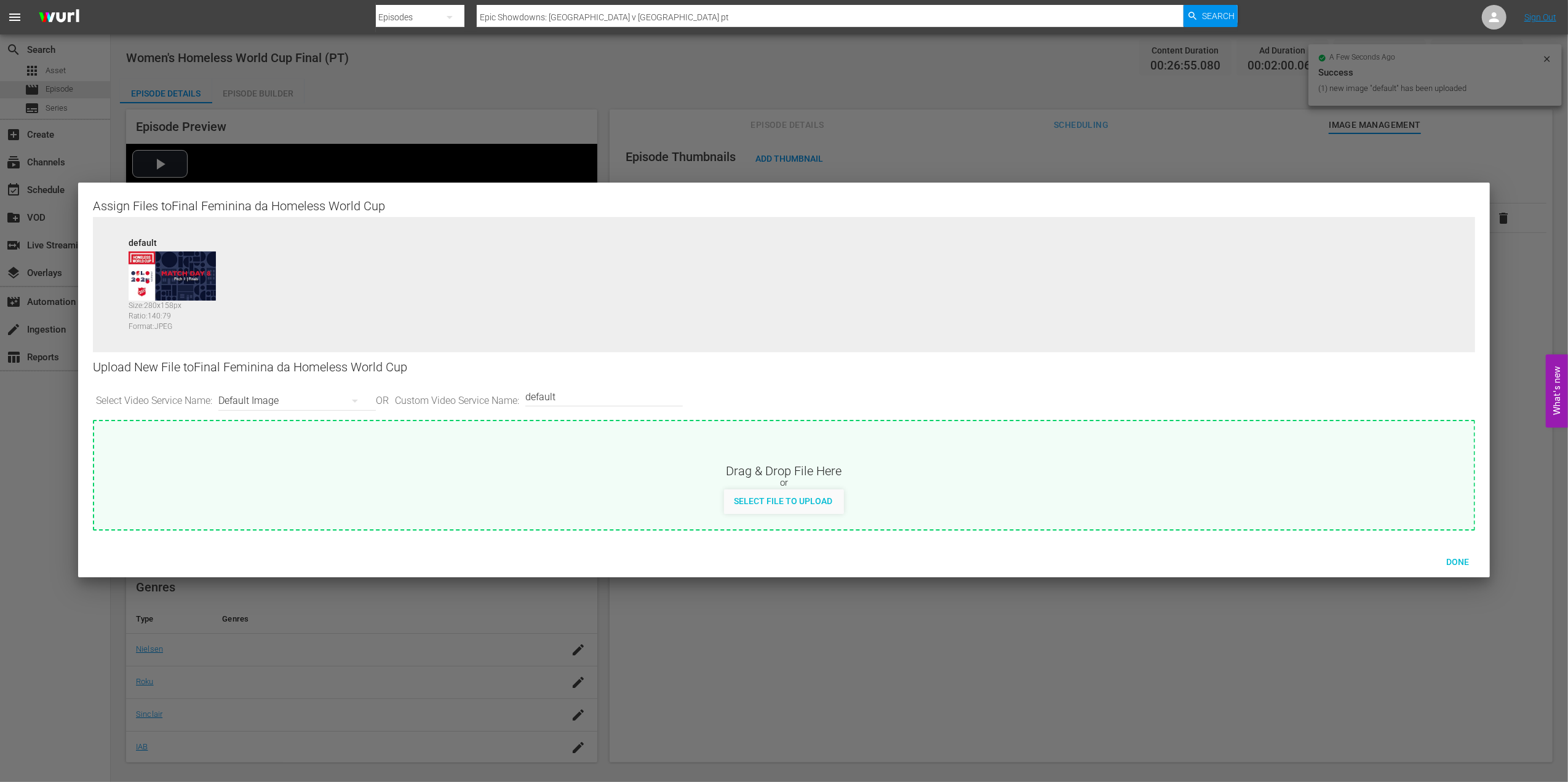
click at [615, 392] on input "default" at bounding box center [601, 396] width 151 height 29
type input "default 1"
click at [773, 502] on span "Select File to Upload" at bounding box center [783, 501] width 118 height 10
type input "C:\fakepath\Homeless V.jpg"
click at [1253, 557] on span "Done" at bounding box center [1458, 561] width 42 height 10
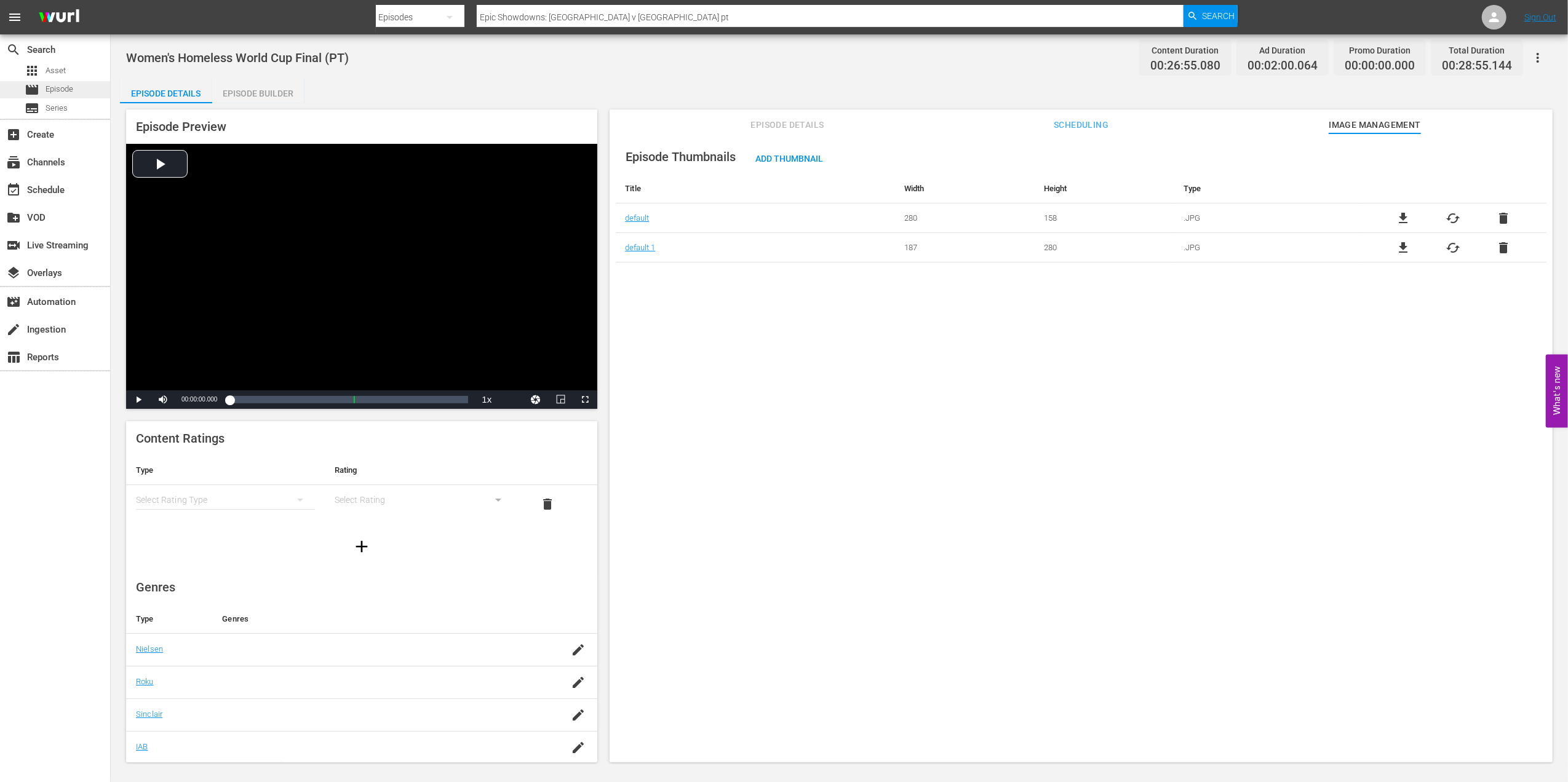
click at [81, 87] on div "movie Episode" at bounding box center [55, 89] width 110 height 17
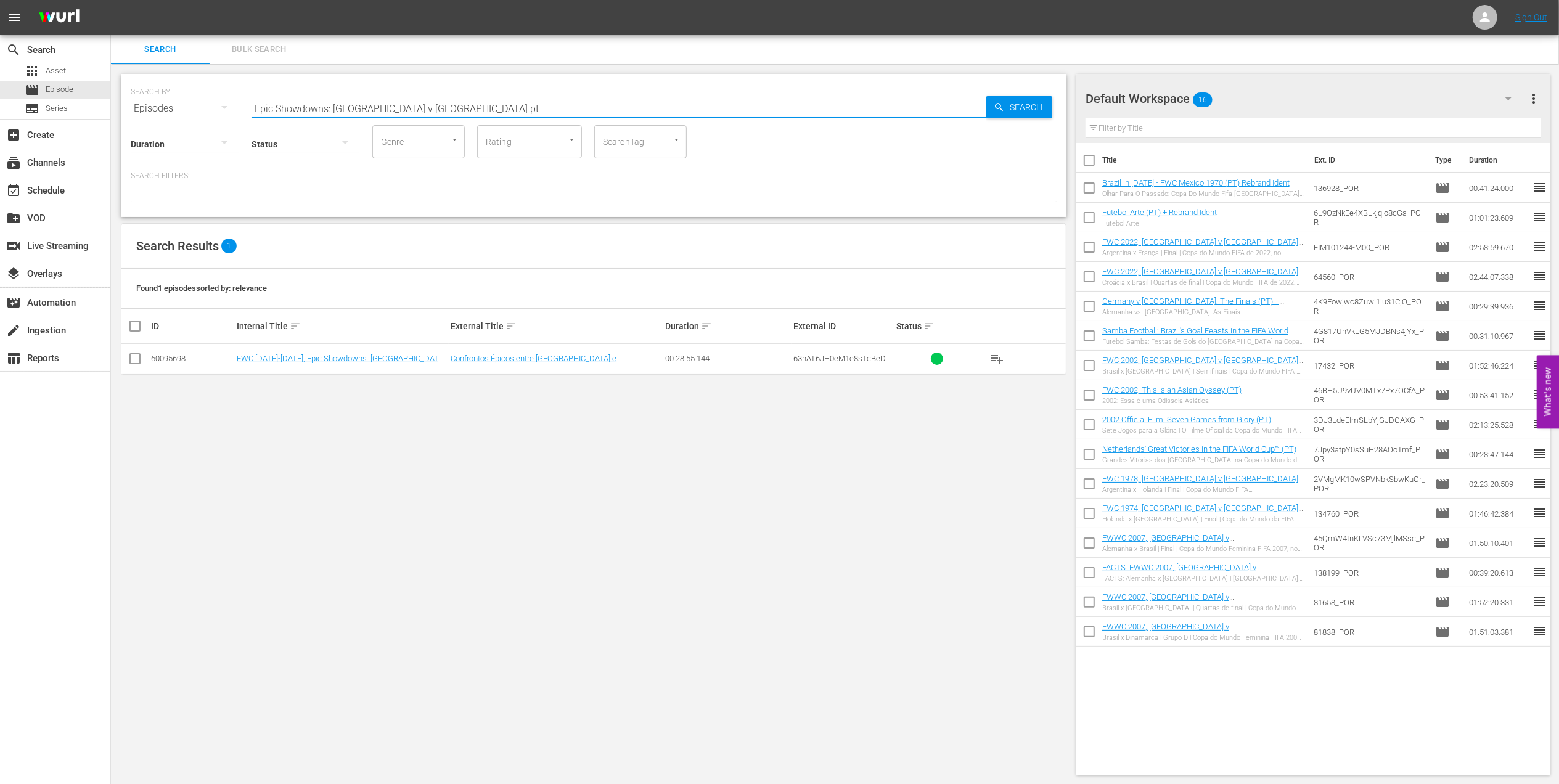
drag, startPoint x: 442, startPoint y: 105, endPoint x: 175, endPoint y: 108, distance: 267.0
click at [176, 108] on div "SEARCH BY Search By Episodes Search ID, Title, Description, Keywords, or Catego…" at bounding box center [593, 101] width 926 height 45
paste input "[GEOGRAPHIC_DATA]"
type input "Epic Showdowns: [GEOGRAPHIC_DATA] v [GEOGRAPHIC_DATA] pt"
click at [139, 358] on input "checkbox" at bounding box center [135, 361] width 15 height 15
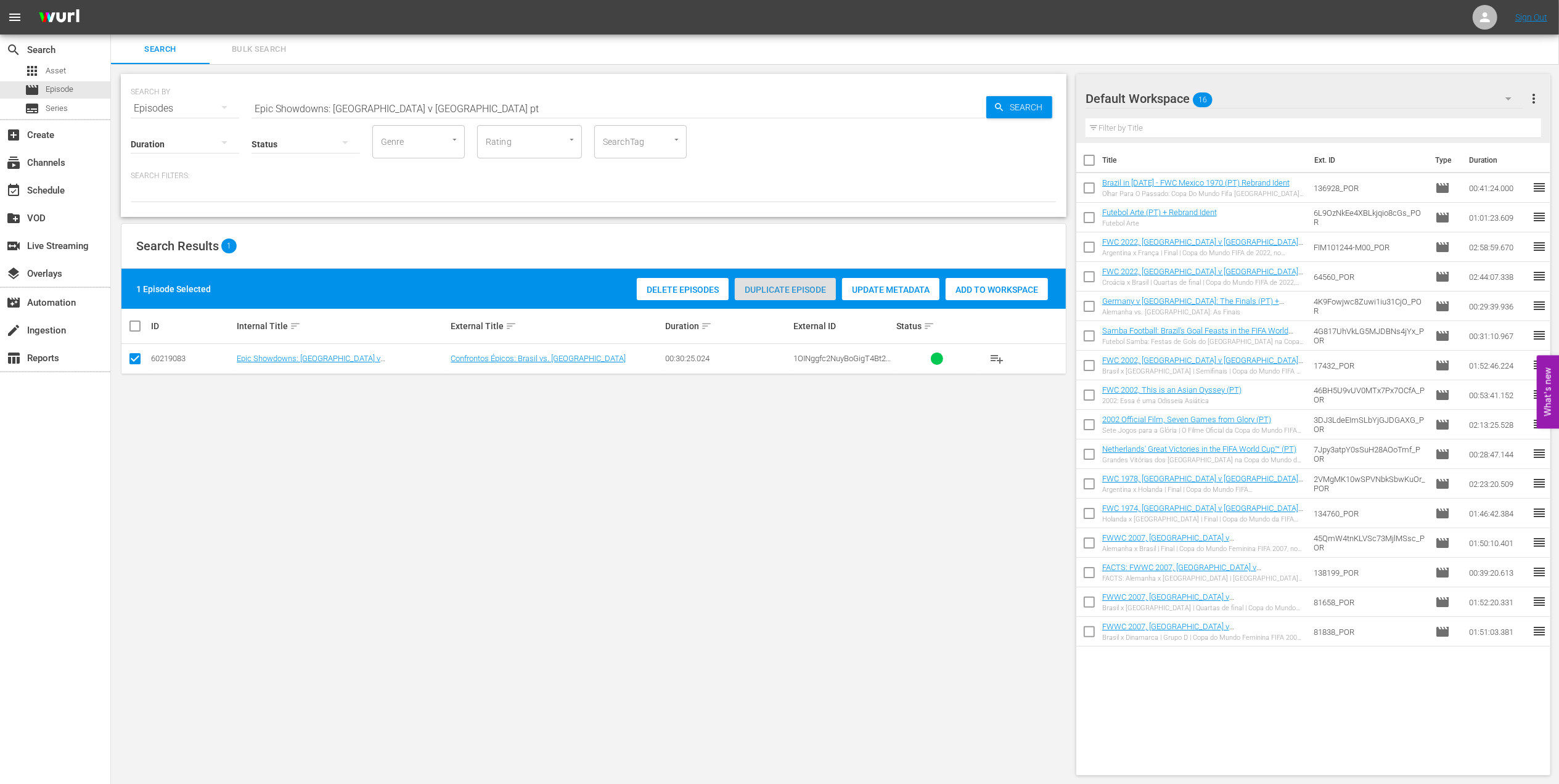
click at [787, 289] on span "Duplicate Episode" at bounding box center [785, 289] width 101 height 10
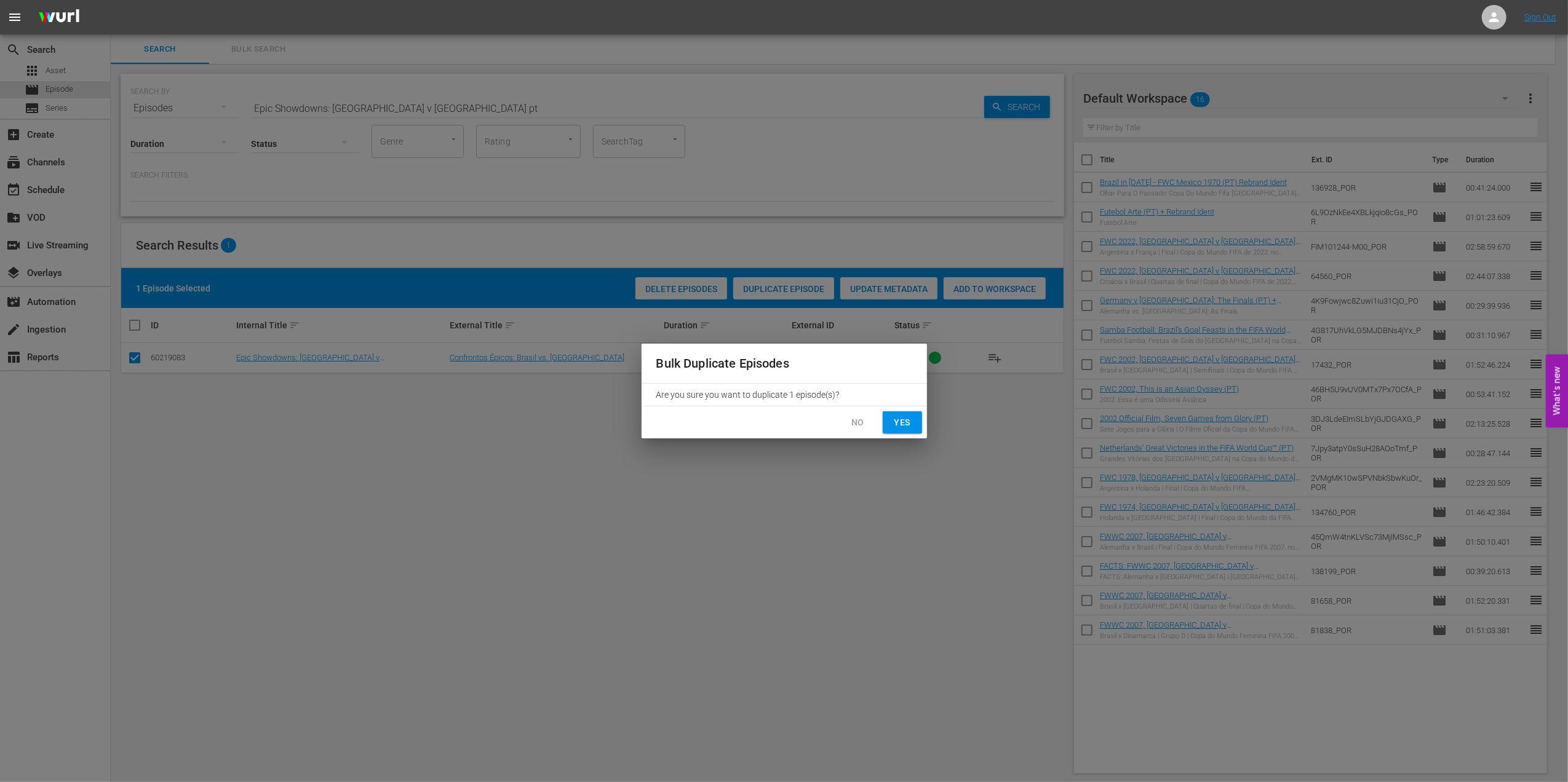
click at [900, 422] on span "Yes" at bounding box center [903, 422] width 20 height 15
checkbox input "false"
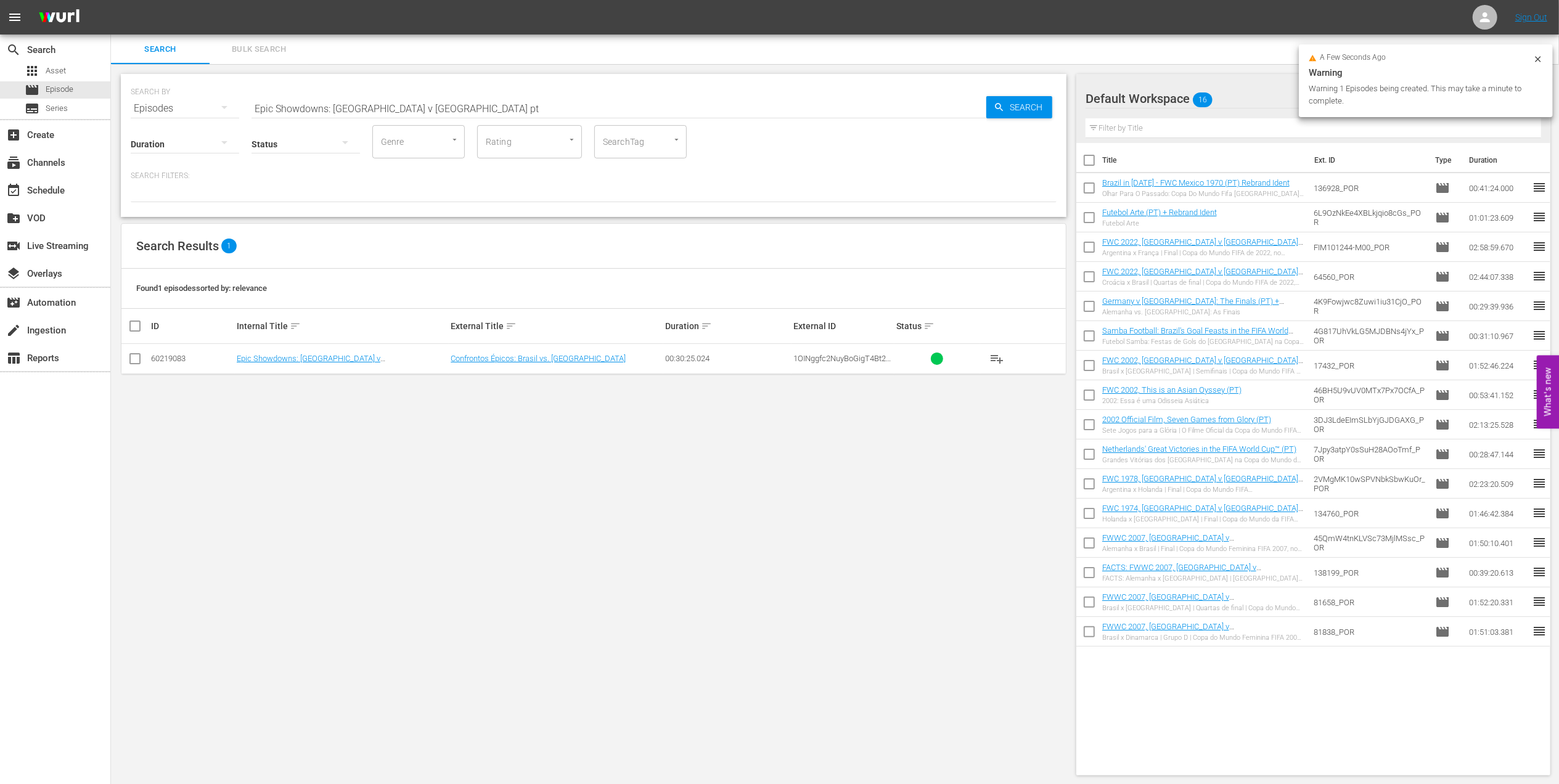
click at [454, 111] on input "Epic Showdowns: [GEOGRAPHIC_DATA] v [GEOGRAPHIC_DATA] pt" at bounding box center [619, 108] width 735 height 30
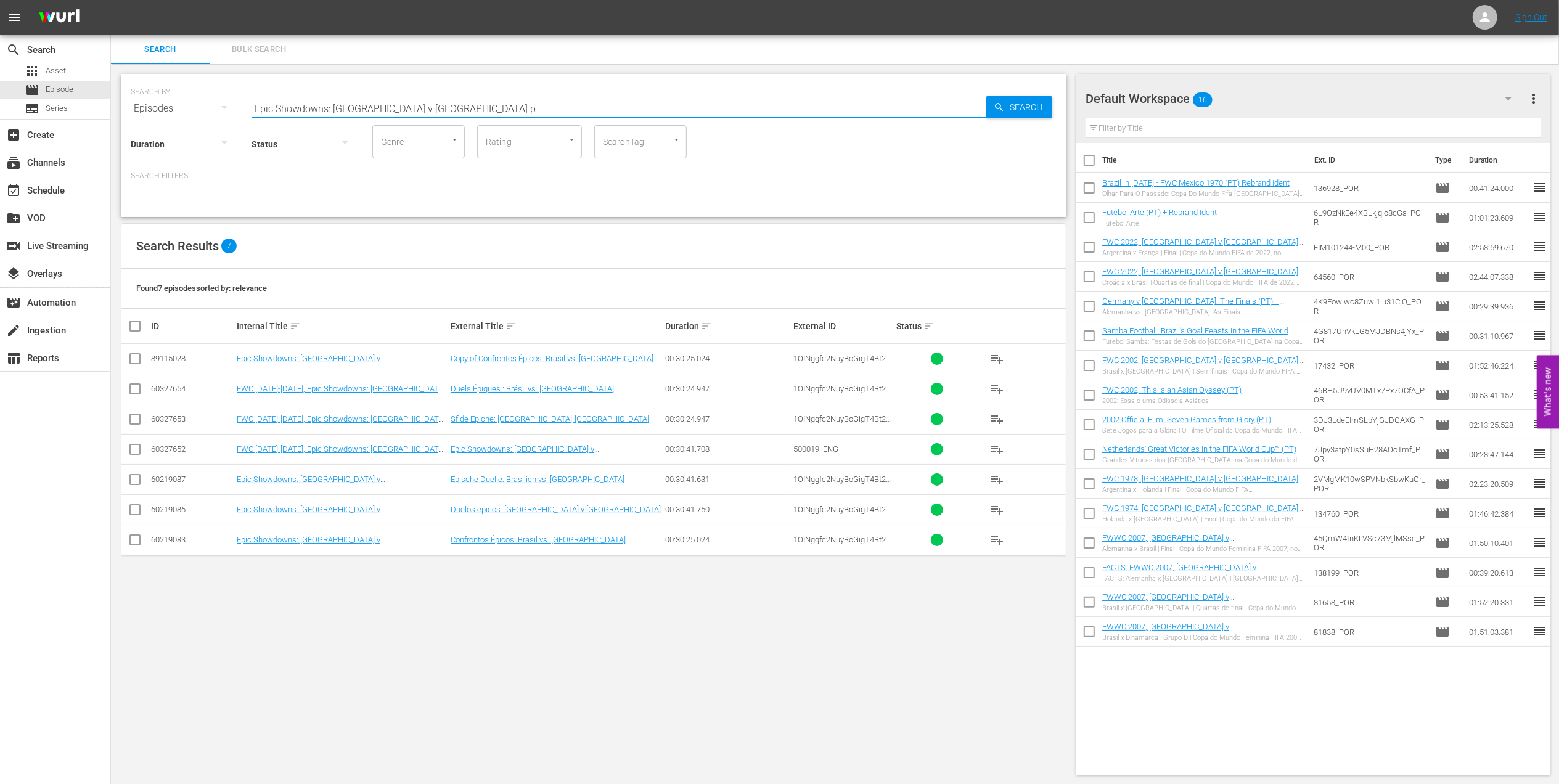
type input "Epic Showdowns: [GEOGRAPHIC_DATA] v [GEOGRAPHIC_DATA] pt"
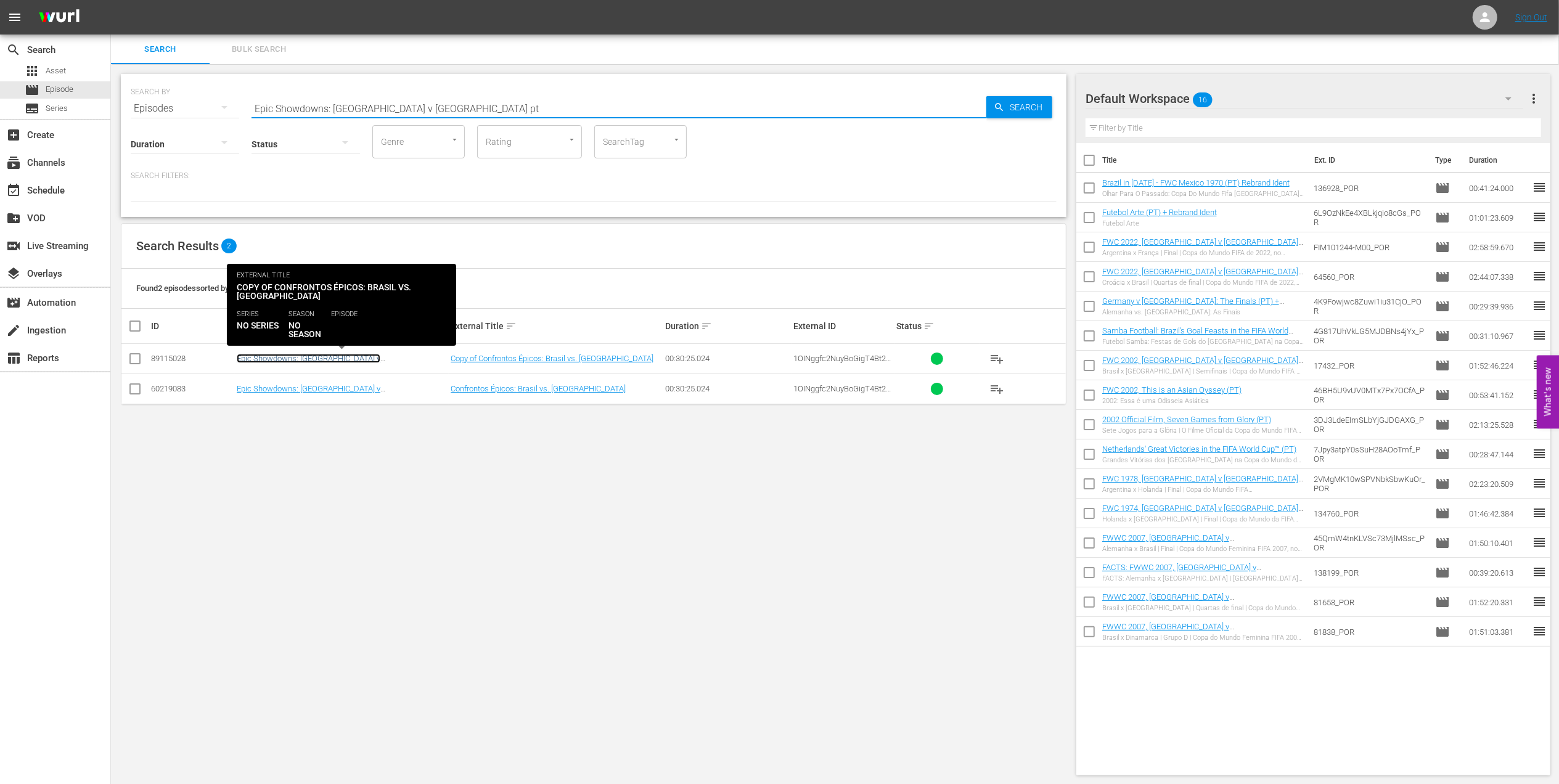
click at [276, 354] on link "Epic Showdowns: [GEOGRAPHIC_DATA] v [GEOGRAPHIC_DATA] (PT)" at bounding box center [308, 363] width 144 height 18
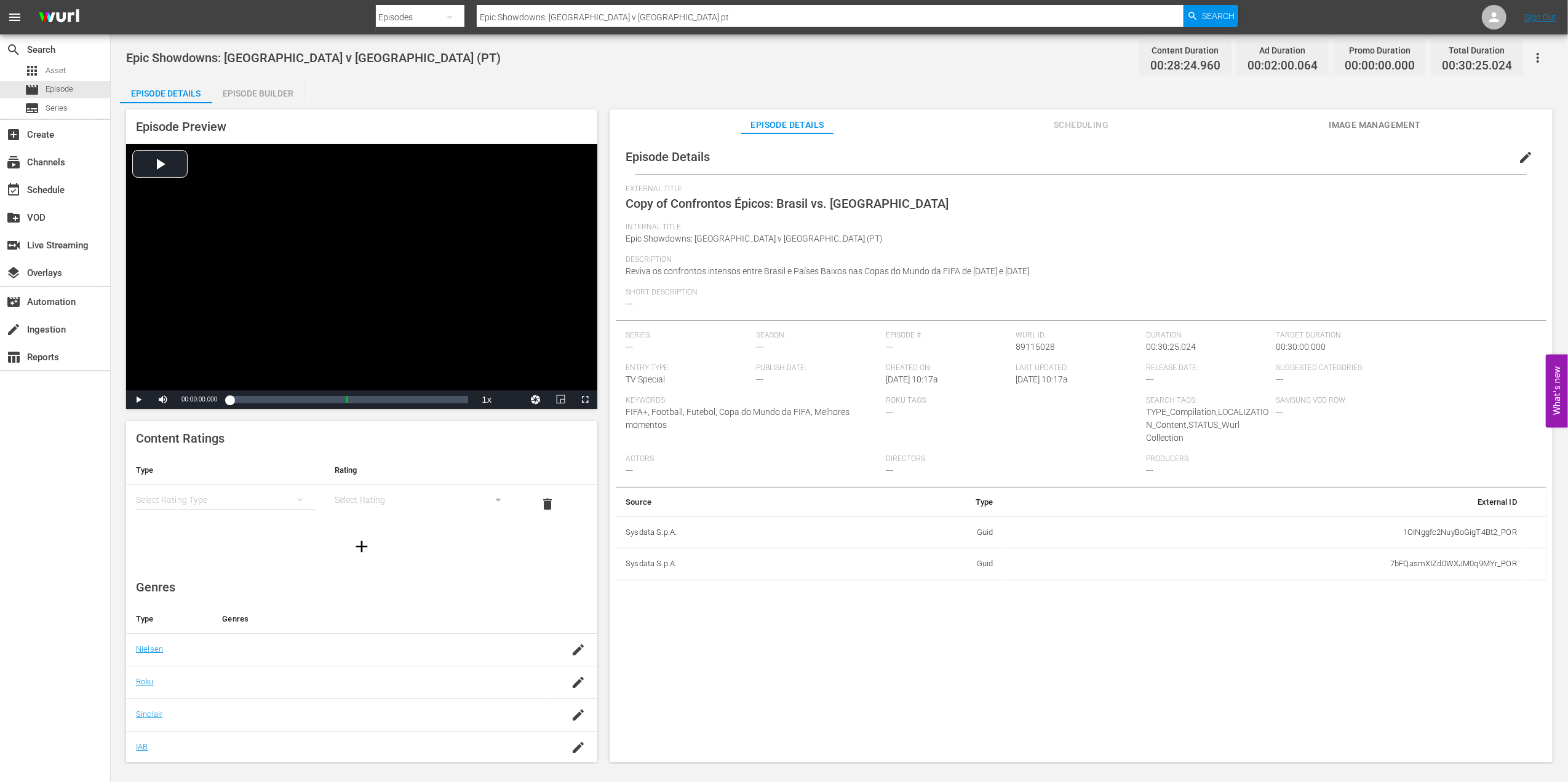
click at [1253, 158] on span "edit" at bounding box center [1526, 158] width 15 height 15
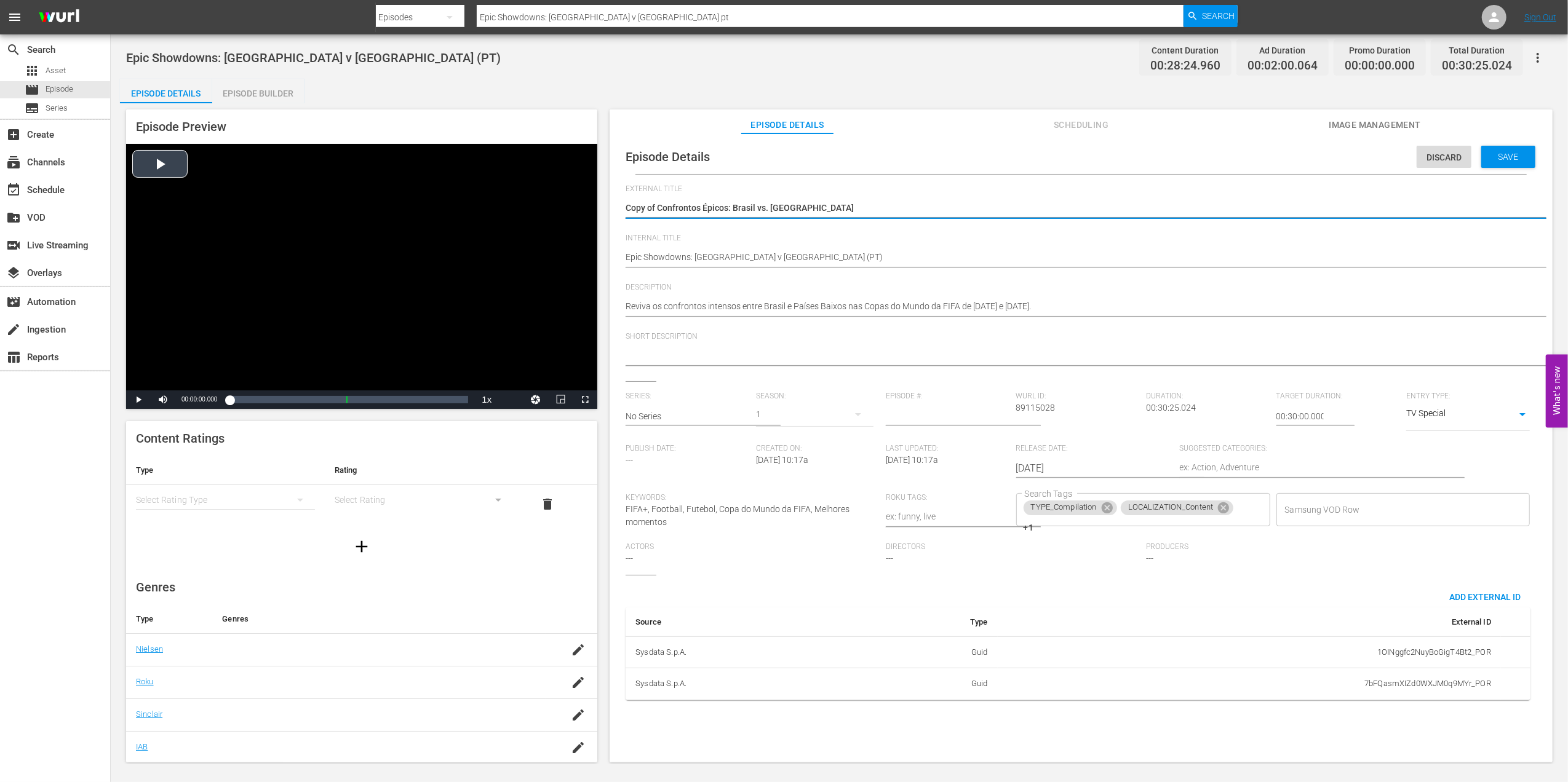
drag, startPoint x: 655, startPoint y: 209, endPoint x: 591, endPoint y: 209, distance: 64.0
click at [591, 209] on div "Episode Preview Video Player is loading. Play Video Play Mute Current Time 00:0…" at bounding box center [839, 437] width 1439 height 669
paste textarea "Final Masculina da Homeless World Cup"
type textarea "Final Masculina da Homeless World Cup"
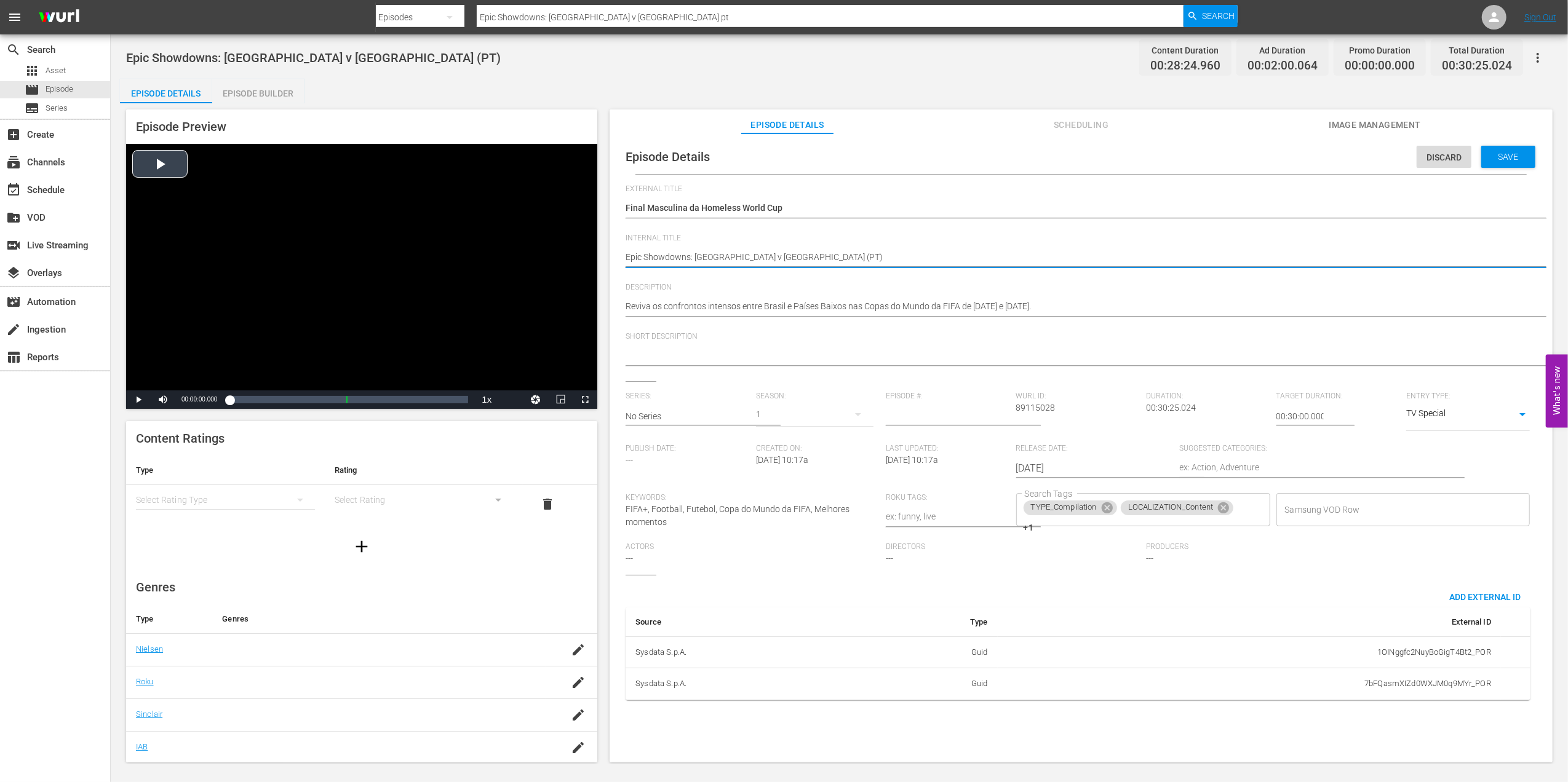
drag, startPoint x: 769, startPoint y: 256, endPoint x: 593, endPoint y: 256, distance: 176.0
paste textarea "Men's Homeless World Cup Final"
type textarea "Men's Homeless World Cup Final (PT)"
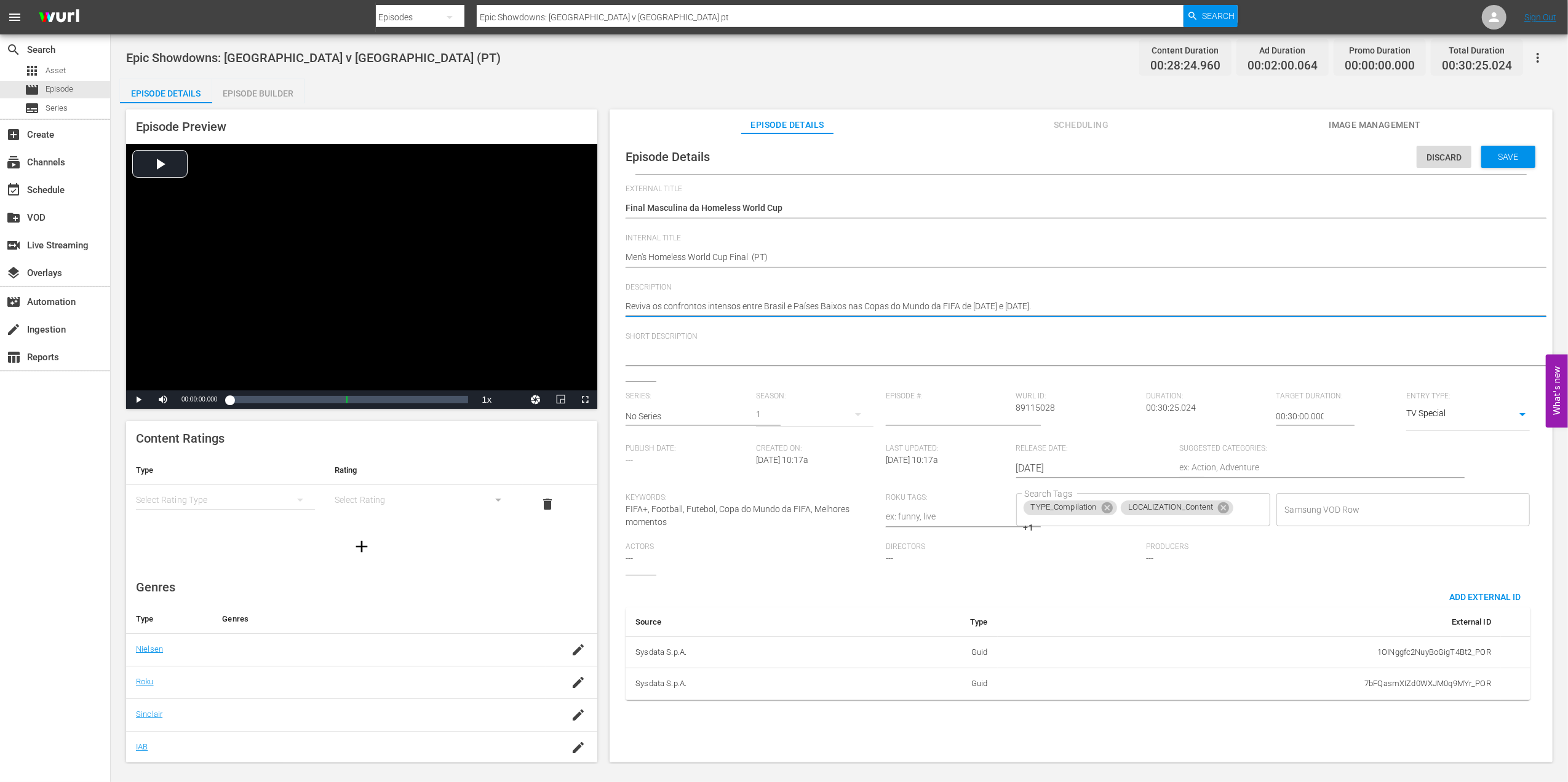
drag, startPoint x: 1021, startPoint y: 302, endPoint x: 677, endPoint y: 318, distance: 344.4
paste textarea "Assista a toda a ação das finais da Homeless World Cup"
type textarea "Assista a toda a ação das finais da Homeless World Cup."
click at [714, 355] on textarea at bounding box center [1077, 357] width 905 height 15
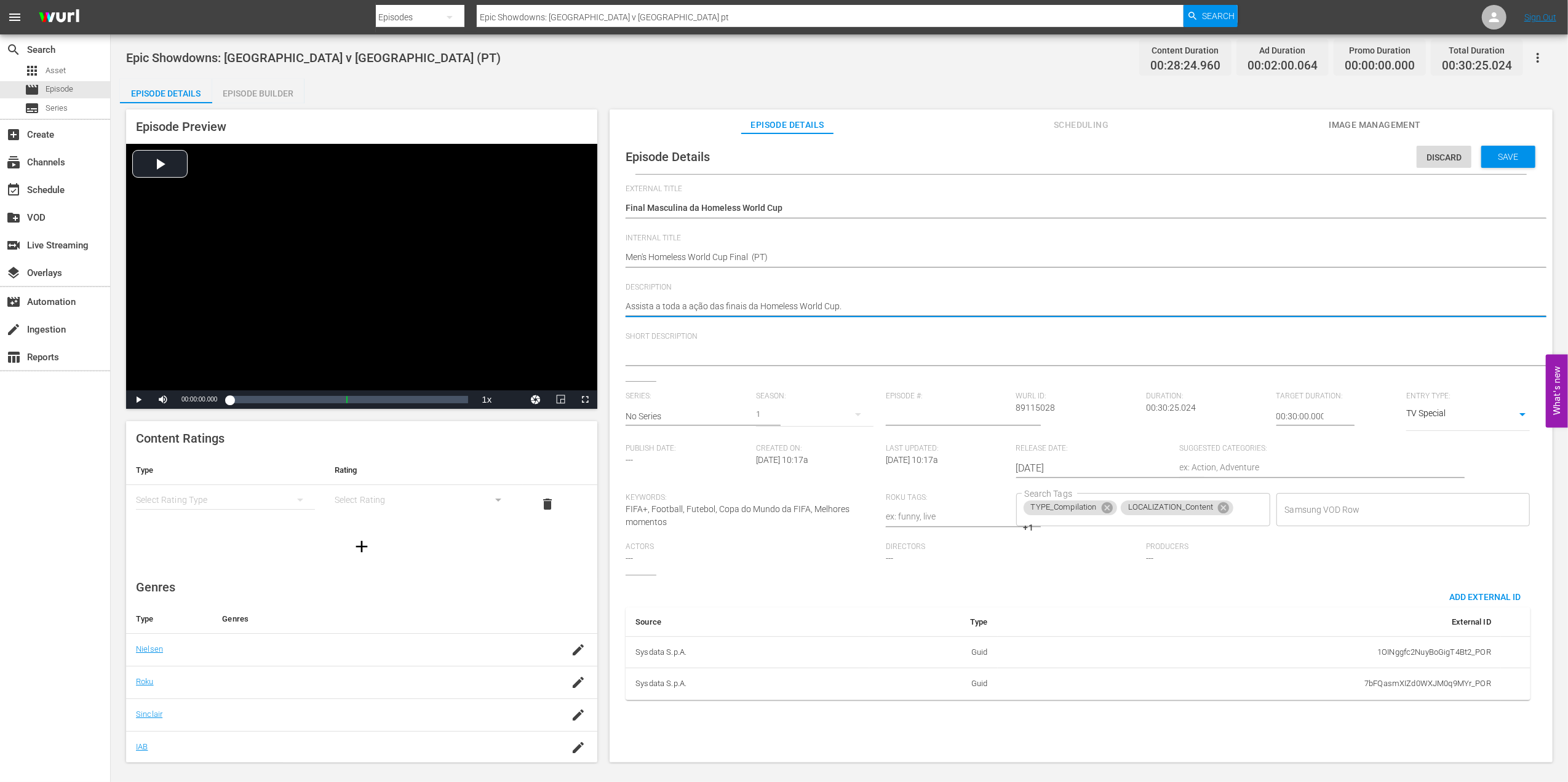
paste textarea "Assista a toda a ação das finais da Homeless World Cup."
type textarea "Assista a toda a ação das finais da Homeless World Cup."
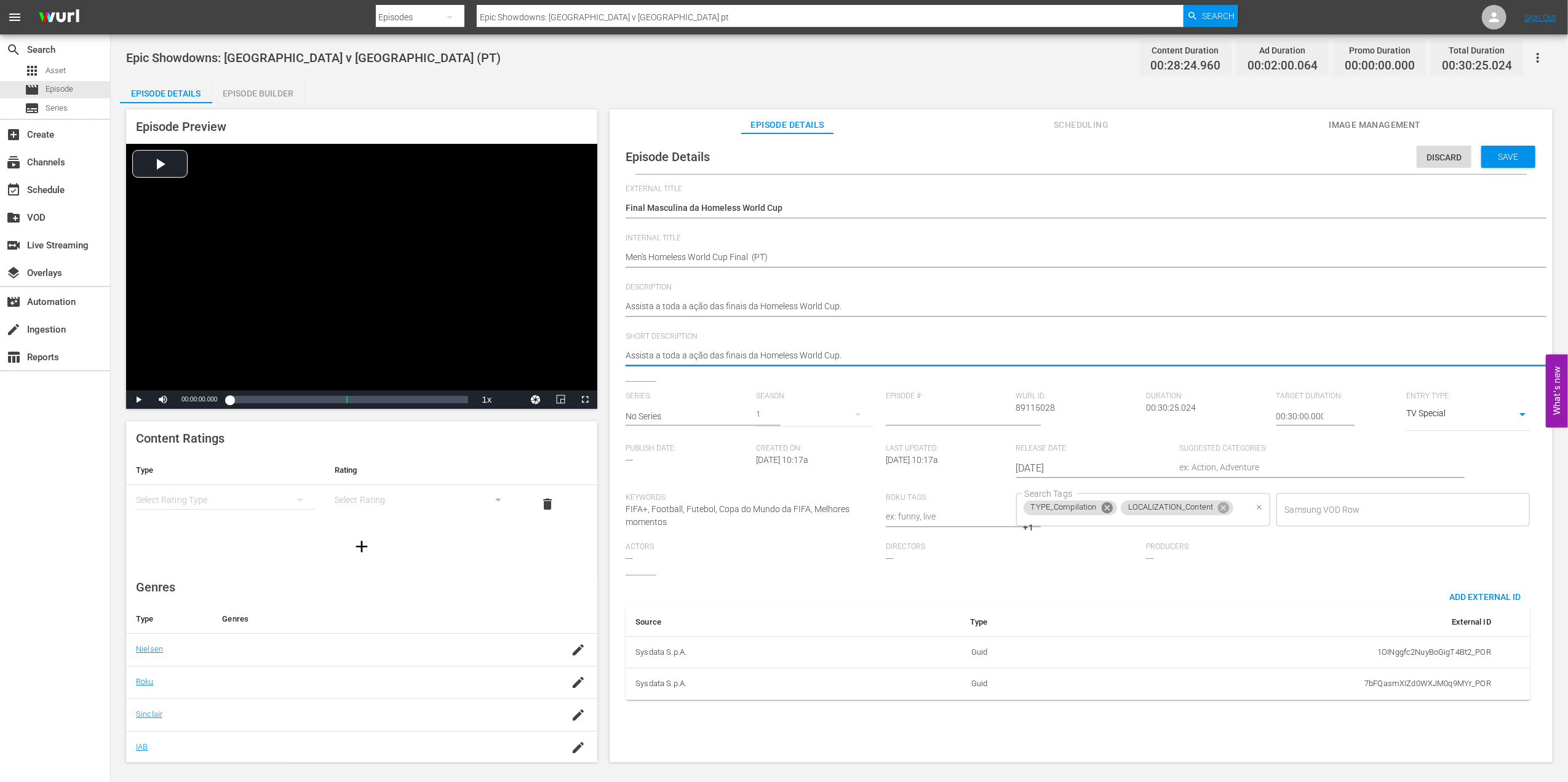
click at [1106, 507] on icon at bounding box center [1107, 508] width 11 height 11
click at [1127, 509] on icon at bounding box center [1126, 508] width 11 height 11
click at [1125, 509] on icon at bounding box center [1128, 510] width 14 height 14
type textarea "Assista a toda a ação das finais da Homeless World Cup."
click at [1130, 508] on input "Search Tags" at bounding box center [1133, 509] width 225 height 22
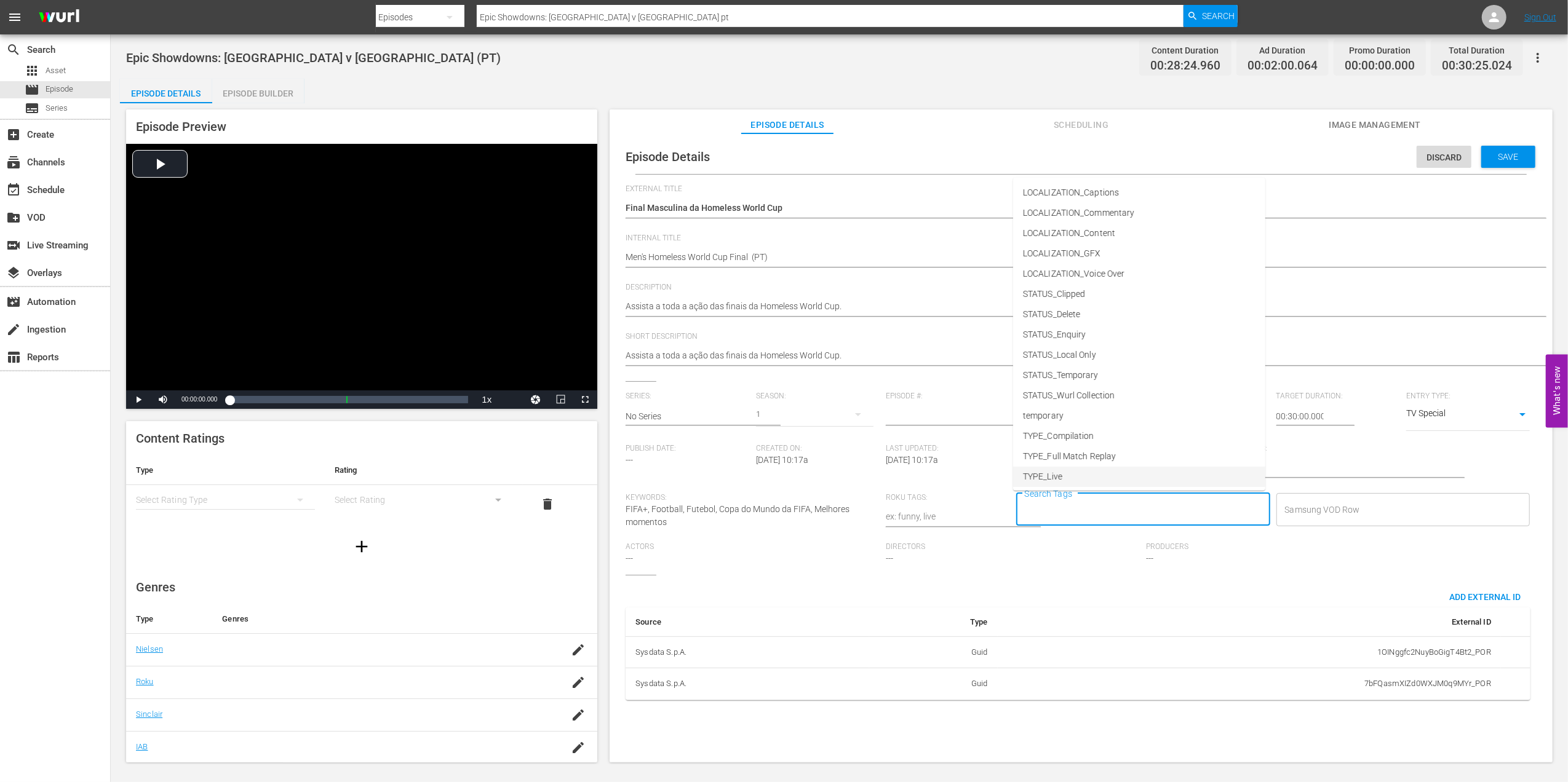
click at [1041, 472] on span "TYPE_Live" at bounding box center [1043, 476] width 39 height 13
click at [1118, 516] on input "Search Tags" at bounding box center [1169, 509] width 156 height 22
click at [1089, 377] on span "STATUS_Temporary" at bounding box center [1061, 375] width 76 height 13
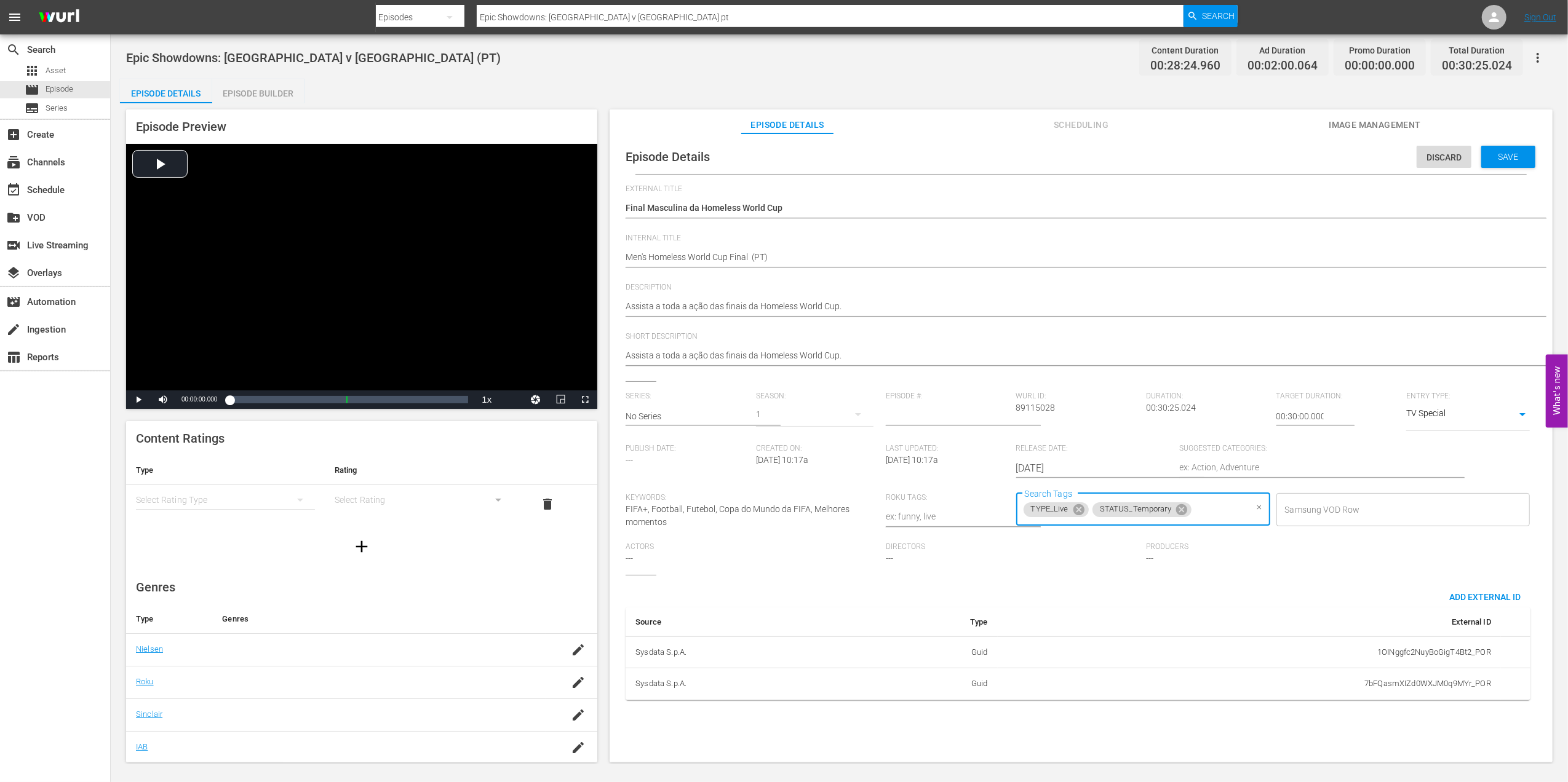
click at [1253, 122] on span "Image Management" at bounding box center [1374, 125] width 92 height 15
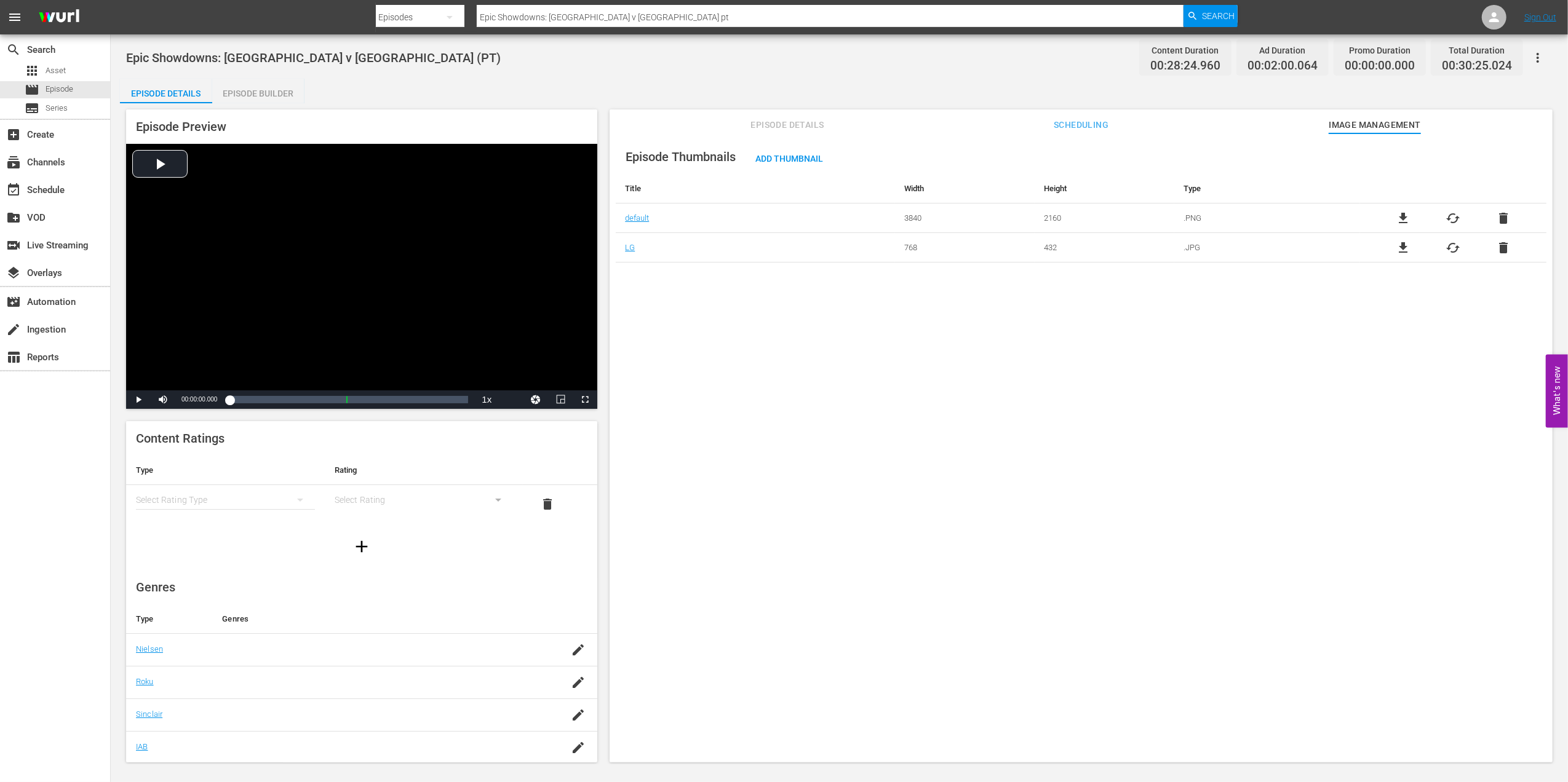
click at [1253, 216] on span "delete" at bounding box center [1504, 218] width 15 height 15
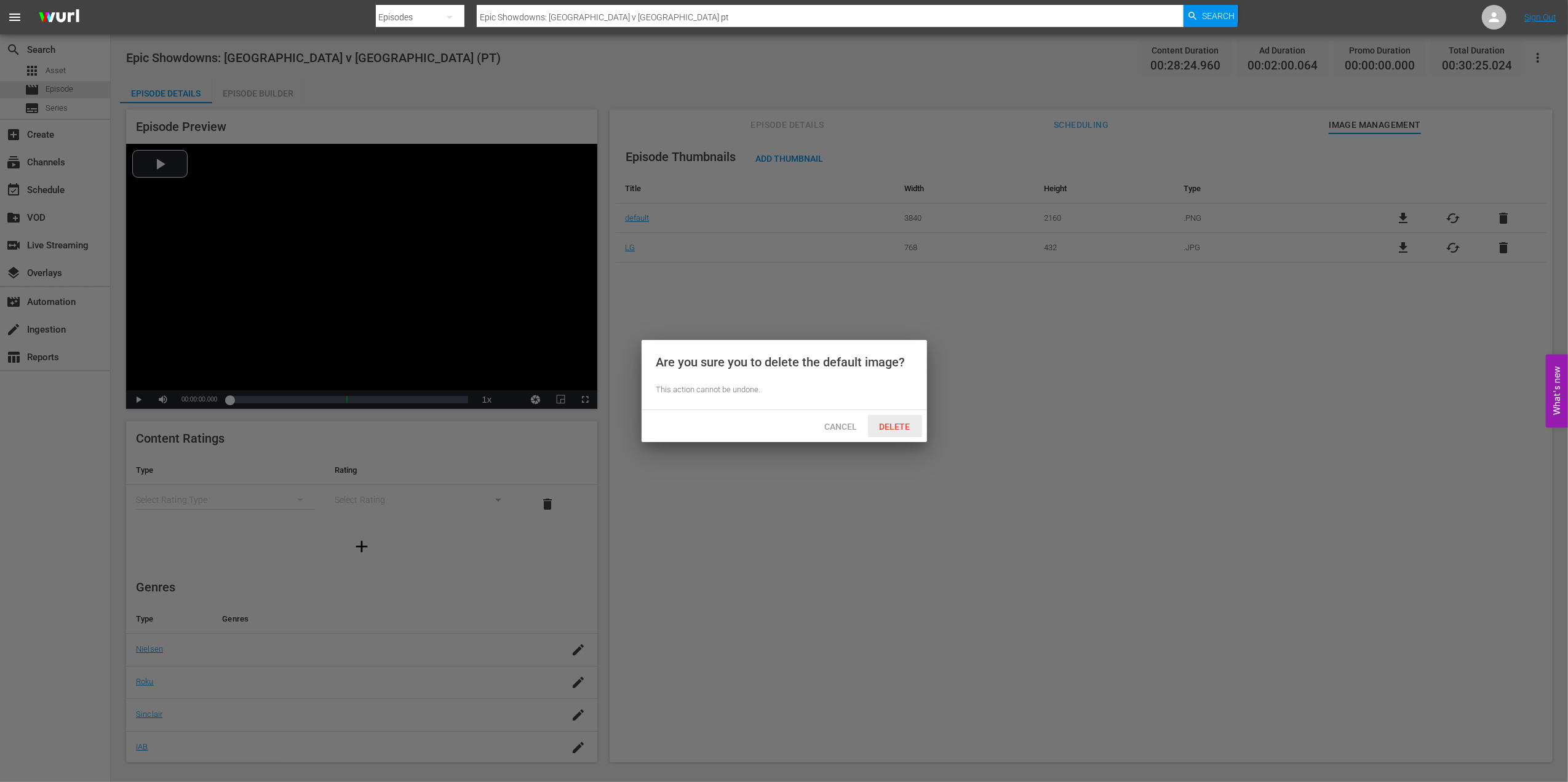
click at [899, 428] on span "Delete" at bounding box center [894, 426] width 51 height 10
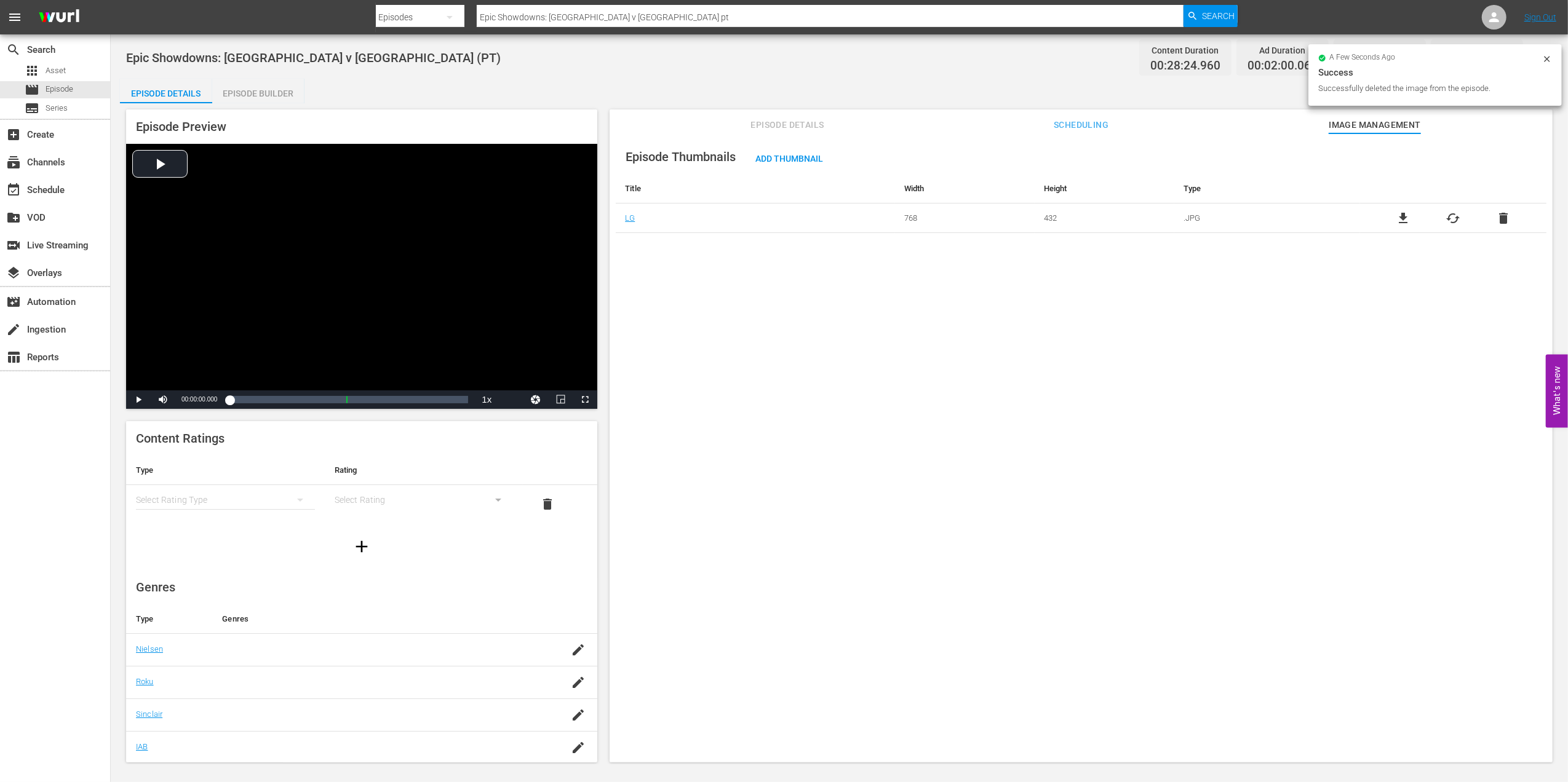
drag, startPoint x: 1501, startPoint y: 222, endPoint x: 1337, endPoint y: 265, distance: 169.5
click at [1253, 224] on span "delete" at bounding box center [1504, 218] width 15 height 15
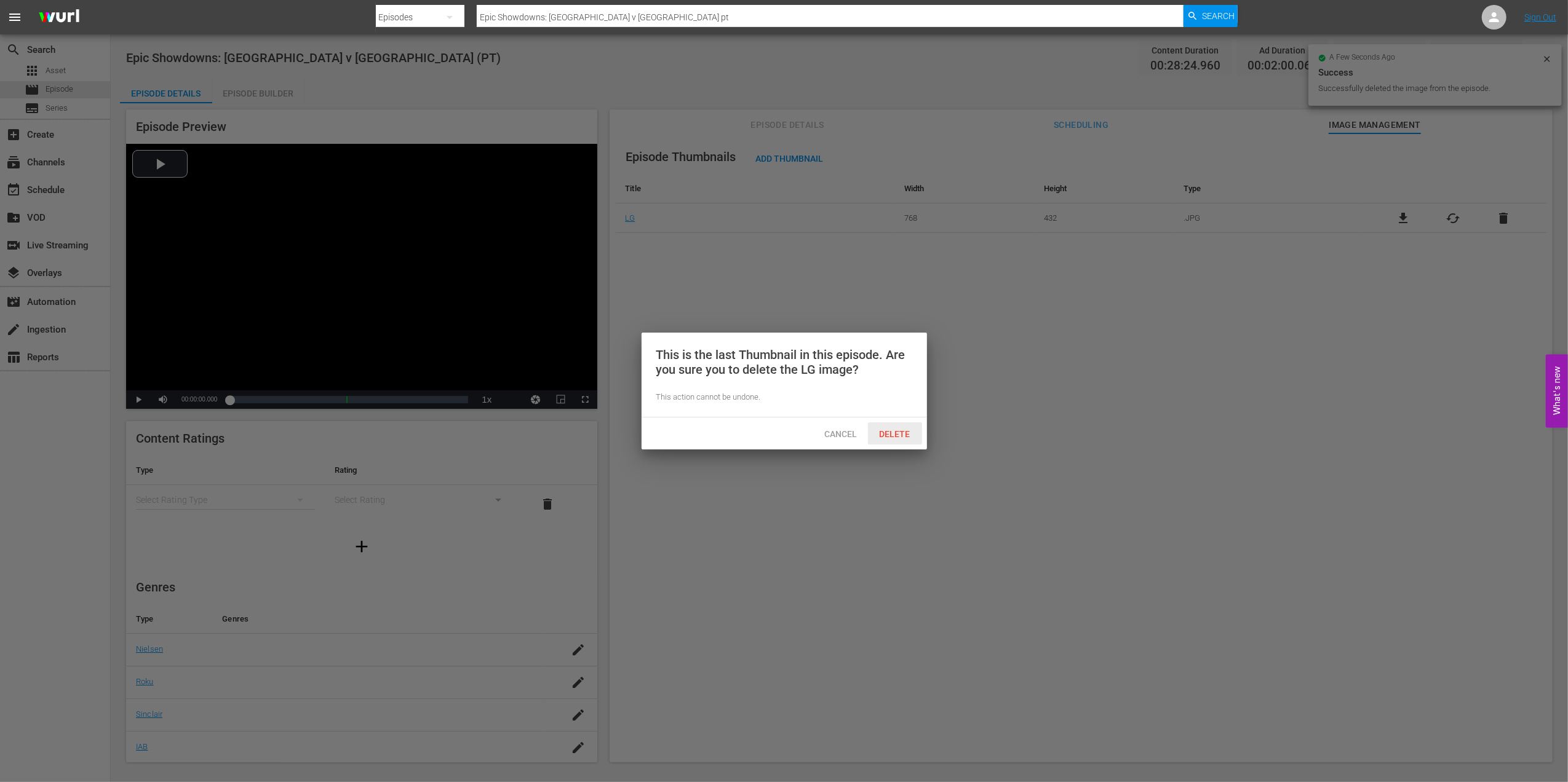
click at [897, 431] on span "Delete" at bounding box center [894, 434] width 51 height 10
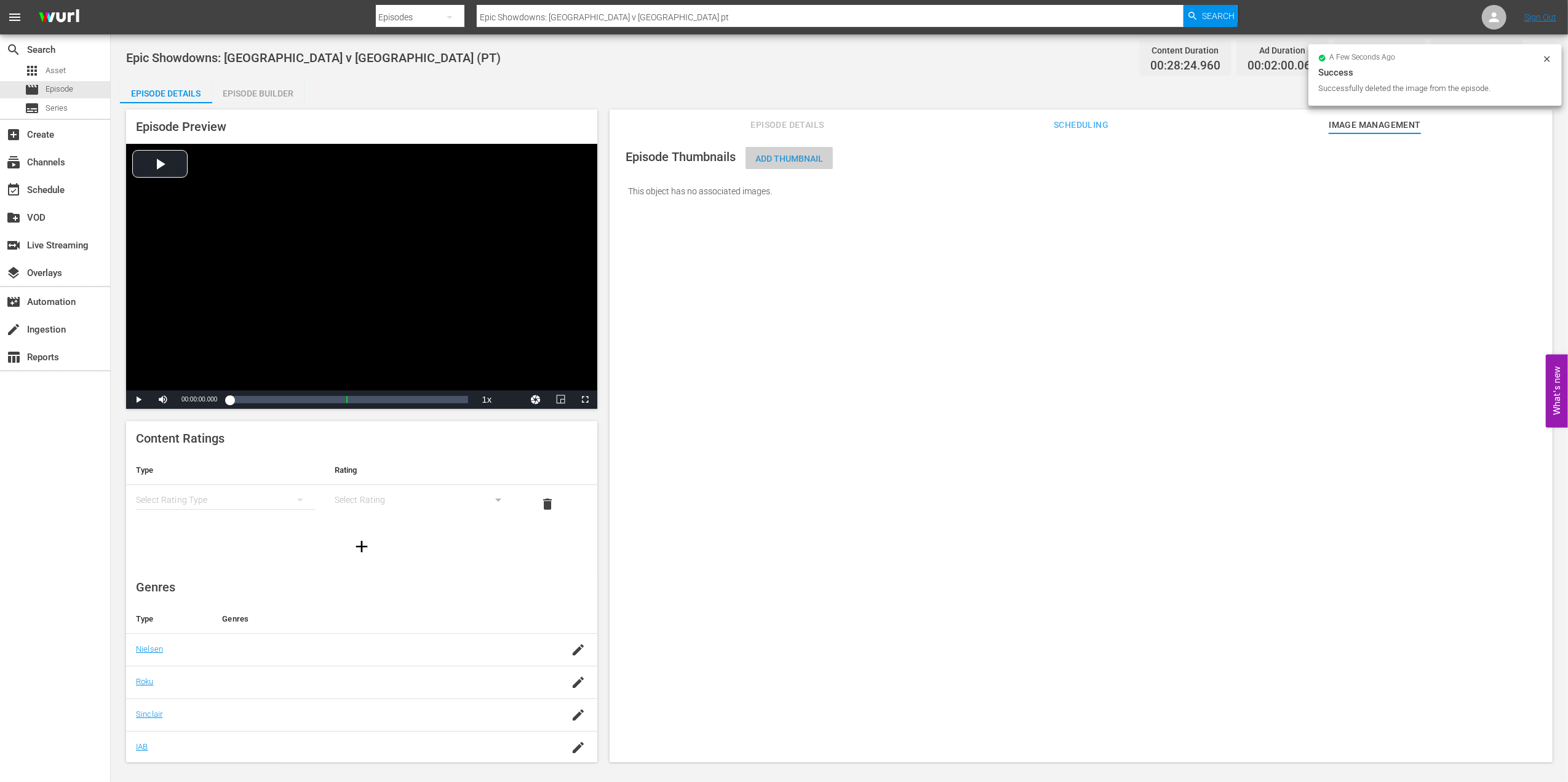
click at [807, 155] on span "Add Thumbnail" at bounding box center [789, 158] width 88 height 10
click at [798, 151] on div "Add Thumbnail" at bounding box center [789, 158] width 88 height 23
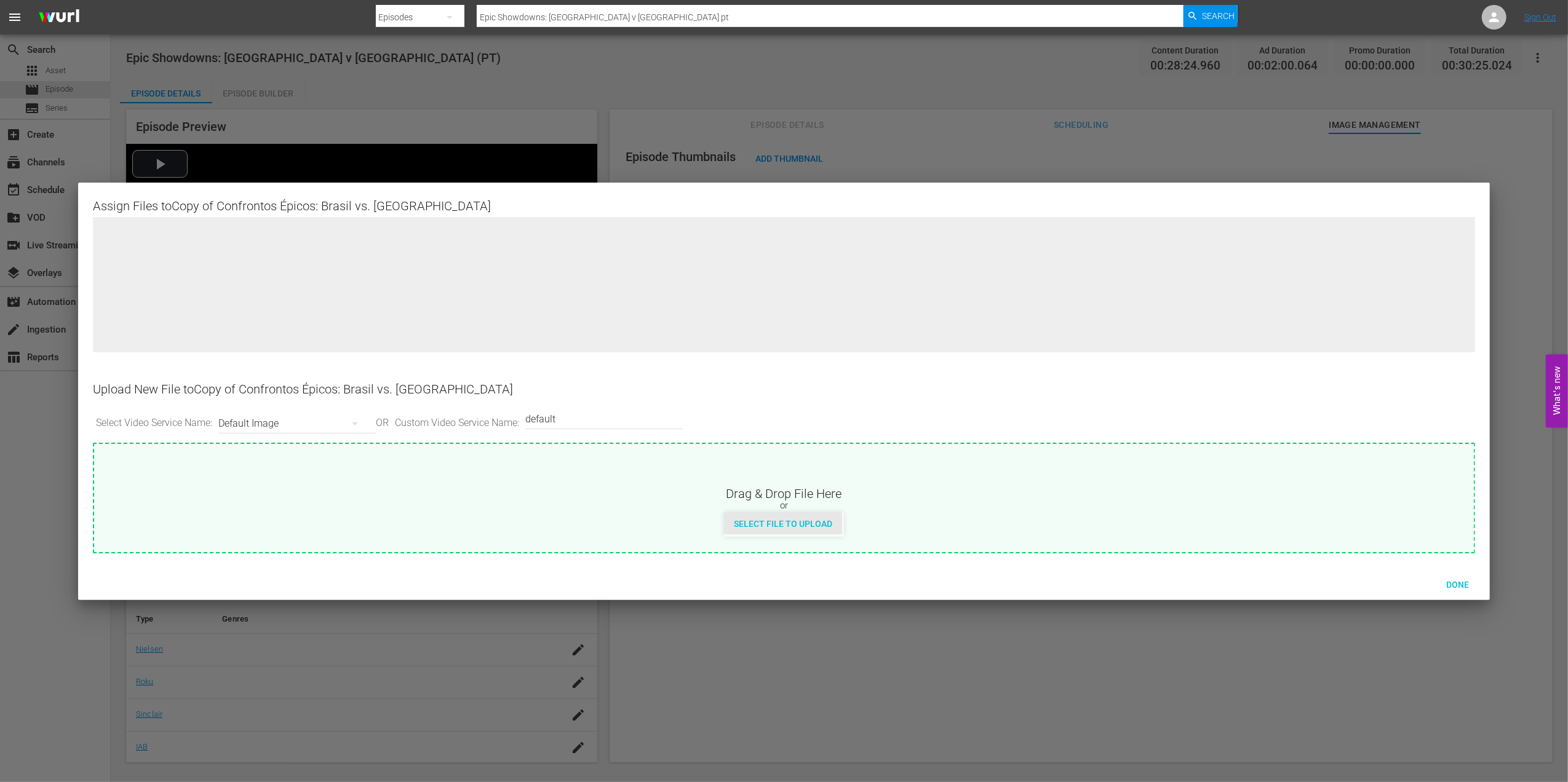
click at [791, 516] on div "Select File to Upload" at bounding box center [783, 524] width 118 height 23
type input "C:\fakepath\homeless H.jpg"
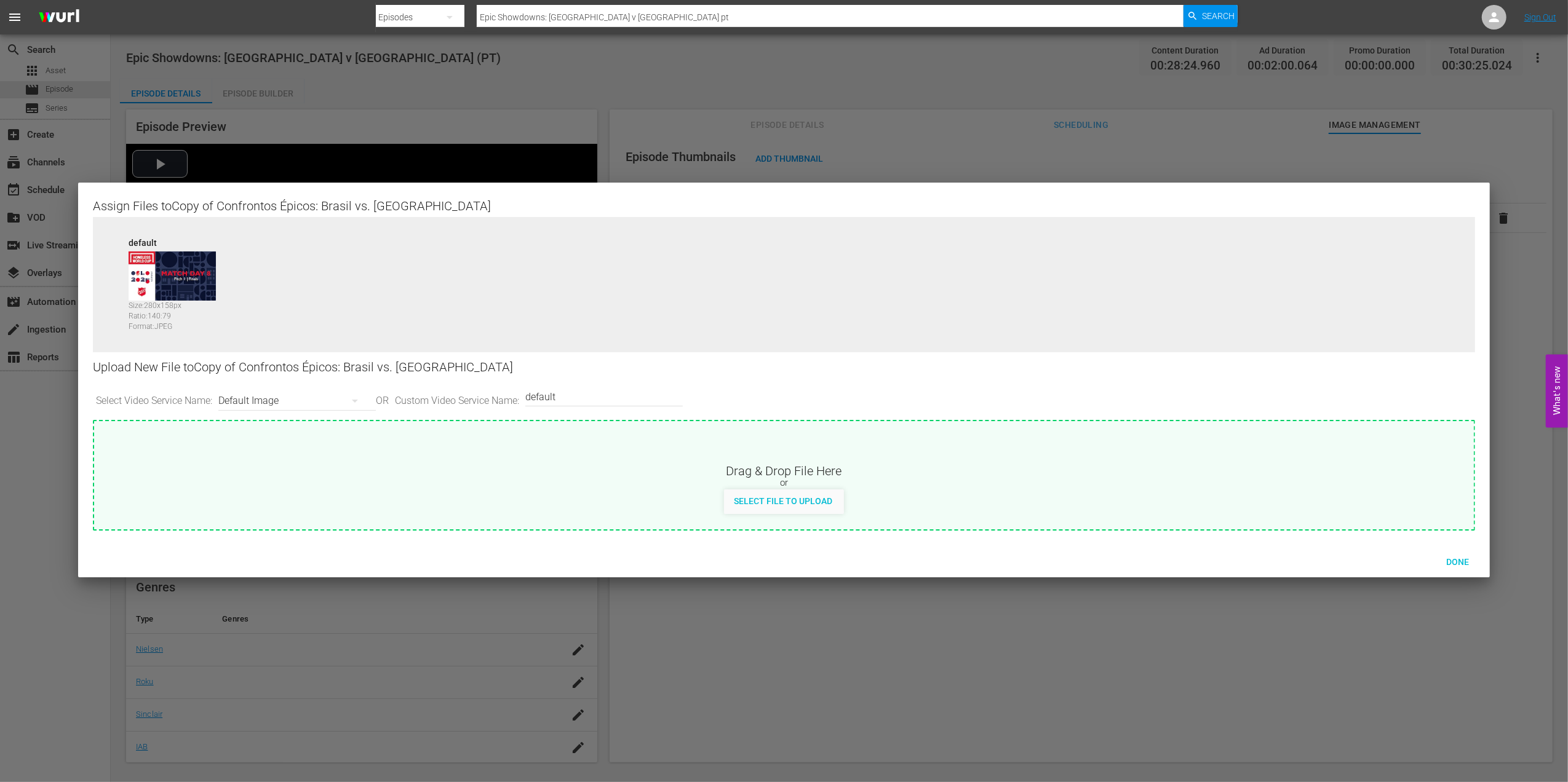
click at [576, 397] on input "default" at bounding box center [601, 396] width 151 height 29
type input "default 1"
click at [792, 498] on span "Select File to Upload" at bounding box center [783, 501] width 118 height 10
type input "C:\fakepath\Homeless V.jpg"
click at [1253, 561] on span "Done" at bounding box center [1458, 561] width 42 height 10
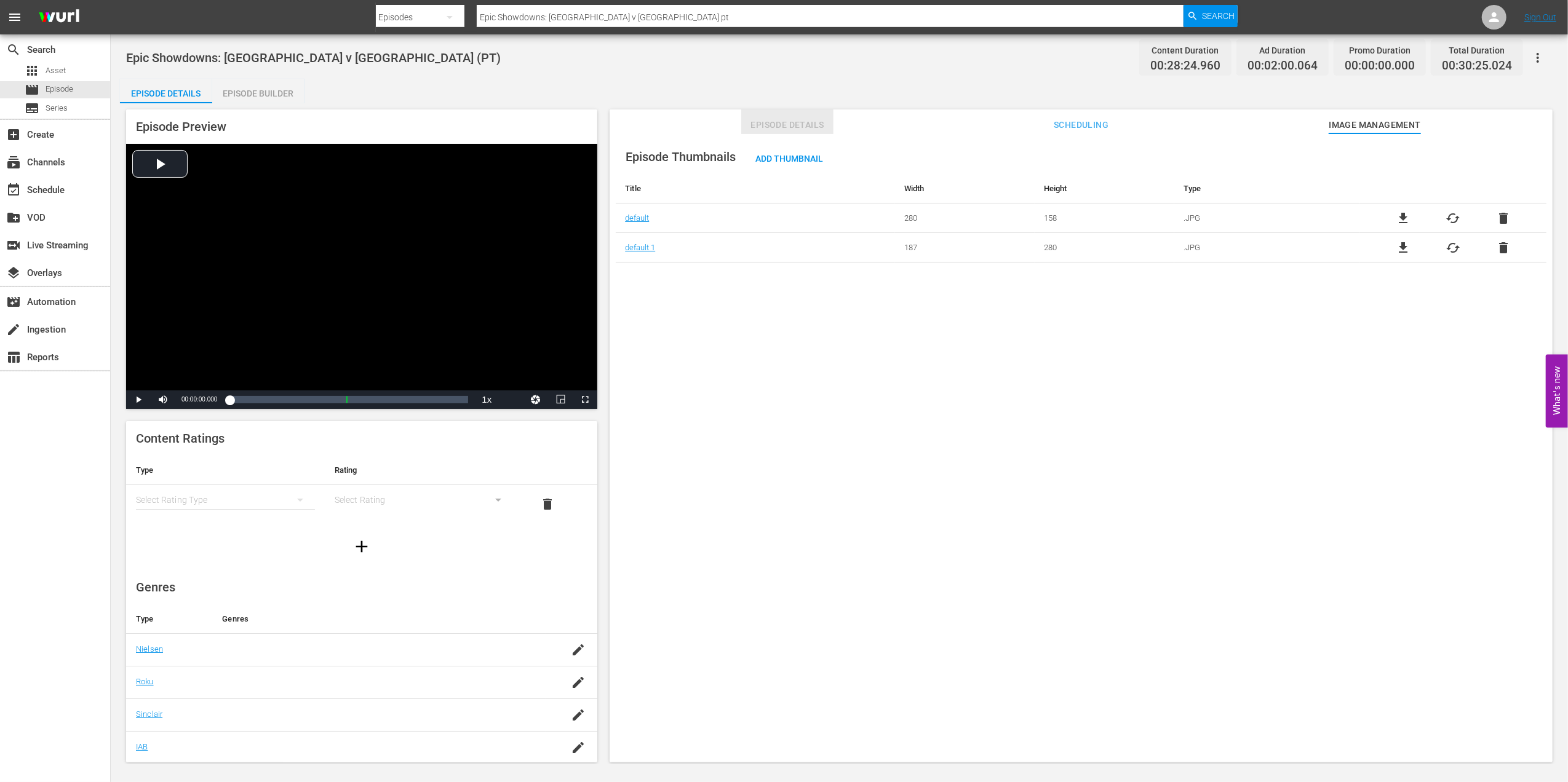
click at [797, 119] on span "Episode Details" at bounding box center [787, 125] width 92 height 15
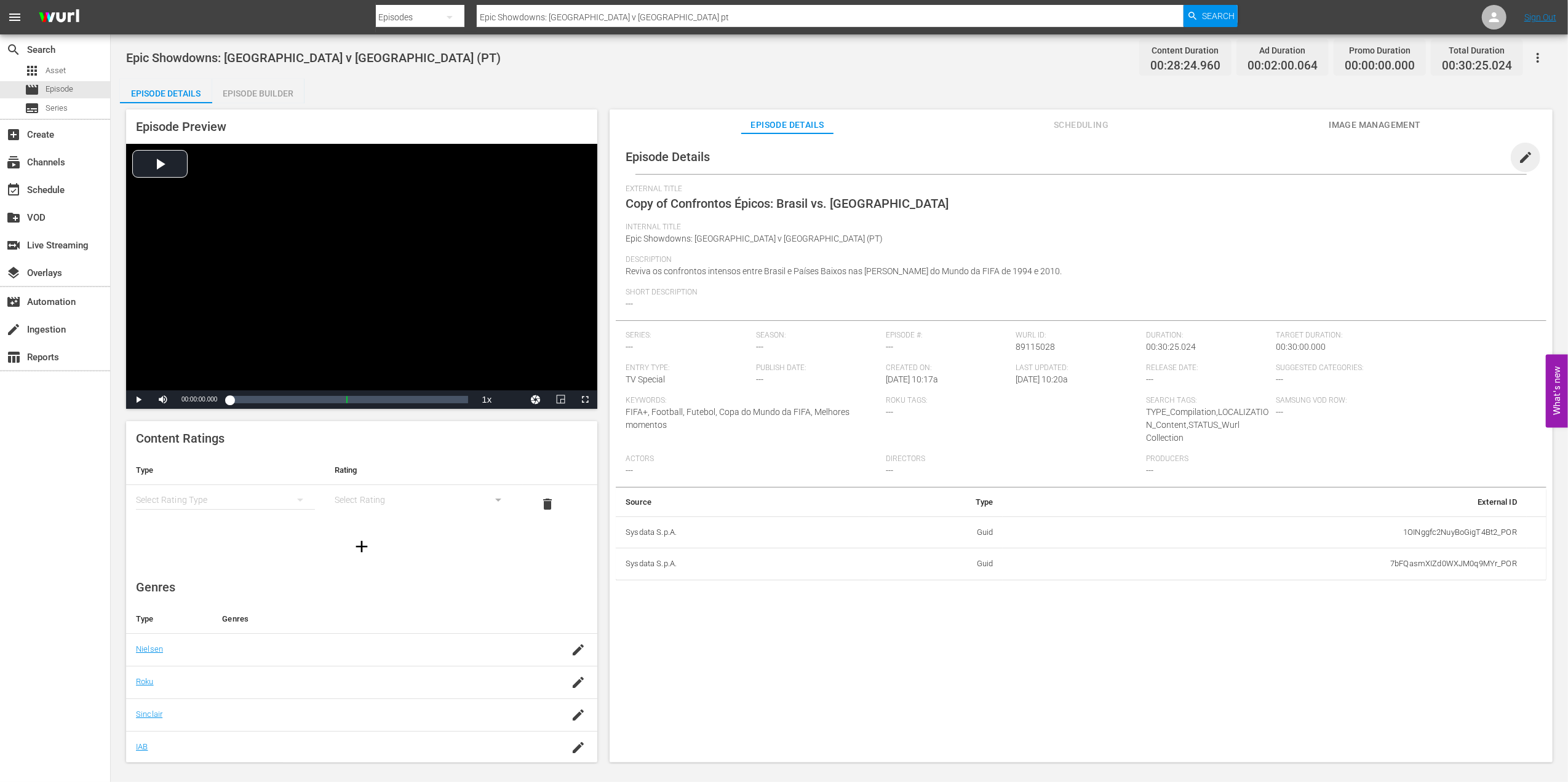
click at [1253, 156] on span "edit" at bounding box center [1526, 158] width 15 height 15
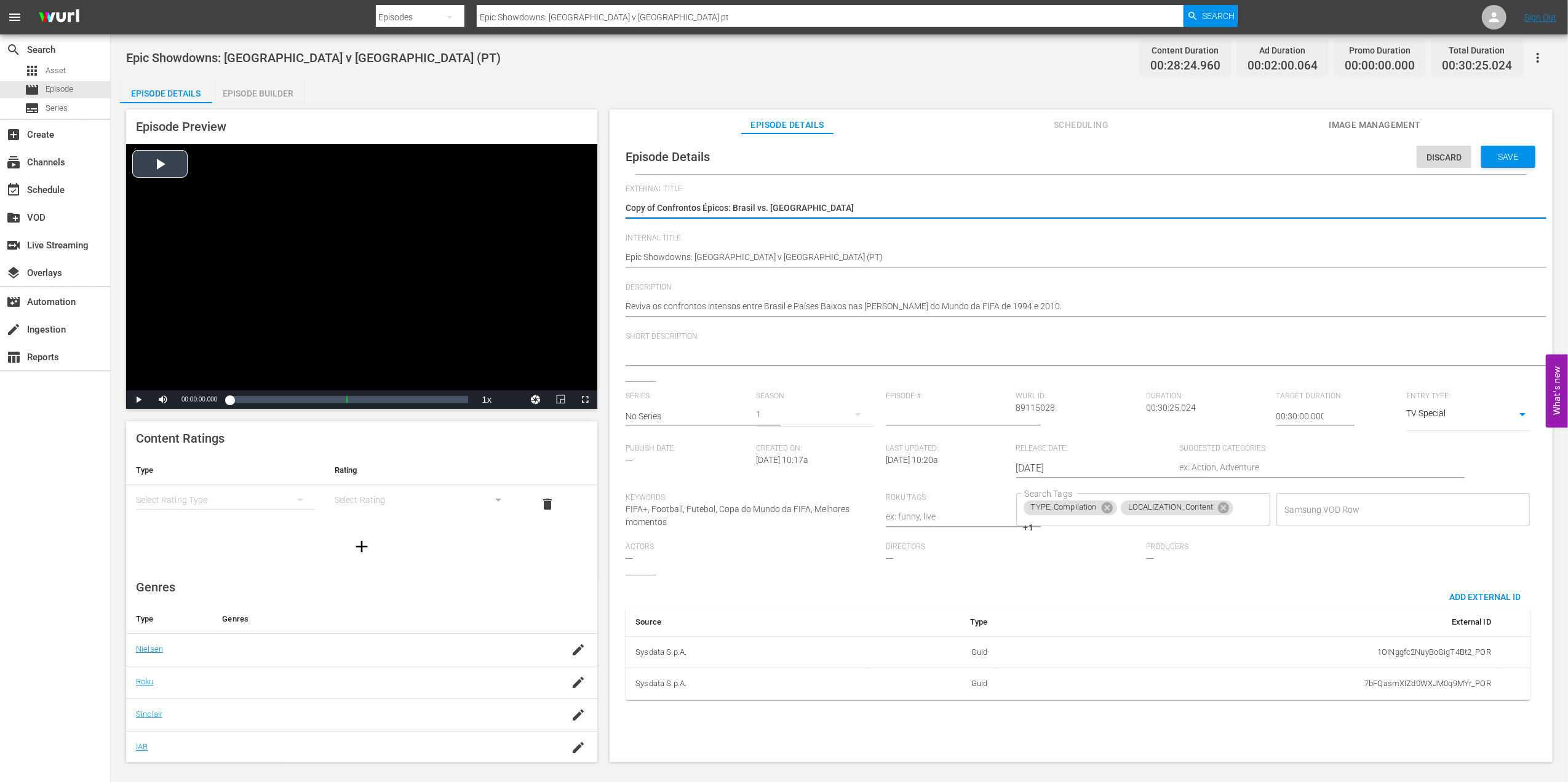
drag, startPoint x: 834, startPoint y: 206, endPoint x: 563, endPoint y: 206, distance: 271.0
click at [563, 206] on div "Episode Preview Video Player is loading. Play Video Play Mute Current Time 00:0…" at bounding box center [839, 437] width 1439 height 669
type textarea "Final Masculina da Homeless World Cup"
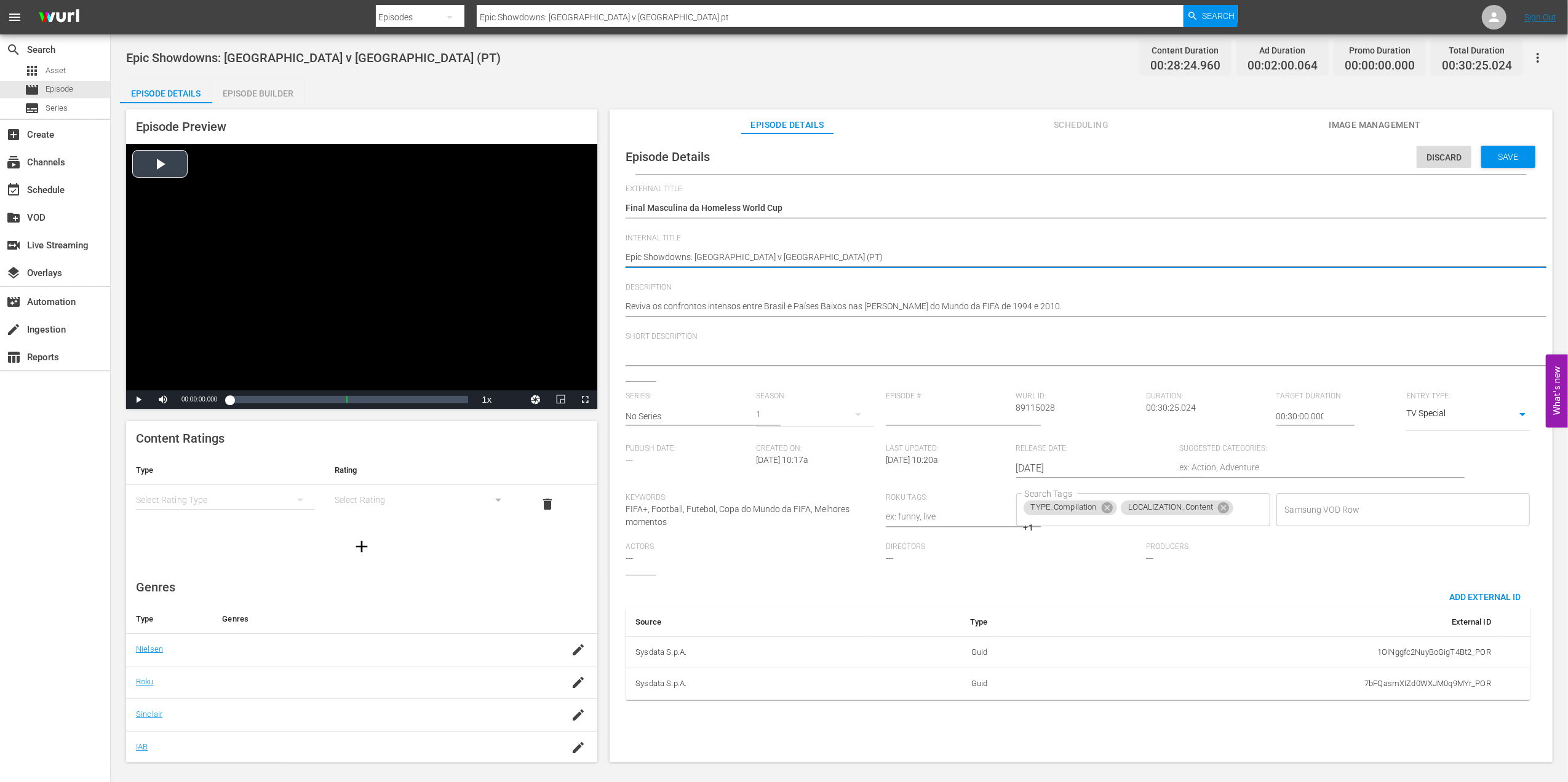
drag, startPoint x: 751, startPoint y: 255, endPoint x: 579, endPoint y: 258, distance: 172.0
paste textarea "Men's Homeless World Cup Final"
type textarea "Men's Homeless World Cup Final (PT)"
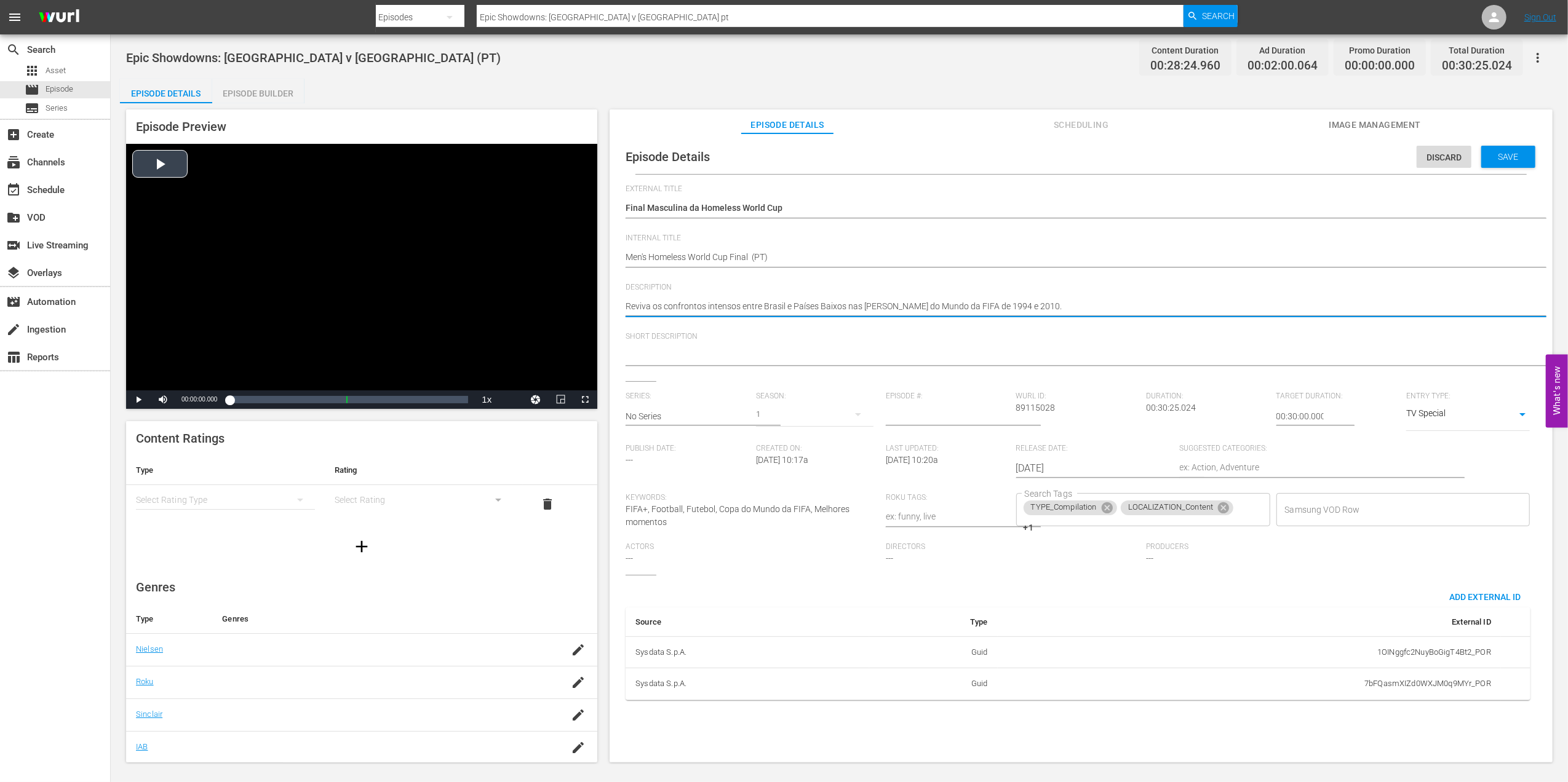
drag, startPoint x: 678, startPoint y: 312, endPoint x: 544, endPoint y: 313, distance: 134.0
paste textarea "Assista a toda a ação das finais da Homeless World Cup"
type textarea "Assista a toda a ação das finais da Homeless World Cup."
click at [712, 357] on textarea at bounding box center [1077, 357] width 905 height 15
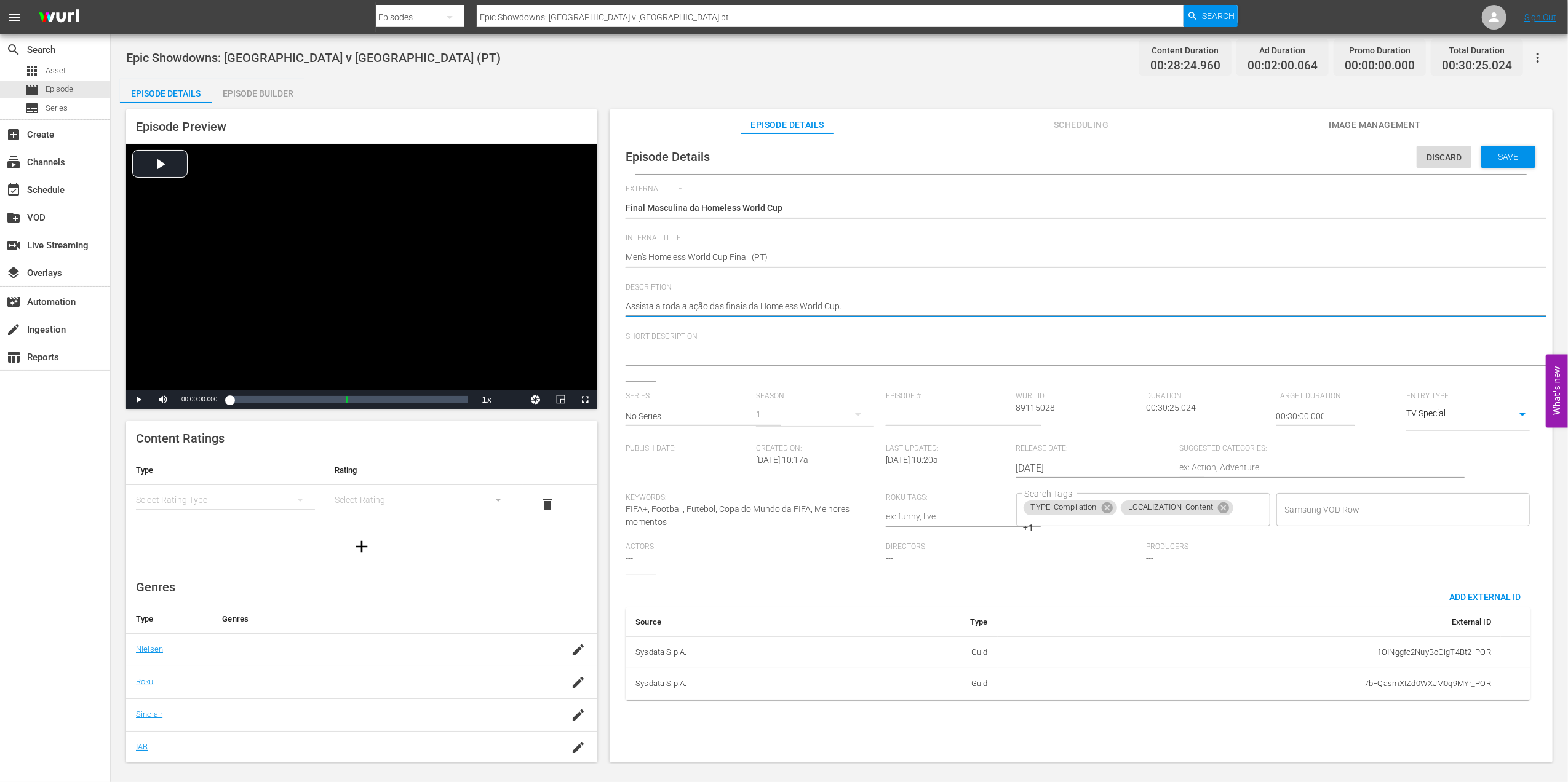
paste textarea "Assista a toda a ação das finais da Homeless World Cup."
type textarea "Assista a toda a ação das finais da Homeless World Cup."
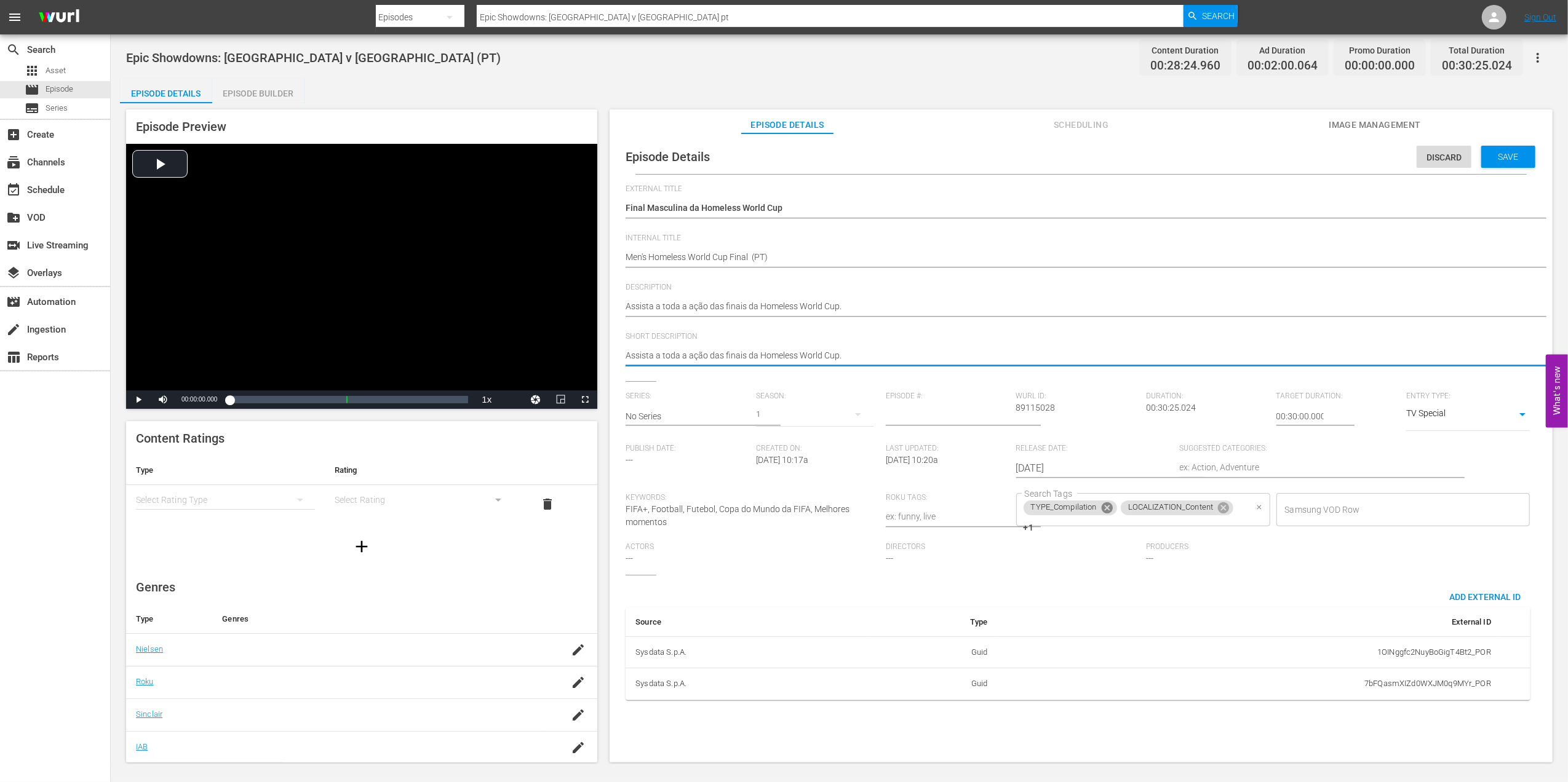
click at [1105, 509] on icon at bounding box center [1107, 508] width 11 height 11
drag, startPoint x: 1123, startPoint y: 505, endPoint x: 1120, endPoint y: 518, distance: 13.3
click at [1123, 506] on icon at bounding box center [1126, 508] width 14 height 14
click at [1126, 510] on icon at bounding box center [1128, 510] width 14 height 14
type textarea "Assista a toda a ação das finais da Homeless World Cup."
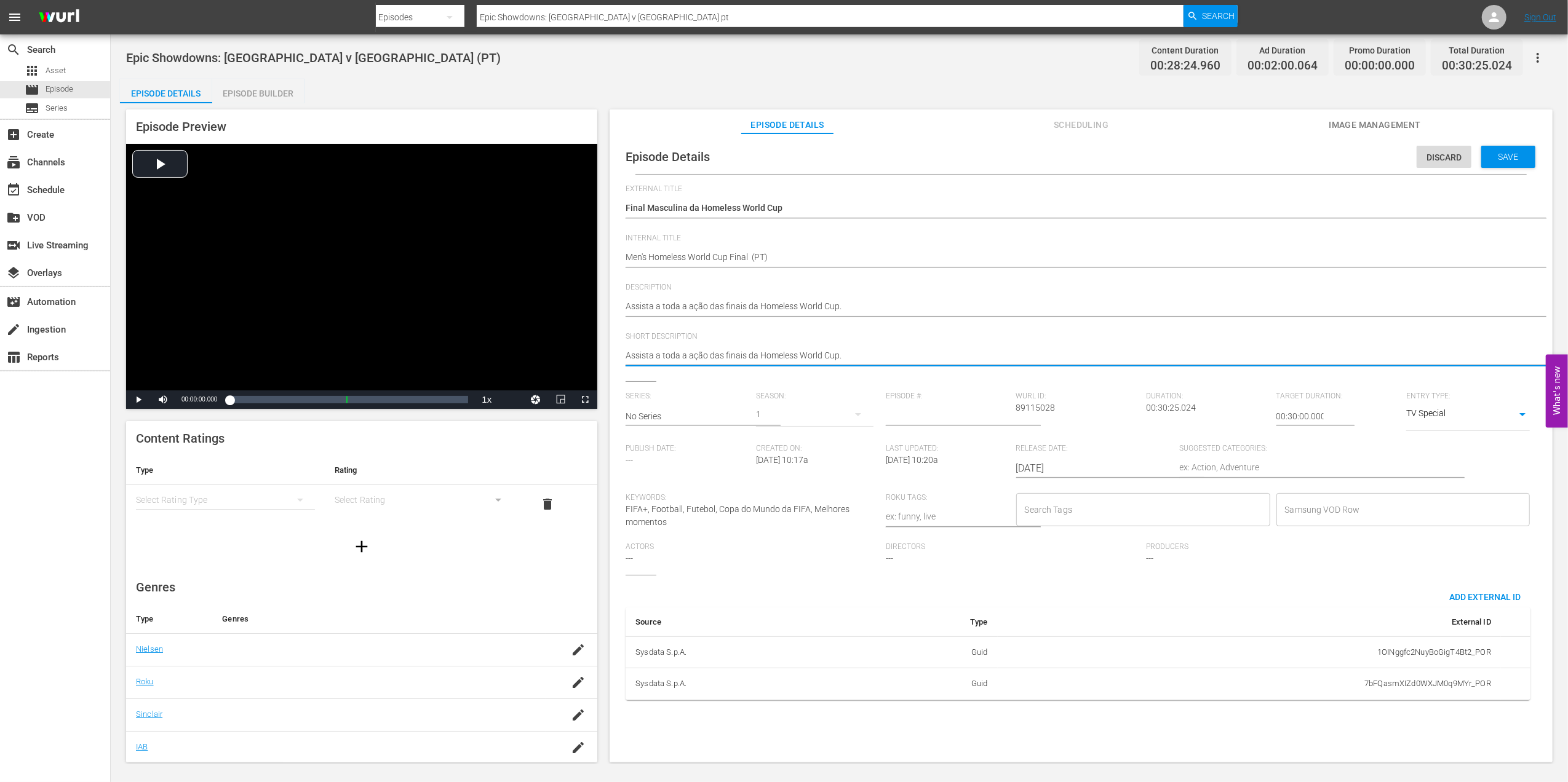
click at [1117, 513] on input "Search Tags" at bounding box center [1133, 509] width 225 height 22
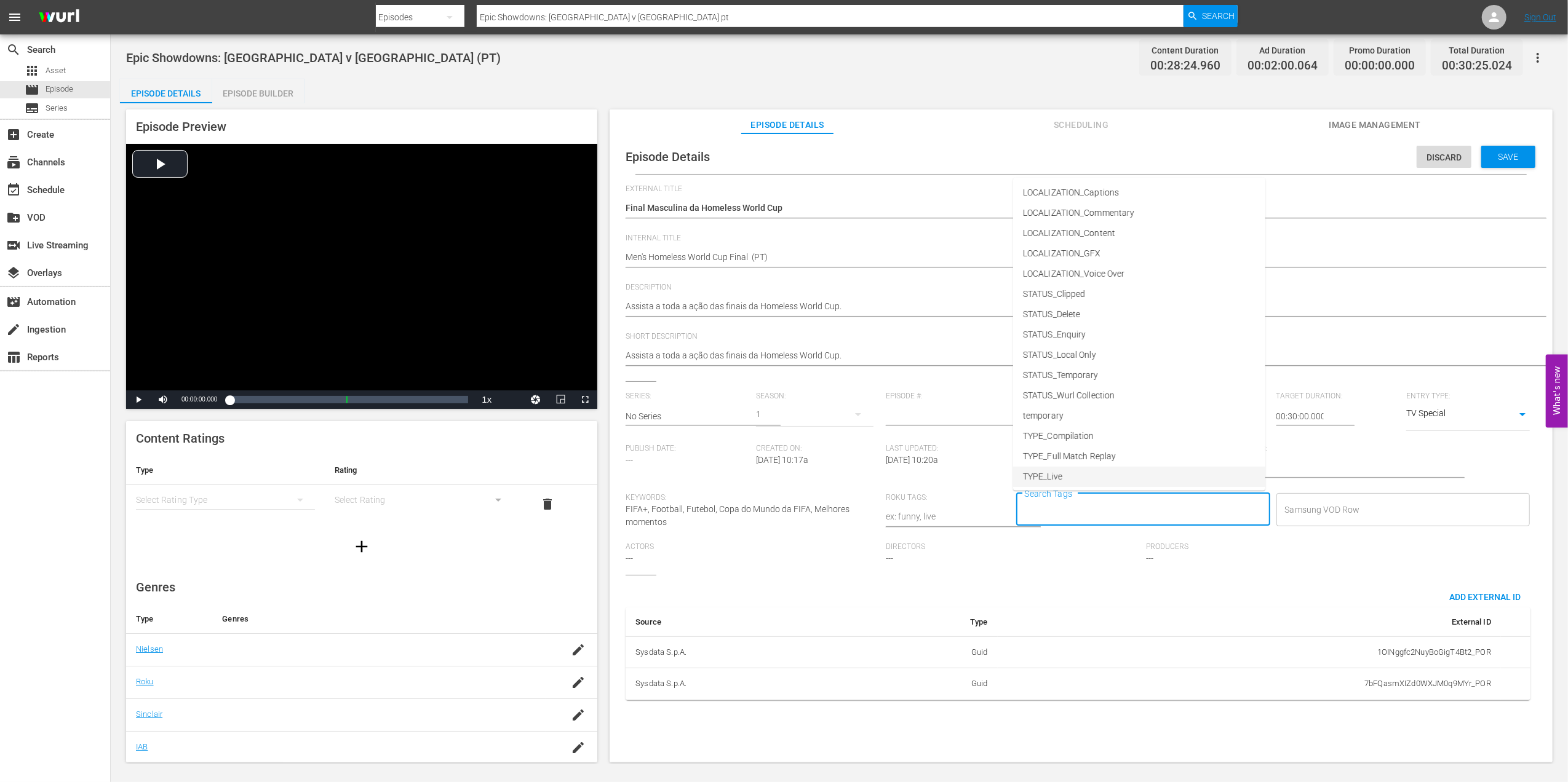
click at [1074, 471] on li "TYPE_Live" at bounding box center [1139, 477] width 253 height 20
click at [1144, 512] on input "Search Tags" at bounding box center [1169, 509] width 156 height 22
click at [1095, 374] on span "STATUS_Temporary" at bounding box center [1061, 375] width 76 height 13
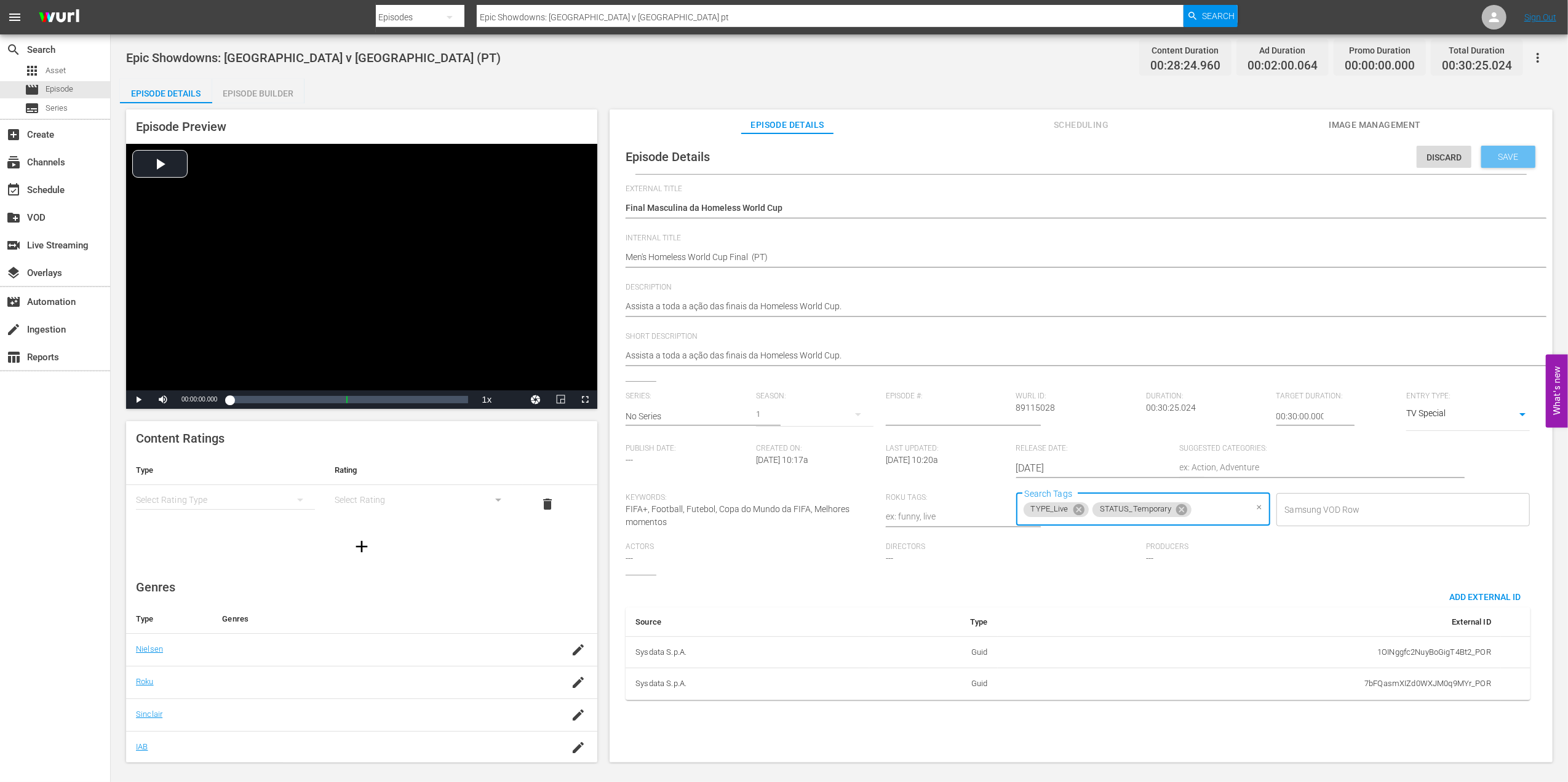
click at [1253, 156] on span "Save" at bounding box center [1508, 156] width 40 height 10
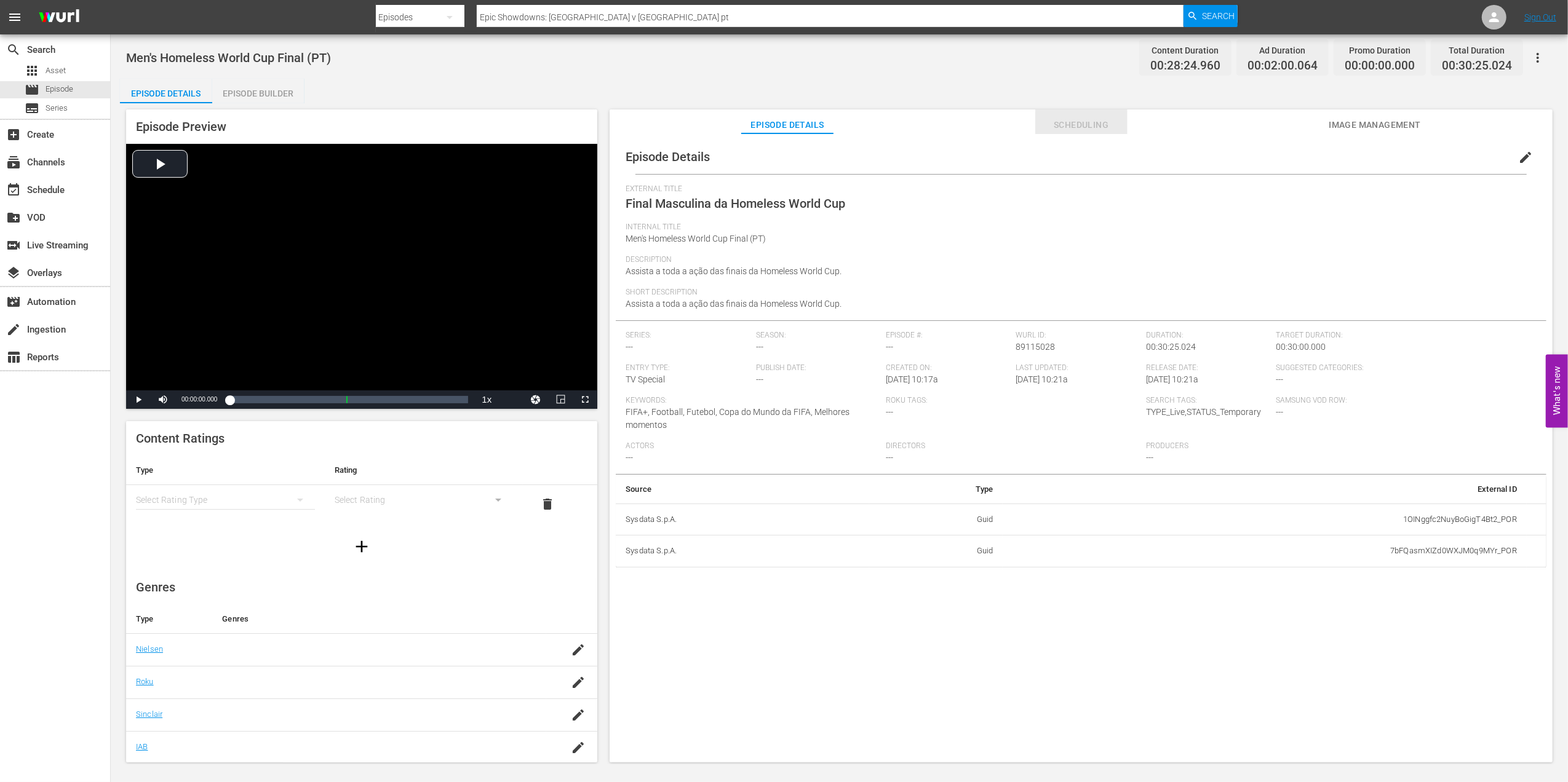
click at [1061, 125] on span "Scheduling" at bounding box center [1081, 125] width 92 height 15
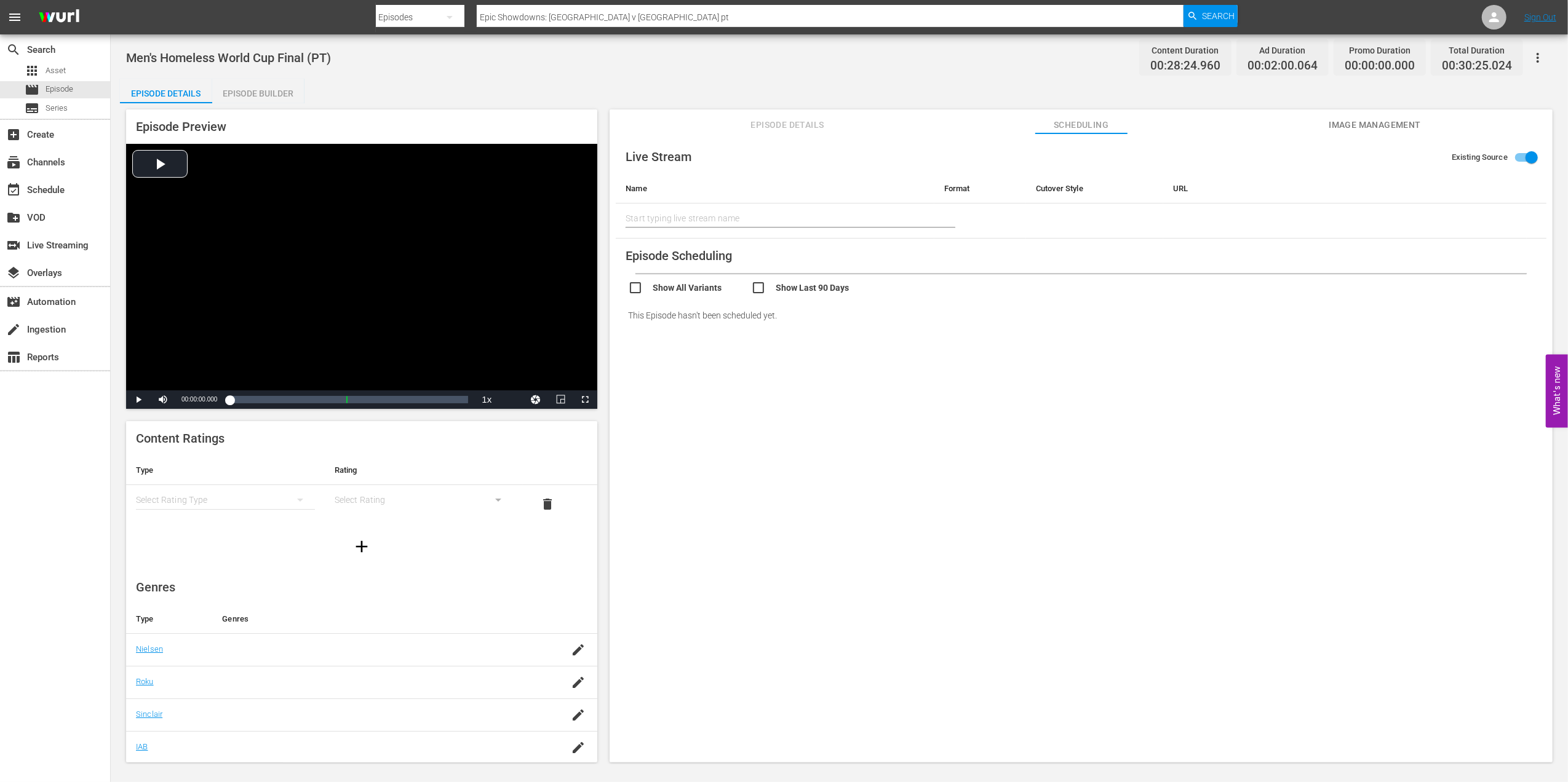
click at [1253, 125] on span "Image Management" at bounding box center [1374, 125] width 92 height 15
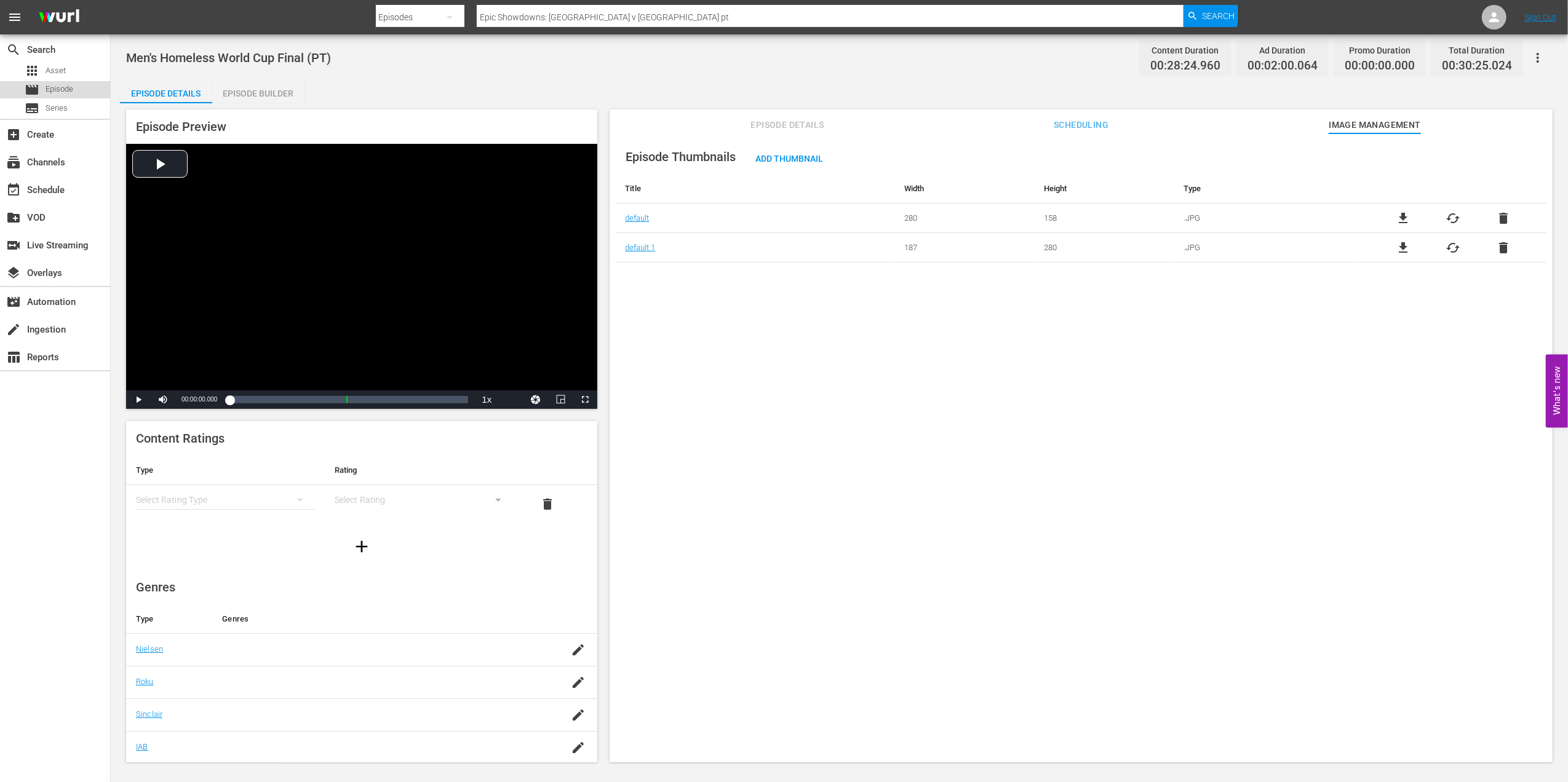
click at [65, 88] on span "Episode" at bounding box center [59, 89] width 28 height 12
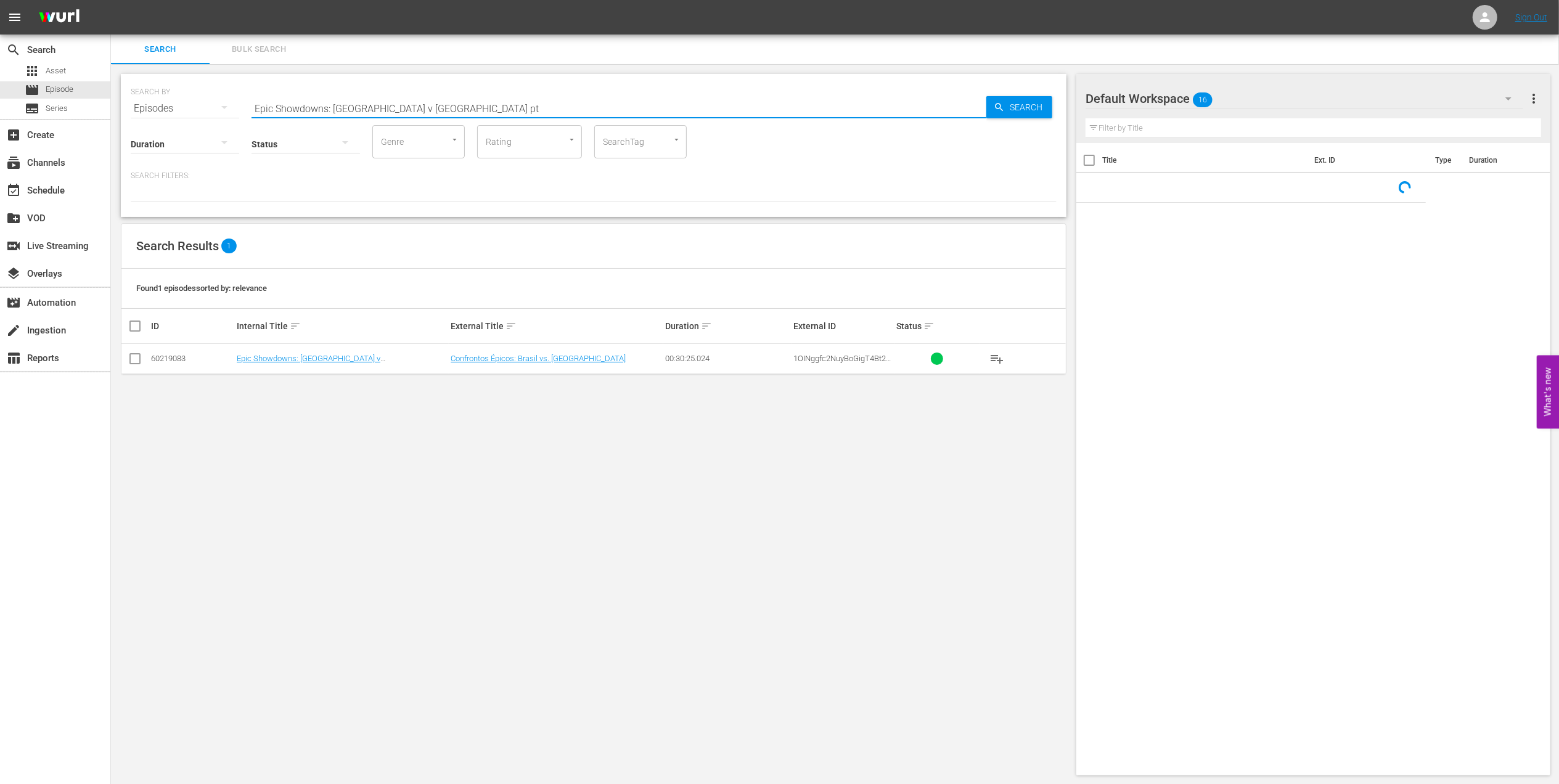
drag, startPoint x: 432, startPoint y: 105, endPoint x: 126, endPoint y: 105, distance: 306.0
click at [119, 105] on div "SEARCH BY Search By Episodes Search ID, Title, Description, Keywords, or Catego…" at bounding box center [593, 425] width 965 height 721
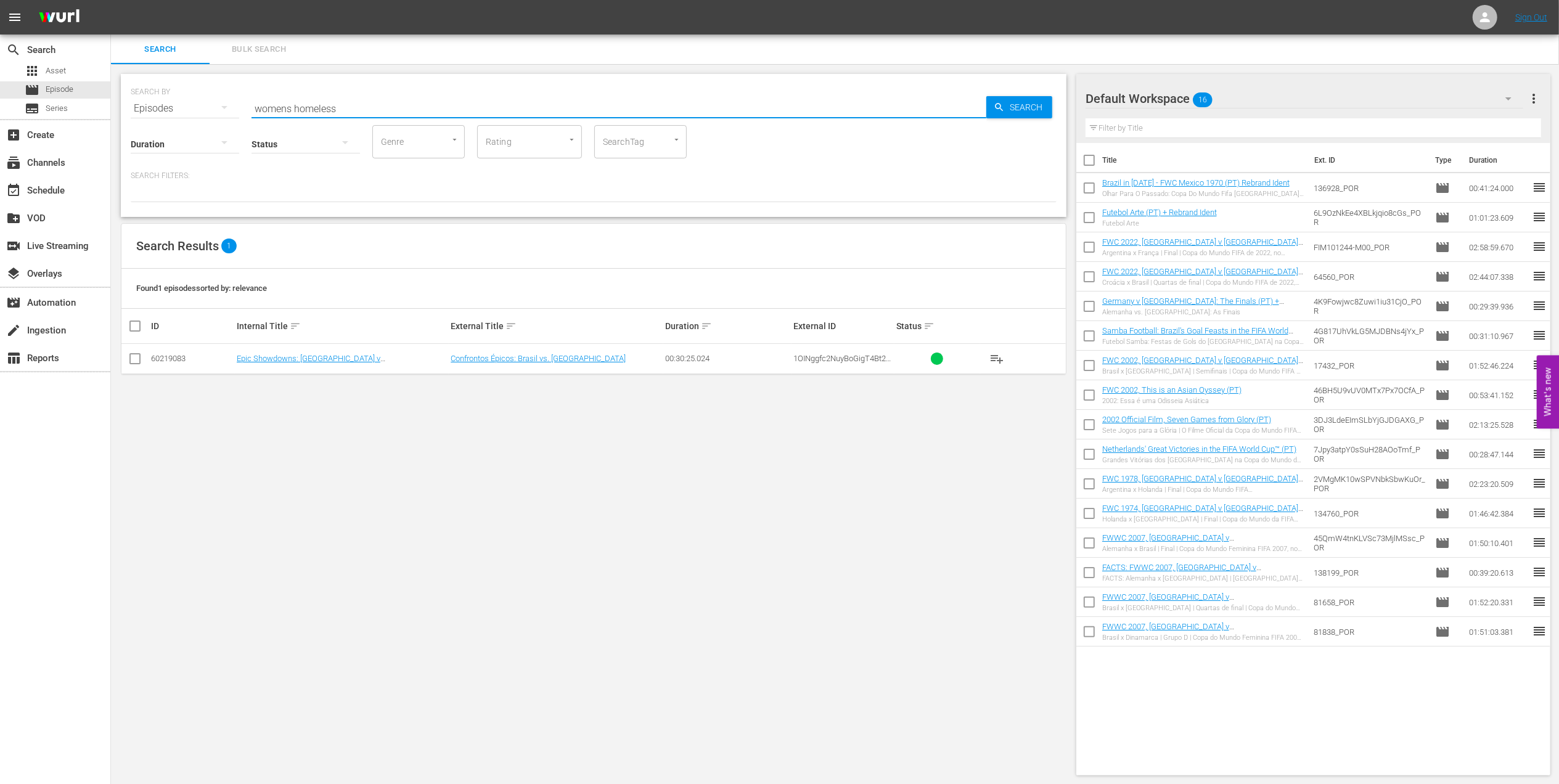
type input "womens homeless"
click at [336, 358] on link "Women's Homeless World Cup Final (PT)" at bounding box center [308, 358] width 143 height 9
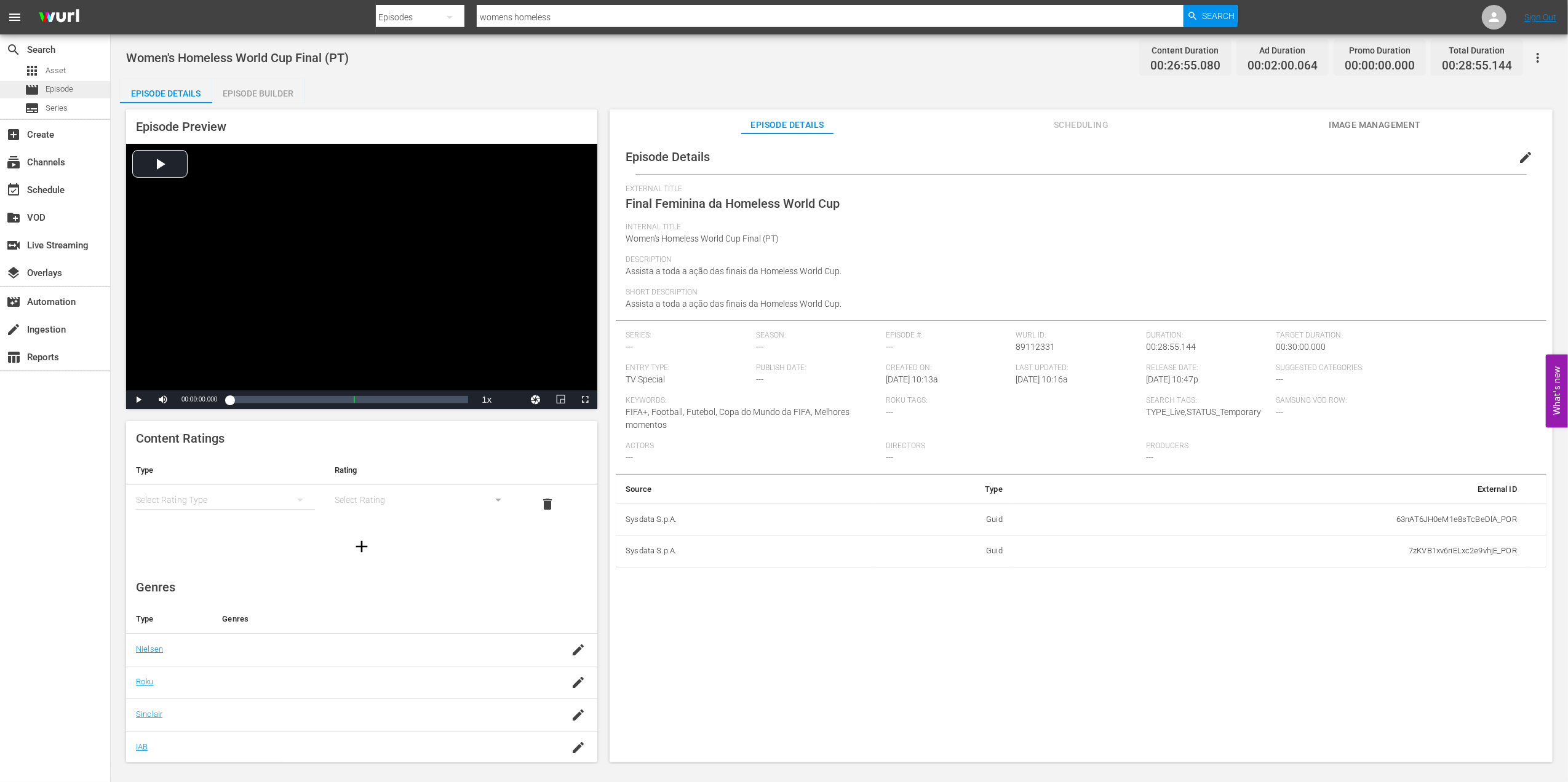
click at [82, 85] on div "movie Episode" at bounding box center [55, 89] width 110 height 17
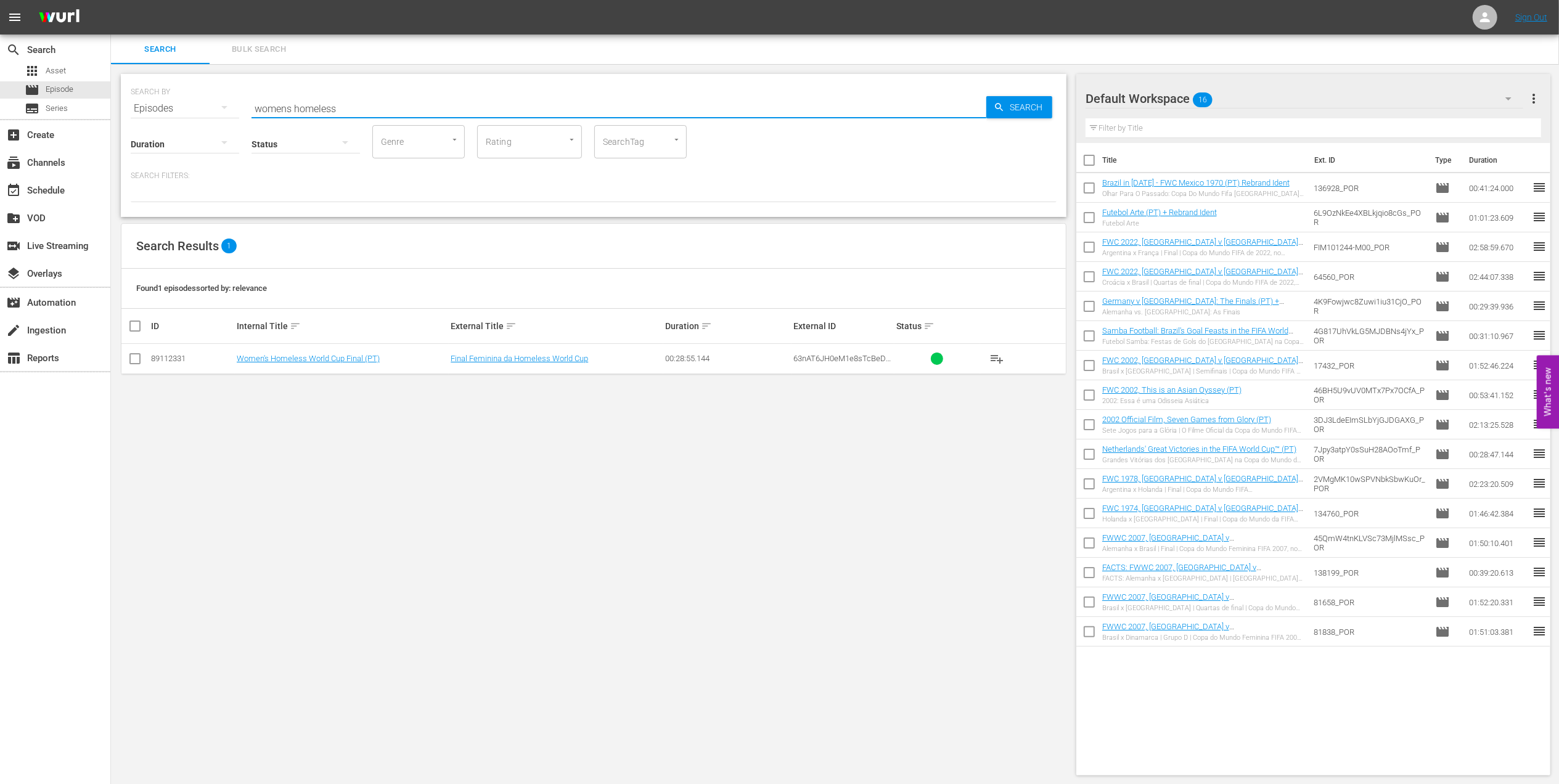
drag, startPoint x: 280, startPoint y: 107, endPoint x: 157, endPoint y: 107, distance: 123.0
click at [157, 107] on div "SEARCH BY Search By Episodes Search ID, Title, Description, Keywords, or Catego…" at bounding box center [593, 101] width 926 height 45
paste input "Epic Showdowns: [GEOGRAPHIC_DATA] v [GEOGRAPHIC_DATA]"
click at [1026, 111] on span "Search" at bounding box center [1028, 107] width 48 height 22
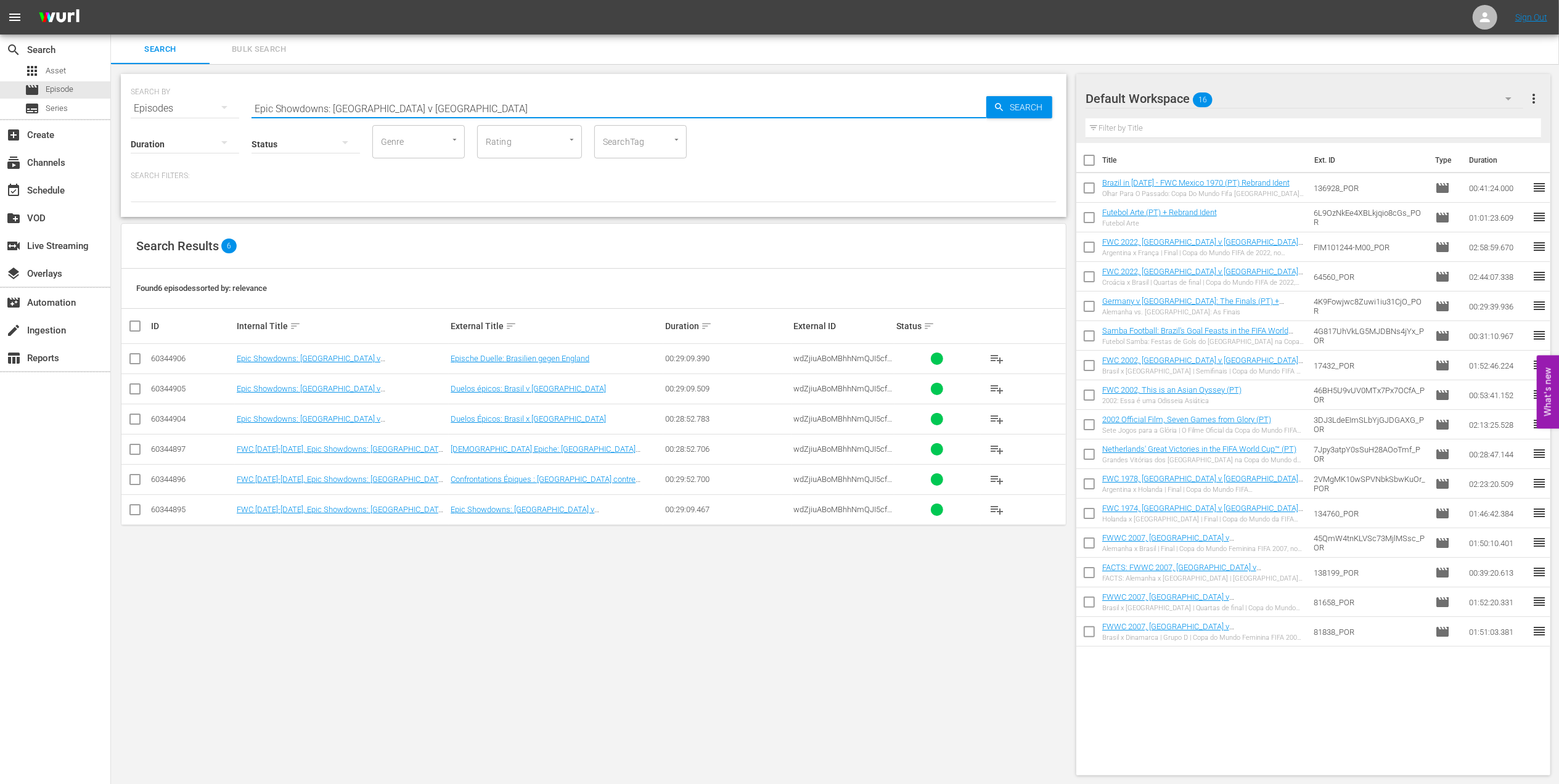
click at [479, 107] on input "Epic Showdowns: [GEOGRAPHIC_DATA] v [GEOGRAPHIC_DATA]" at bounding box center [619, 108] width 735 height 30
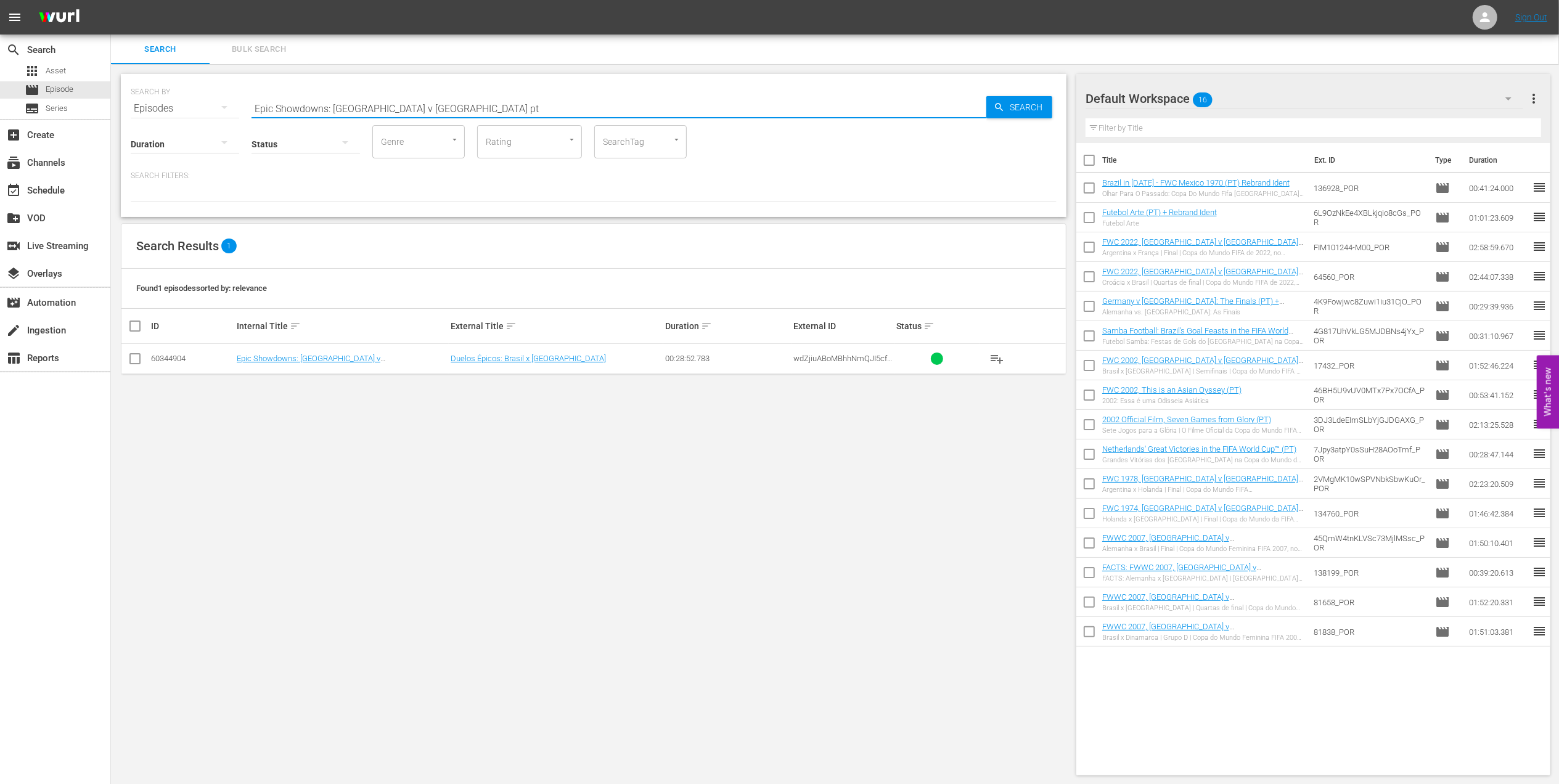
type input "Epic Showdowns: [GEOGRAPHIC_DATA] v [GEOGRAPHIC_DATA] pt"
drag, startPoint x: 136, startPoint y: 359, endPoint x: 144, endPoint y: 360, distance: 8.1
click at [136, 359] on input "checkbox" at bounding box center [135, 361] width 15 height 15
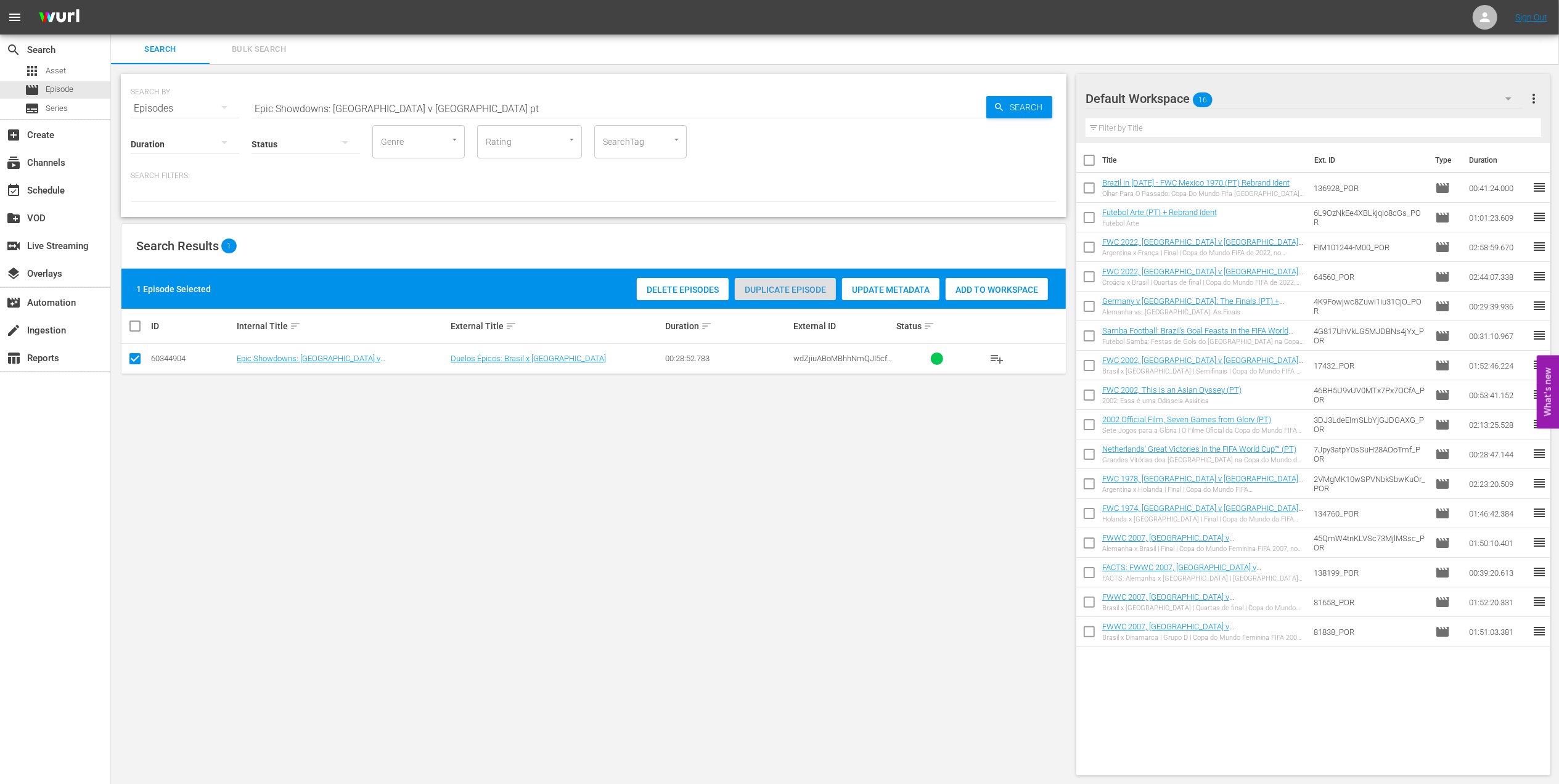
click at [780, 285] on span "Duplicate Episode" at bounding box center [785, 289] width 101 height 10
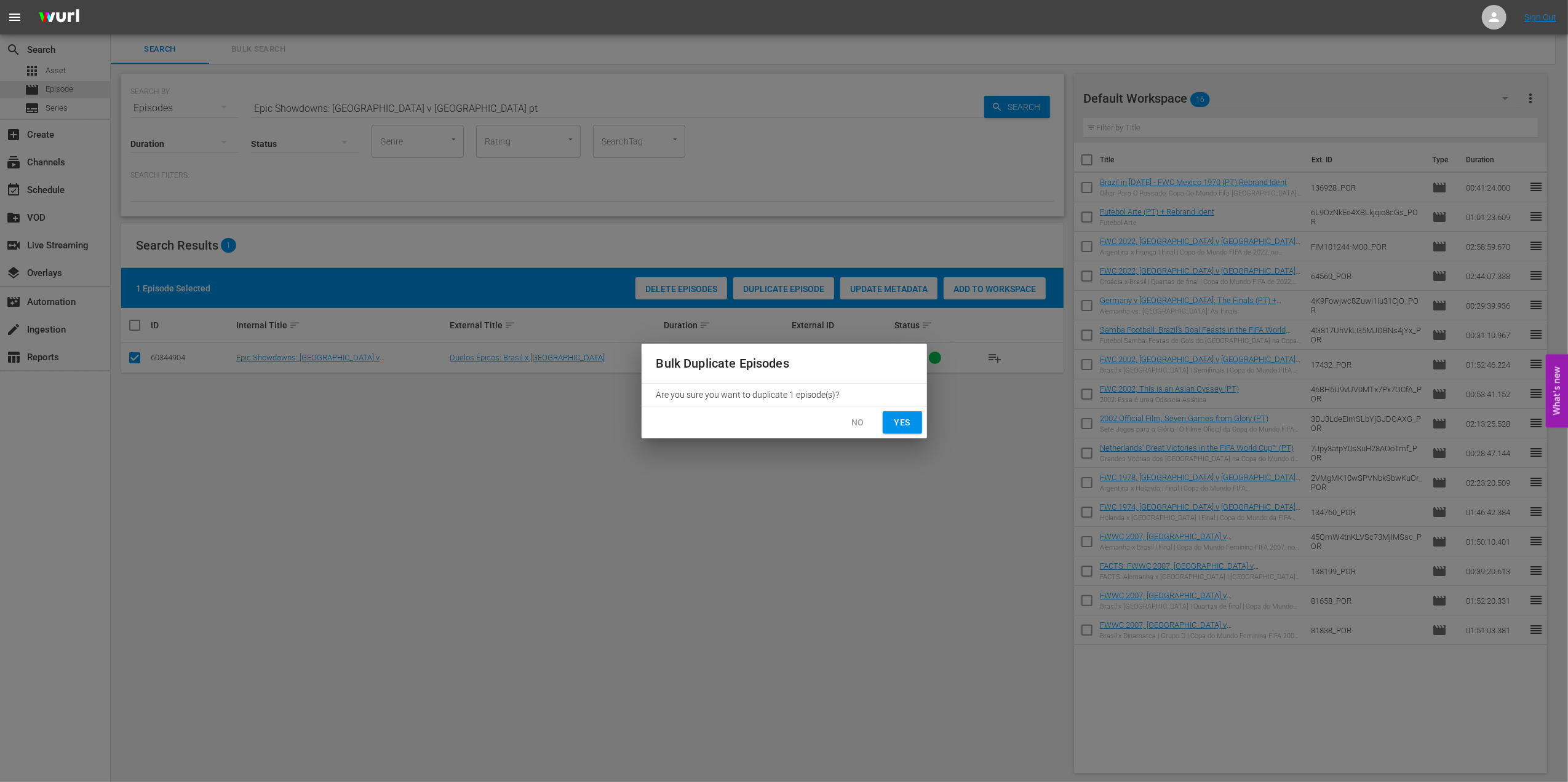
click at [908, 417] on span "Yes" at bounding box center [903, 422] width 20 height 15
checkbox input "false"
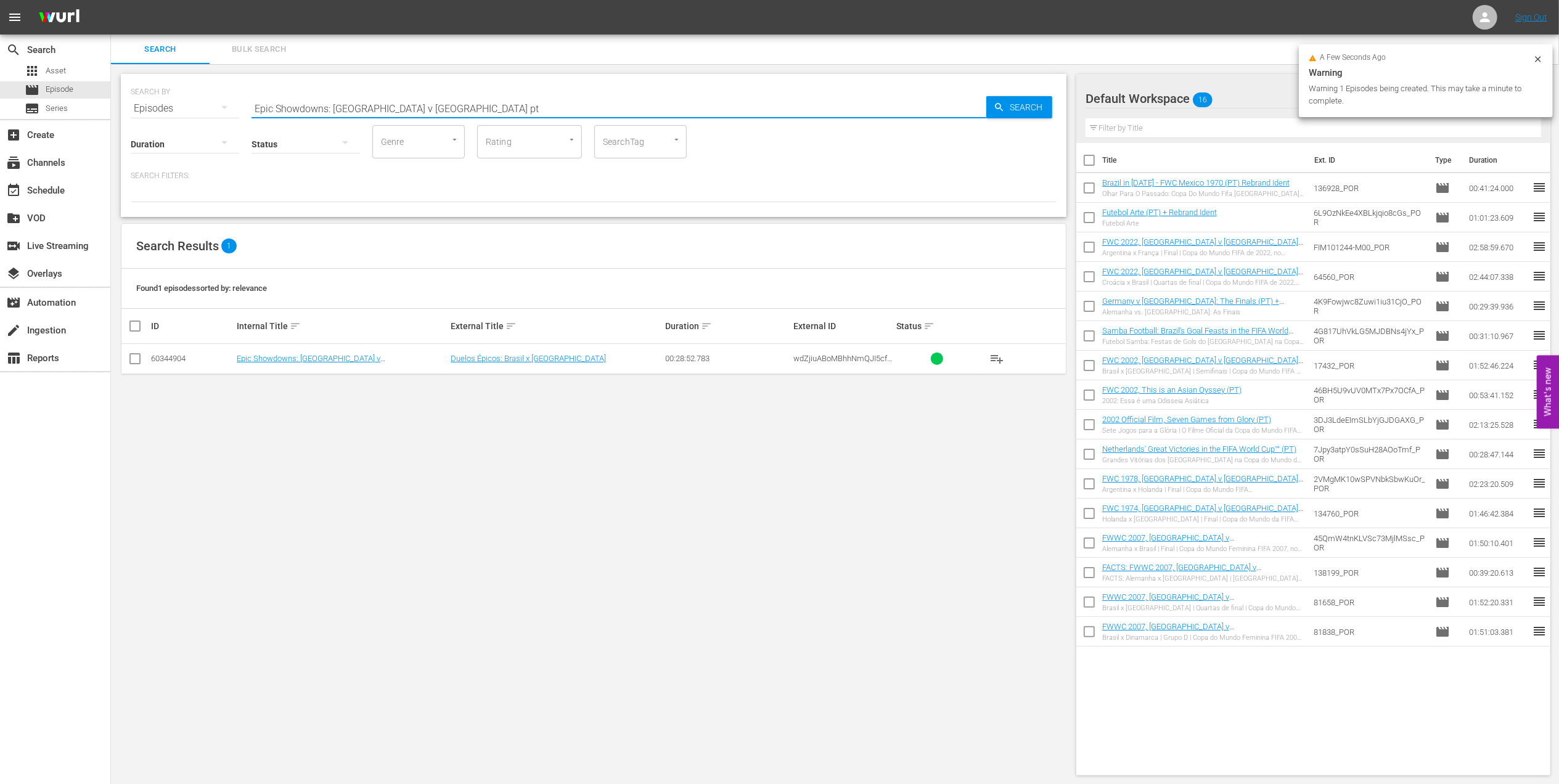
click at [445, 108] on input "Epic Showdowns: [GEOGRAPHIC_DATA] v [GEOGRAPHIC_DATA] pt" at bounding box center [619, 108] width 735 height 30
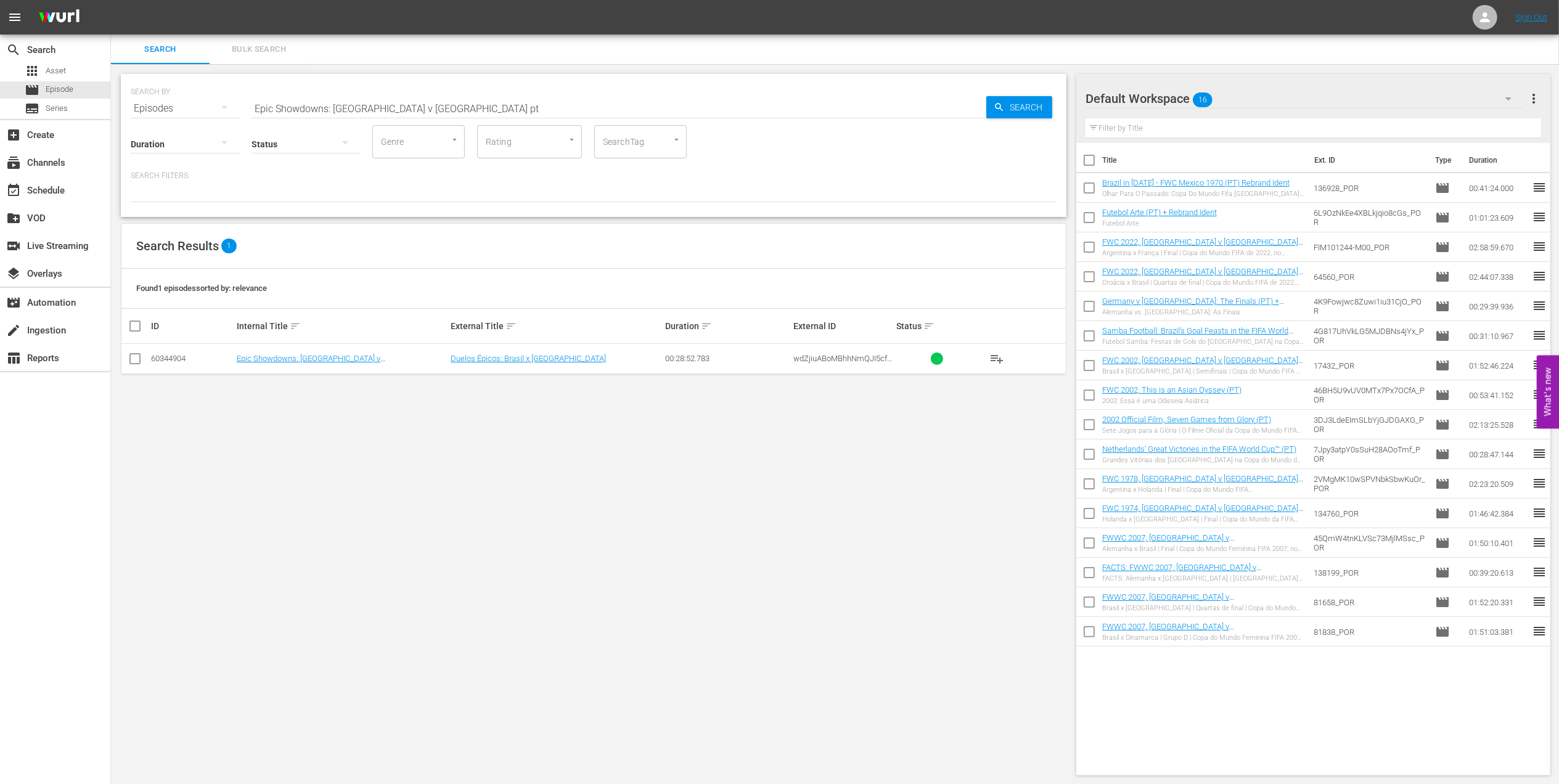
click at [388, 435] on div "SEARCH BY Search By Episodes Search ID, Title, Description, Keywords, or Catego…" at bounding box center [593, 425] width 965 height 721
drag, startPoint x: 420, startPoint y: 101, endPoint x: 403, endPoint y: 104, distance: 17.3
click at [403, 104] on input "Epic Showdowns: [GEOGRAPHIC_DATA] v [GEOGRAPHIC_DATA] pt" at bounding box center [619, 108] width 735 height 30
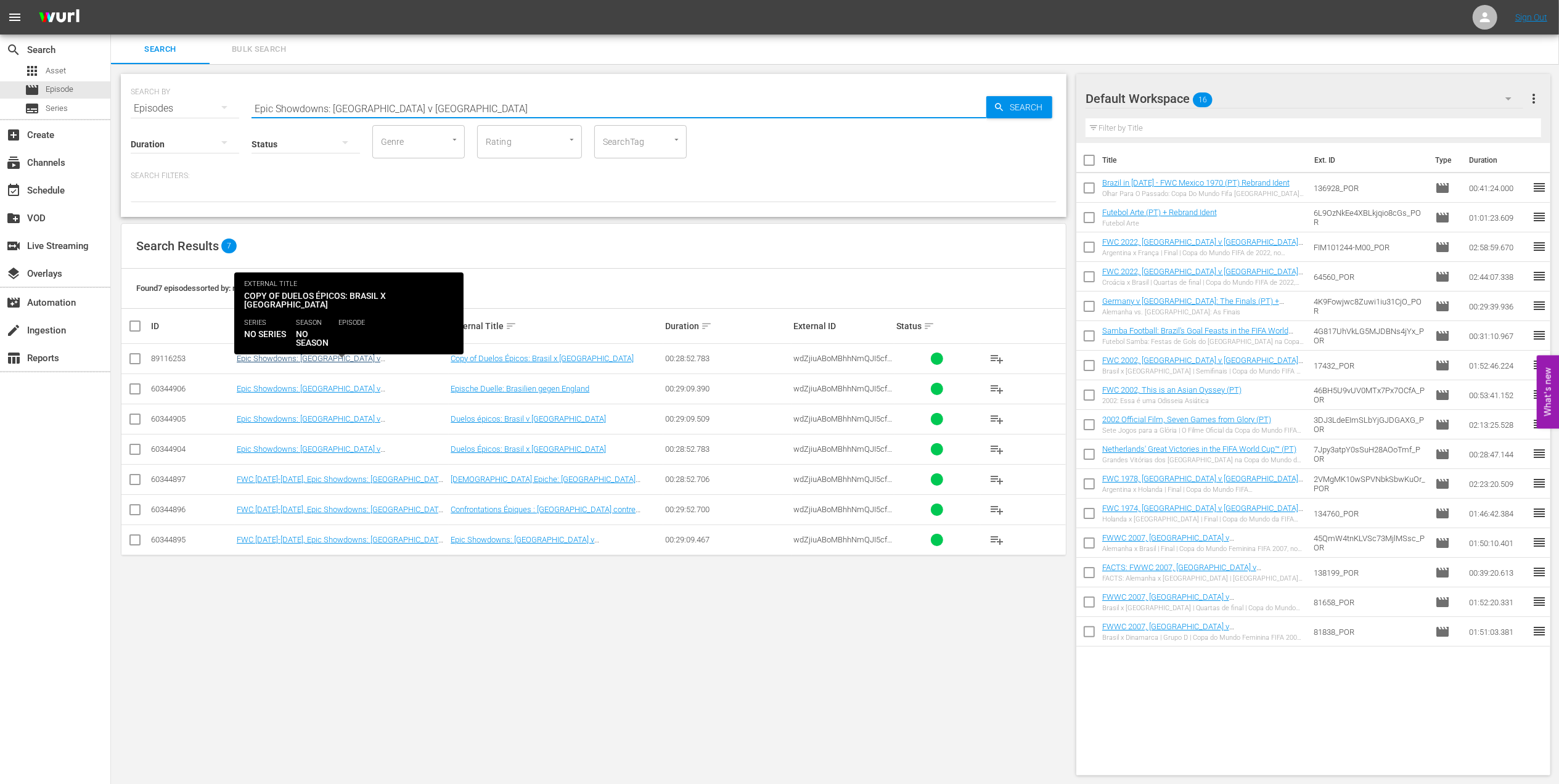
type input "Epic Showdowns: [GEOGRAPHIC_DATA] v [GEOGRAPHIC_DATA]"
click at [336, 355] on link "Epic Showdowns: [GEOGRAPHIC_DATA] v [GEOGRAPHIC_DATA] (PT)" at bounding box center [308, 363] width 144 height 18
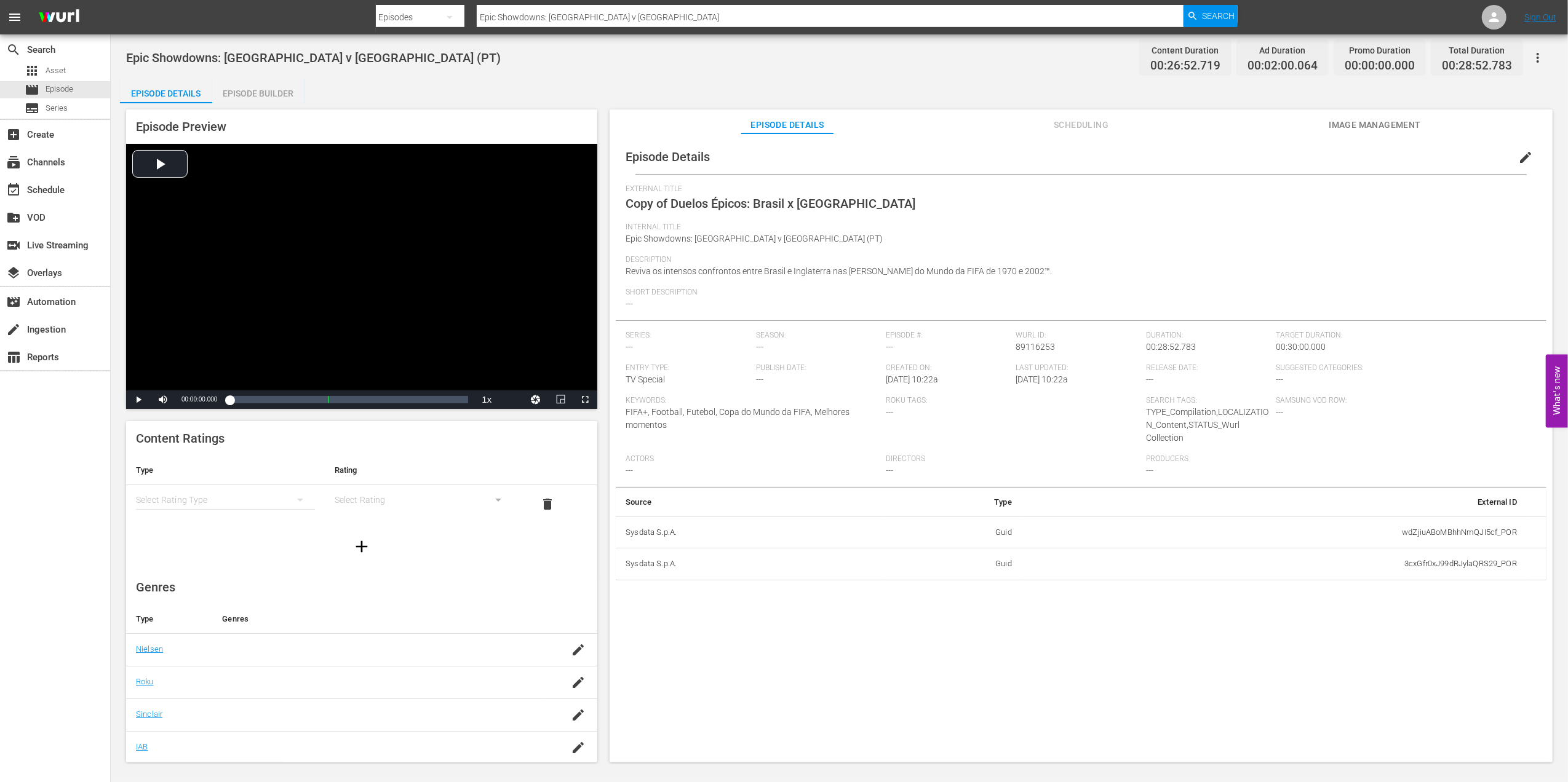
click at [1253, 158] on span "edit" at bounding box center [1526, 158] width 15 height 15
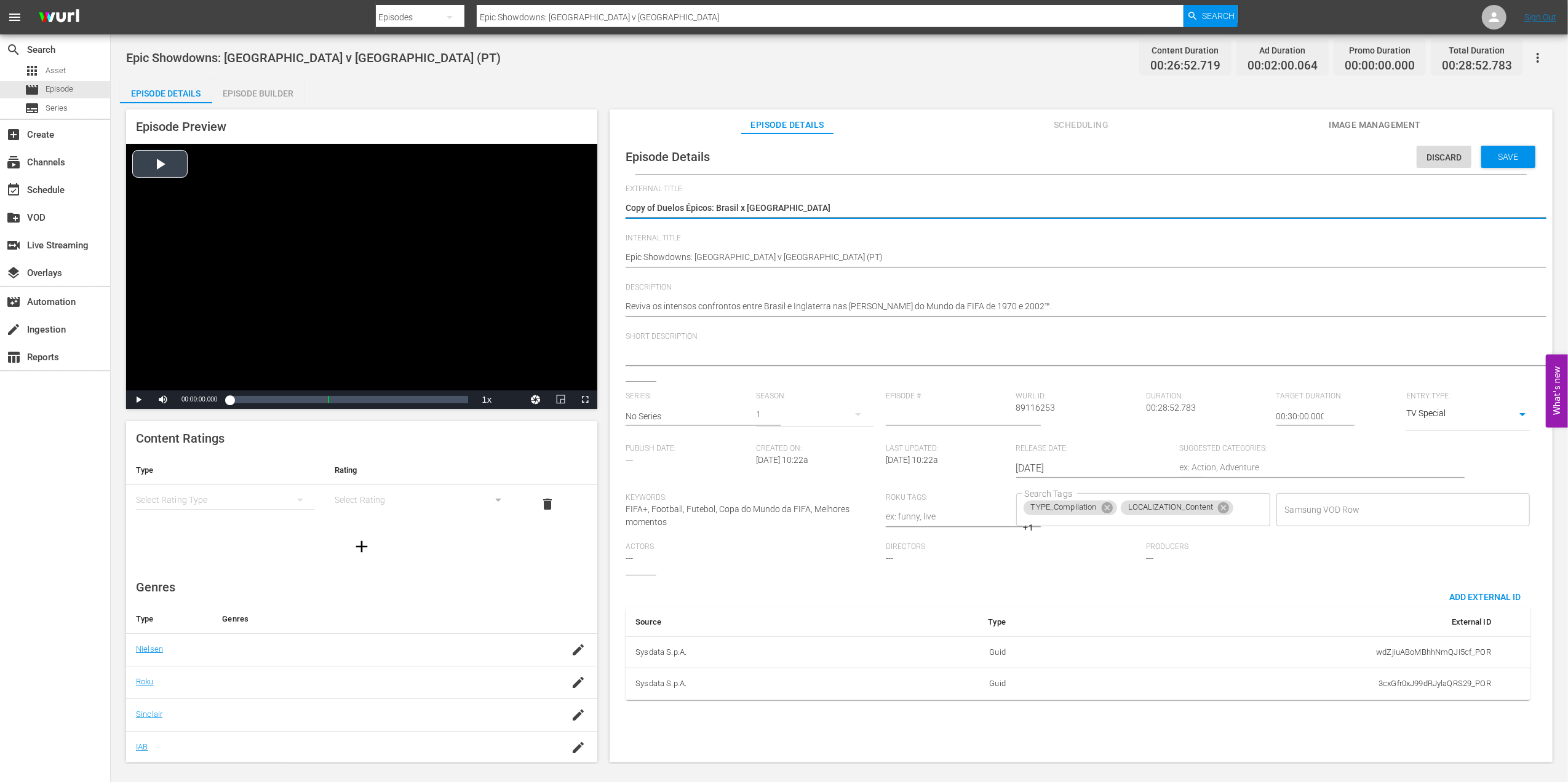
drag, startPoint x: 686, startPoint y: 208, endPoint x: 584, endPoint y: 208, distance: 102.0
click at [584, 208] on div "Episode Preview Video Player is loading. Play Video Play Mute Current Time 00:0…" at bounding box center [839, 437] width 1439 height 669
paste textarea "erimônia de Entrega do Troféu da Homeless World Cup"
type textarea "Cerimônia de Entrega do Troféu da Homeless World Cup"
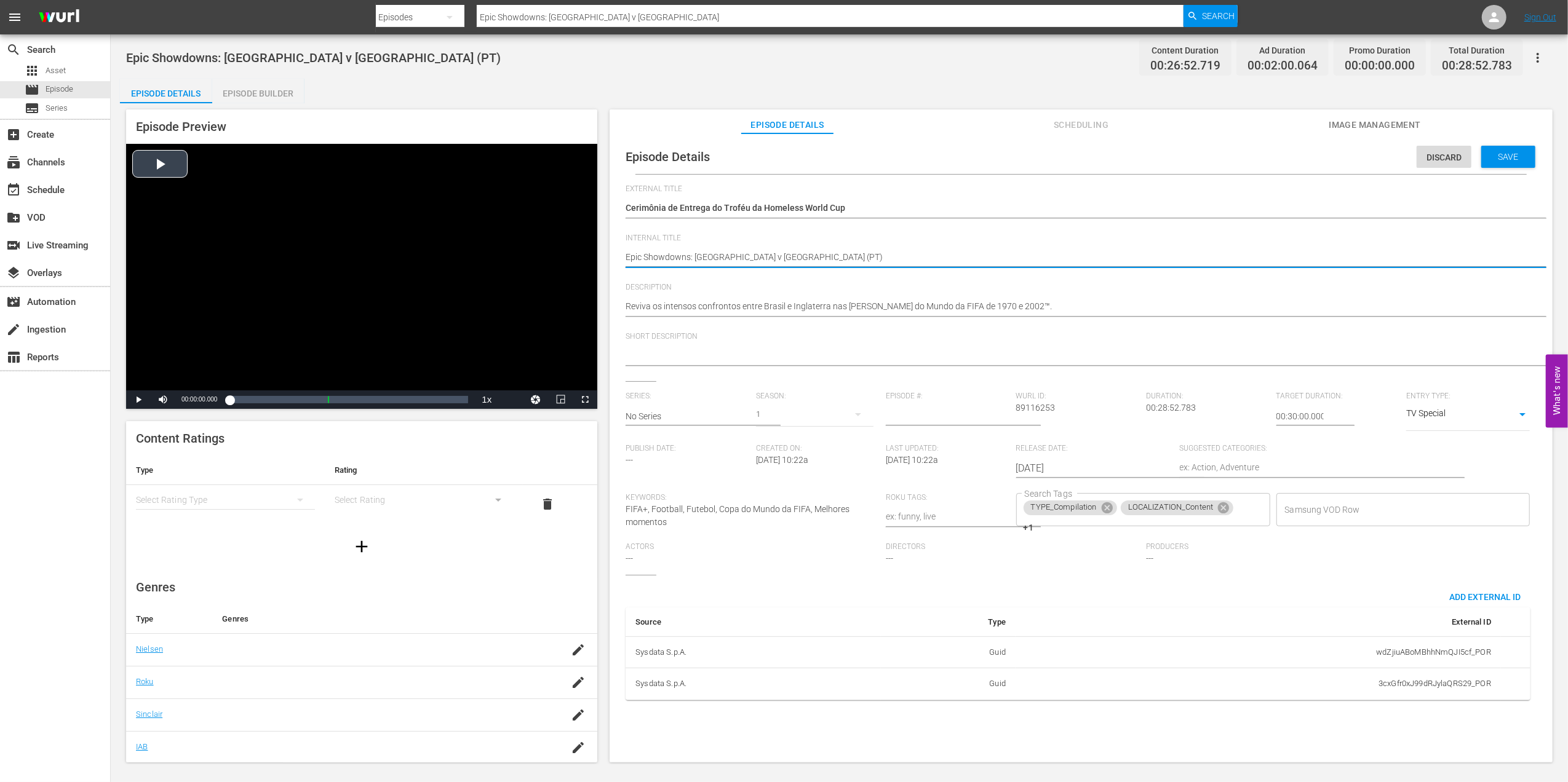
drag, startPoint x: 754, startPoint y: 256, endPoint x: 559, endPoint y: 261, distance: 195.1
paste textarea "Homeless World Cup Trophy Ceremony"
type textarea "Homeless World Cup Trophy Ceremony (PT)"
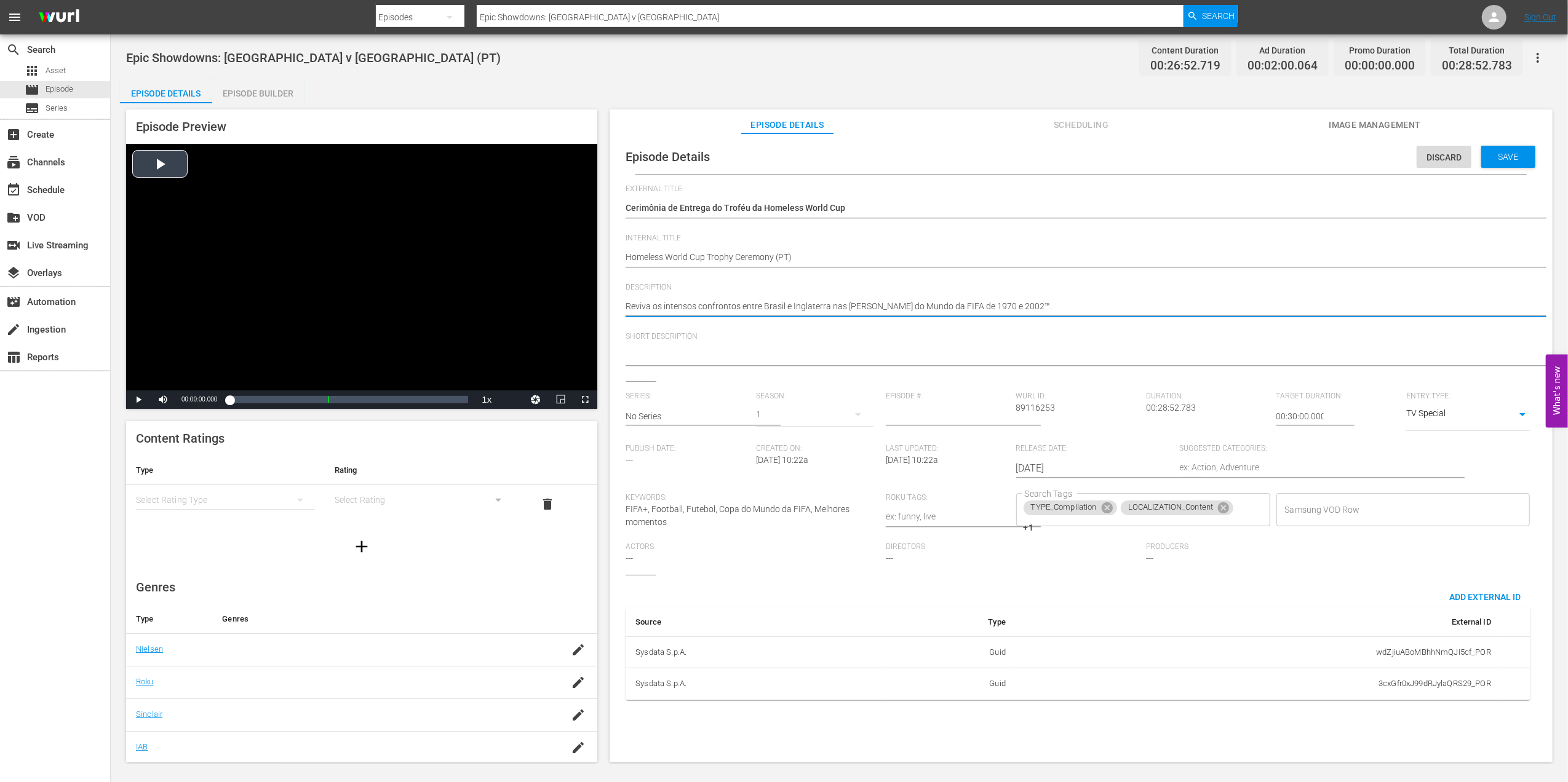
drag, startPoint x: 848, startPoint y: 304, endPoint x: 655, endPoint y: 315, distance: 193.3
paste textarea "Acompanhe toda a emoção da Cerimônia de Entrega do Troféu da Homeless World Cup"
type textarea "Acompanhe toda a emoção da Cerimônia de Entrega do Troféu da Homeless World Cup."
click at [798, 345] on div at bounding box center [1077, 356] width 905 height 29
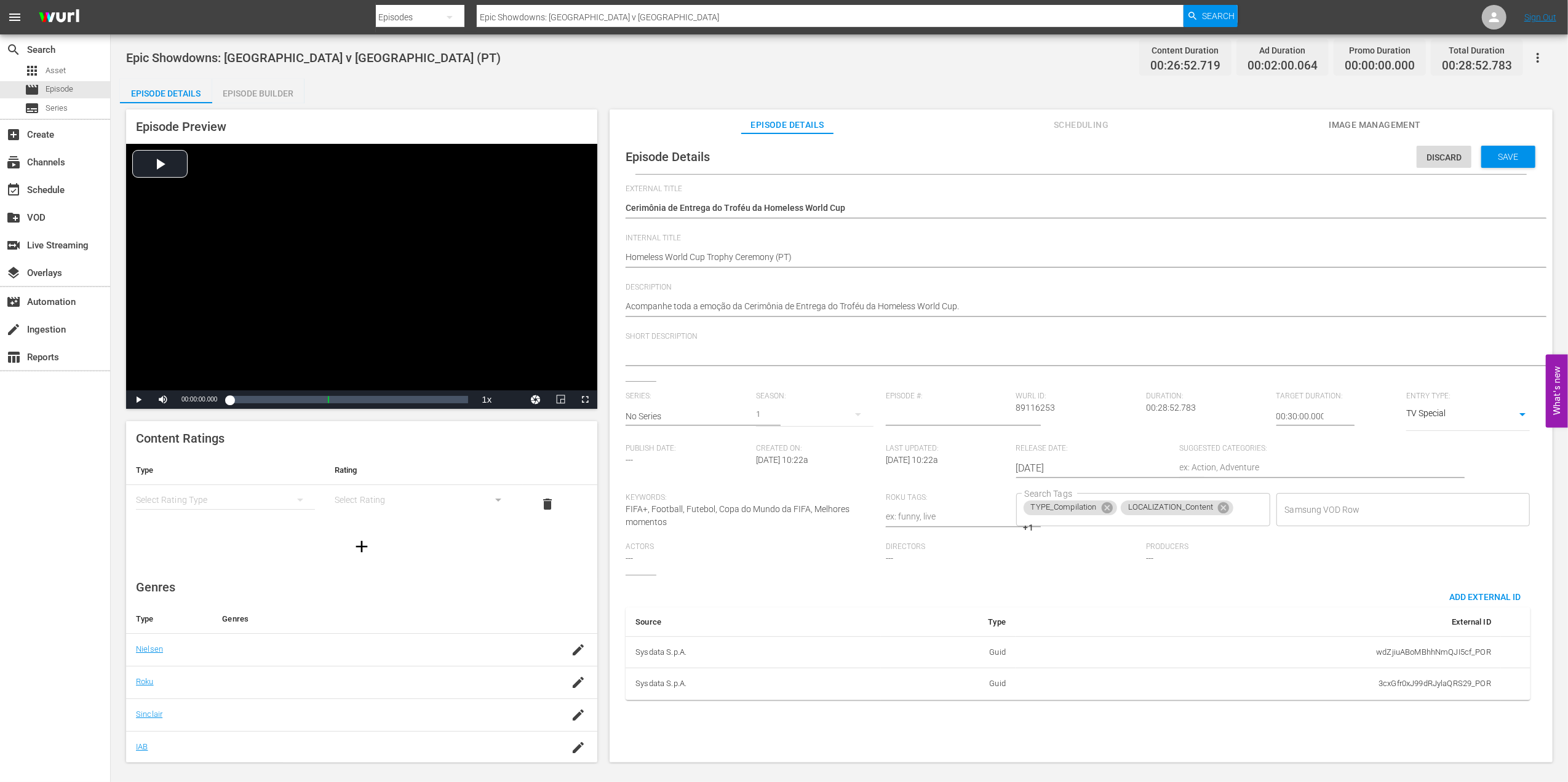
click at [795, 354] on textarea at bounding box center [1077, 357] width 905 height 15
paste textarea "Acompanhe toda a emoção da Cerimônia de Entrega do Troféu da Homeless World Cup."
type textarea "Acompanhe toda a emoção da Cerimônia de Entrega do Troféu da Homeless World Cup."
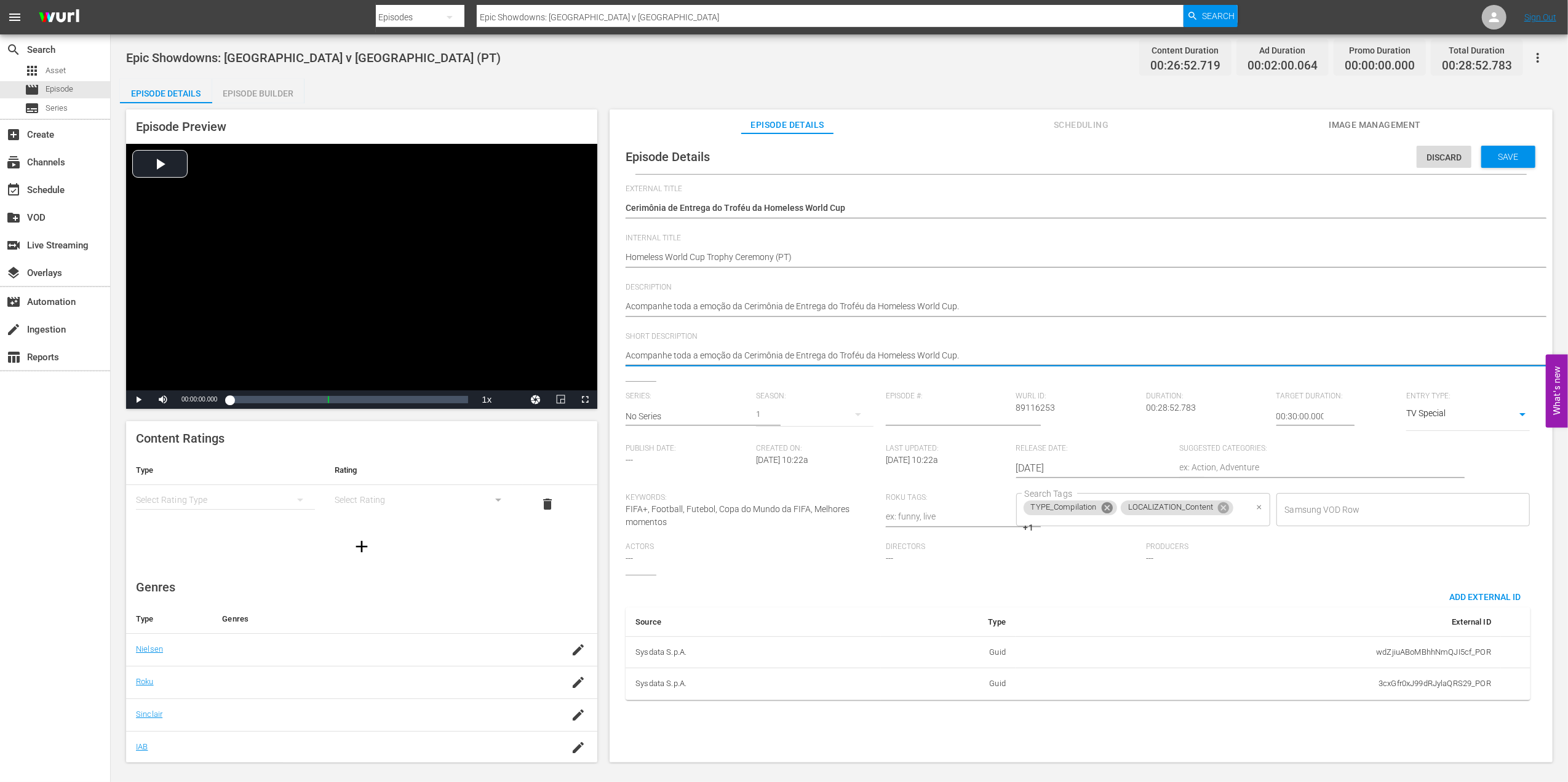
click at [1104, 508] on icon at bounding box center [1108, 508] width 14 height 14
click at [1128, 505] on icon at bounding box center [1126, 508] width 11 height 11
click at [1127, 507] on icon at bounding box center [1128, 510] width 14 height 14
type textarea "Acompanhe toda a emoção da Cerimônia de Entrega do Troféu da Homeless World Cup."
click at [1118, 509] on input "Search Tags" at bounding box center [1133, 509] width 225 height 22
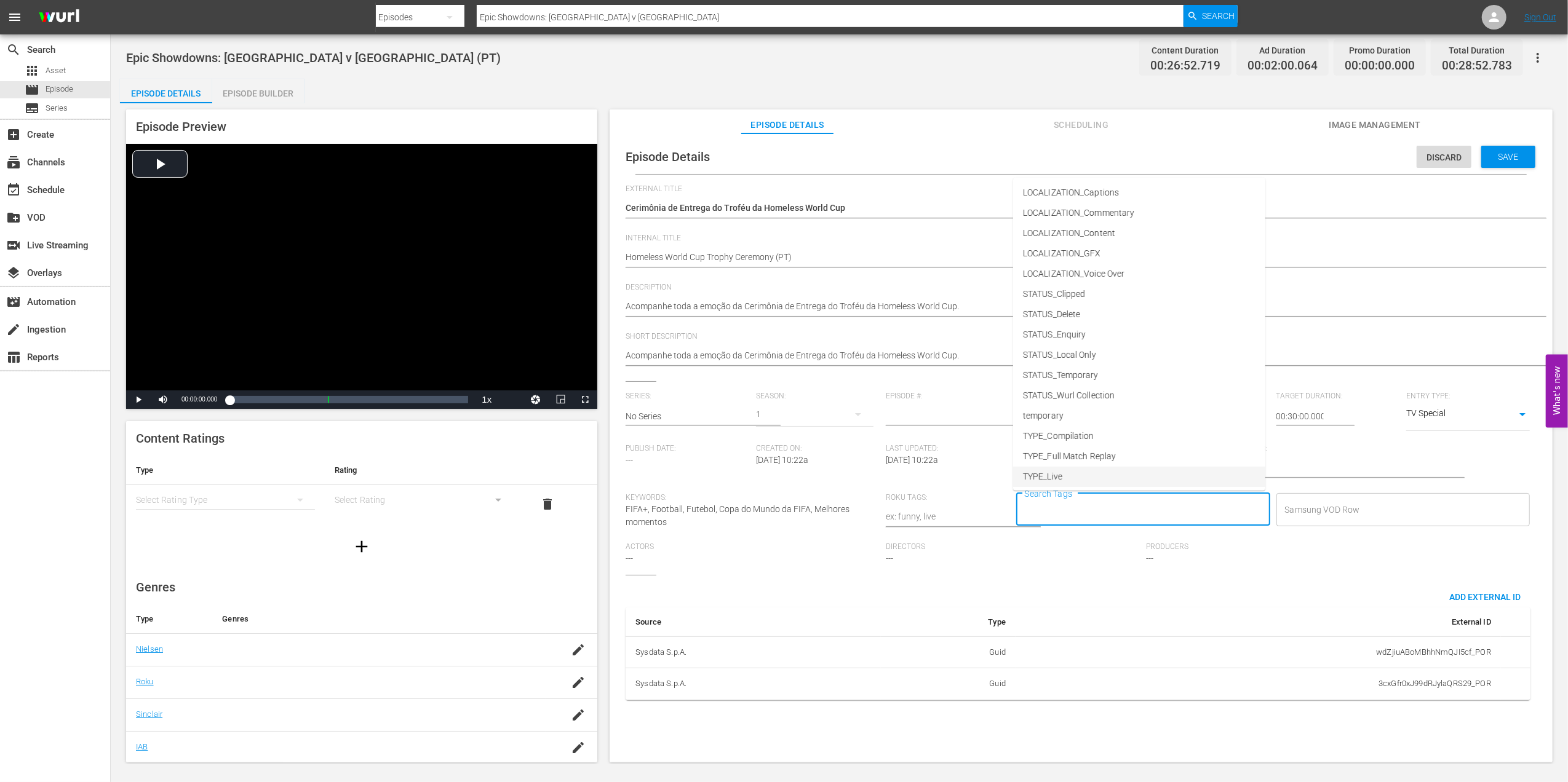
click at [1055, 468] on li "TYPE_Live" at bounding box center [1139, 477] width 253 height 20
click at [1120, 509] on input "Search Tags" at bounding box center [1169, 509] width 156 height 22
click at [1091, 375] on span "STATUS_Temporary" at bounding box center [1061, 375] width 76 height 13
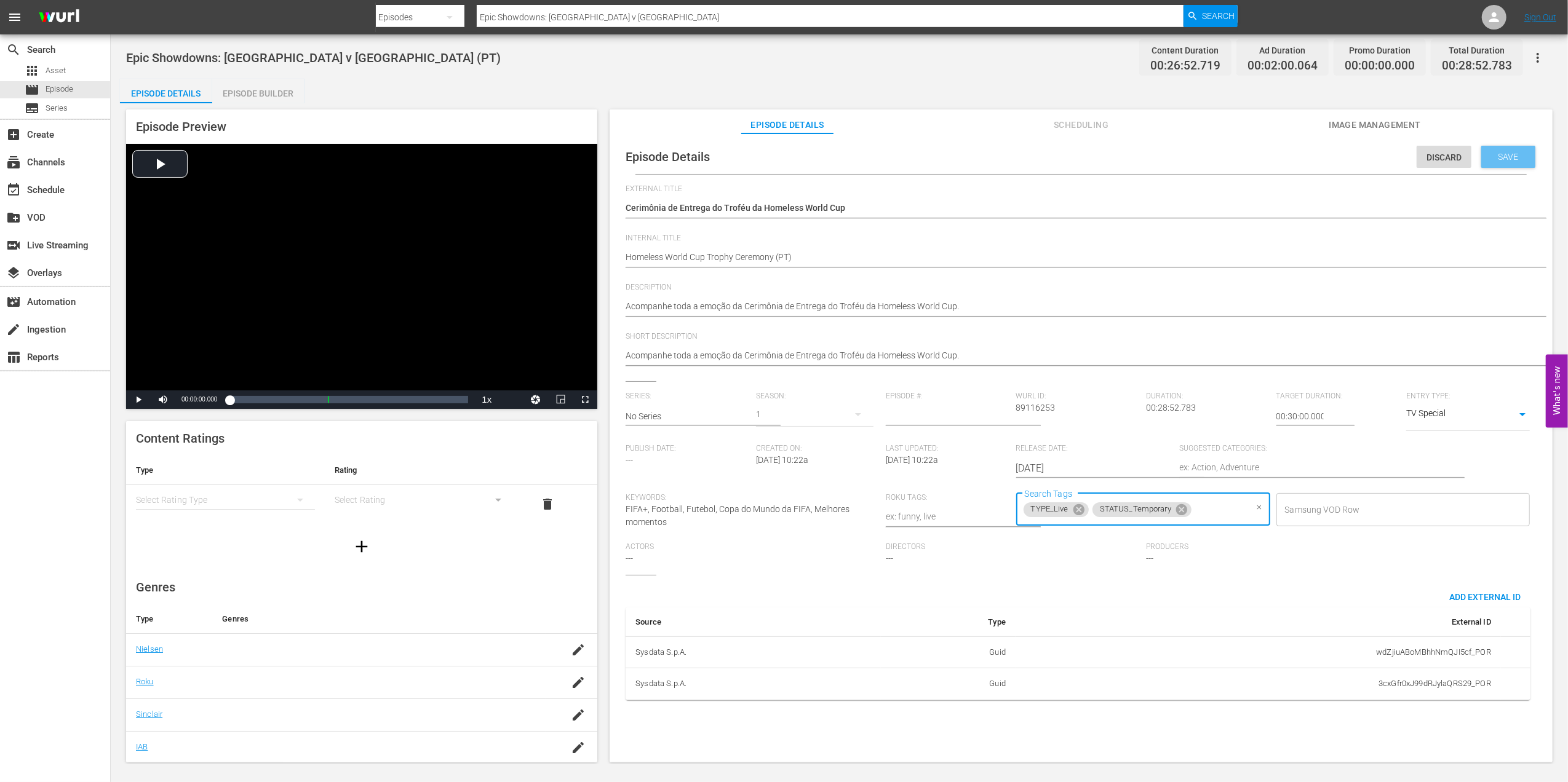
click at [1253, 157] on span "Save" at bounding box center [1508, 156] width 40 height 10
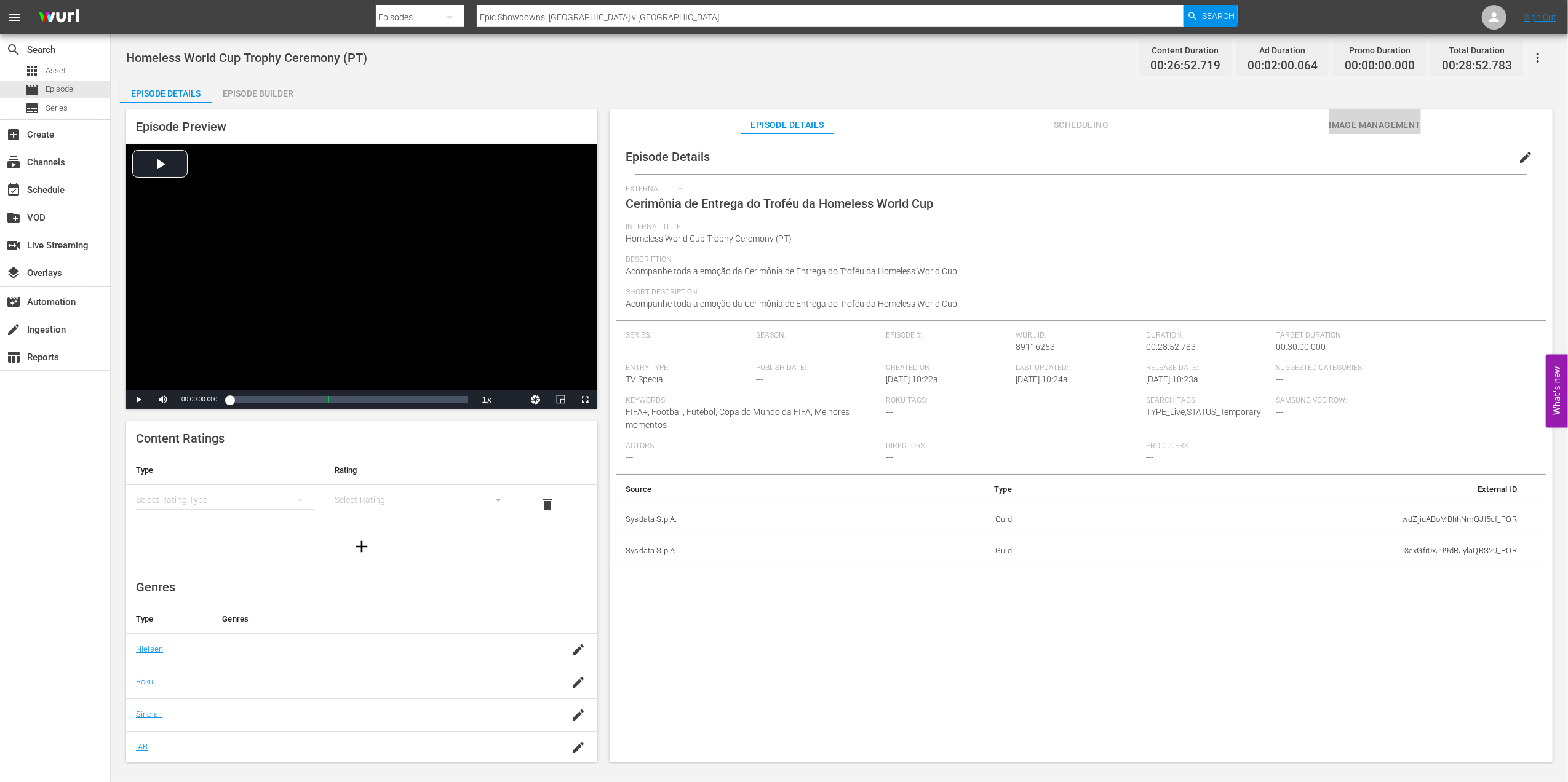
click at [1253, 125] on span "Image Management" at bounding box center [1374, 125] width 92 height 15
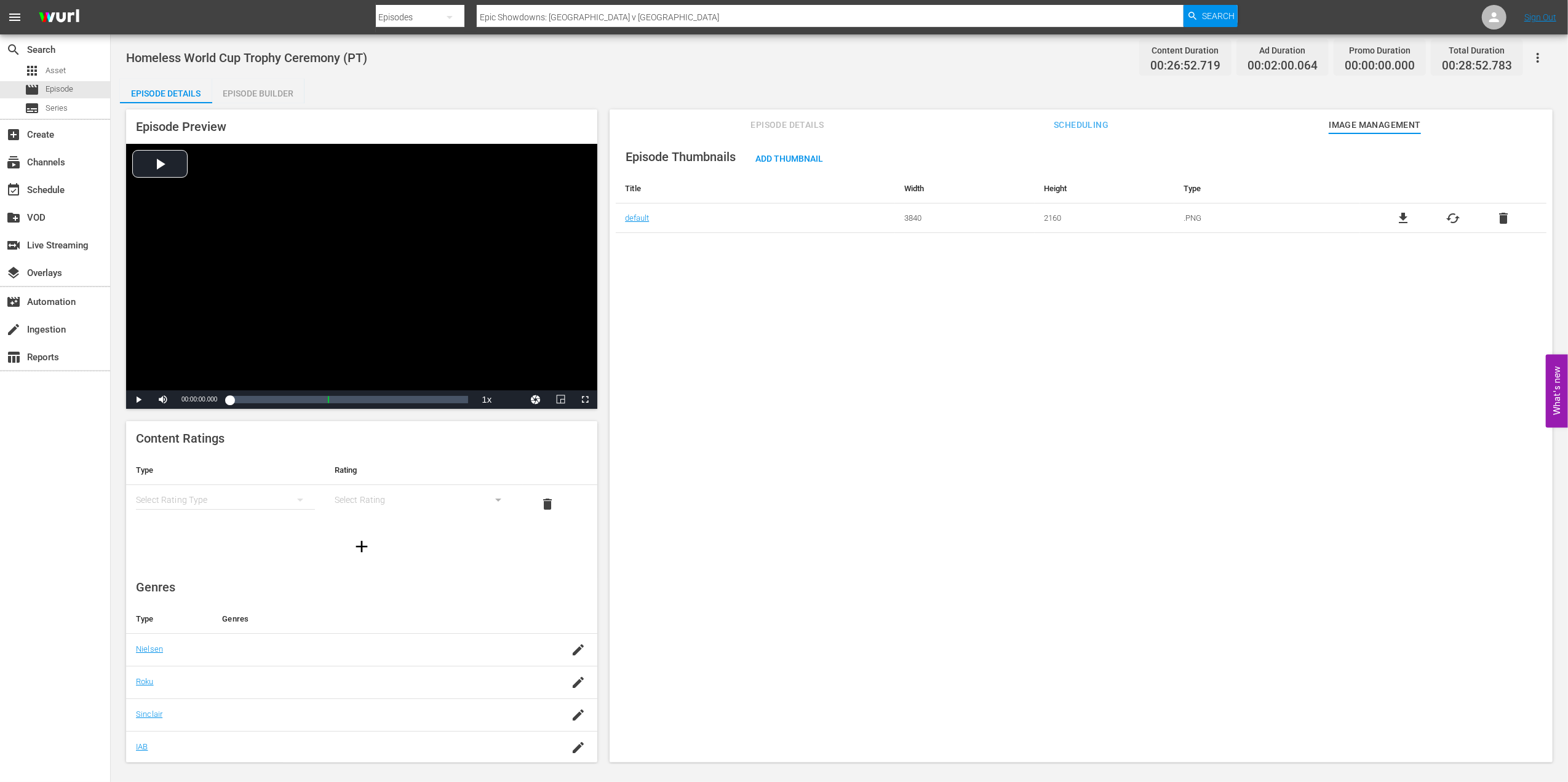
click at [800, 124] on span "Episode Details" at bounding box center [787, 125] width 92 height 15
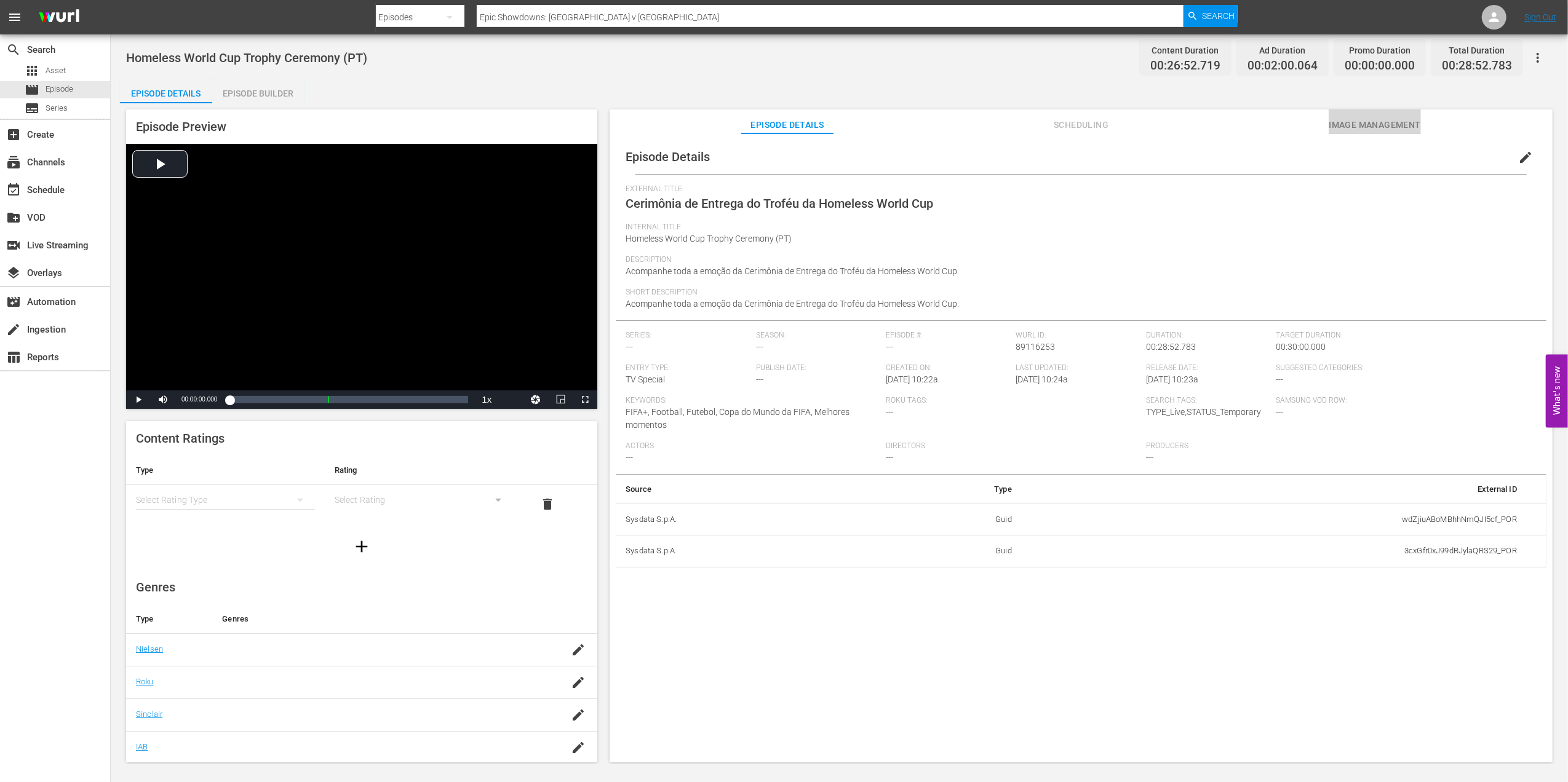
click at [1253, 119] on span "Image Management" at bounding box center [1374, 125] width 92 height 15
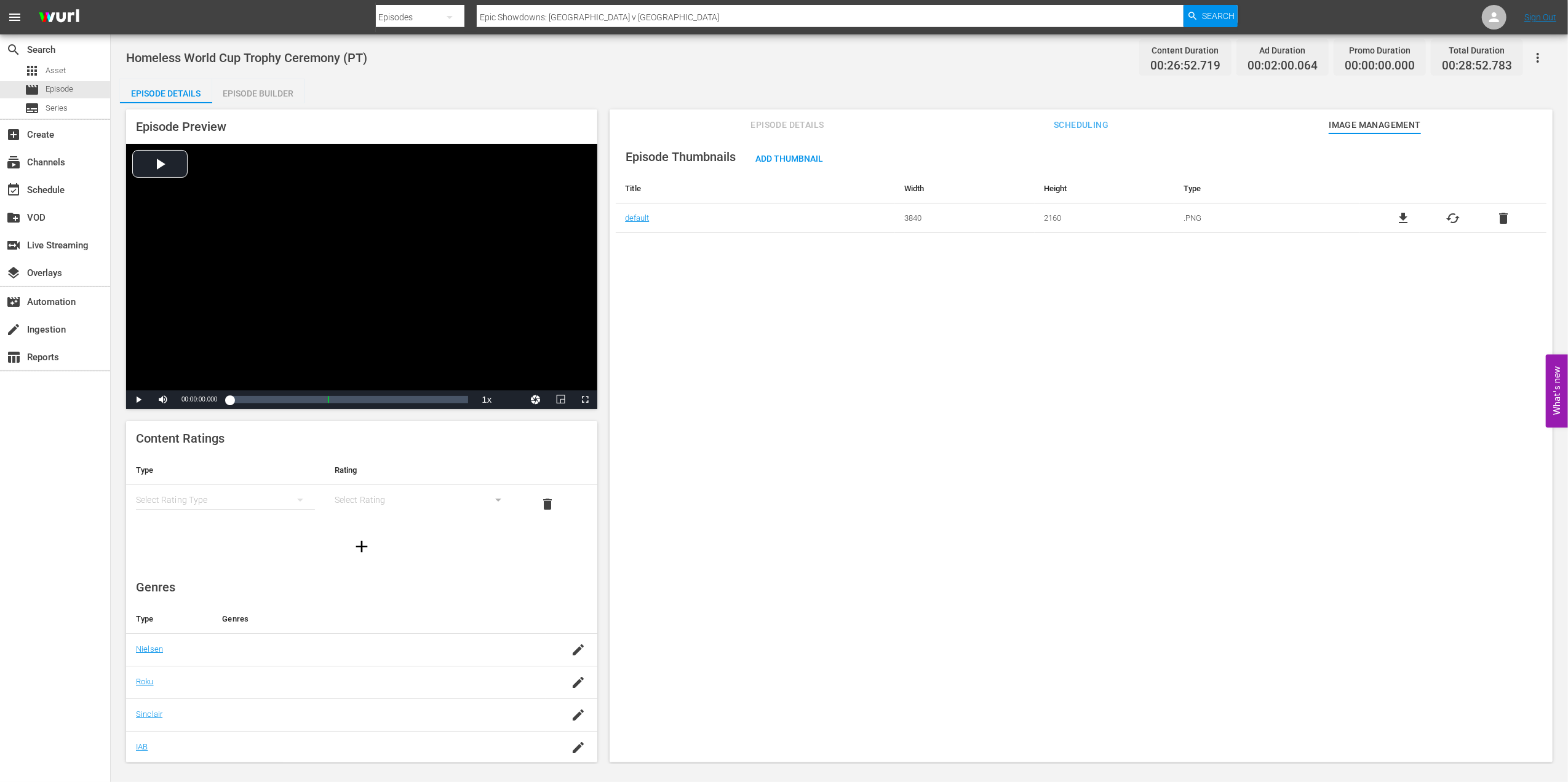
click at [812, 124] on span "Episode Details" at bounding box center [787, 125] width 92 height 15
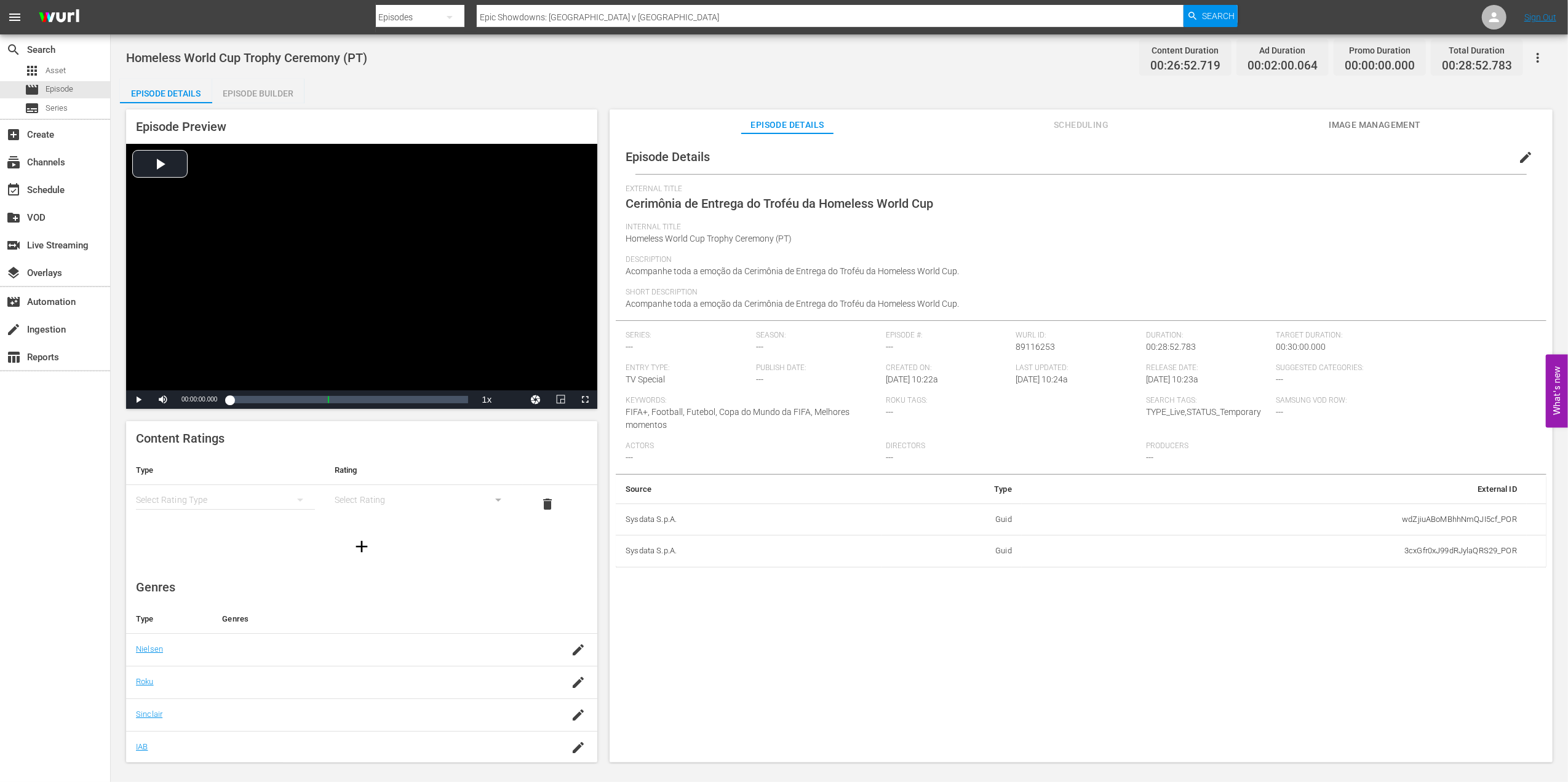
click at [1253, 155] on span "edit" at bounding box center [1526, 158] width 15 height 15
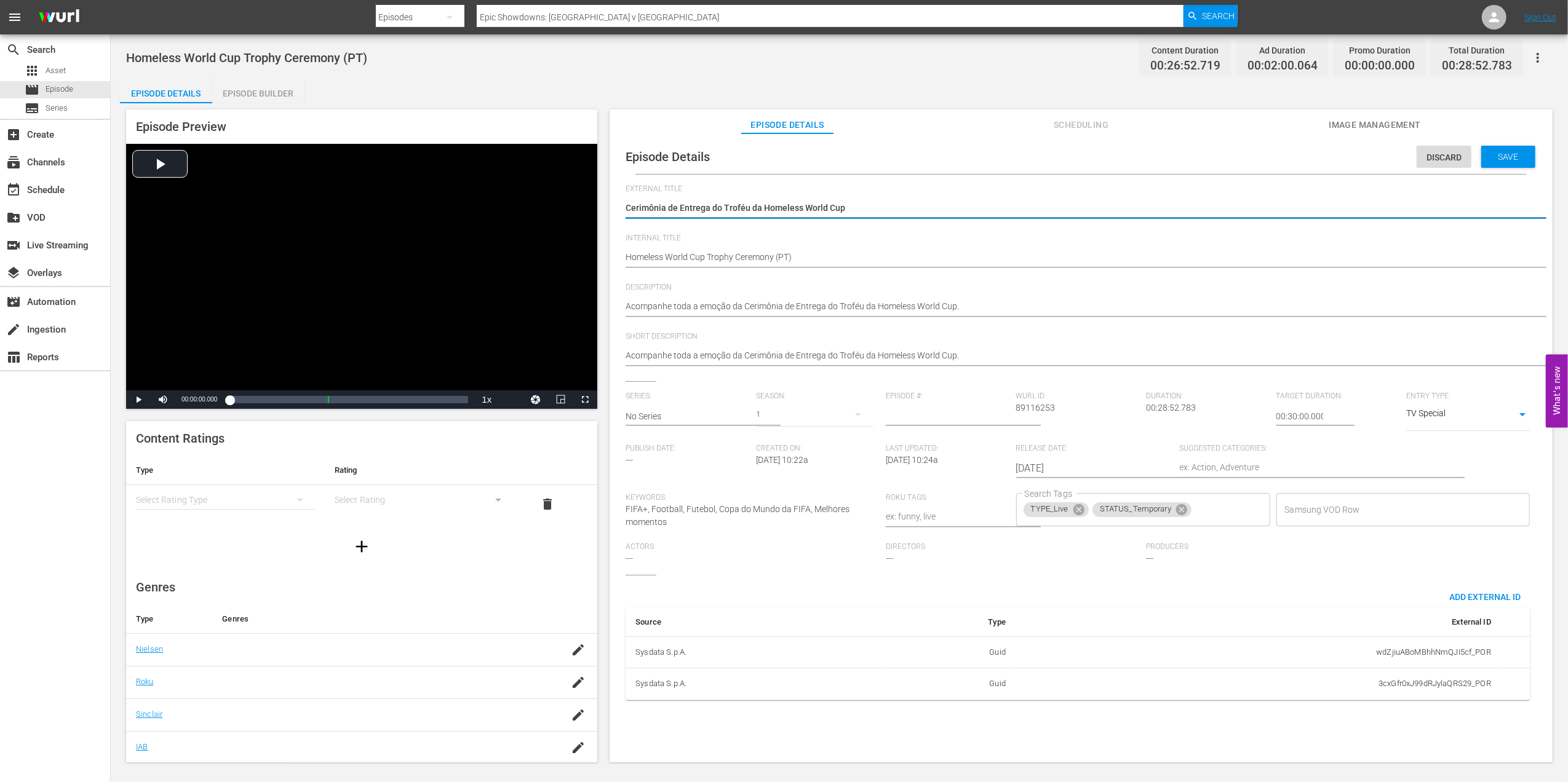
click at [1253, 119] on span "Image Management" at bounding box center [1374, 125] width 92 height 15
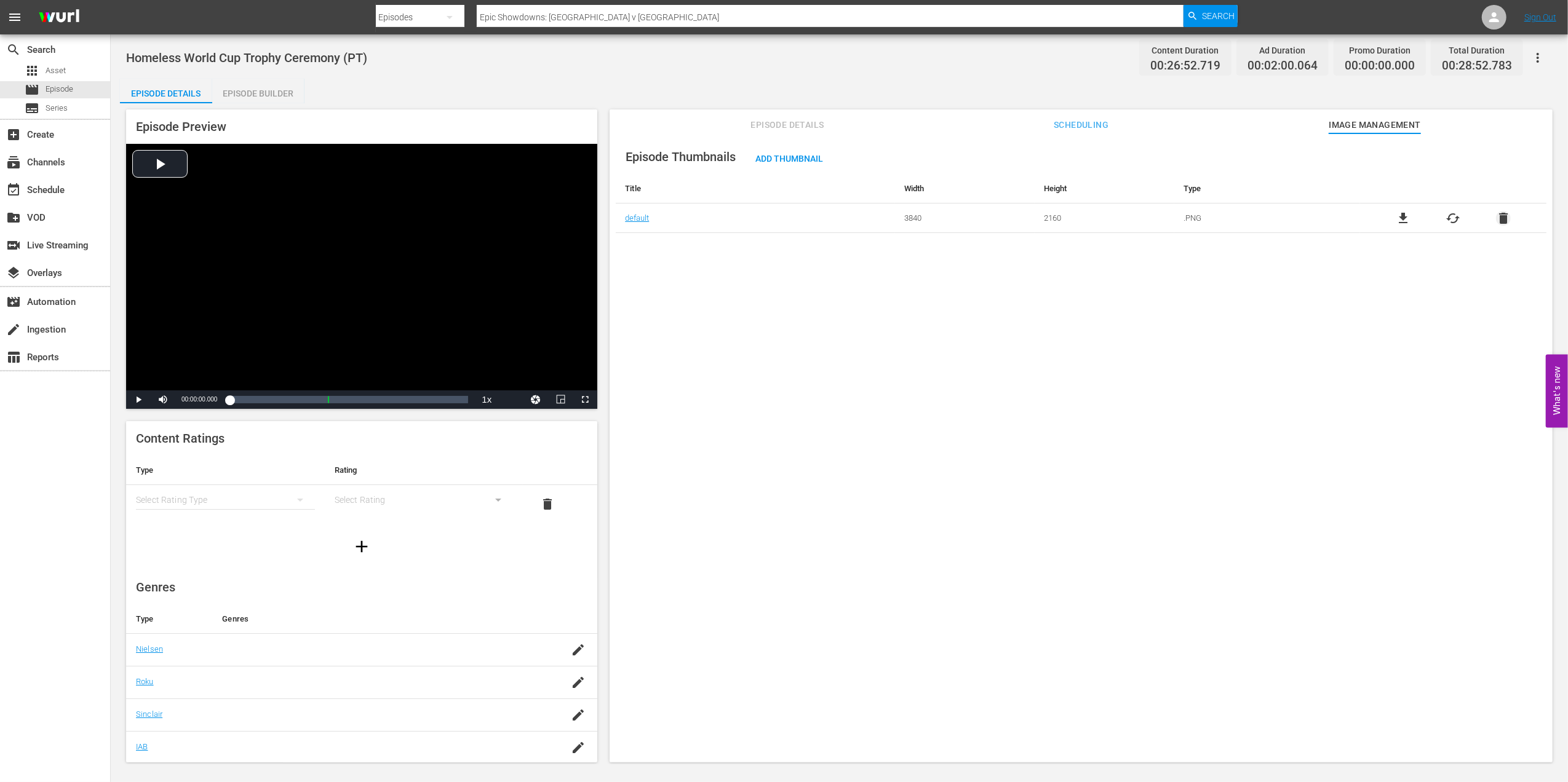
click at [1253, 216] on span "delete" at bounding box center [1504, 218] width 15 height 15
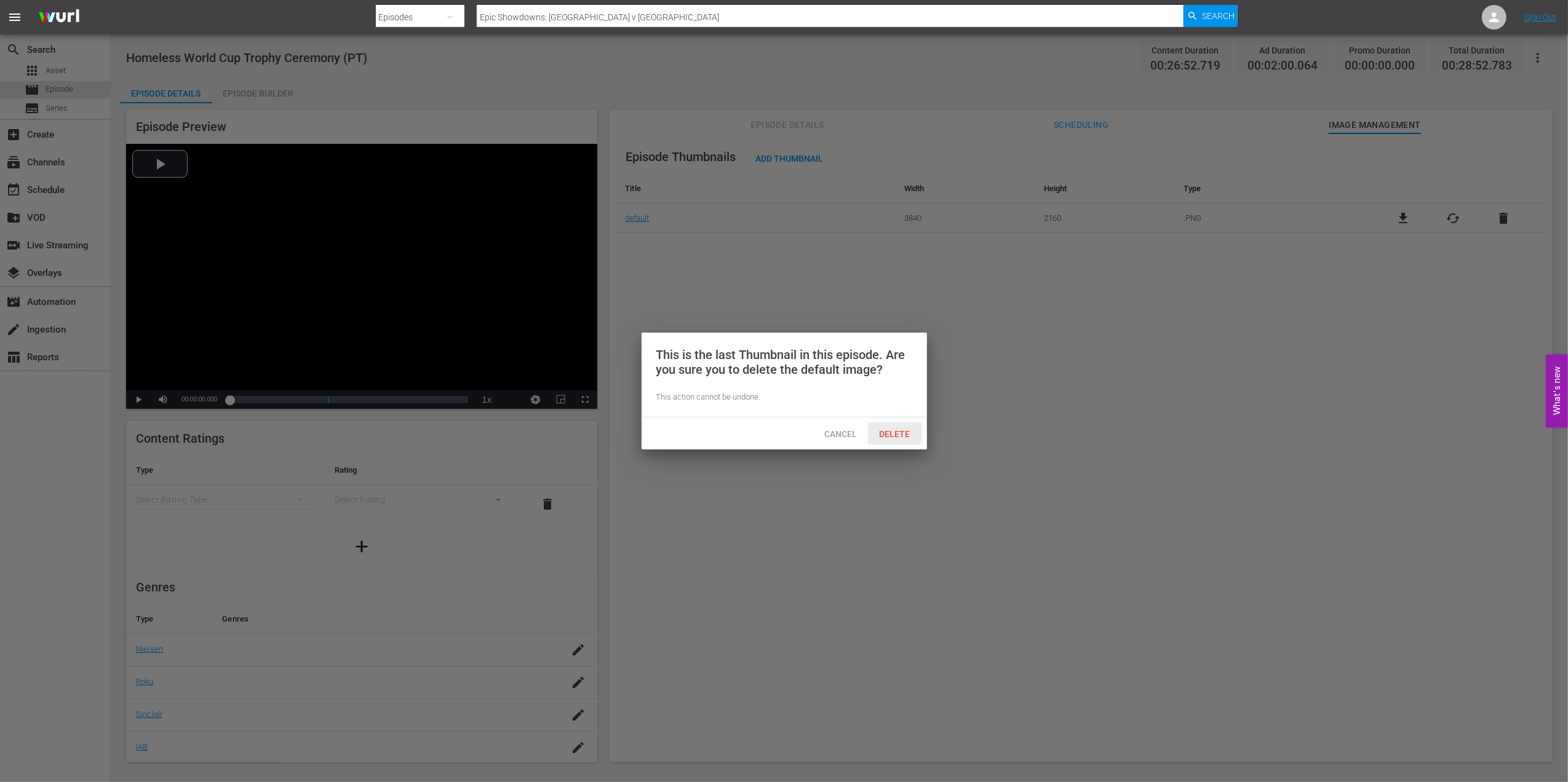
click at [906, 435] on span "Delete" at bounding box center [894, 434] width 51 height 10
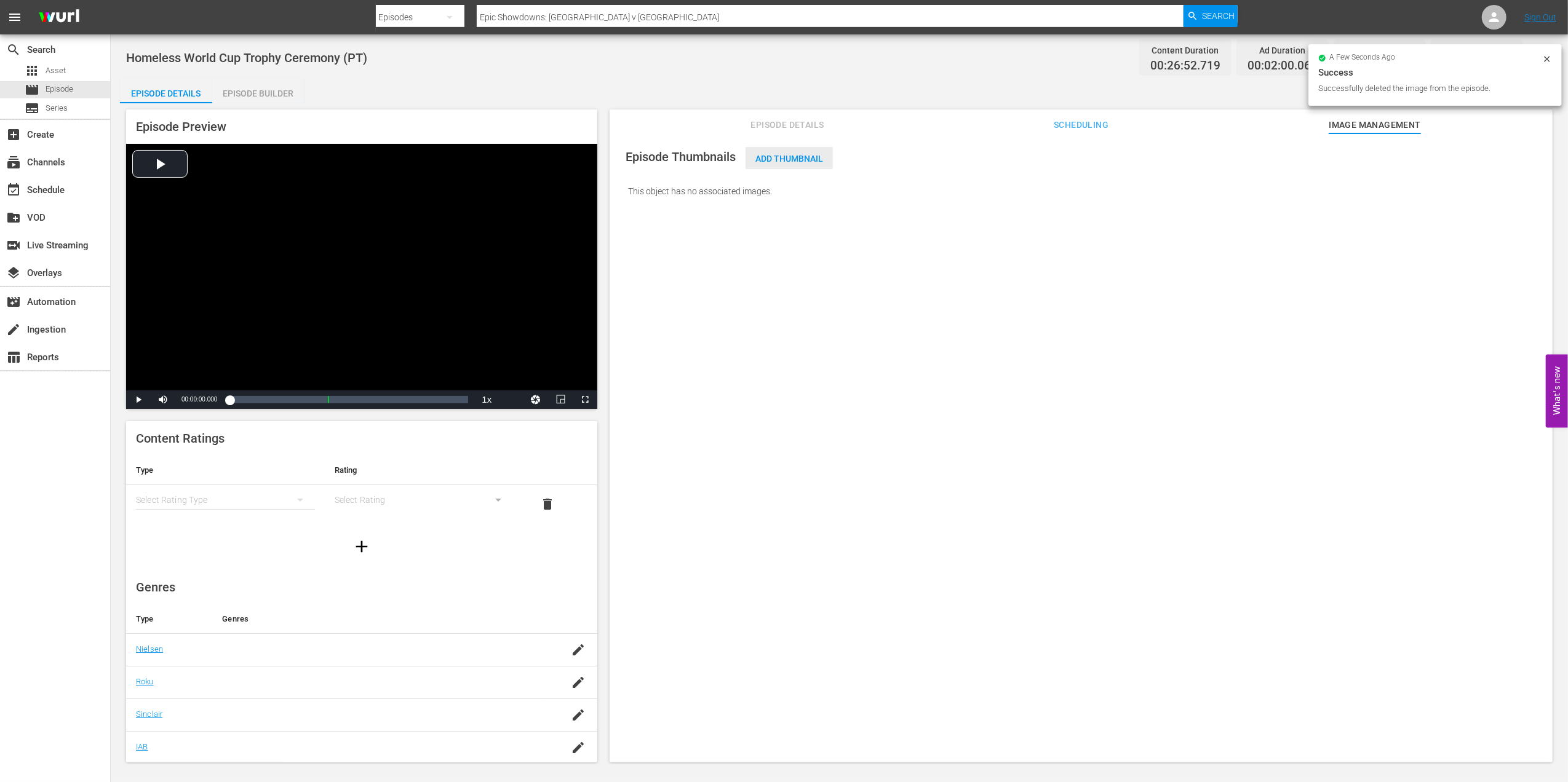
click at [805, 153] on span "Add Thumbnail" at bounding box center [789, 158] width 88 height 10
click at [790, 160] on span "Add Thumbnail" at bounding box center [789, 158] width 88 height 10
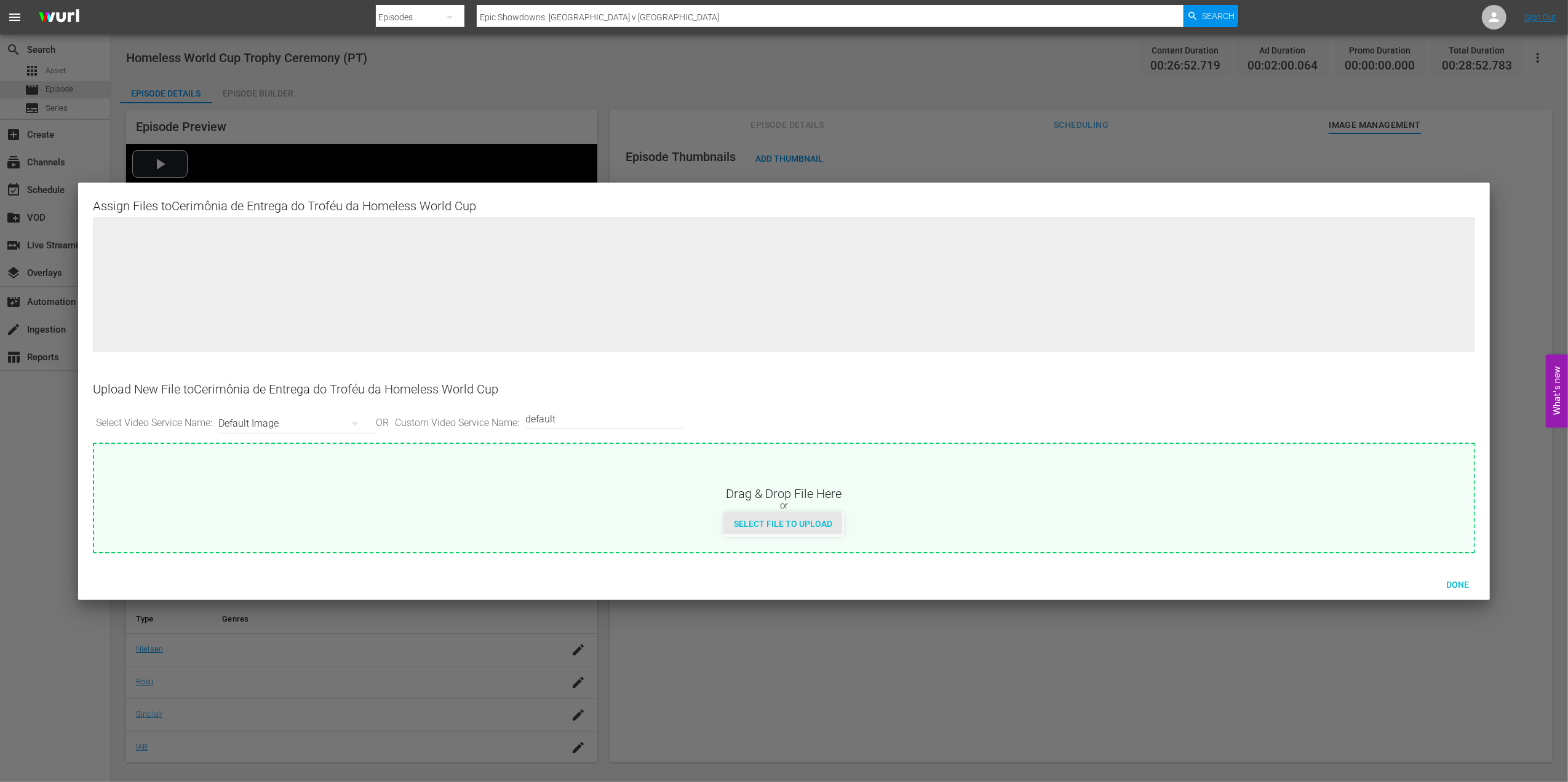
click at [759, 521] on span "Select File to Upload" at bounding box center [783, 524] width 118 height 10
type input "C:\fakepath\homeless H.jpg"
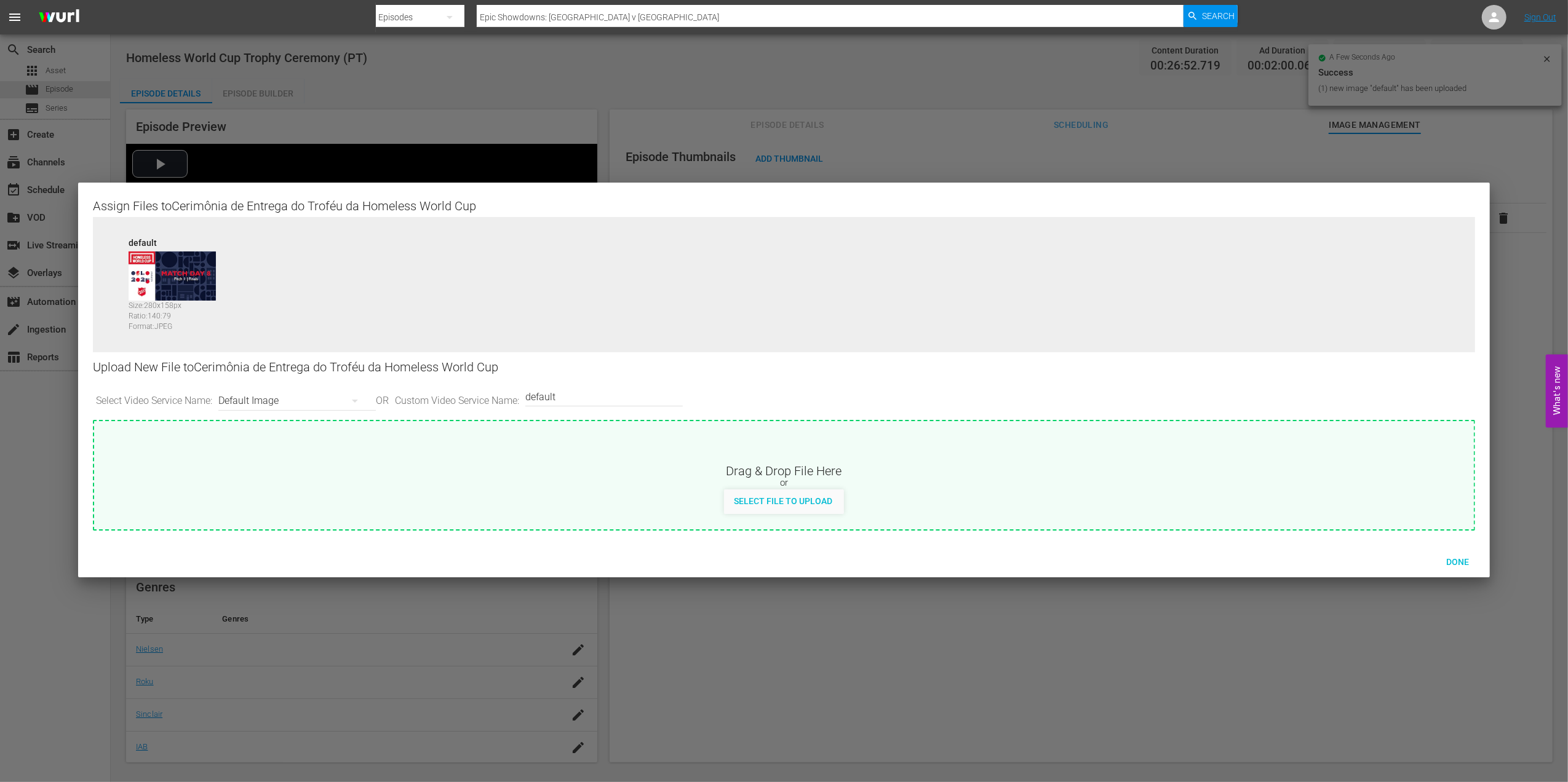
click at [626, 396] on input "default" at bounding box center [601, 396] width 151 height 29
type input "default 1"
click at [761, 499] on span "Select File to Upload" at bounding box center [783, 501] width 118 height 10
type input "C:\fakepath\Homeless V.jpg"
click at [1253, 558] on span "Done" at bounding box center [1458, 561] width 42 height 10
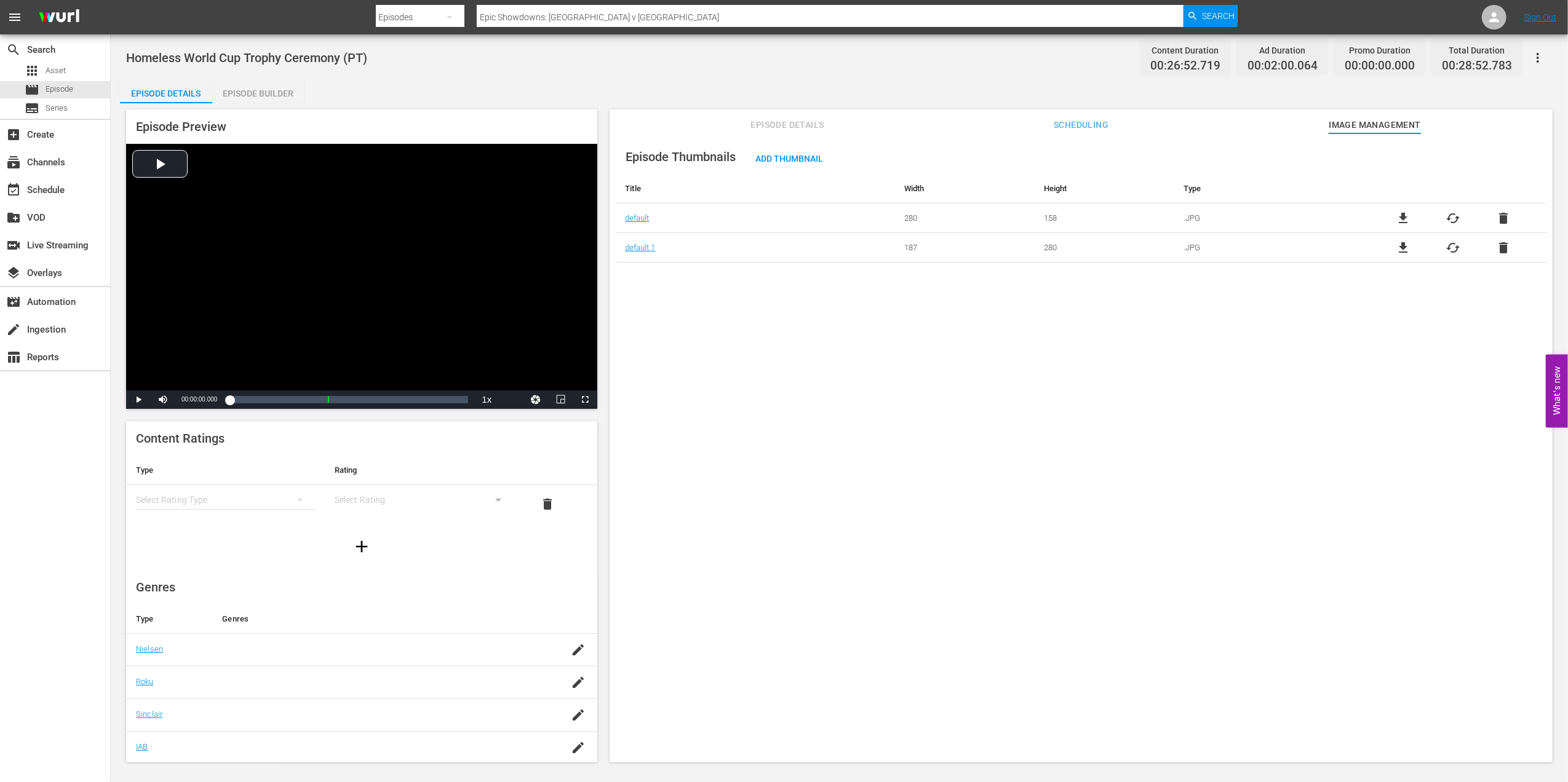
click at [1079, 124] on span "Scheduling" at bounding box center [1081, 125] width 92 height 15
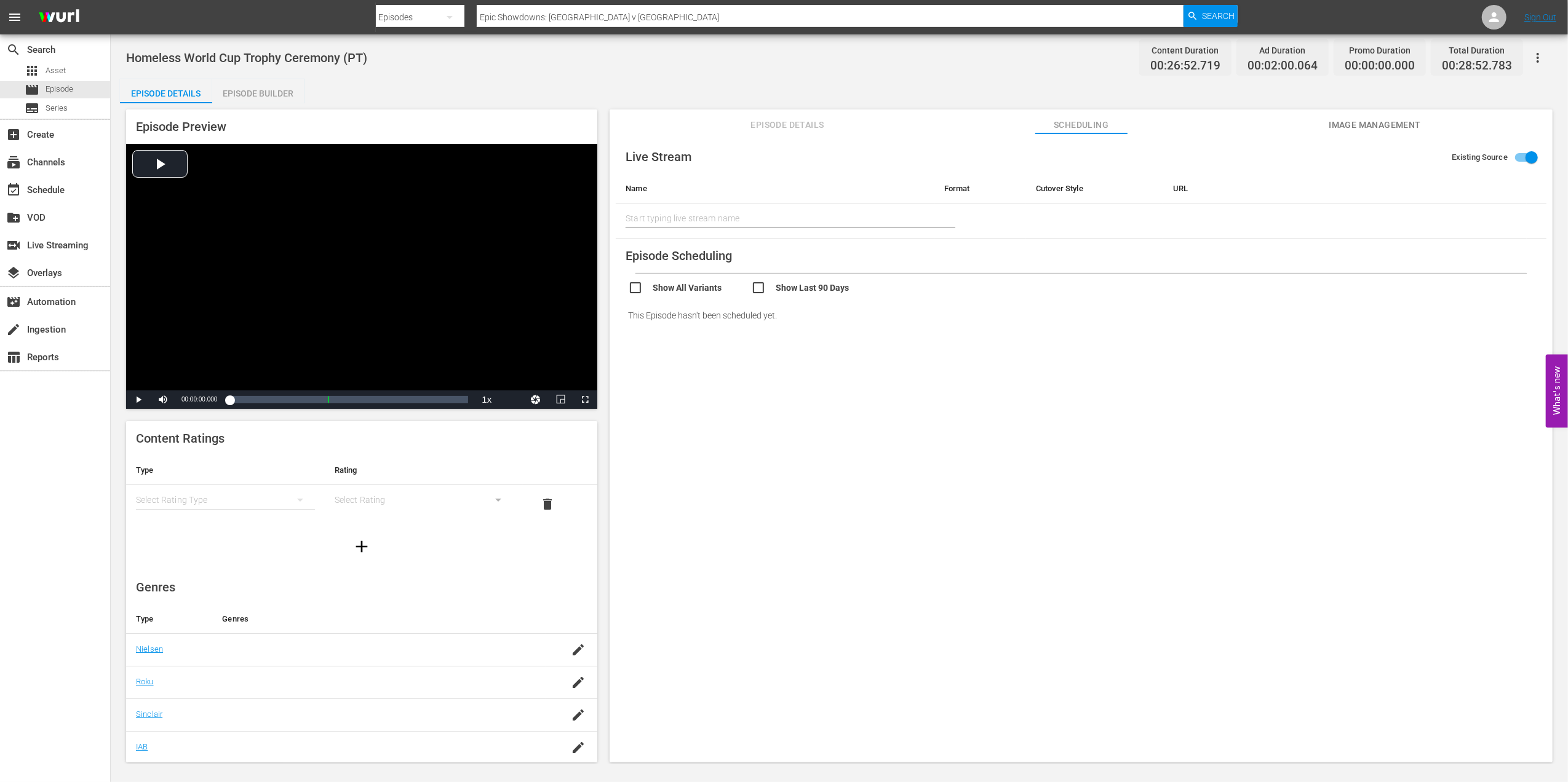
click at [1253, 122] on span "Image Management" at bounding box center [1374, 125] width 92 height 15
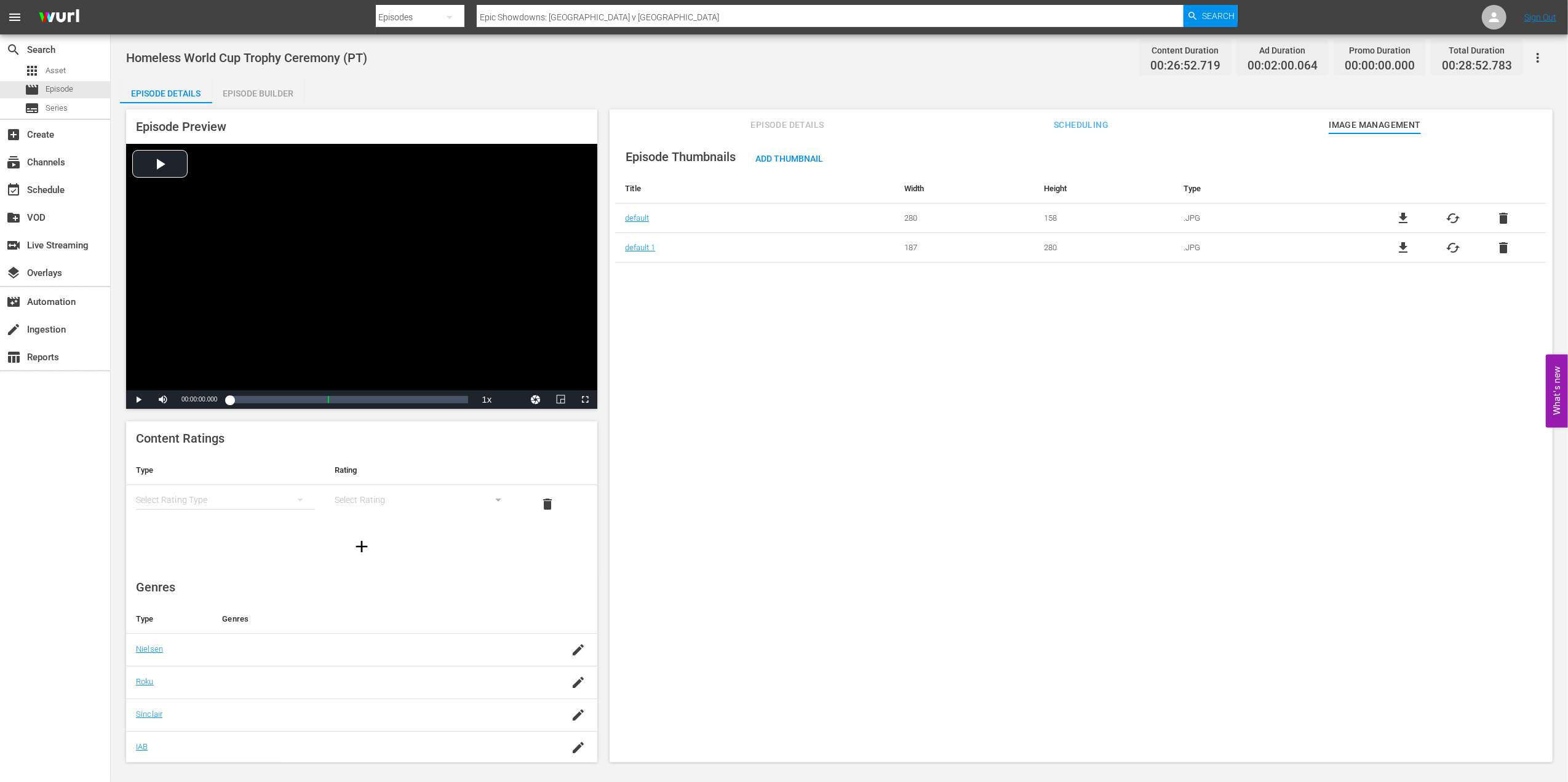
click at [766, 122] on span "Episode Details" at bounding box center [787, 125] width 92 height 15
